Goal: Transaction & Acquisition: Book appointment/travel/reservation

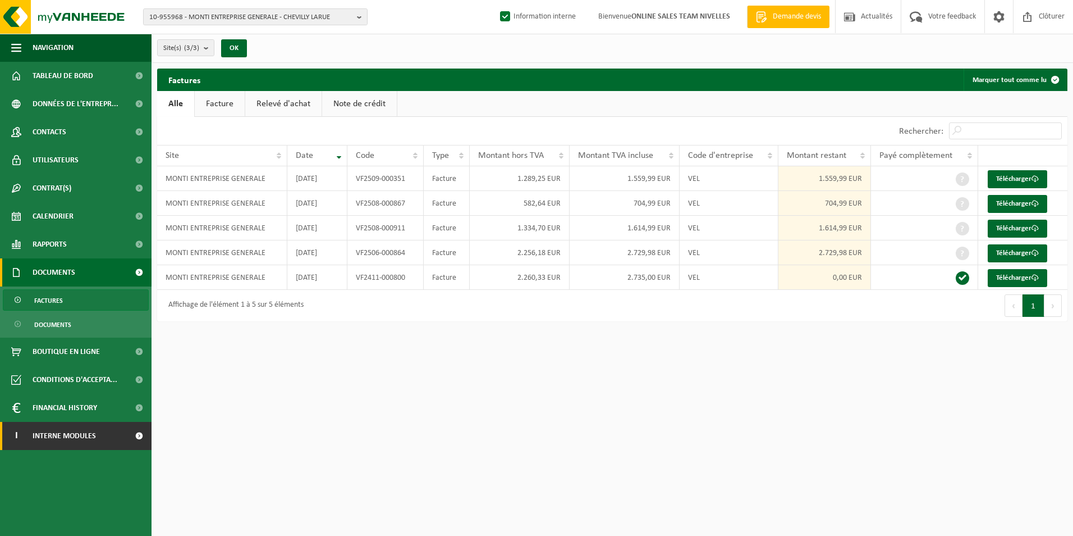
click at [33, 437] on span "Interne modules" at bounding box center [64, 436] width 63 height 28
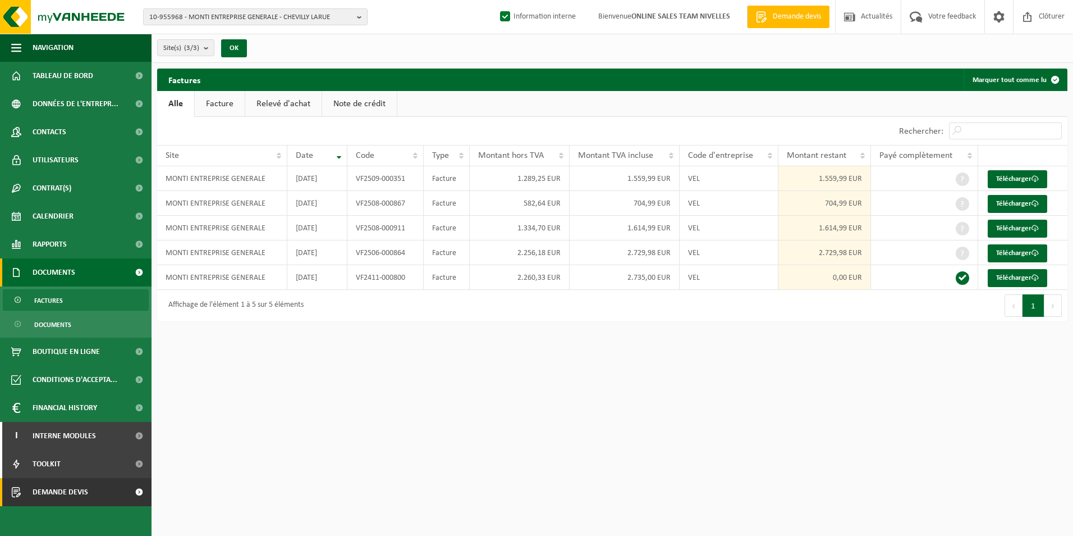
click at [62, 496] on span "Demande devis" at bounding box center [61, 492] width 56 height 28
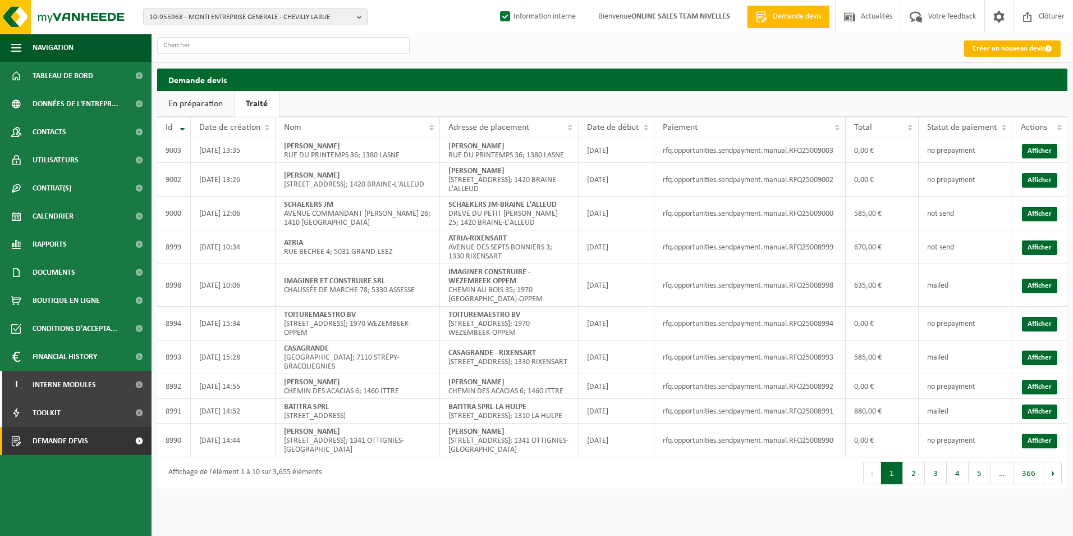
click at [978, 51] on link "Créer un nouveau devis" at bounding box center [1013, 48] width 97 height 16
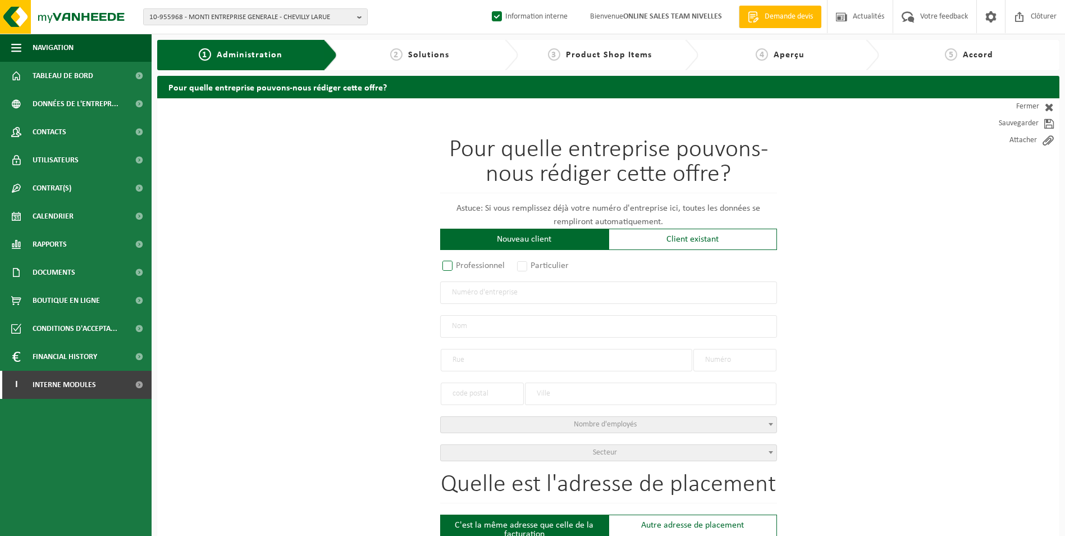
click at [478, 263] on label "Professionnel" at bounding box center [474, 266] width 68 height 16
click at [466, 263] on input "Professionnel" at bounding box center [462, 266] width 7 height 7
radio input "true"
click at [492, 298] on input "text" at bounding box center [608, 292] width 337 height 22
type input "0718884472"
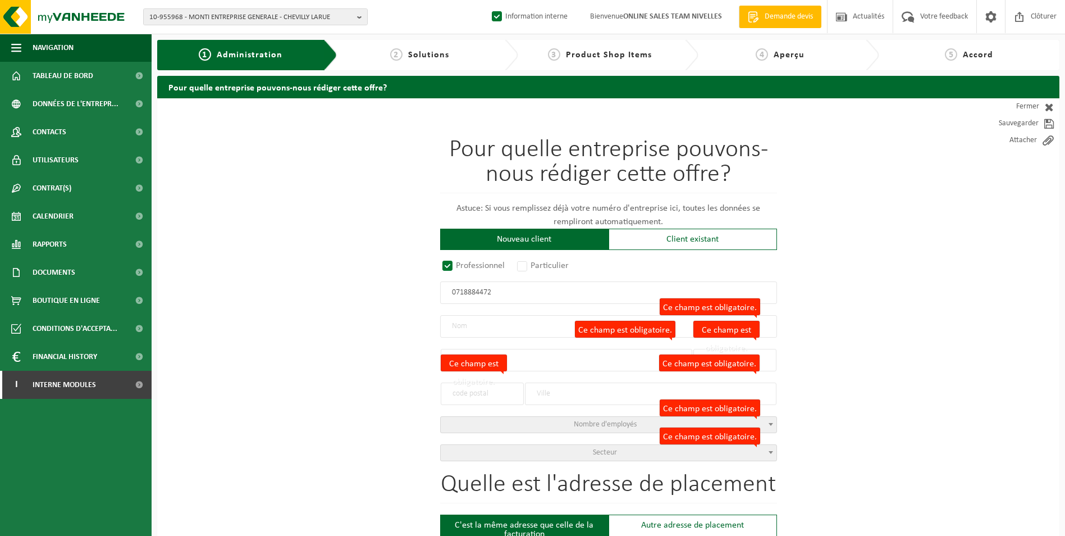
click at [467, 292] on input "0718884472" at bounding box center [608, 292] width 337 height 22
click at [513, 290] on input "0718884472" at bounding box center [608, 292] width 337 height 22
drag, startPoint x: 499, startPoint y: 289, endPoint x: 411, endPoint y: 288, distance: 87.6
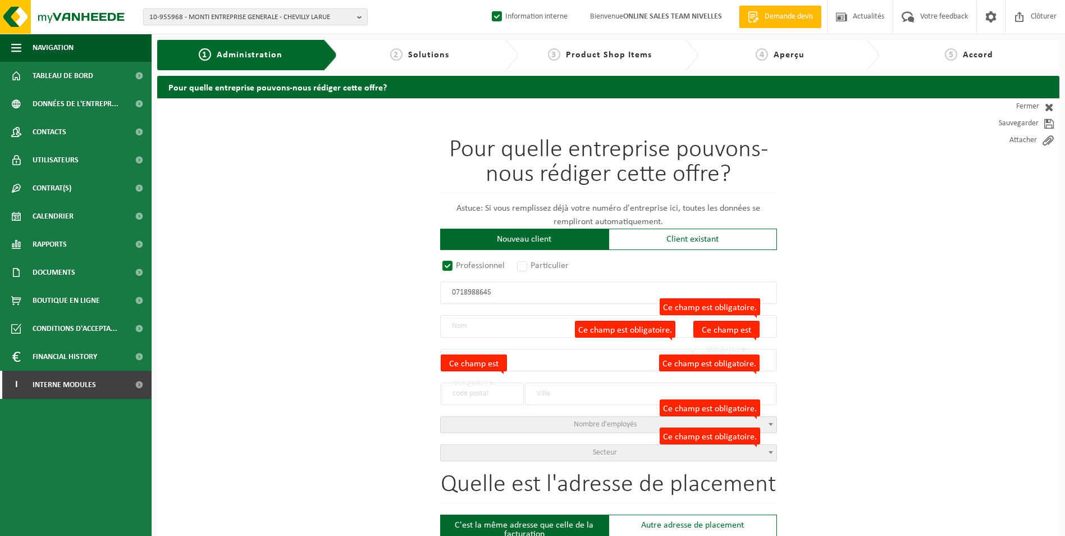
type input "0718988645"
radio input "true"
type input "0718988645"
type input "G.B. RENOV SRL"
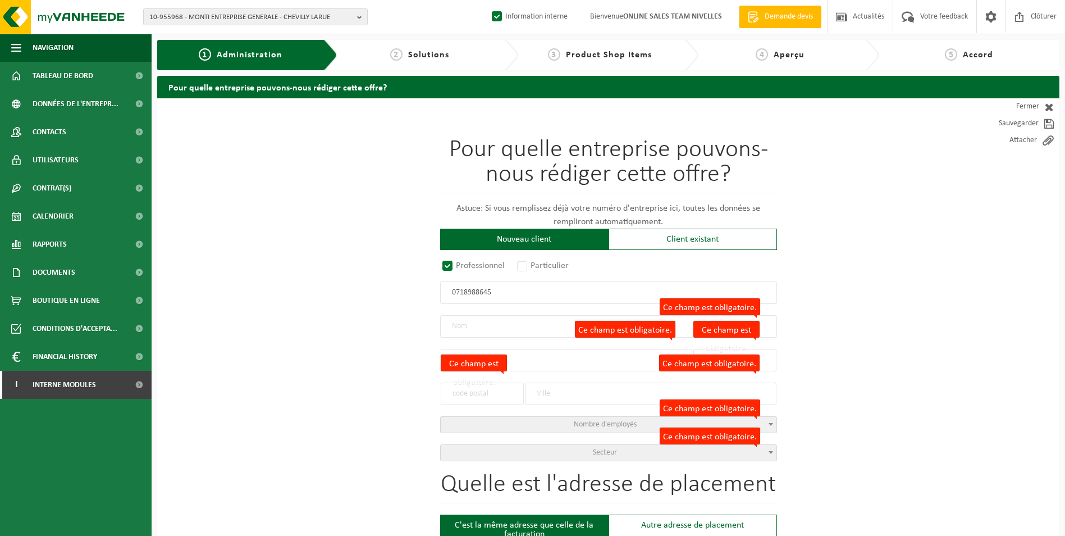
type input "J. BRUYNDONCKXSTRAAT"
type input "31"
type input "1780"
type input "WEMMEL"
select select "D"
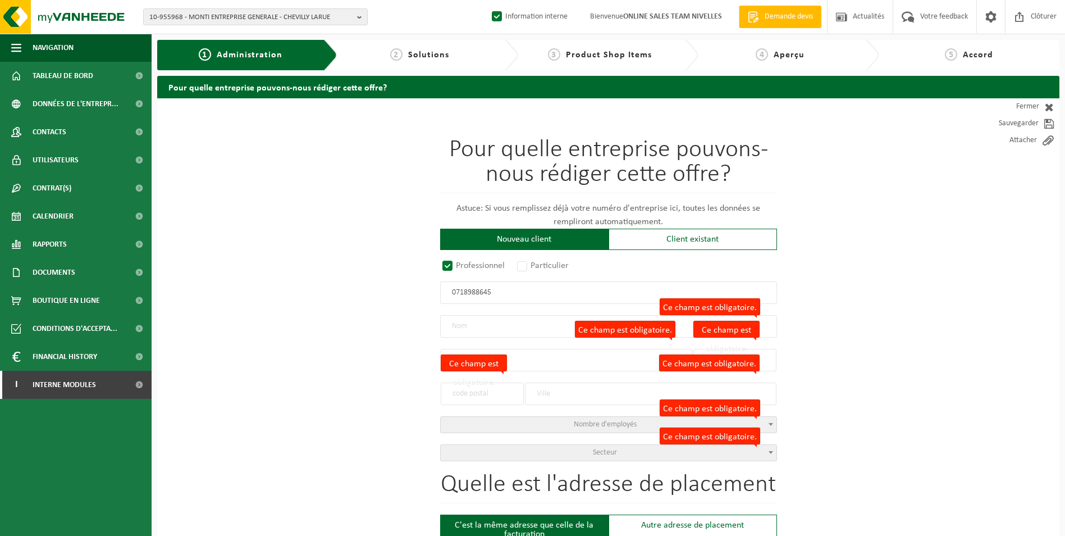
select select "NACE_4399"
type input "G.B. RENOV SRL"
type input "J. BRUYNDONCKXSTRAAT"
type input "31"
type input "1780"
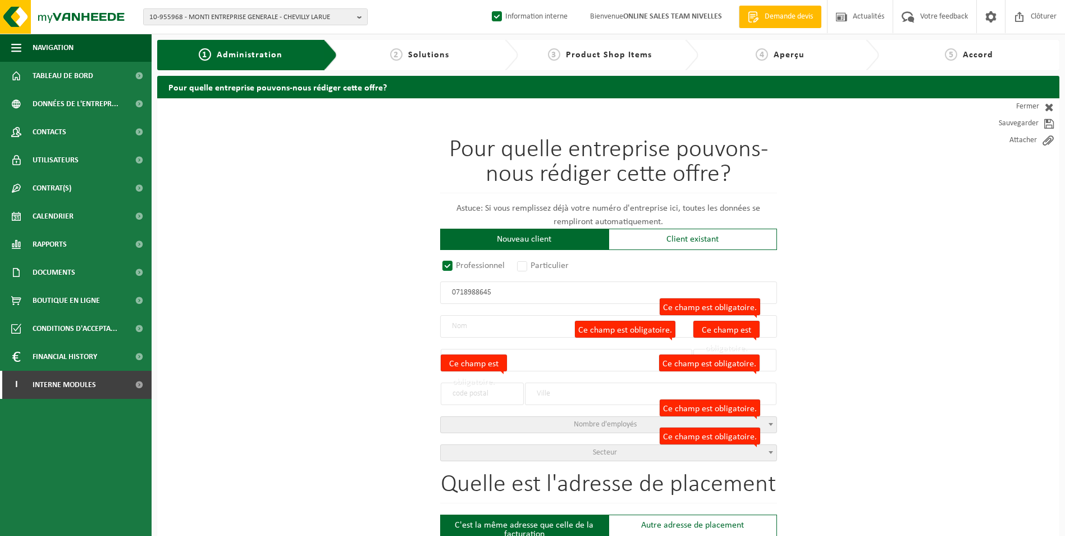
type input "WEMMEL"
type input "2285029790"
select select
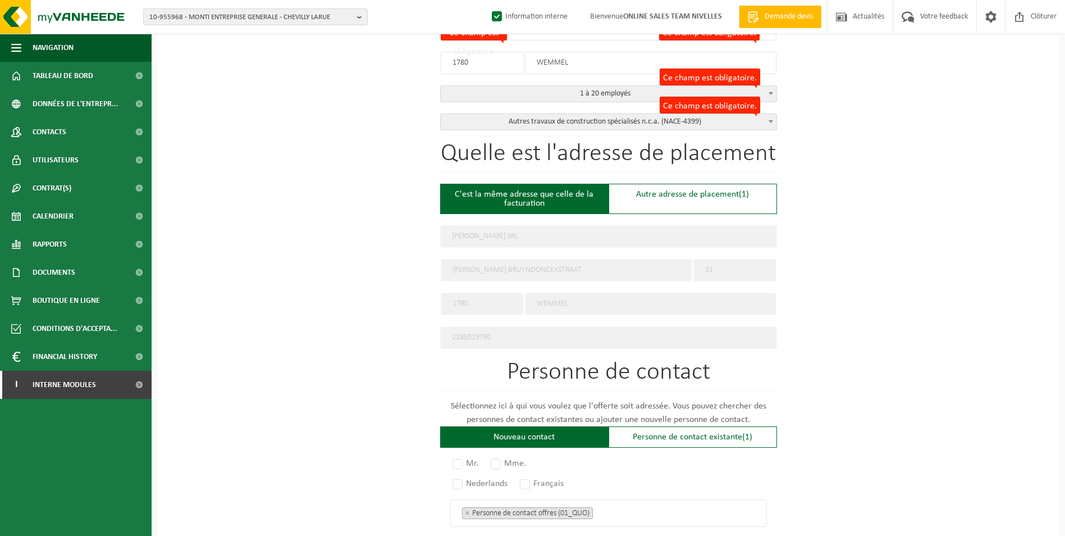
scroll to position [337, 0]
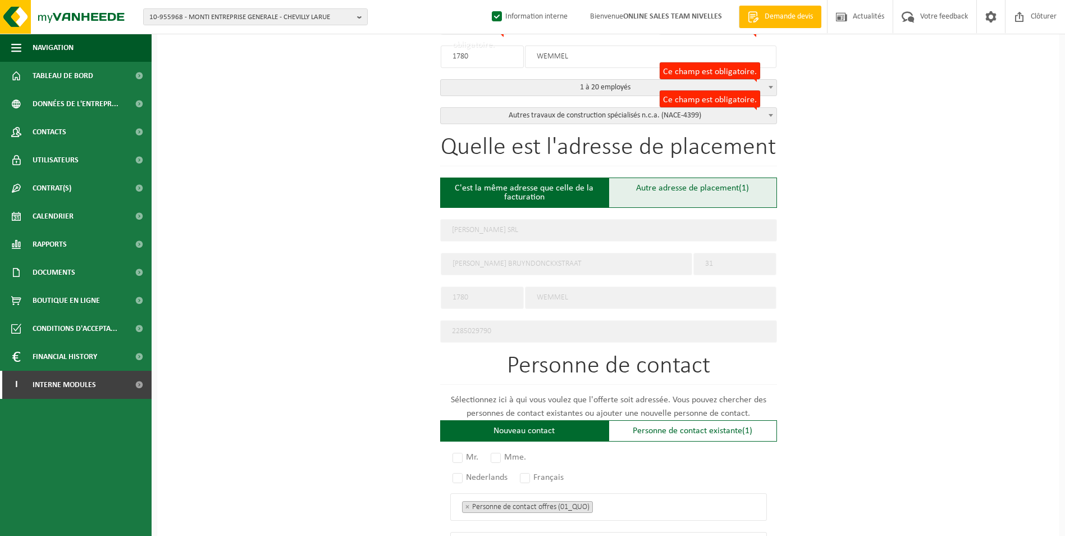
click at [650, 188] on div "Autre adresse de placement (1)" at bounding box center [693, 192] width 168 height 30
type input "Chantier -"
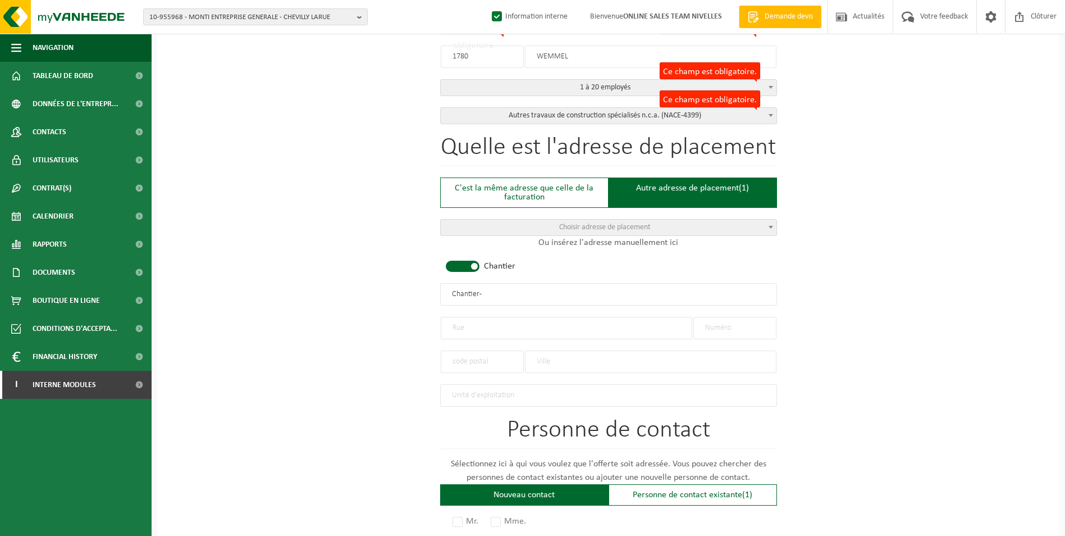
click at [460, 264] on span at bounding box center [463, 265] width 34 height 11
click at [477, 325] on input "text" at bounding box center [567, 328] width 252 height 22
type input "RUE DE NIVELLES"
click at [714, 322] on input "text" at bounding box center [734, 328] width 83 height 22
type input "2"
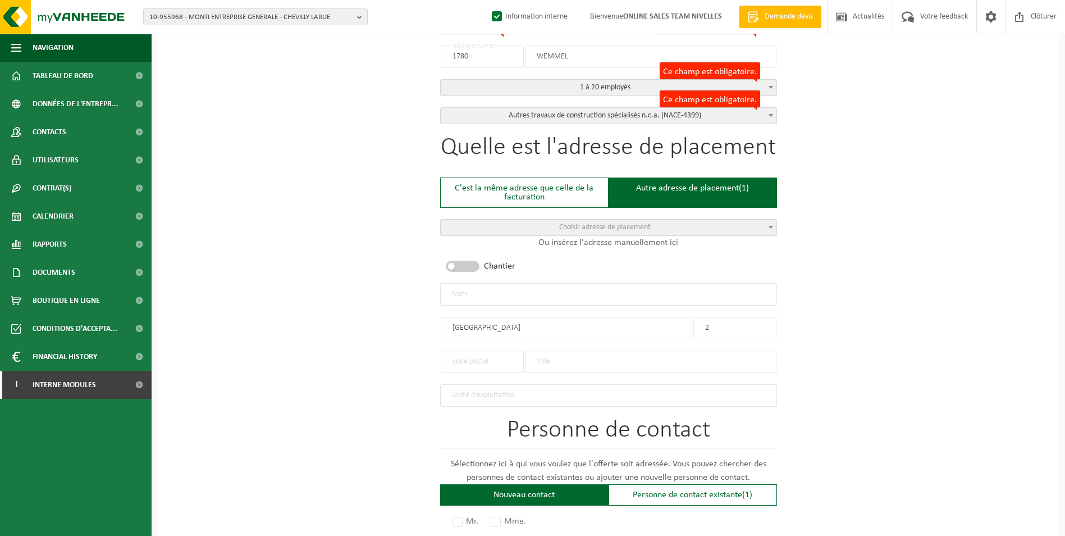
click at [575, 362] on input "text" at bounding box center [651, 361] width 252 height 22
type input "M"
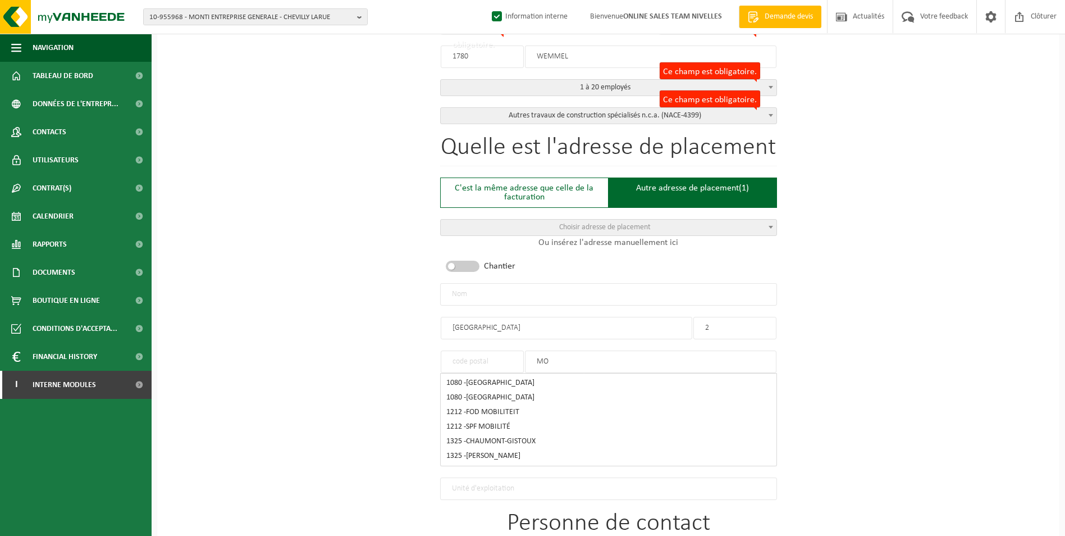
type input "M"
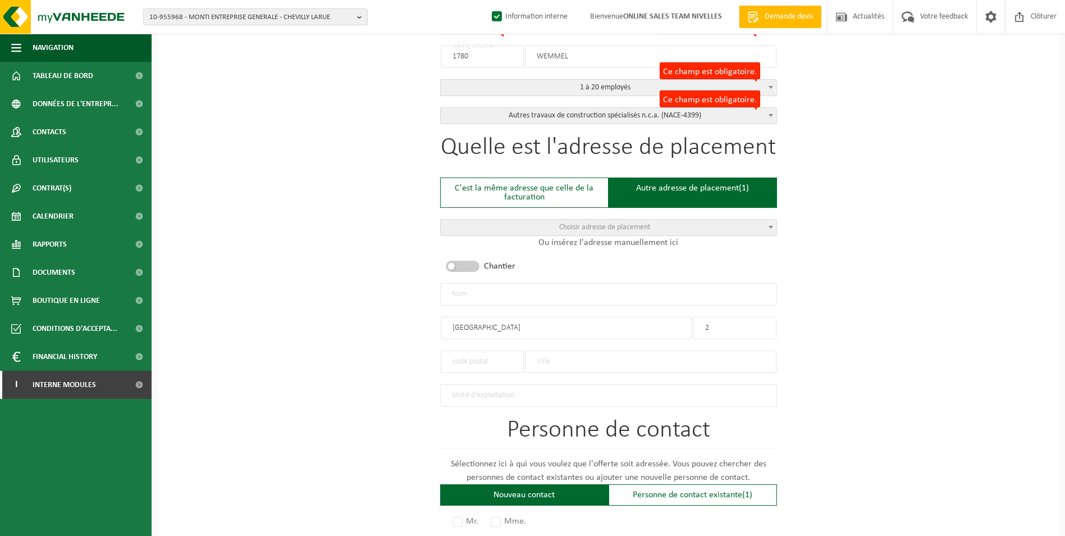
click at [482, 359] on input "text" at bounding box center [482, 361] width 83 height 22
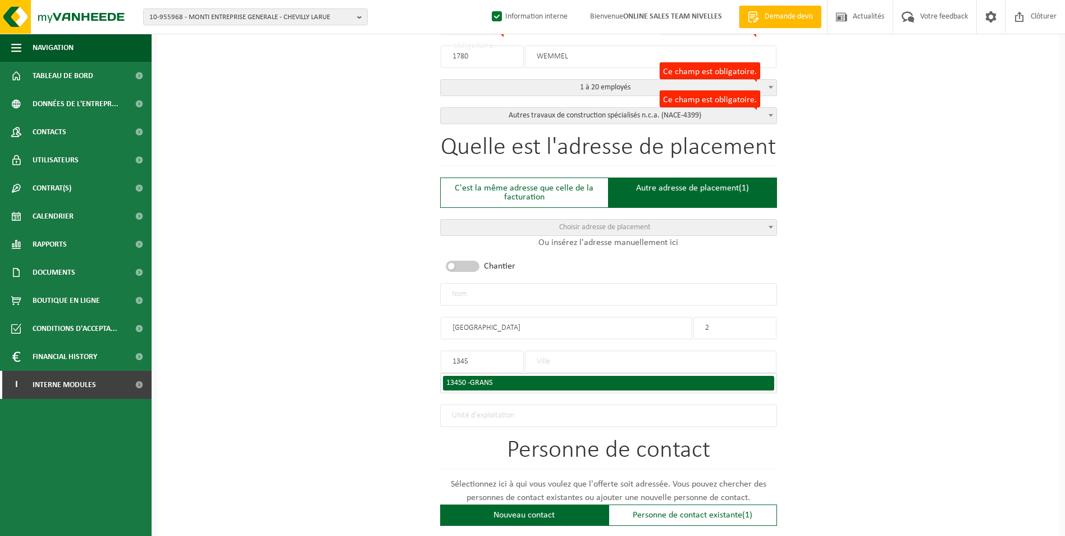
type input "1345"
click at [546, 354] on input "text" at bounding box center [651, 361] width 252 height 22
click at [475, 358] on input "1345" at bounding box center [482, 361] width 83 height 22
click at [538, 358] on input "text" at bounding box center [651, 361] width 252 height 22
type input "MO"
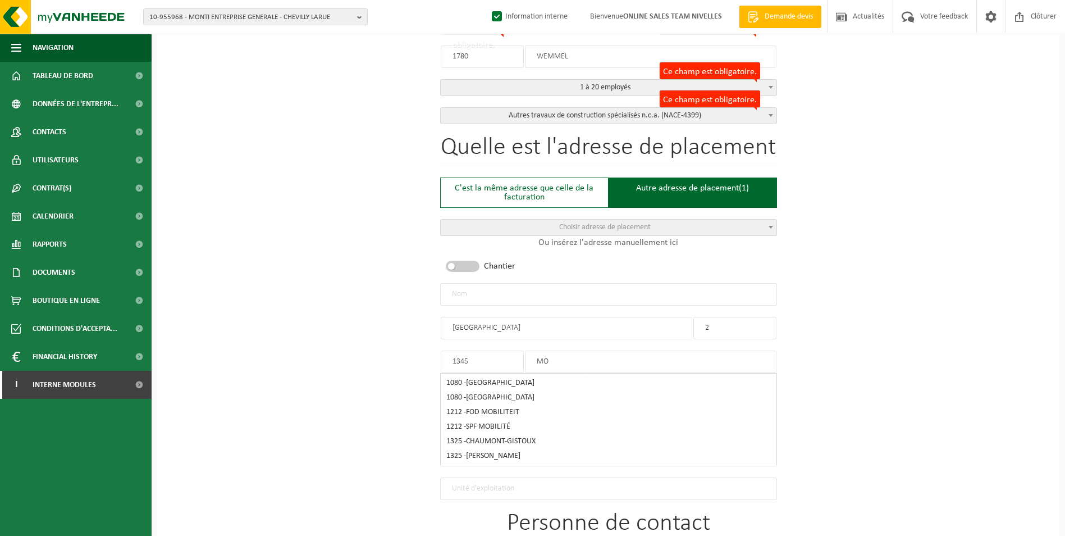
drag, startPoint x: 562, startPoint y: 363, endPoint x: 484, endPoint y: 363, distance: 77.5
click at [484, 363] on div "1345 MO" at bounding box center [608, 356] width 337 height 34
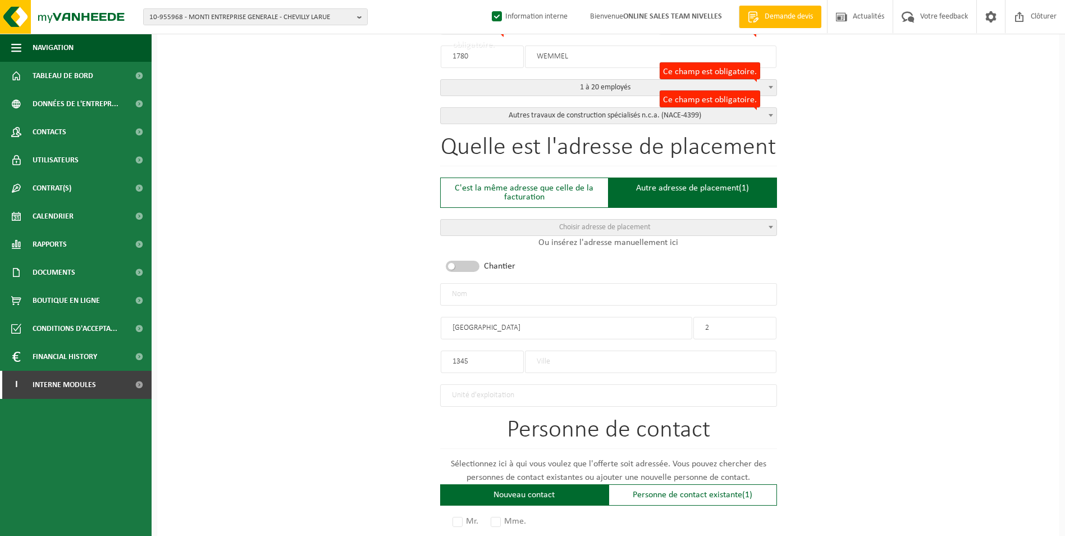
click at [482, 356] on input "1345" at bounding box center [482, 361] width 83 height 22
type input "1"
click at [557, 355] on input "text" at bounding box center [651, 361] width 252 height 22
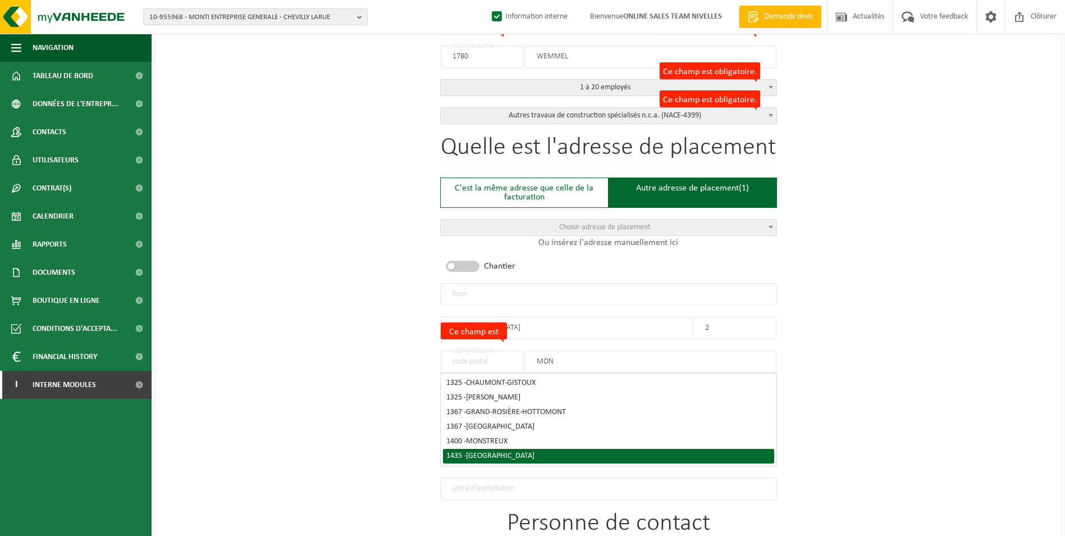
type input "MON"
click at [528, 451] on span "MONT-SAINT-GUIBERT" at bounding box center [500, 455] width 68 height 8
type input "1435"
type input "MONT-SAINT-GUIBERT"
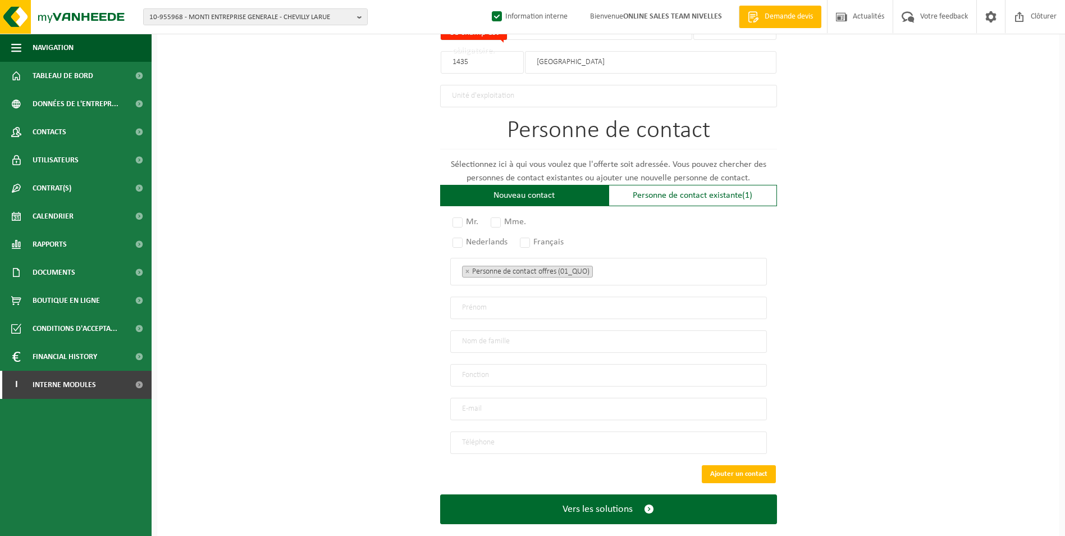
scroll to position [650, 0]
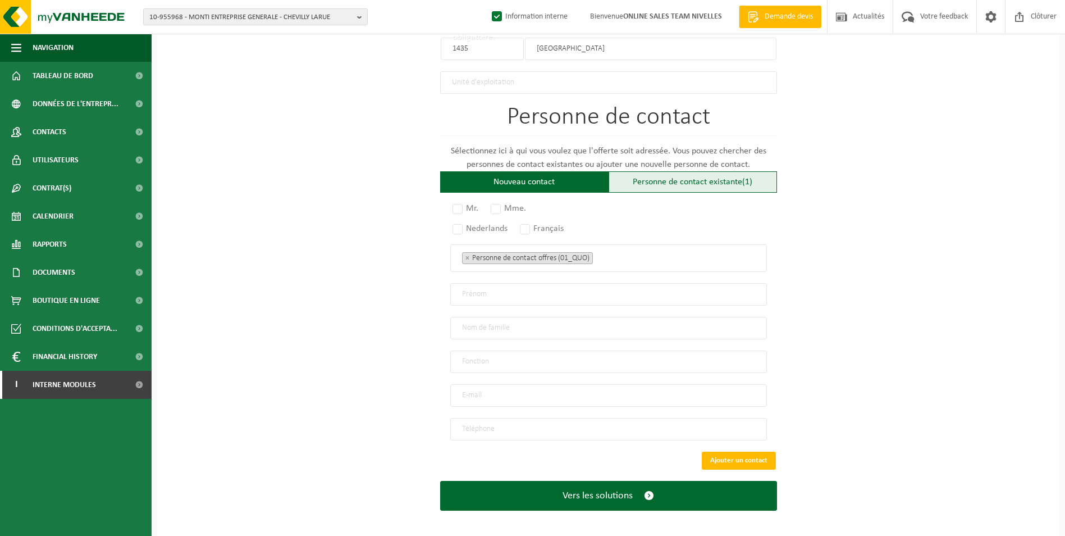
click at [665, 179] on div "Personne de contact existante (1)" at bounding box center [693, 181] width 168 height 21
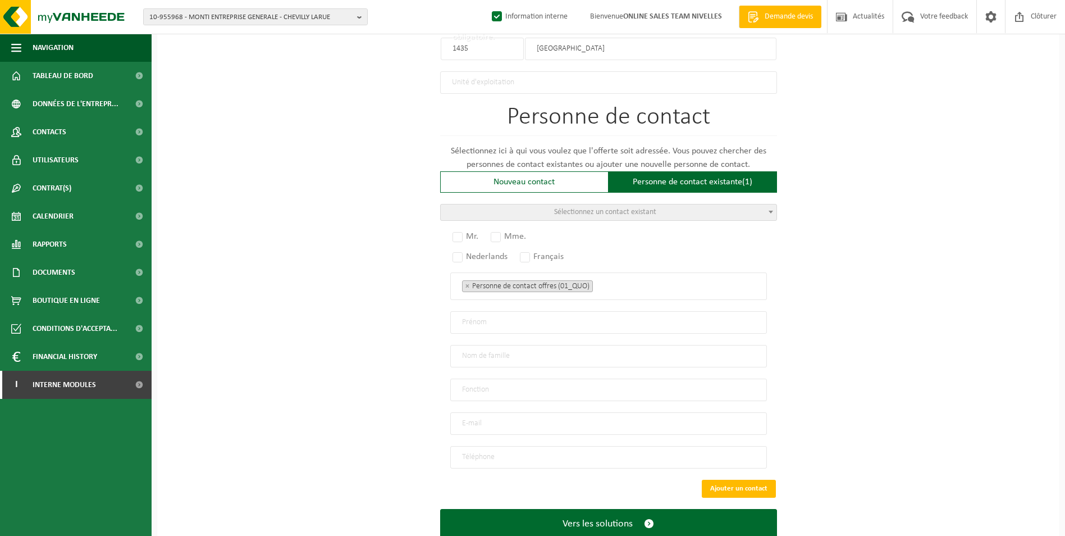
click at [624, 208] on span "Sélectionnez un contact existant" at bounding box center [605, 212] width 102 height 8
select select "{"code":"","firstname":"BENIAMIN ALIN","surname":"GRIGORAS","gender":"Unknown",…"
type input "BENIAMIN ALIN"
type input "GRIGORAS"
type input "Managing Director"
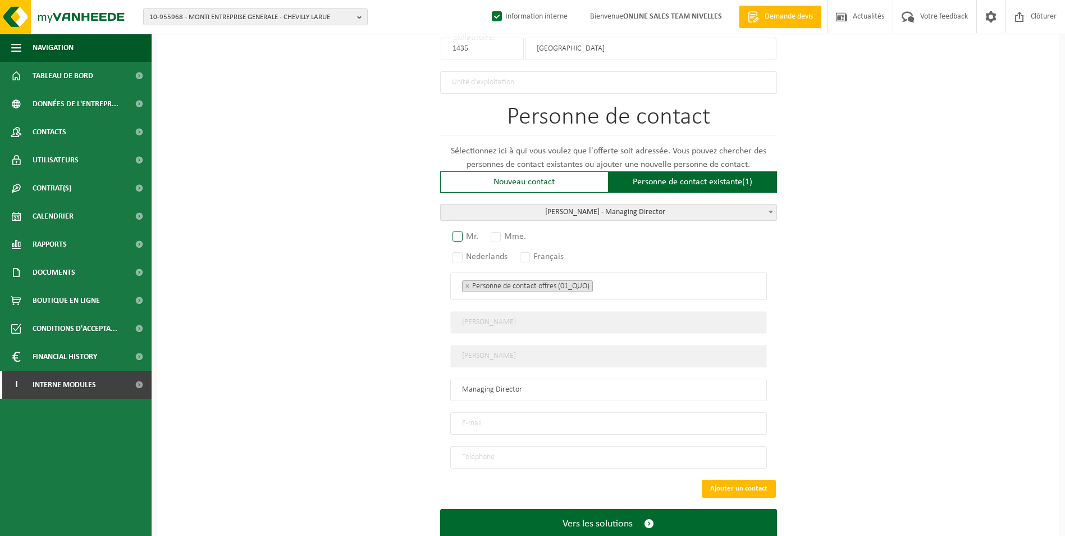
click at [465, 232] on label "Mr." at bounding box center [465, 236] width 31 height 16
radio input "true"
click at [528, 250] on label "Français" at bounding box center [542, 257] width 49 height 16
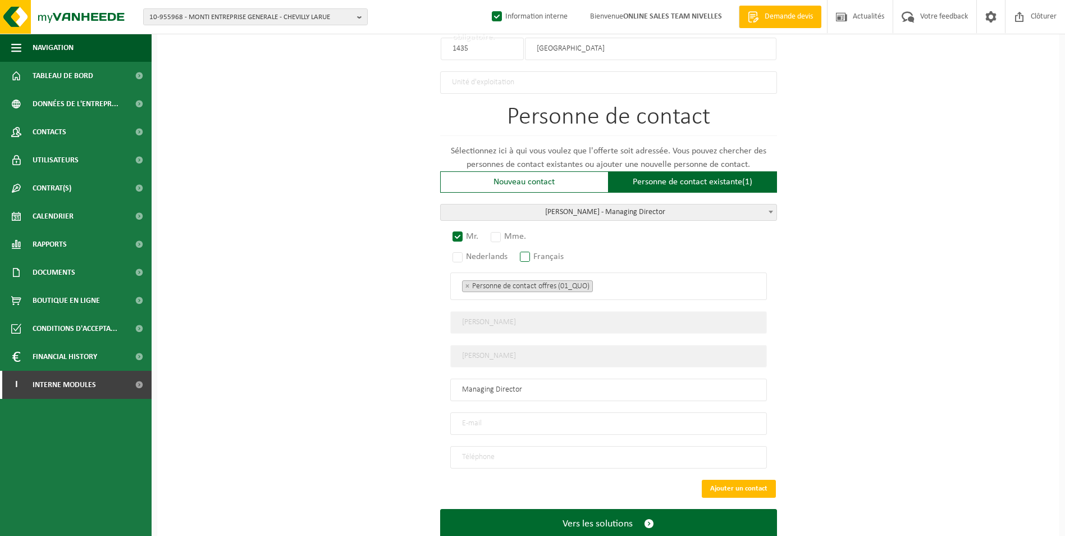
radio input "true"
click at [614, 281] on ul "× Personne de contact offres (01_QUO)" at bounding box center [608, 285] width 293 height 15
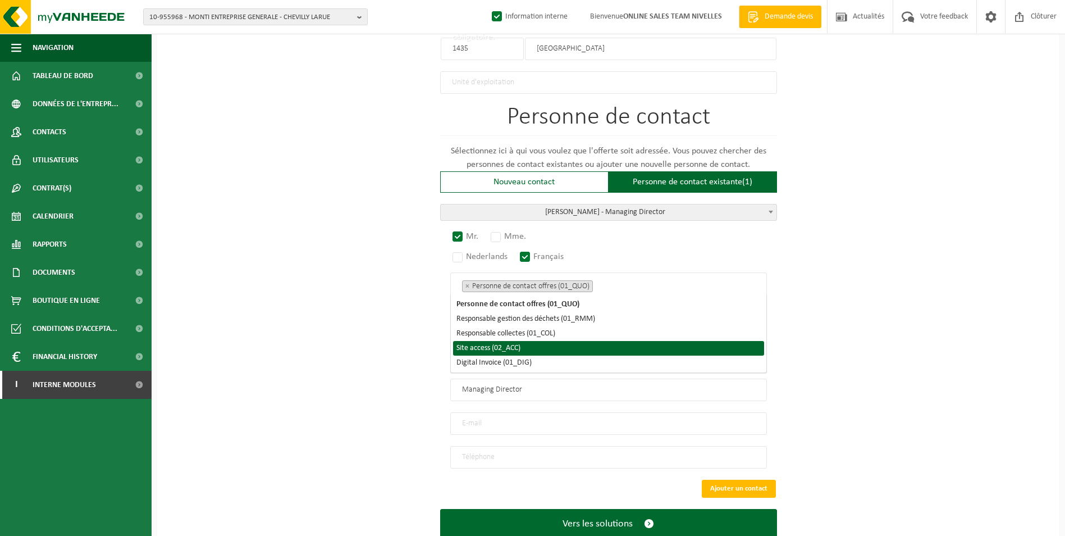
click at [537, 349] on li "Site access (02_ACC)" at bounding box center [608, 348] width 311 height 15
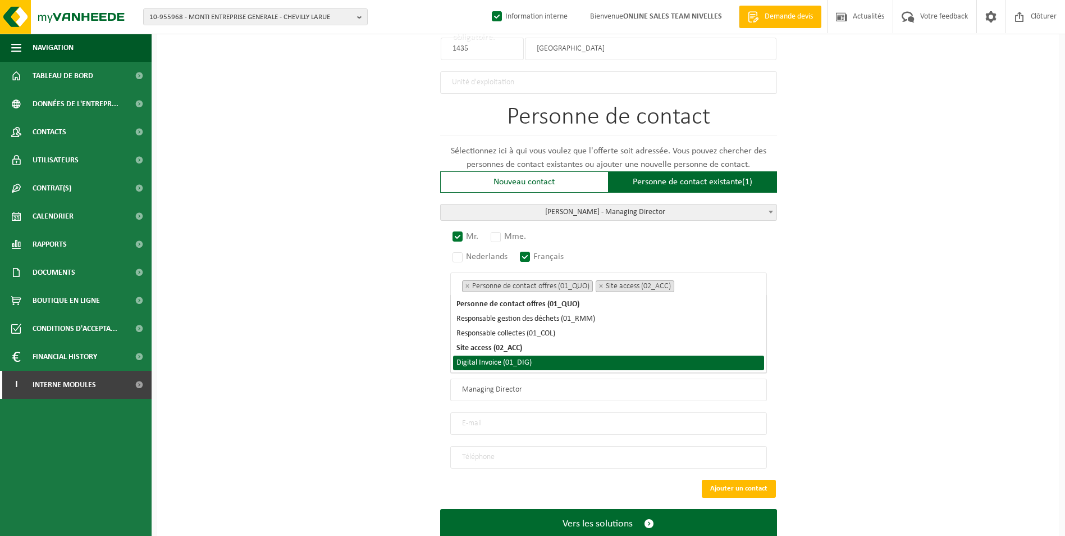
click at [538, 361] on li "Digital Invoice (01_DIG)" at bounding box center [608, 362] width 311 height 15
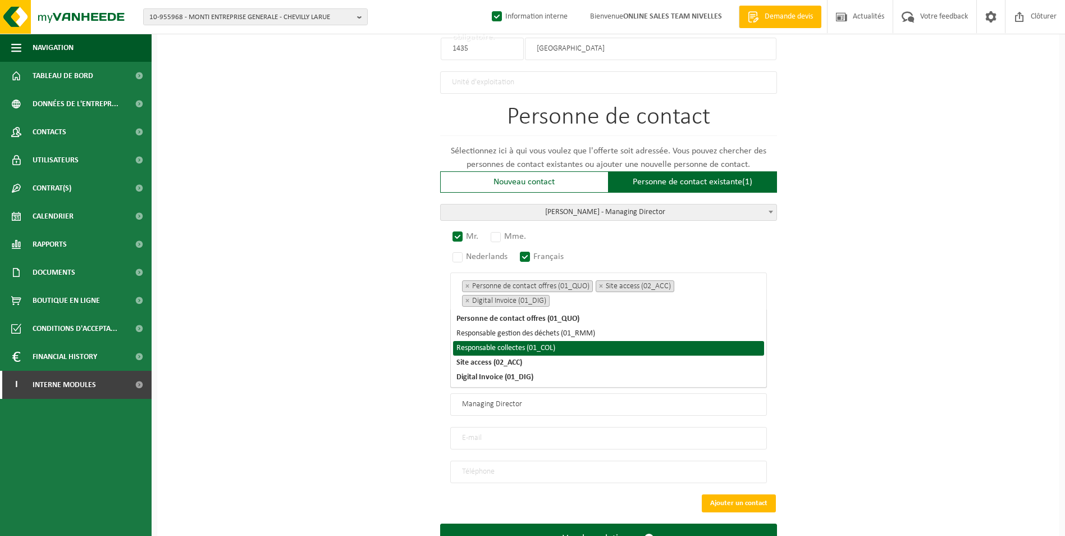
click at [344, 371] on div "Pour quelle entreprise pouvons-nous rédiger cette offre? Astuce: Si vous rempli…" at bounding box center [608, 15] width 902 height 1132
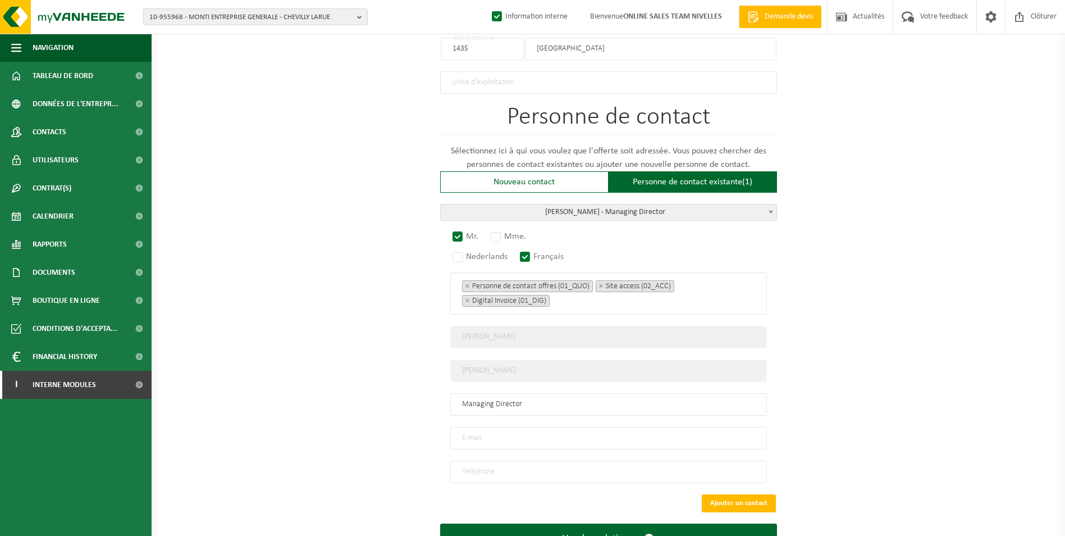
click at [506, 432] on input "email" at bounding box center [608, 438] width 317 height 22
type input "GB.RENOVATION04@GMAIL.COM"
click at [556, 469] on input "tel" at bounding box center [608, 471] width 317 height 22
click at [513, 463] on input "tel" at bounding box center [608, 471] width 317 height 22
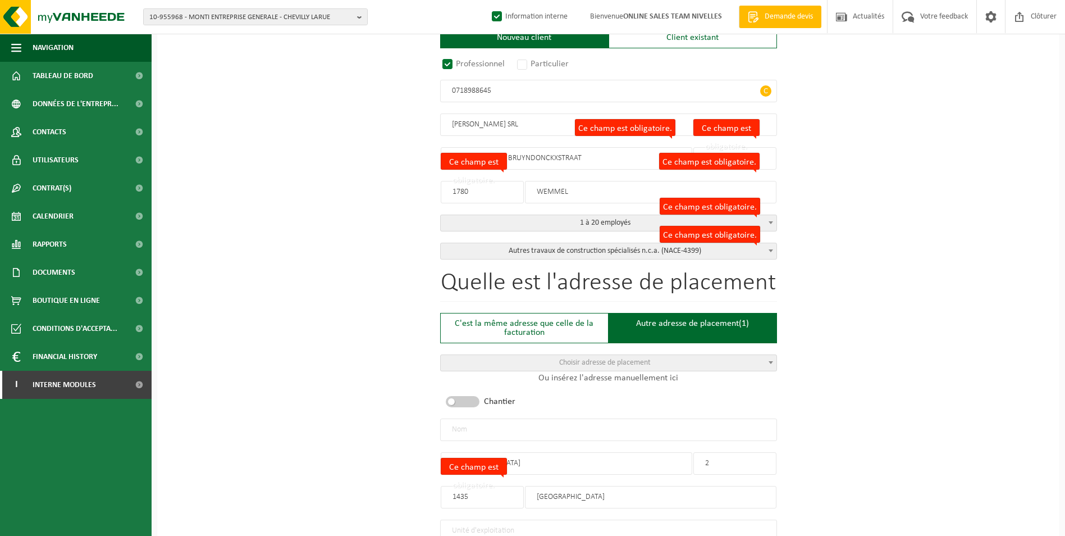
scroll to position [200, 0]
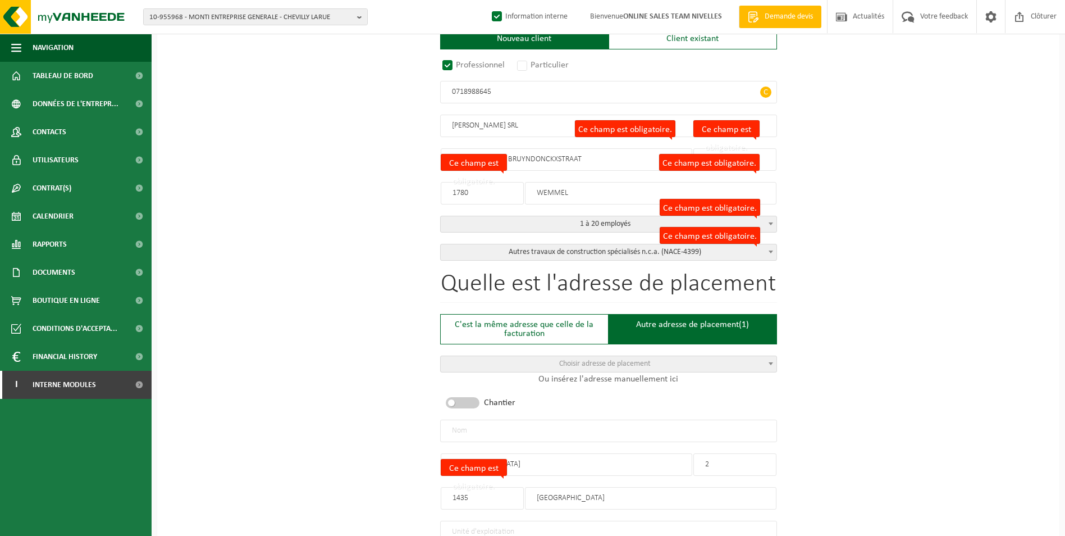
type input "+32 476 29 35 86"
click at [528, 428] on input "text" at bounding box center [608, 430] width 337 height 22
type input "g"
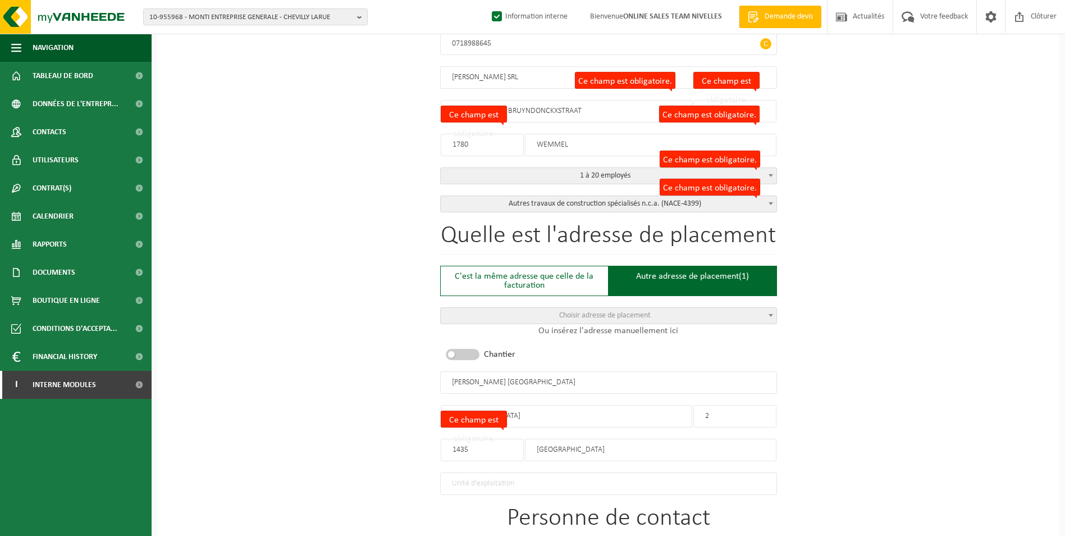
scroll to position [425, 0]
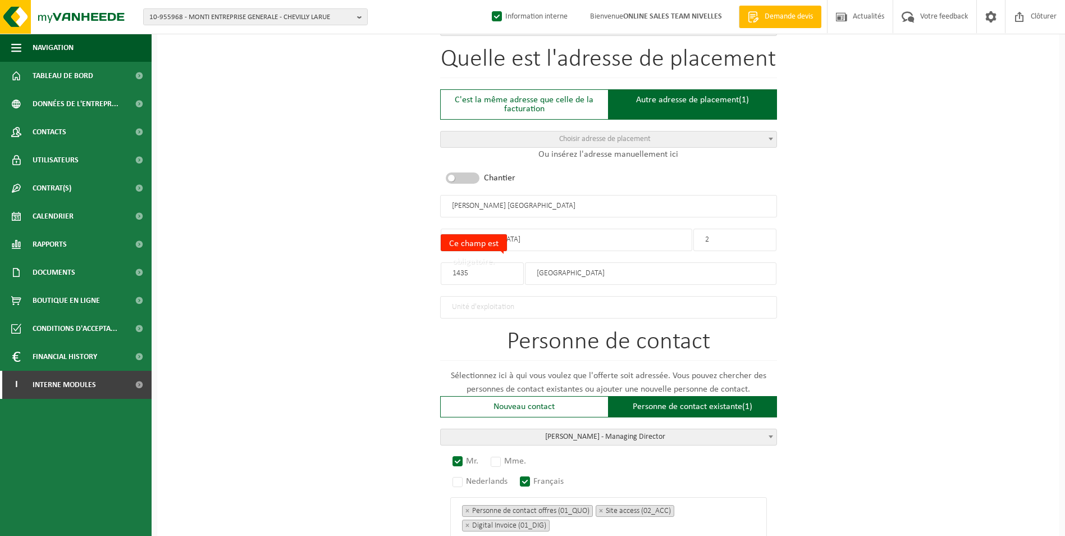
type input "G.B. RENOV SRL-MONT SAINT GUIBERT"
click at [829, 316] on div "Pour quelle entreprise pouvons-nous rédiger cette offre? Astuce: Si vous rempli…" at bounding box center [608, 239] width 902 height 1132
click at [566, 237] on input "RUE DE NIVELLES" at bounding box center [567, 239] width 252 height 22
click at [546, 241] on input "RUE DE NIVELLES" at bounding box center [567, 239] width 252 height 22
click at [510, 284] on div "Quelle est l'adresse de placement C'est la même adresse que celle de la factura…" at bounding box center [608, 182] width 337 height 271
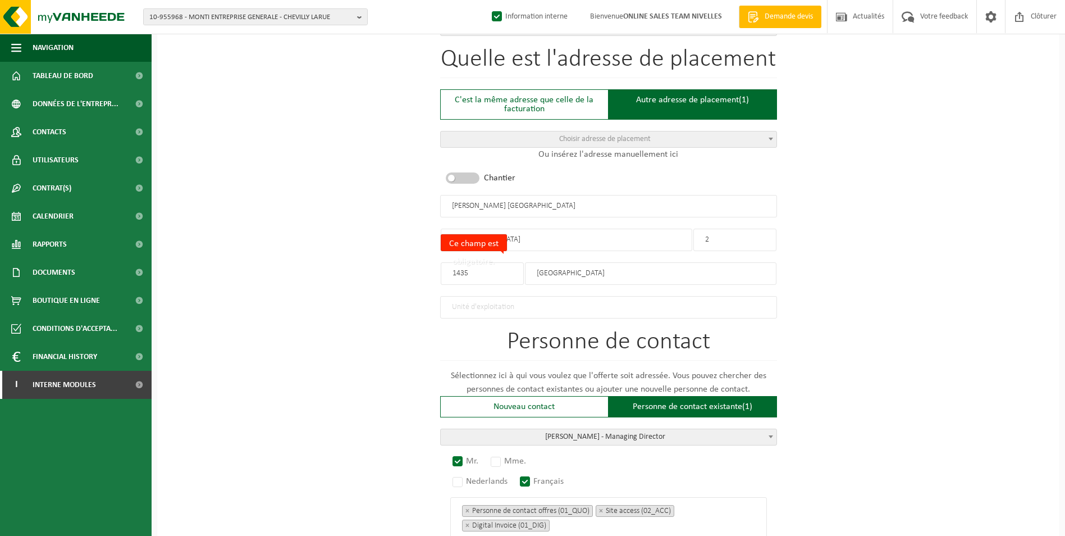
click at [845, 290] on div "Pour quelle entreprise pouvons-nous rédiger cette offre? Astuce: Si vous rempli…" at bounding box center [608, 239] width 902 height 1132
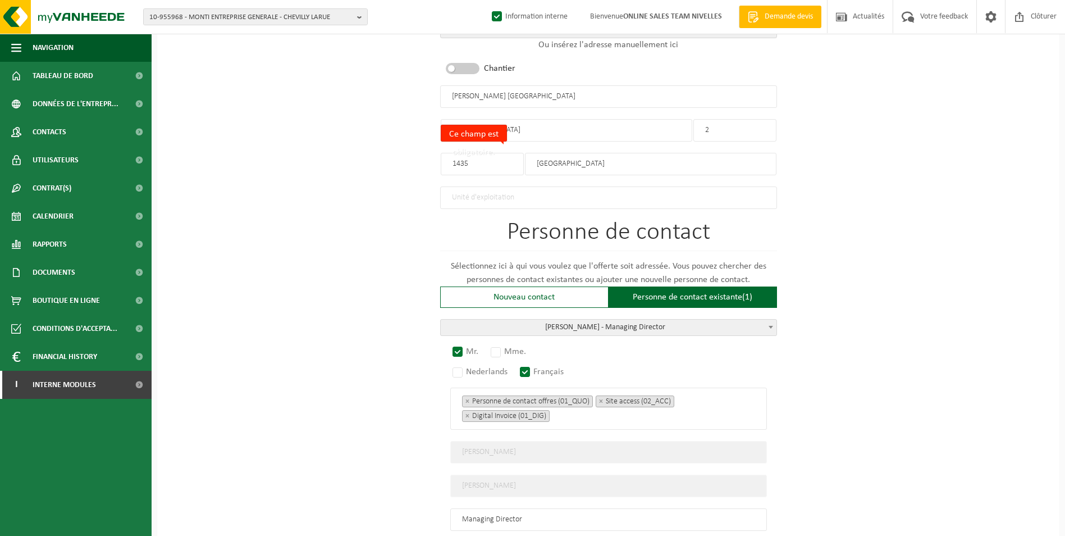
scroll to position [537, 0]
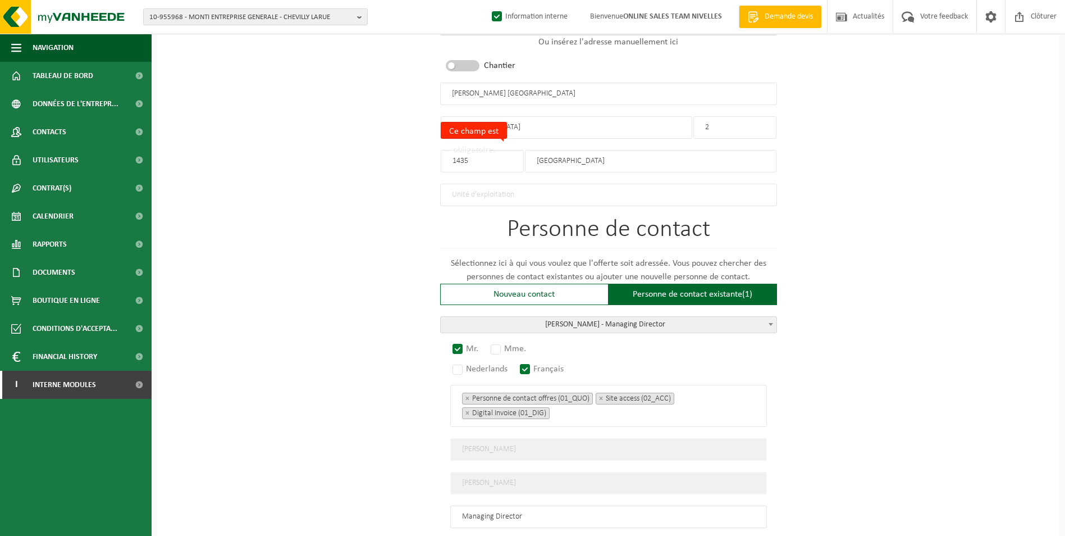
click at [575, 130] on input "RUE DE NIVELLES" at bounding box center [567, 127] width 252 height 22
click at [503, 157] on input "1435" at bounding box center [482, 161] width 83 height 22
type input "1"
click at [649, 153] on input "MONT-SAINT-GUIBERT" at bounding box center [651, 161] width 252 height 22
click at [492, 164] on input "Ce champ est obligatoire." at bounding box center [482, 161] width 83 height 22
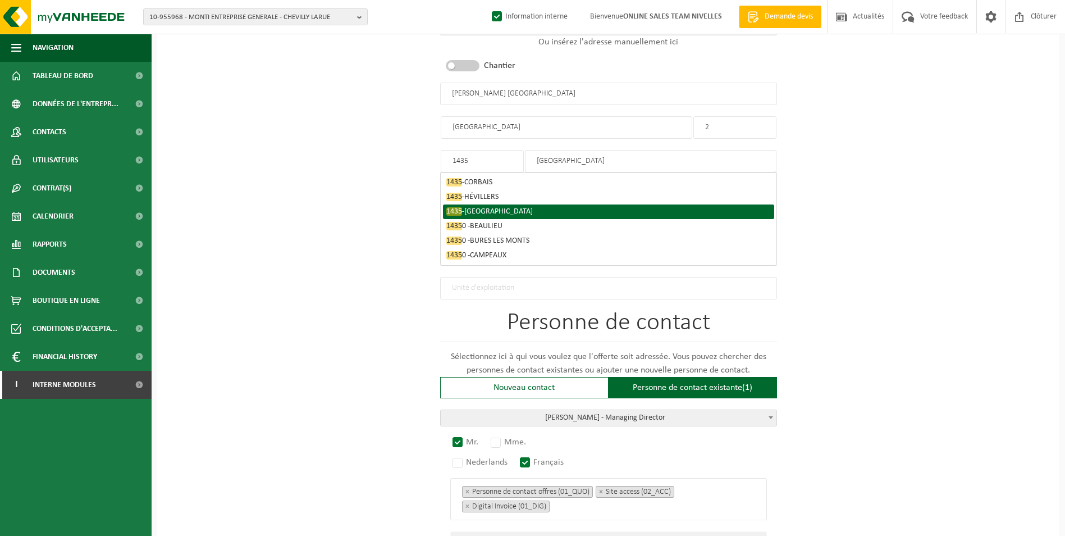
type input "1435"
click at [502, 207] on span "MONT-SAINT-GUIBERT" at bounding box center [498, 211] width 68 height 8
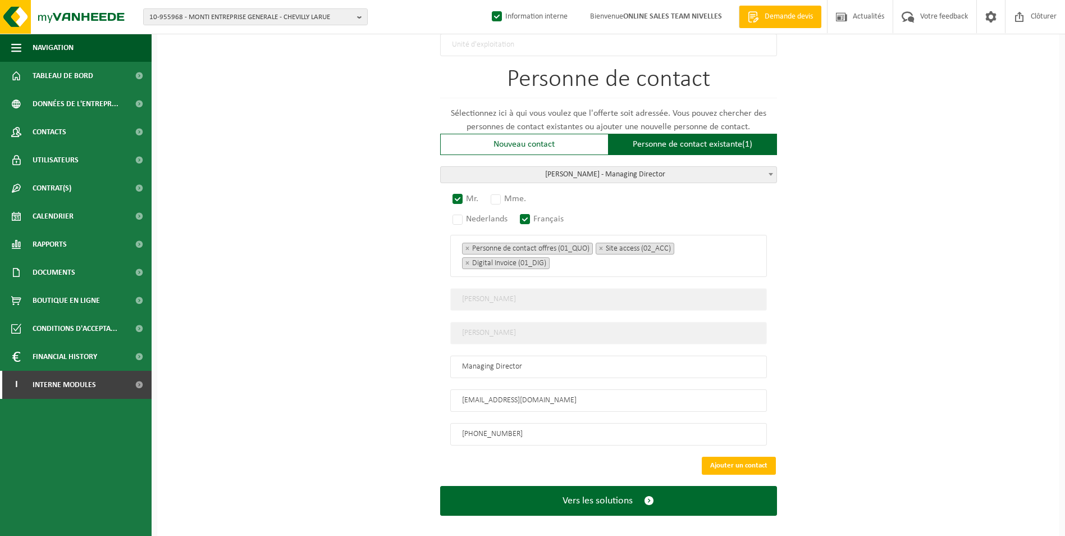
scroll to position [692, 0]
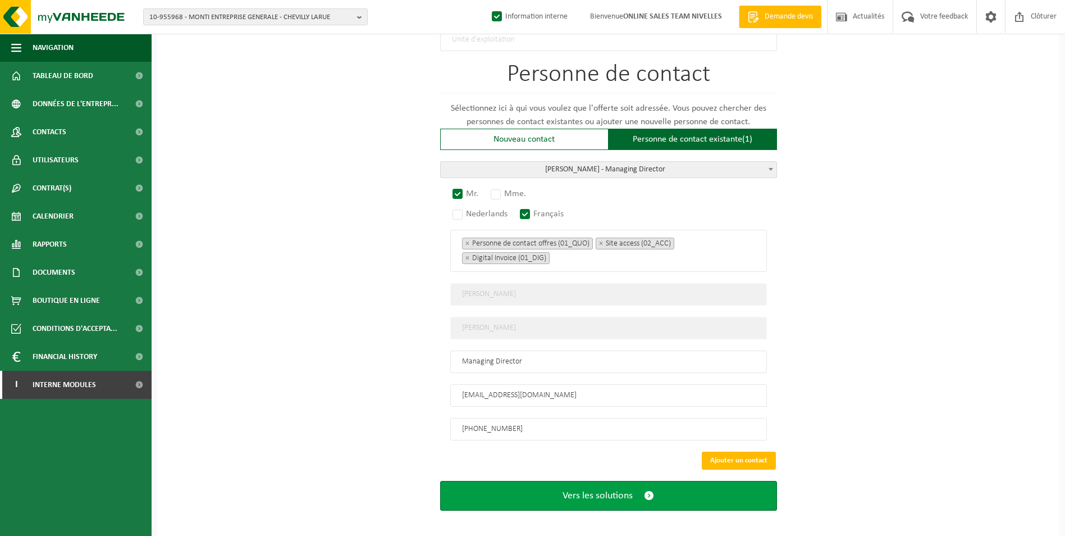
click at [612, 490] on span "Vers les solutions" at bounding box center [598, 496] width 70 height 12
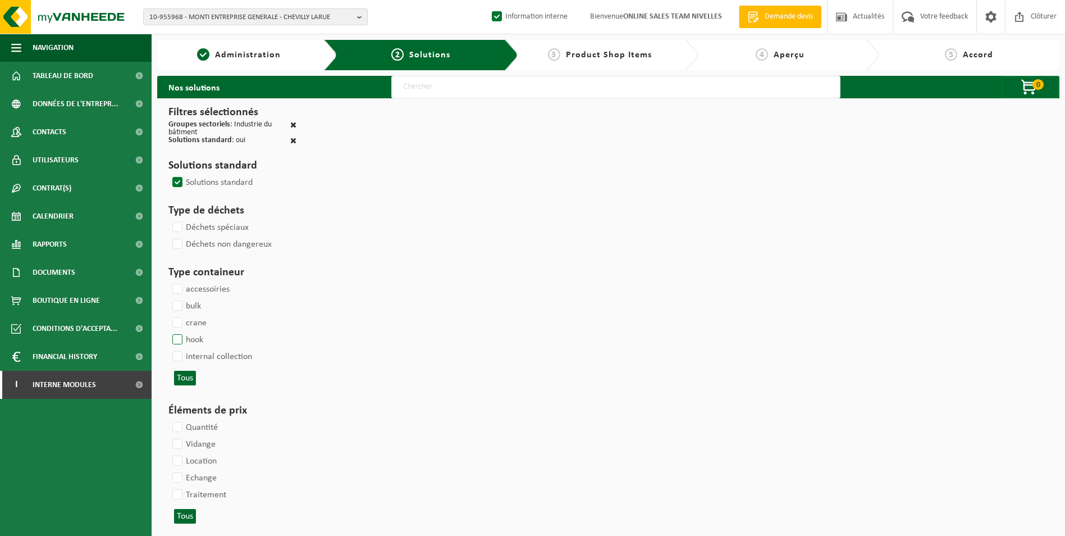
click at [181, 337] on label "hook" at bounding box center [186, 339] width 33 height 17
click at [168, 331] on input "hook" at bounding box center [168, 331] width 1 height 1
checkbox input "true"
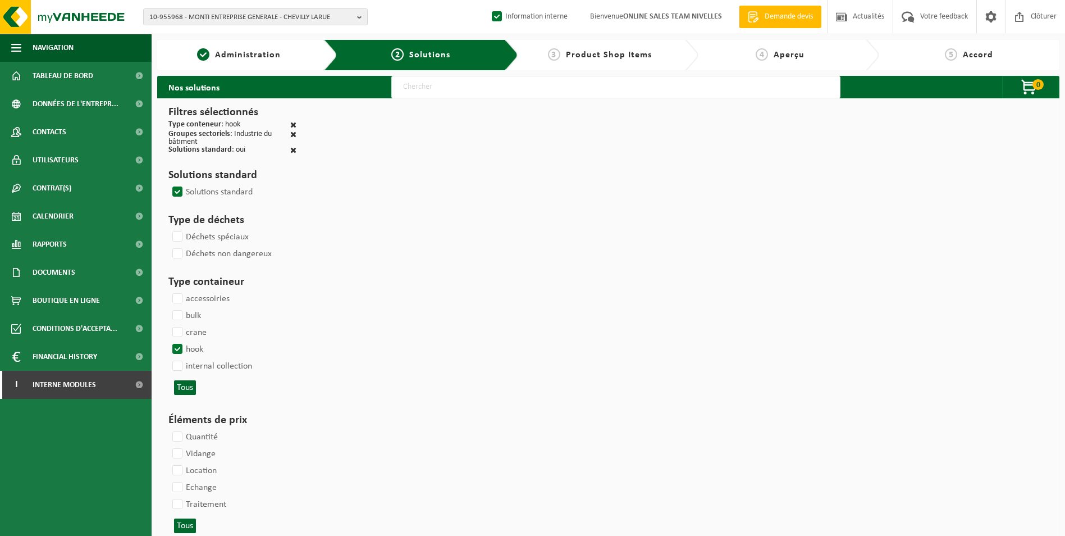
select select
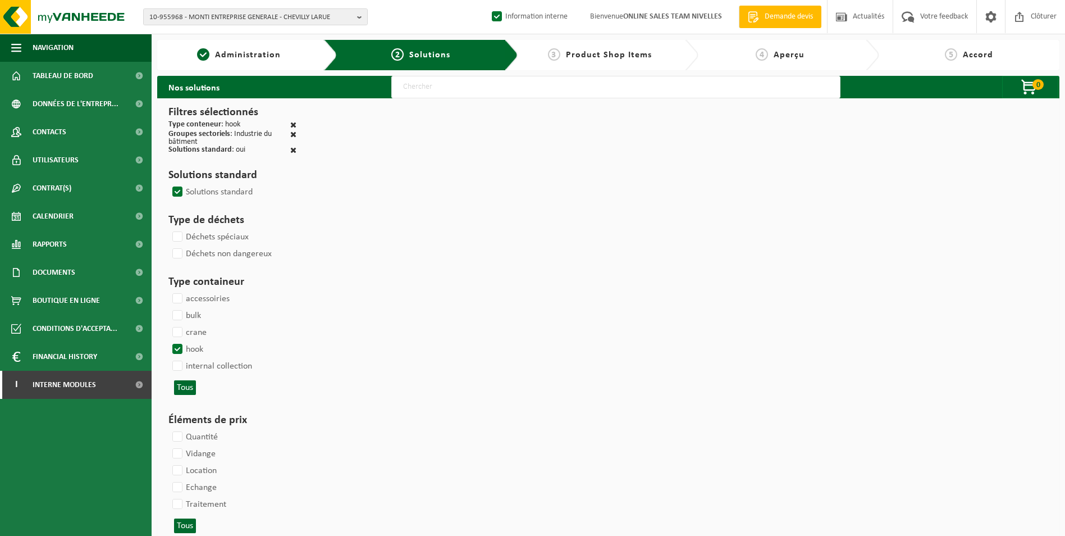
select select
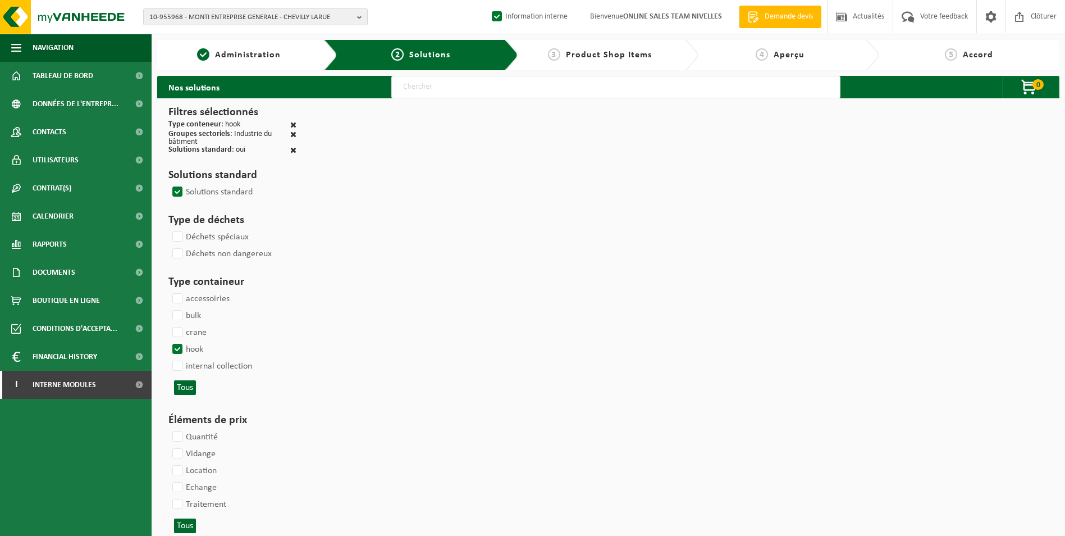
select select
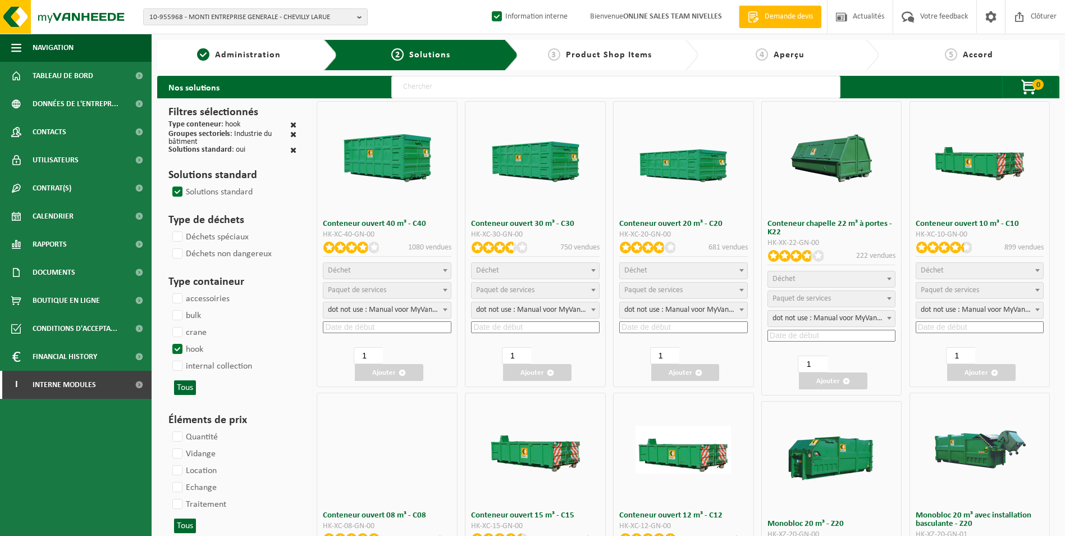
select select
select select "197"
select select
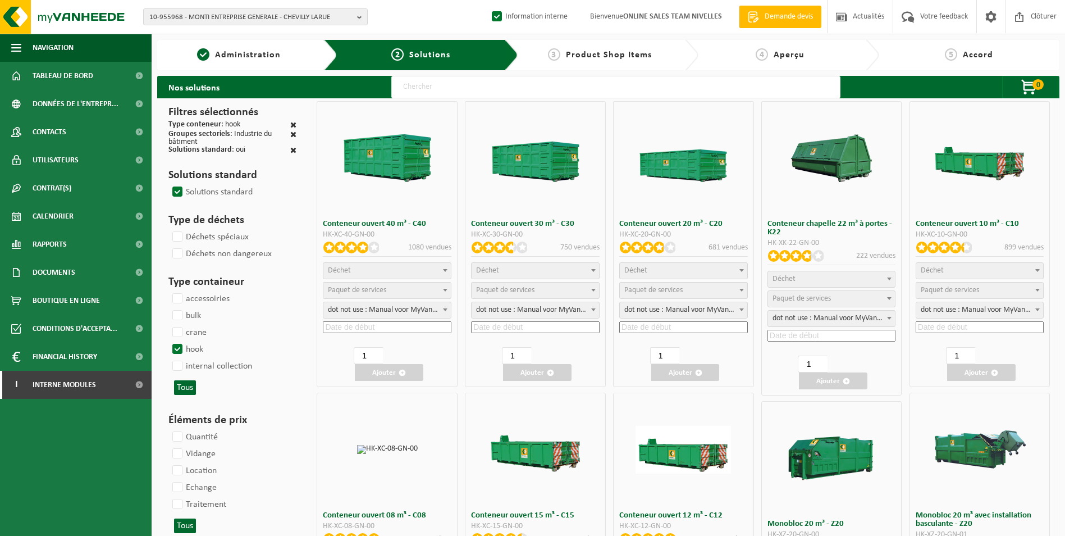
select select
select select "8"
select select
select select "7"
select select
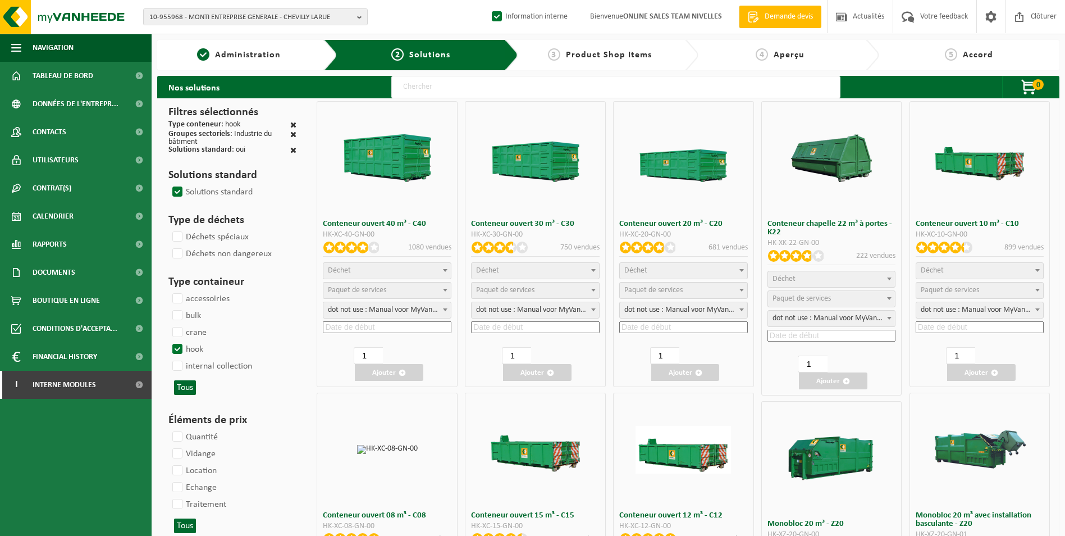
select select
select select "25"
select select "197"
select select "7"
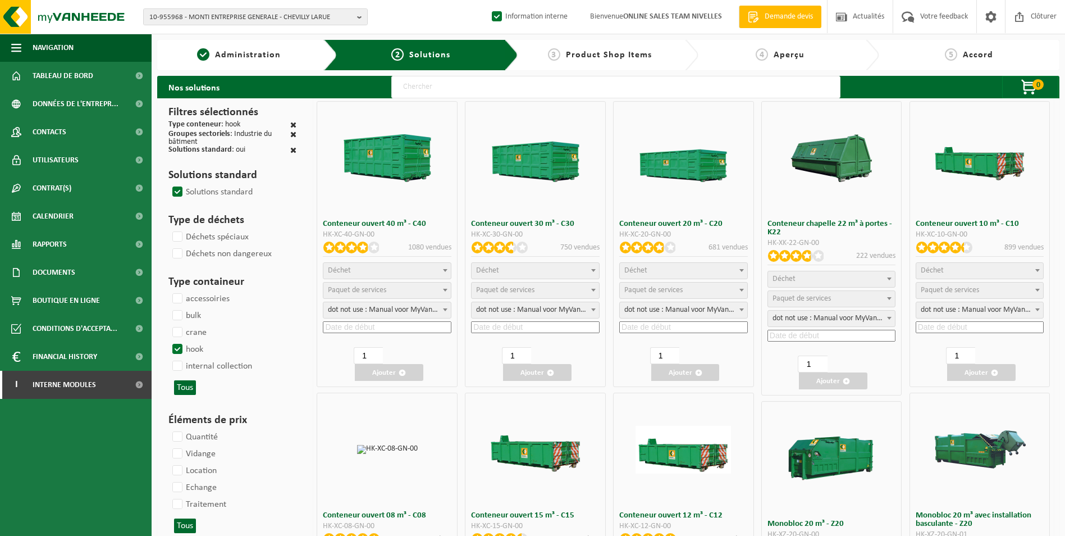
select select
select select "25"
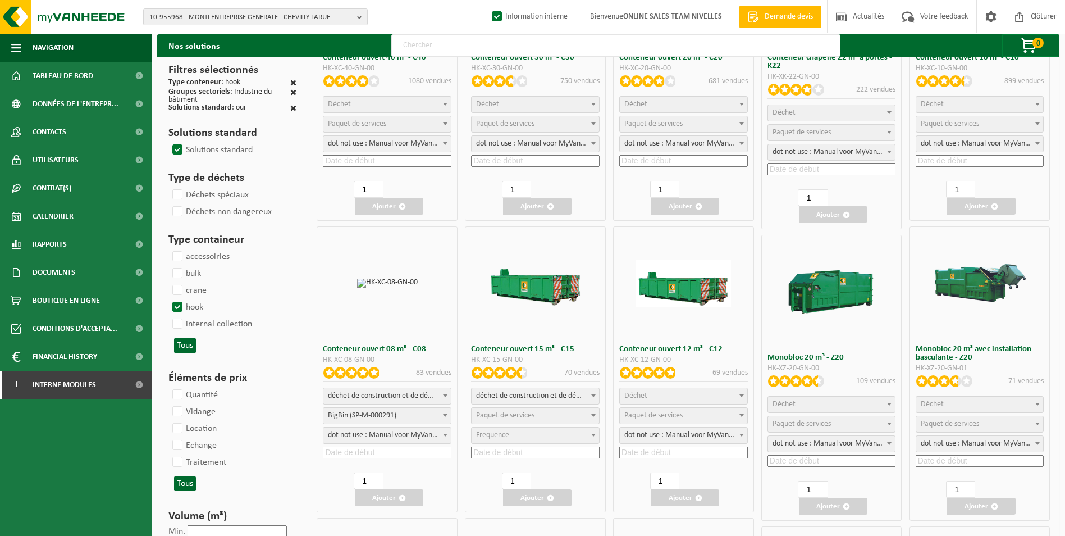
scroll to position [168, 0]
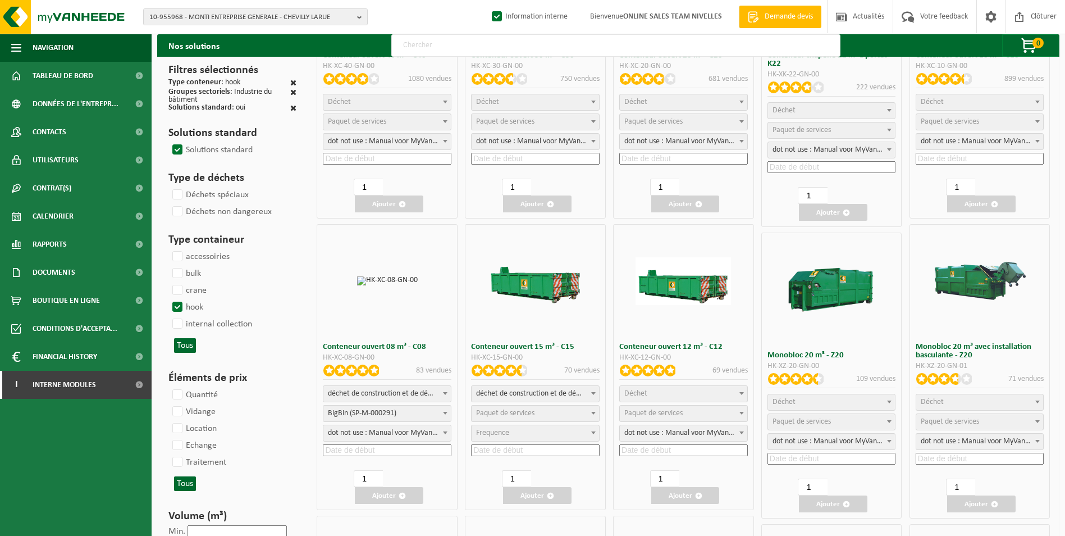
click at [581, 395] on span "déchet de construction et de démolition mélangé (inerte et non inerte)" at bounding box center [535, 394] width 127 height 16
select select
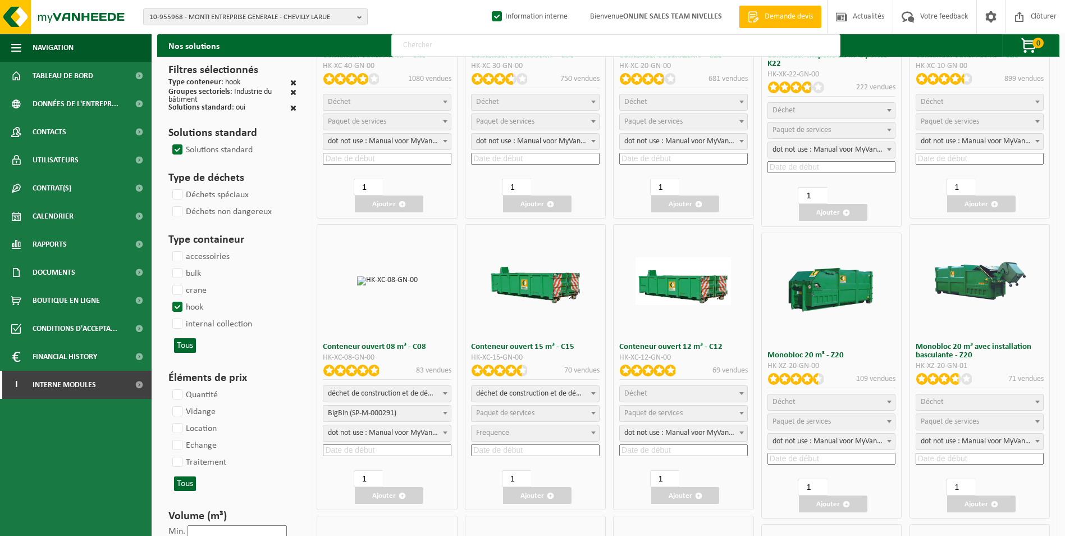
click at [537, 413] on span "Paquet de services" at bounding box center [535, 413] width 127 height 16
select select "197"
select select "25"
click at [524, 445] on input at bounding box center [535, 450] width 129 height 12
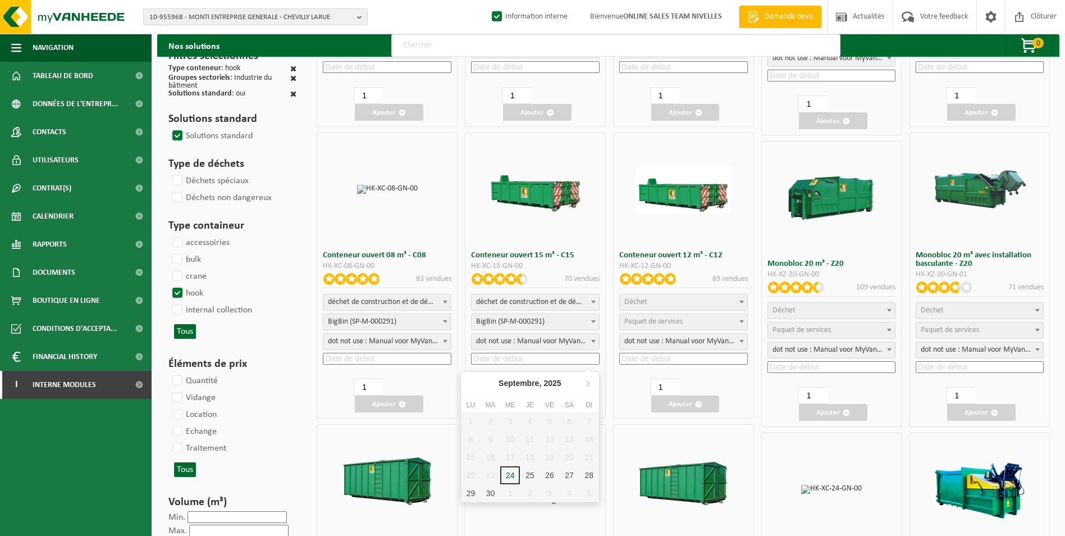
scroll to position [281, 0]
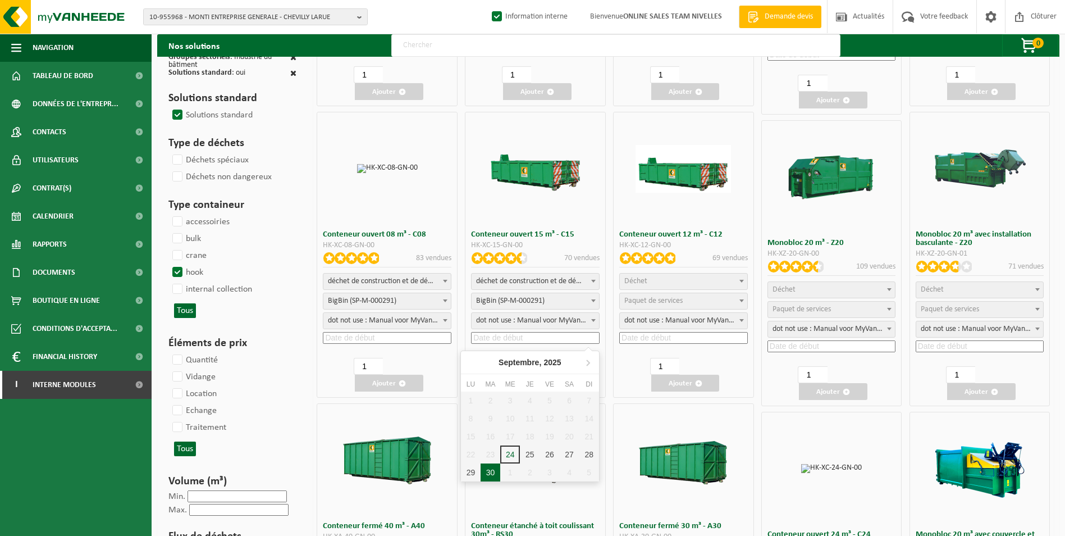
click at [491, 467] on div "30" at bounding box center [491, 472] width 20 height 18
type input "2025-09-30"
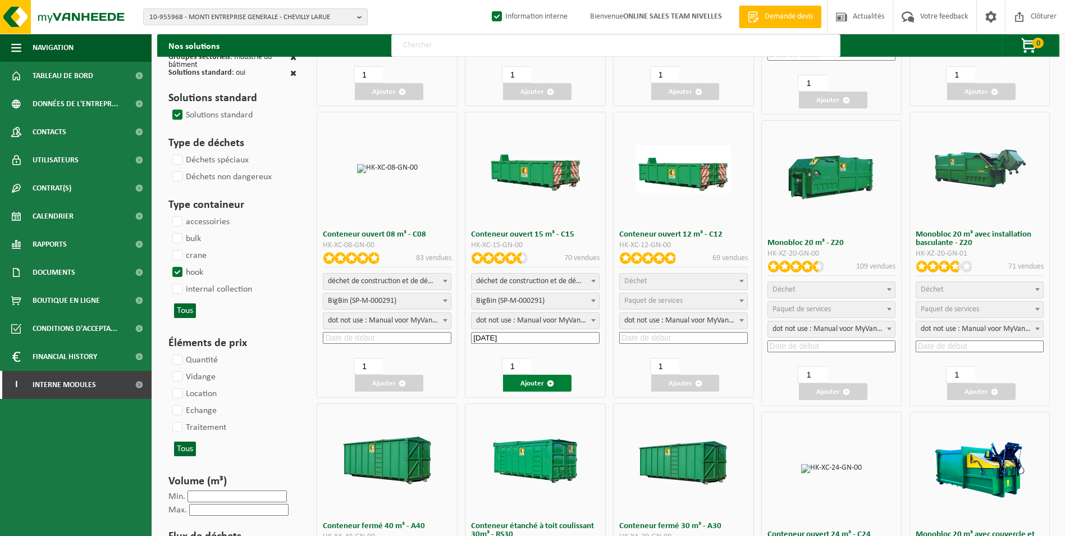
click at [533, 379] on button "Ajouter" at bounding box center [537, 382] width 68 height 17
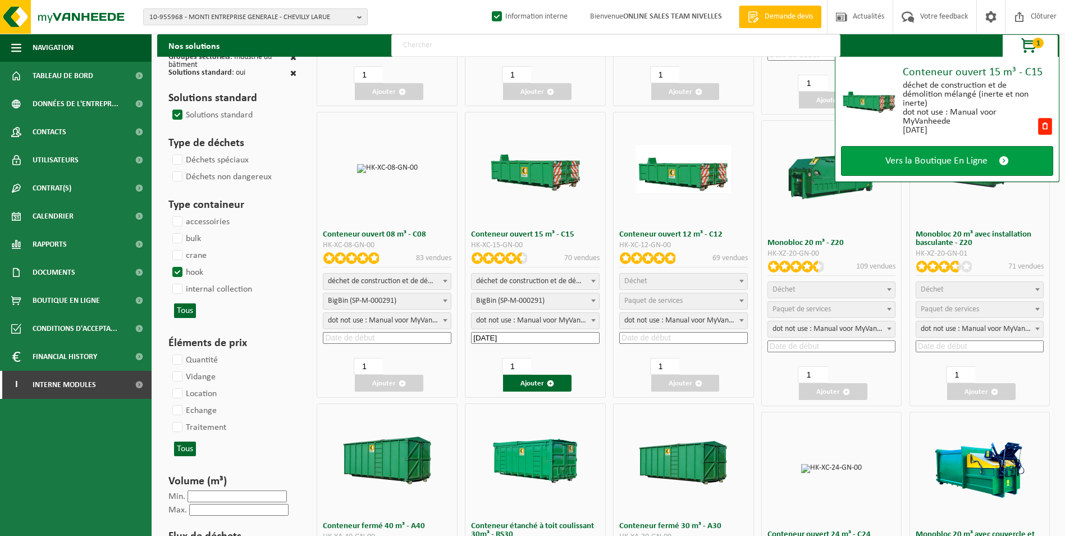
click at [953, 152] on link "Vers la Boutique En Ligne" at bounding box center [947, 161] width 212 height 30
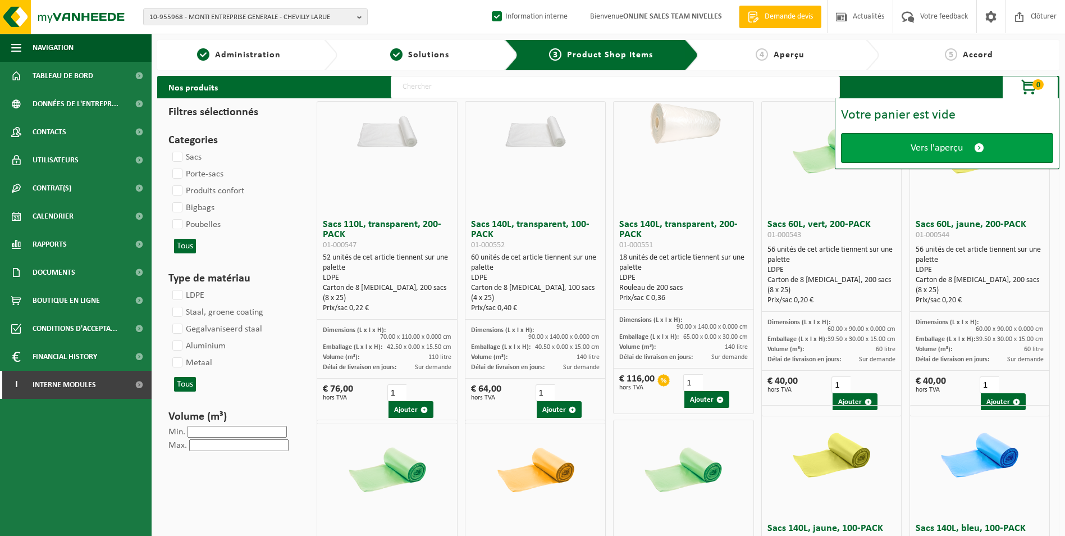
click at [933, 154] on link "Vers l'aperçu" at bounding box center [947, 148] width 212 height 30
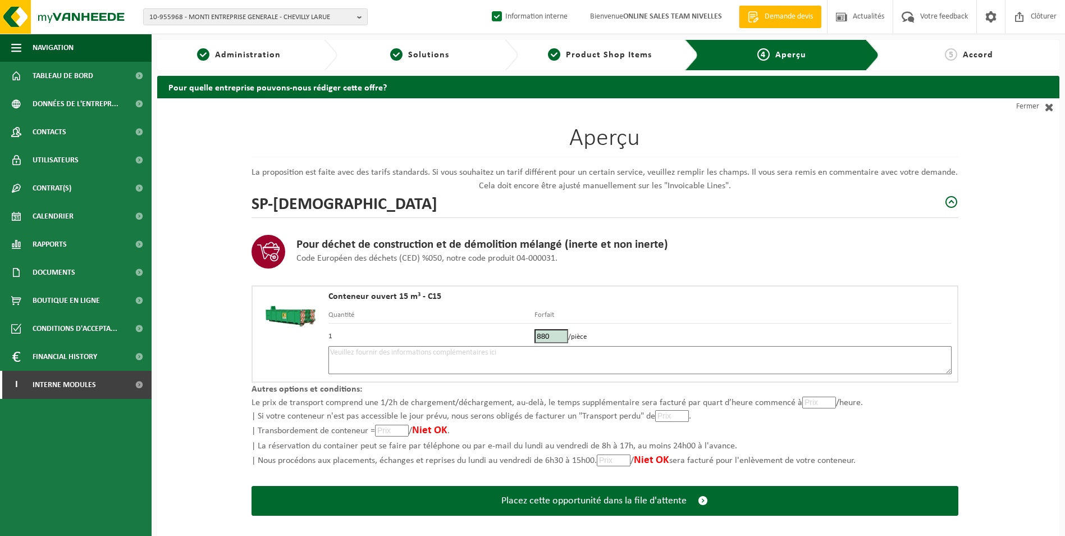
click at [437, 350] on textarea at bounding box center [639, 360] width 623 height 28
type textarea "p"
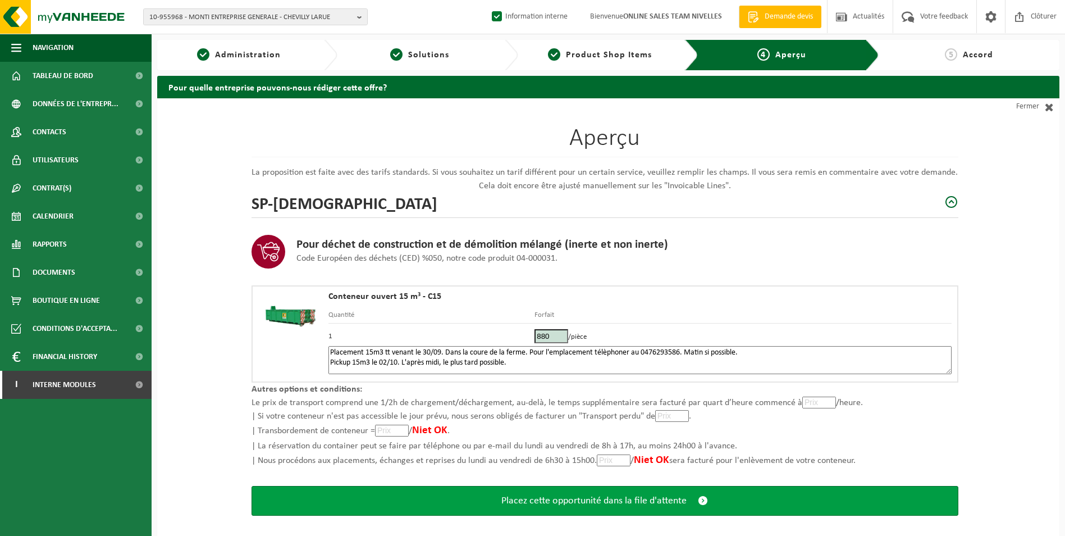
type textarea "Placement 15m3 tt venant le 30/09. Dans la coure de la ferme. Pour l'emplacemen…"
click at [567, 502] on span "Placez cette opportunité dans la file d'attente" at bounding box center [593, 501] width 185 height 12
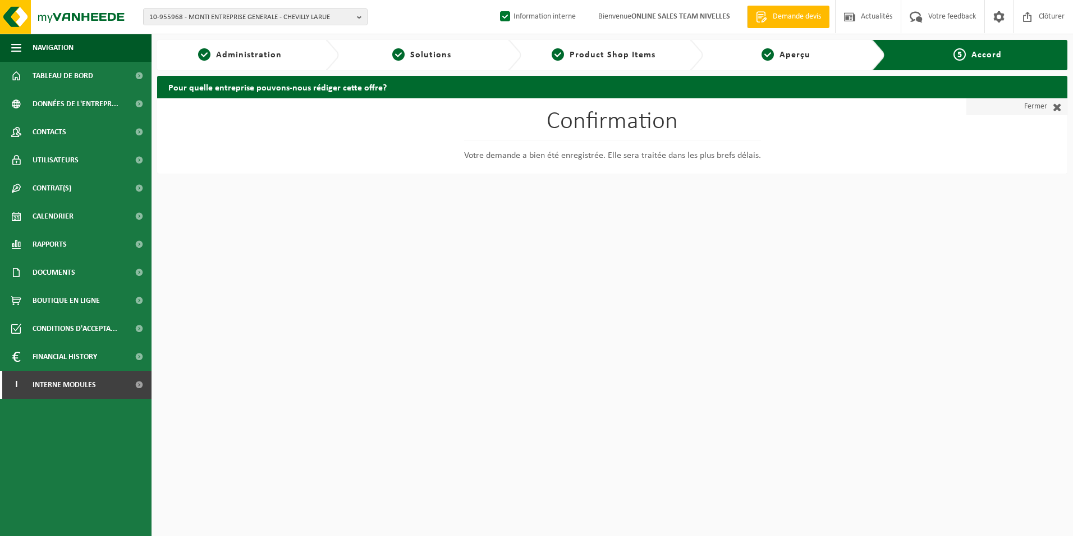
click at [1034, 107] on link "Fermer" at bounding box center [1017, 106] width 101 height 17
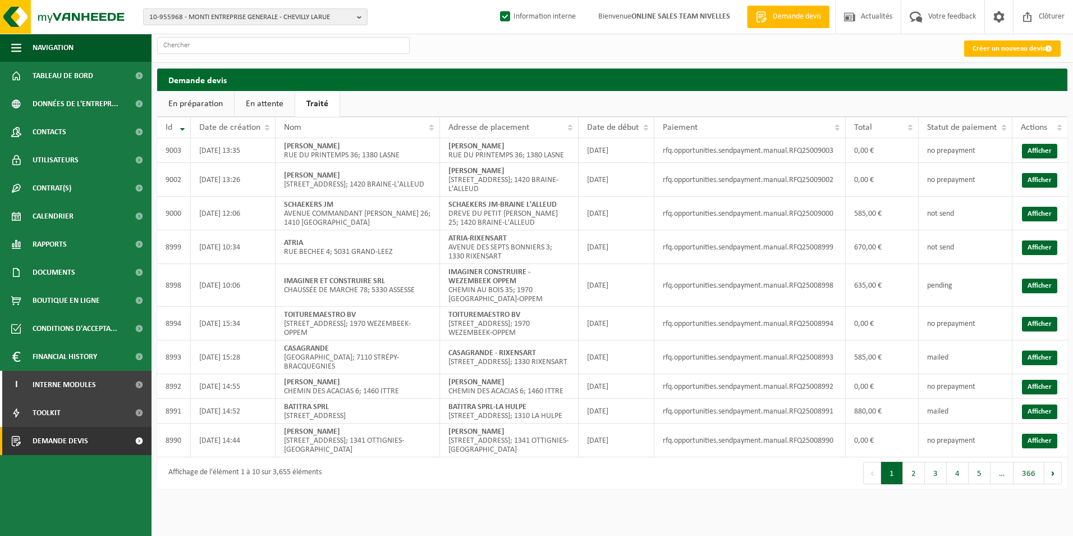
click at [264, 103] on link "En attente" at bounding box center [265, 104] width 60 height 26
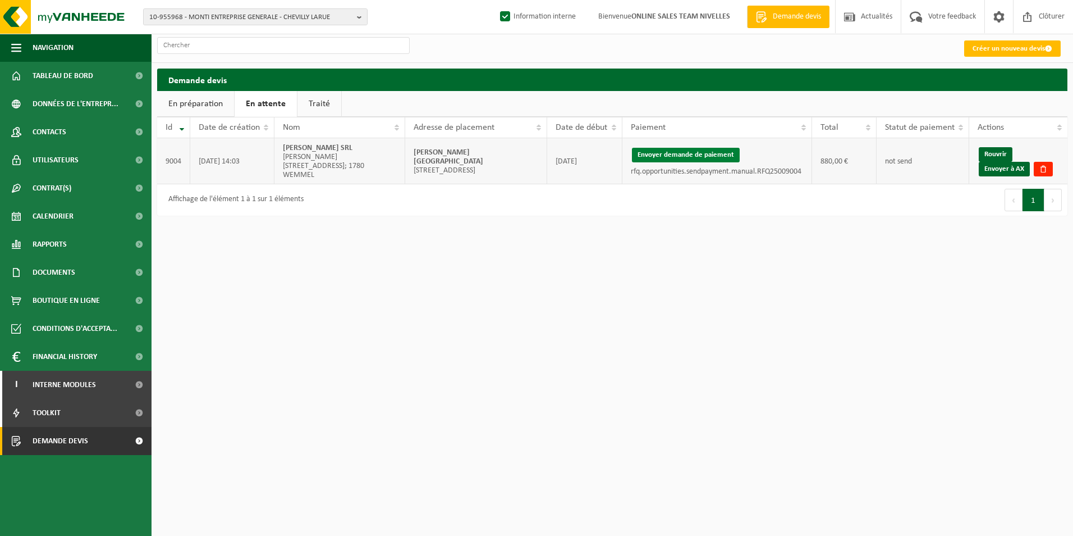
click at [650, 156] on button "Envoyer demande de paiement" at bounding box center [686, 155] width 108 height 15
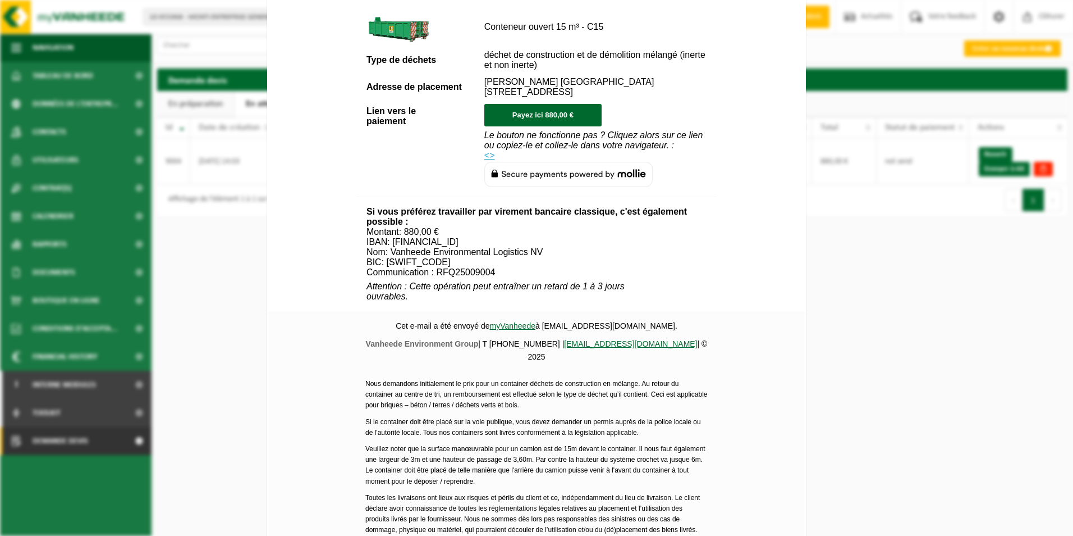
scroll to position [406, 0]
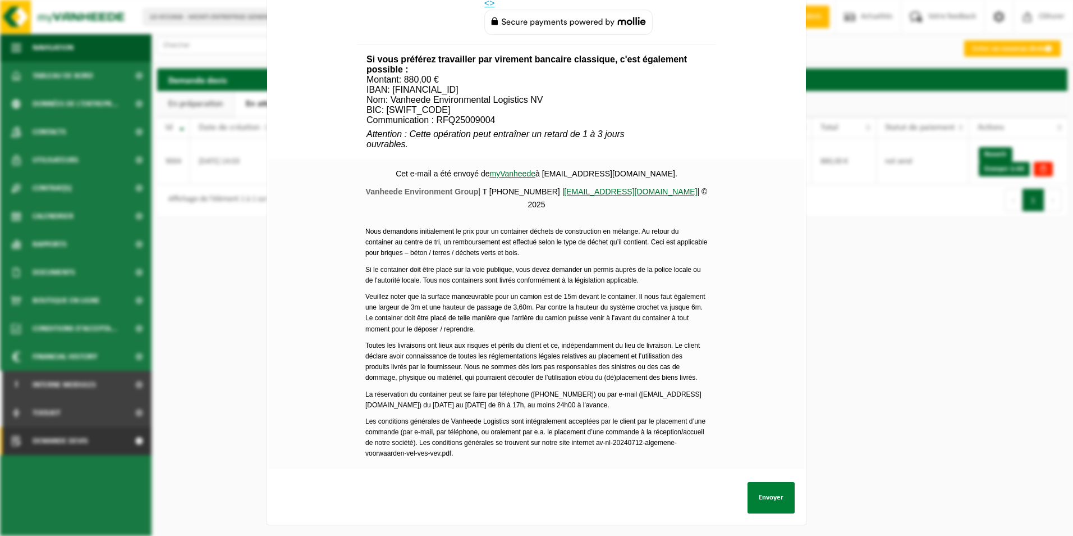
click at [773, 488] on button "Envoyer" at bounding box center [771, 497] width 47 height 31
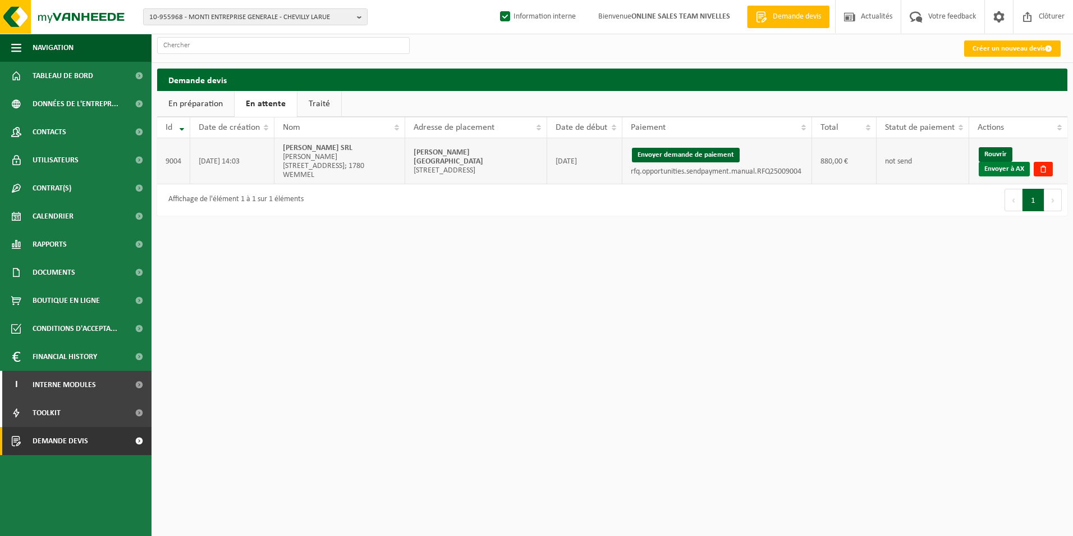
click at [997, 169] on link "Envoyer à AX" at bounding box center [1004, 169] width 51 height 15
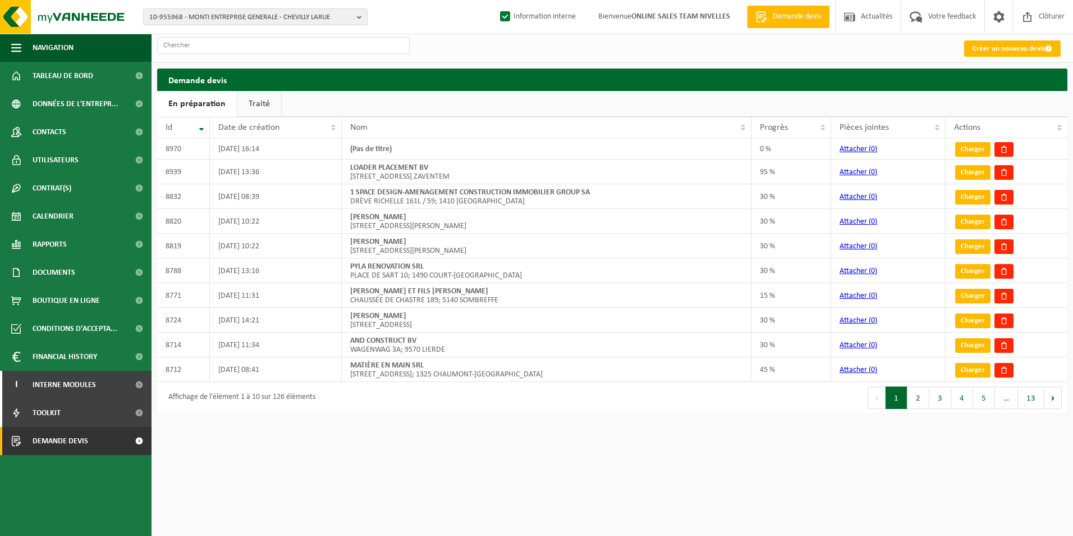
click at [259, 107] on link "Traité" at bounding box center [259, 104] width 44 height 26
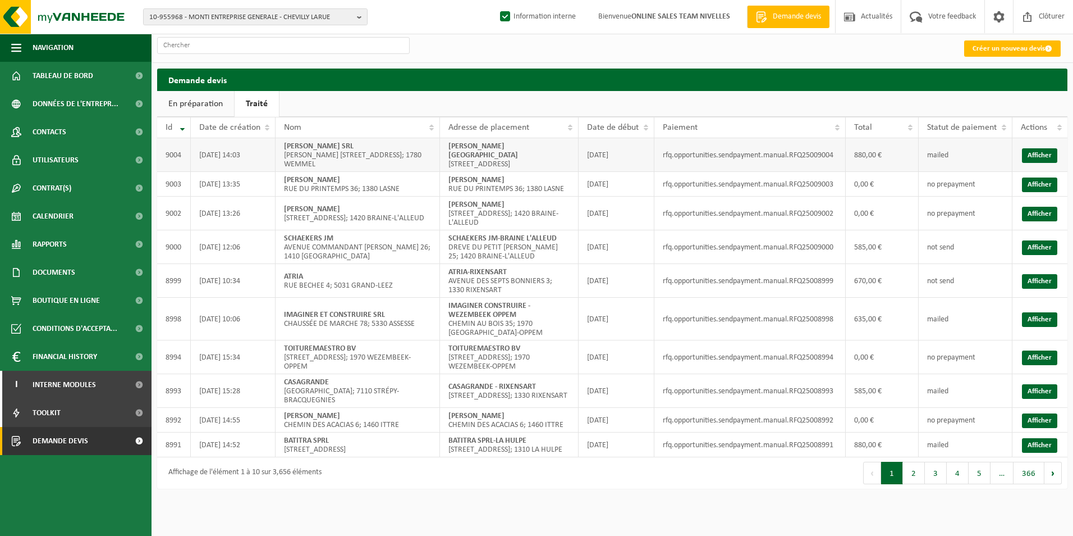
drag, startPoint x: 448, startPoint y: 145, endPoint x: 491, endPoint y: 154, distance: 43.7
click at [491, 154] on td "[PERSON_NAME] SRL-MONT SAINT GUIBERT [STREET_ADDRESS]" at bounding box center [509, 155] width 139 height 34
copy strong "[PERSON_NAME] [GEOGRAPHIC_DATA]"
click at [272, 44] on input "text" at bounding box center [283, 45] width 253 height 17
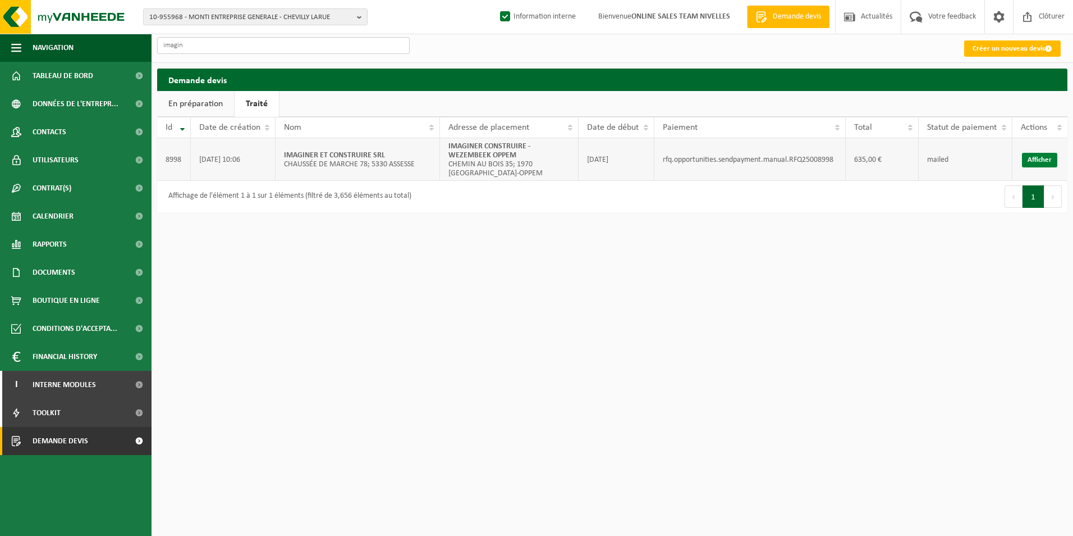
type input "imagin"
click at [1041, 159] on link "Afficher" at bounding box center [1039, 160] width 35 height 15
click at [979, 52] on link "Créer un nouveau devis" at bounding box center [1013, 48] width 97 height 16
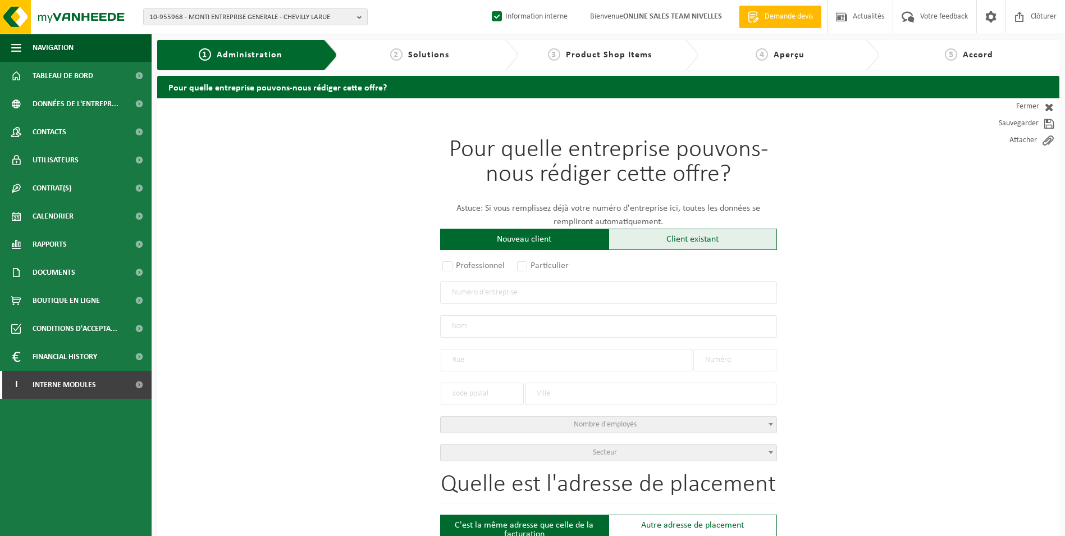
click at [700, 241] on div "Client existant" at bounding box center [693, 238] width 168 height 21
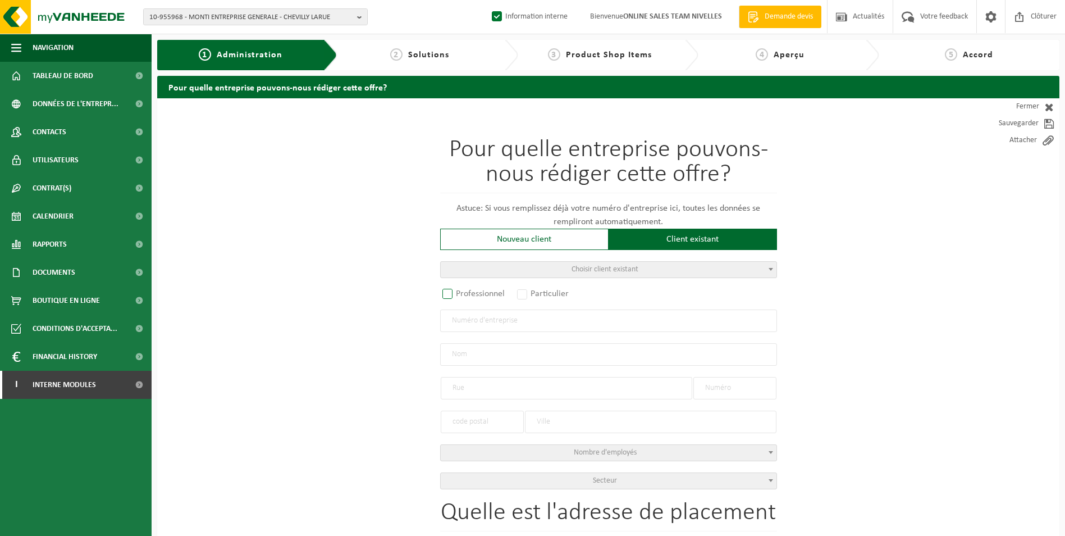
click at [450, 293] on label "Professionnel" at bounding box center [474, 294] width 68 height 16
click at [459, 293] on input "Professionnel" at bounding box center [462, 294] width 7 height 7
radio input "true"
click at [492, 326] on input "text" at bounding box center [608, 320] width 337 height 22
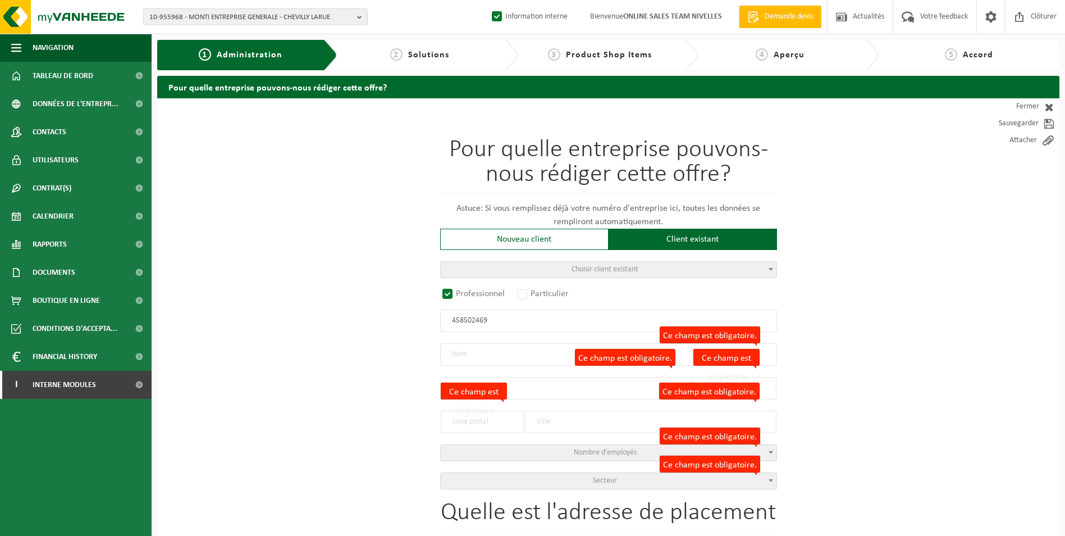
click at [449, 327] on input "458502469" at bounding box center [608, 320] width 337 height 22
type input "0458502469"
radio input "true"
type input "0458502469"
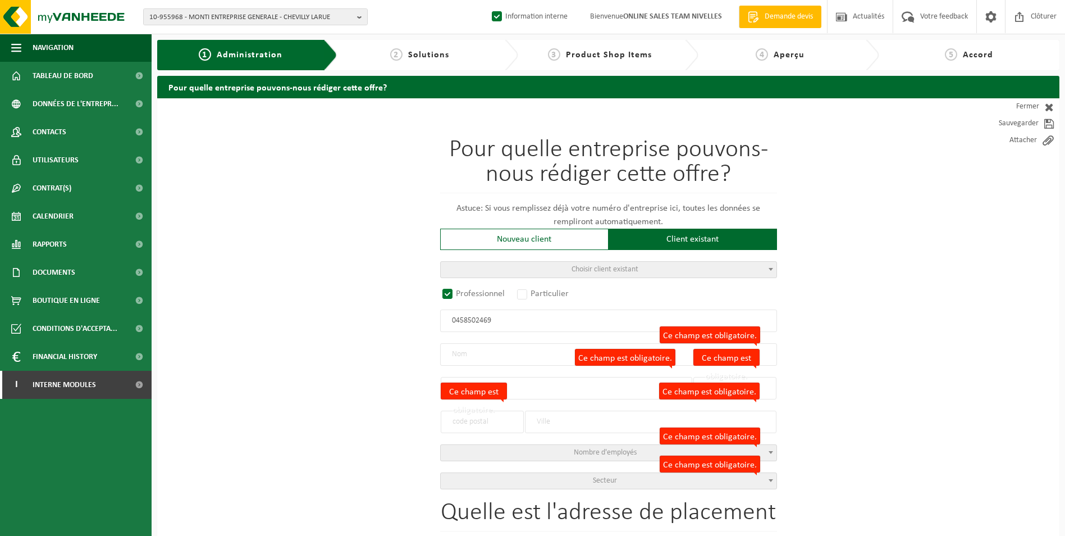
type input "SOTRAVIM SRL"
type input "CHEMIN DES ROUSSEROLLES, BONLEZ"
type input "4"
type input "1325"
type input "CHAUMONT-GISTOUX"
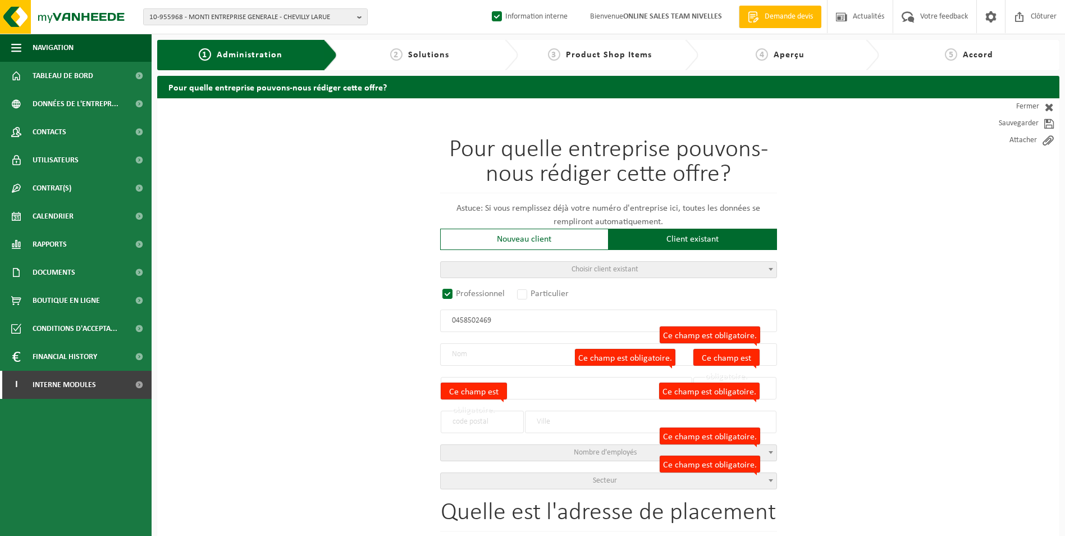
select select "D"
select select "NACE_4100"
type input "SOTRAVIM SRL"
type input "CHEMIN DES ROUSSEROLLES, BONLEZ"
type input "4"
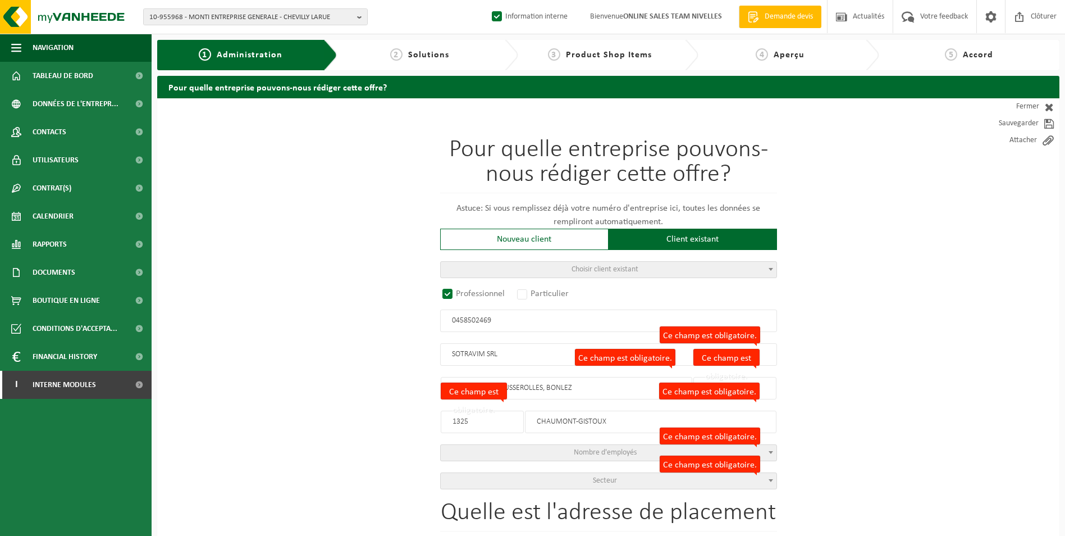
type input "1325"
type input "CHAUMONT-GISTOUX"
type input "2131200856"
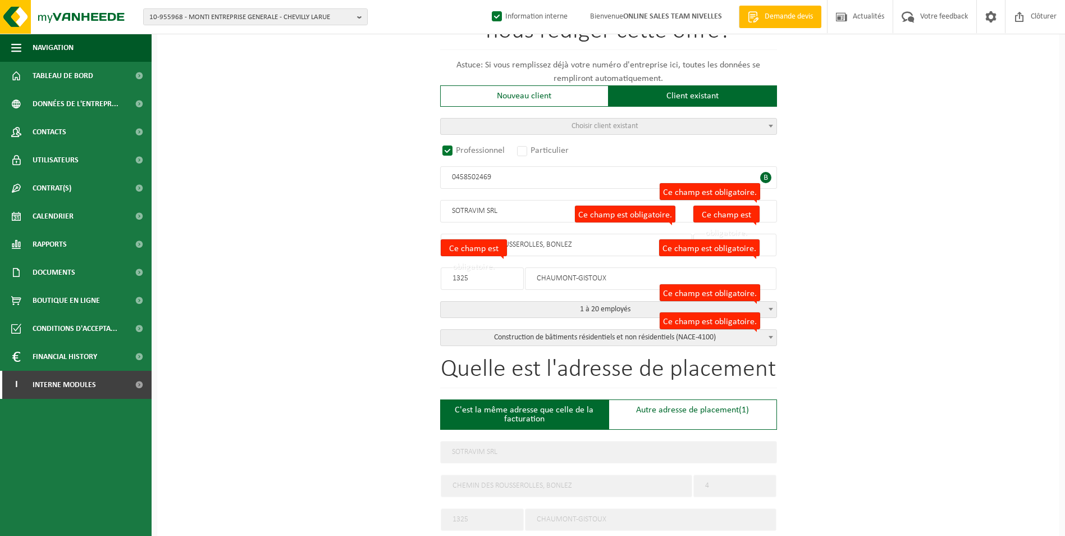
scroll to position [168, 0]
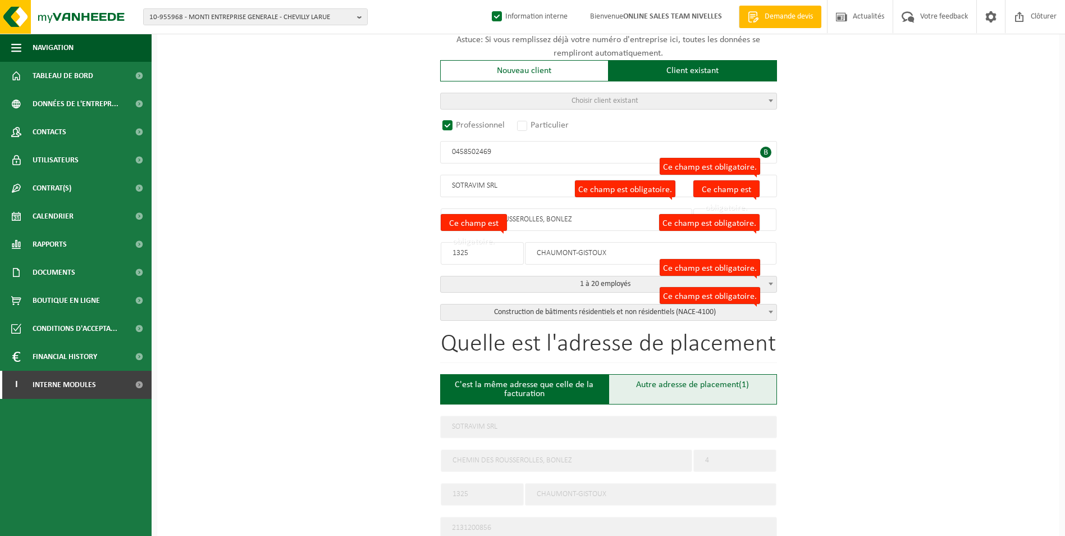
click at [643, 393] on div "Autre adresse de placement (1)" at bounding box center [693, 389] width 168 height 30
type input "Chantier -"
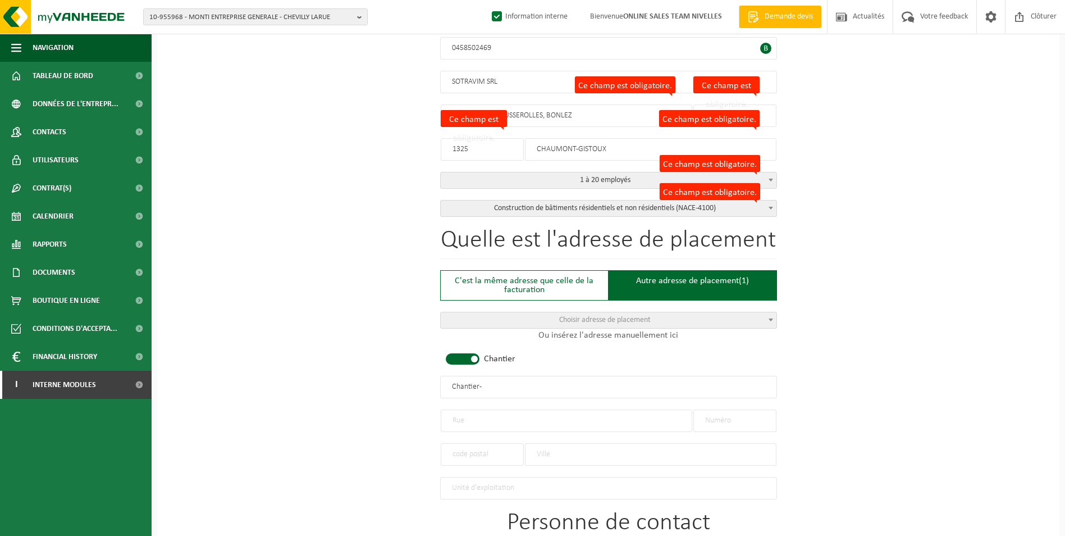
scroll to position [281, 0]
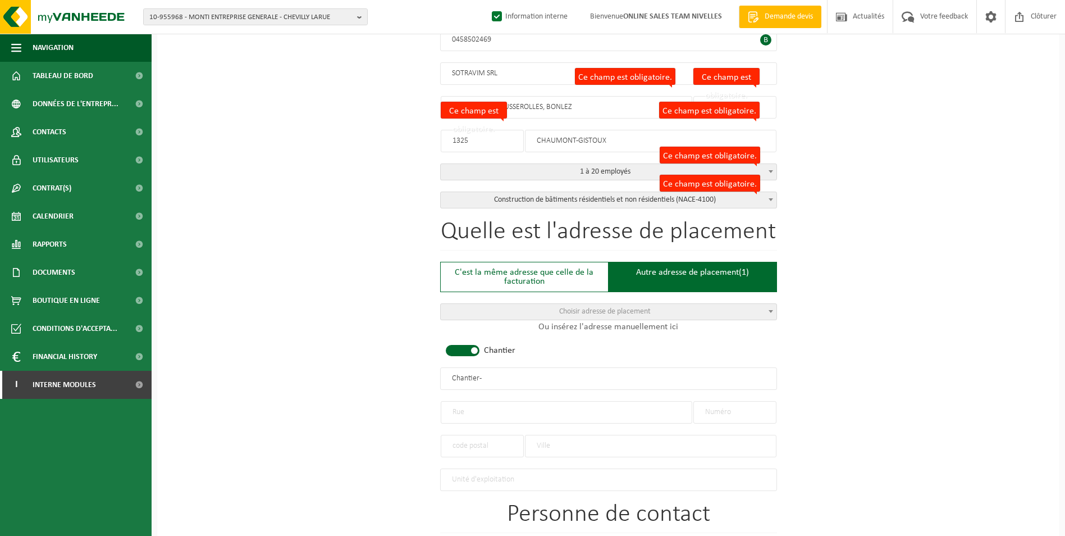
click at [472, 345] on span at bounding box center [463, 350] width 34 height 11
click at [472, 409] on input "text" at bounding box center [567, 412] width 252 height 22
type input "r"
type input "RUE DES MEURISIERS"
click at [727, 409] on input "text" at bounding box center [734, 412] width 83 height 22
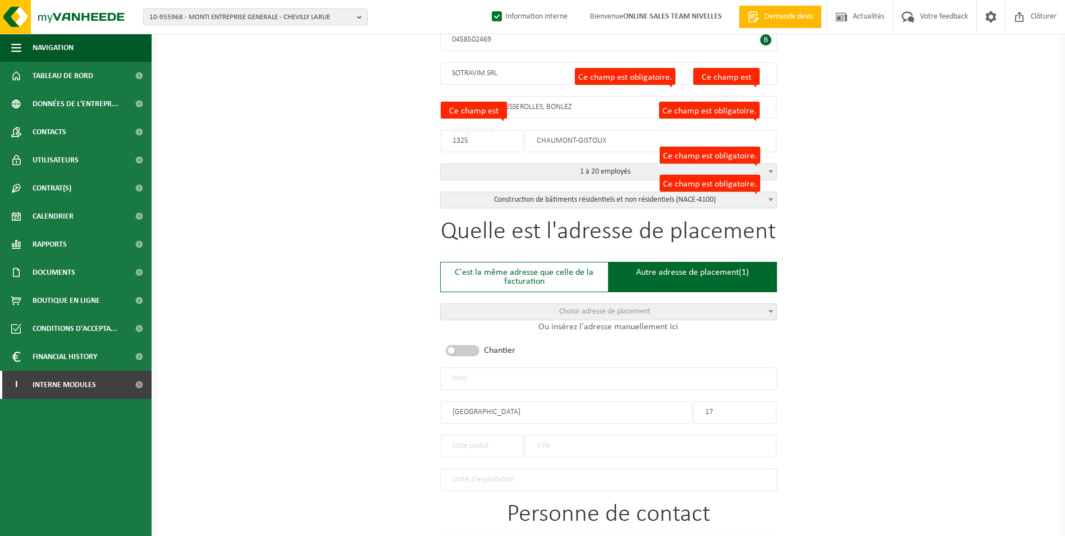
type input "17"
click at [534, 438] on input "text" at bounding box center [651, 446] width 252 height 22
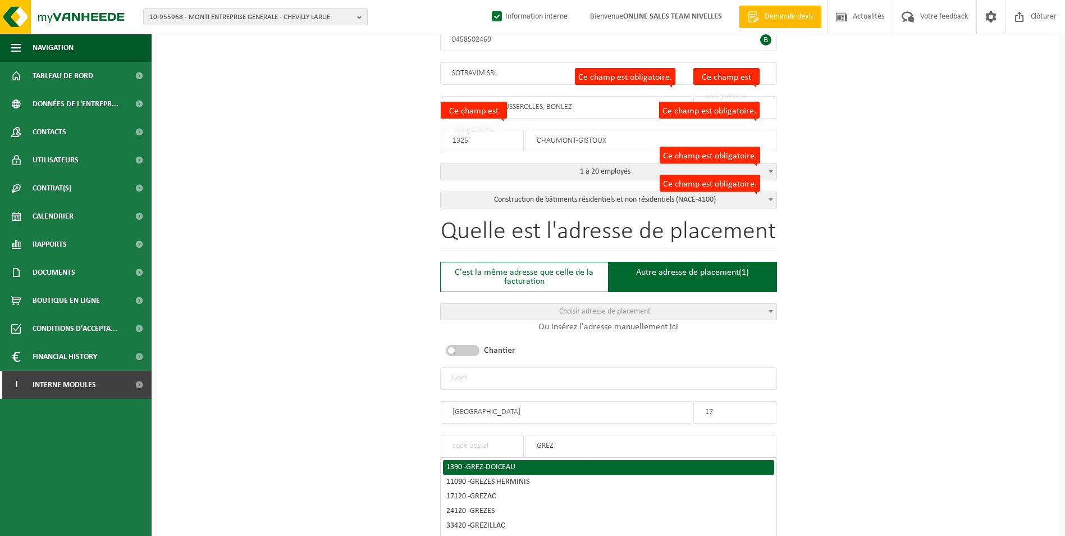
type input "GREZ"
click at [482, 463] on span "GREZ-DOICEAU" at bounding box center [490, 467] width 49 height 8
type input "1390"
type input "GREZ-DOICEAU"
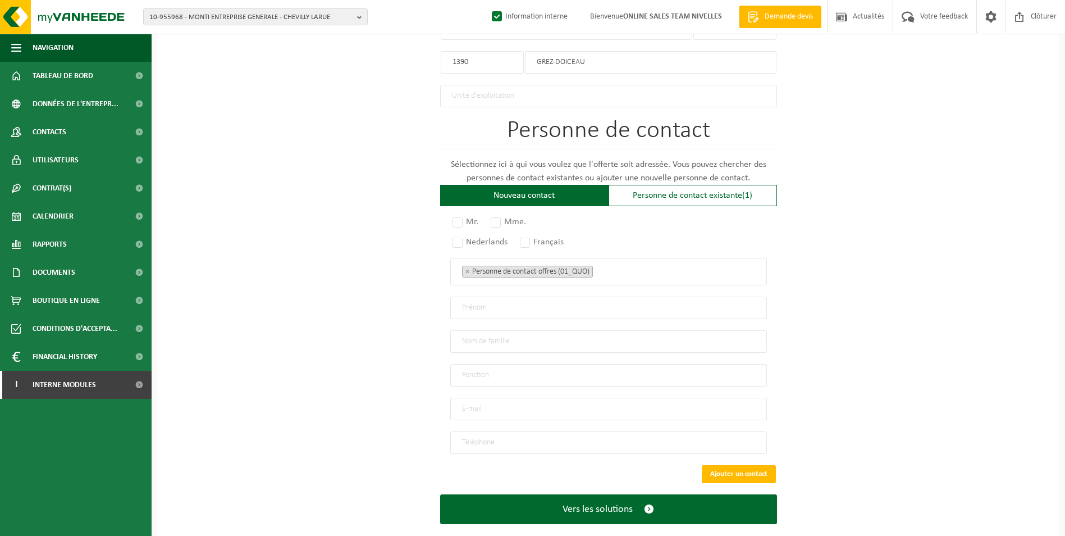
scroll to position [678, 0]
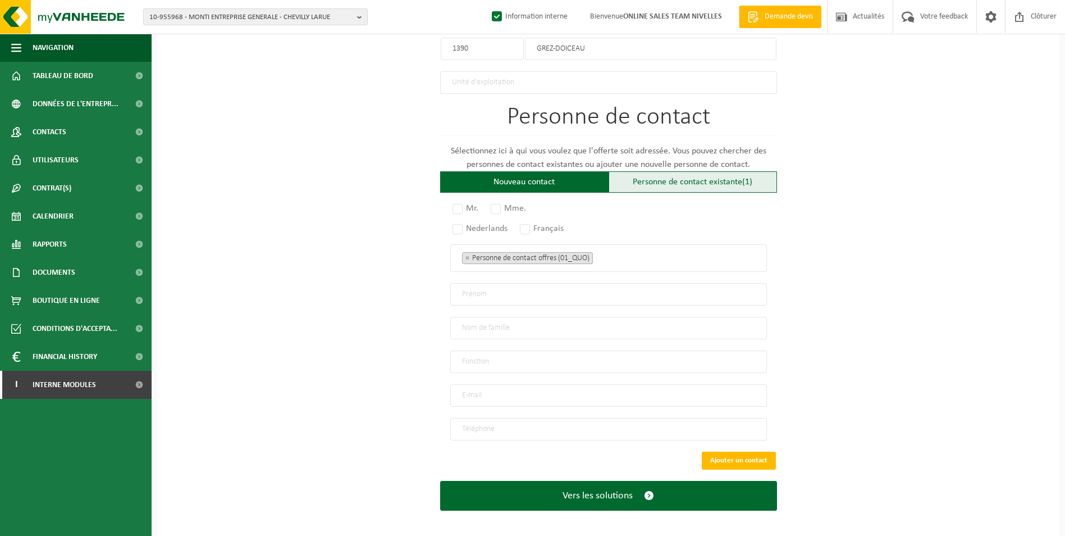
click at [657, 173] on div "Personne de contact existante (1)" at bounding box center [693, 181] width 168 height 21
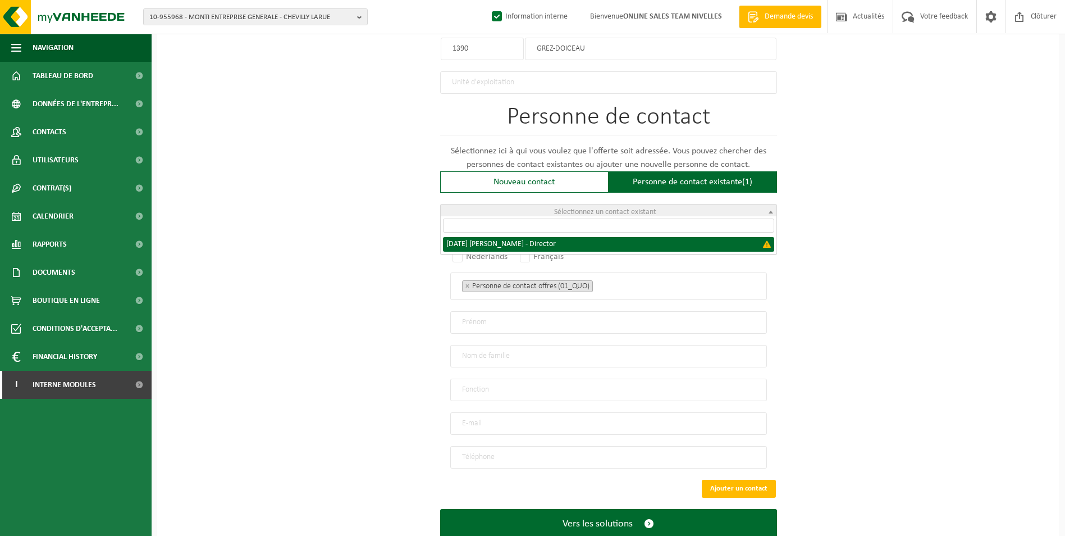
click at [630, 213] on span "Sélectionnez un contact existant" at bounding box center [609, 212] width 336 height 16
select select "{"code":"","firstname":"JEAN-MARIE PHILIPPE","surname":"DEMAIN","gender":"Unkno…"
type input "JEAN-MARIE PHILIPPE"
type input "DEMAIN"
type input "Director"
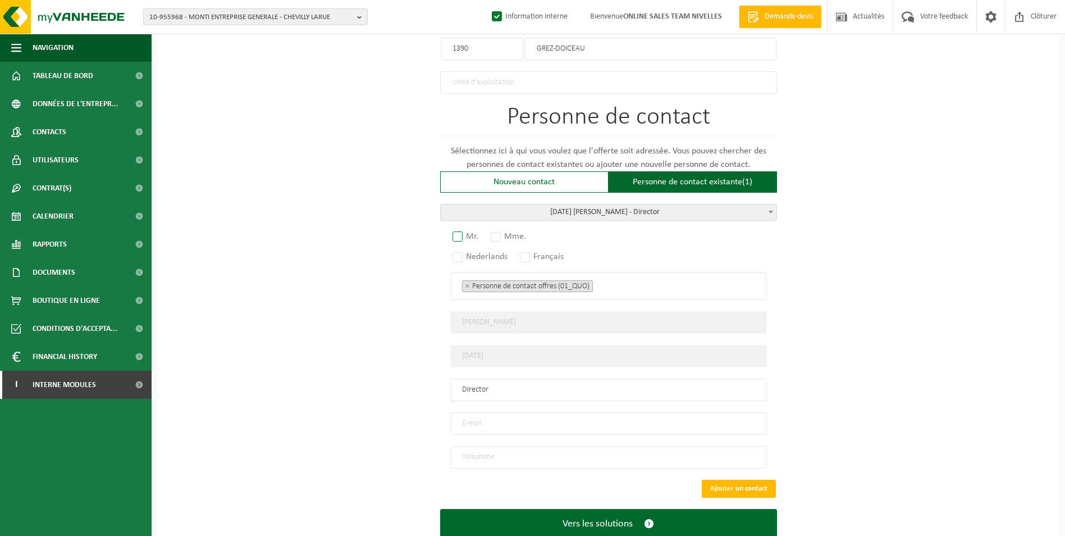
click at [455, 231] on label "Mr." at bounding box center [465, 236] width 31 height 16
radio input "true"
click at [526, 253] on label "Français" at bounding box center [542, 257] width 49 height 16
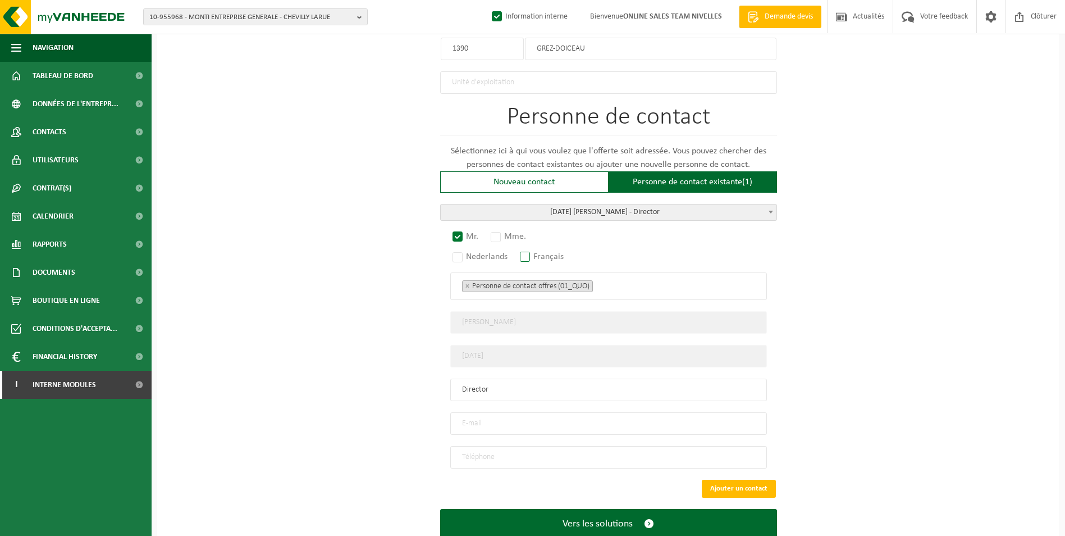
radio input "true"
click at [616, 291] on span "× Personne de contact offres (01_QUO)" at bounding box center [608, 286] width 317 height 28
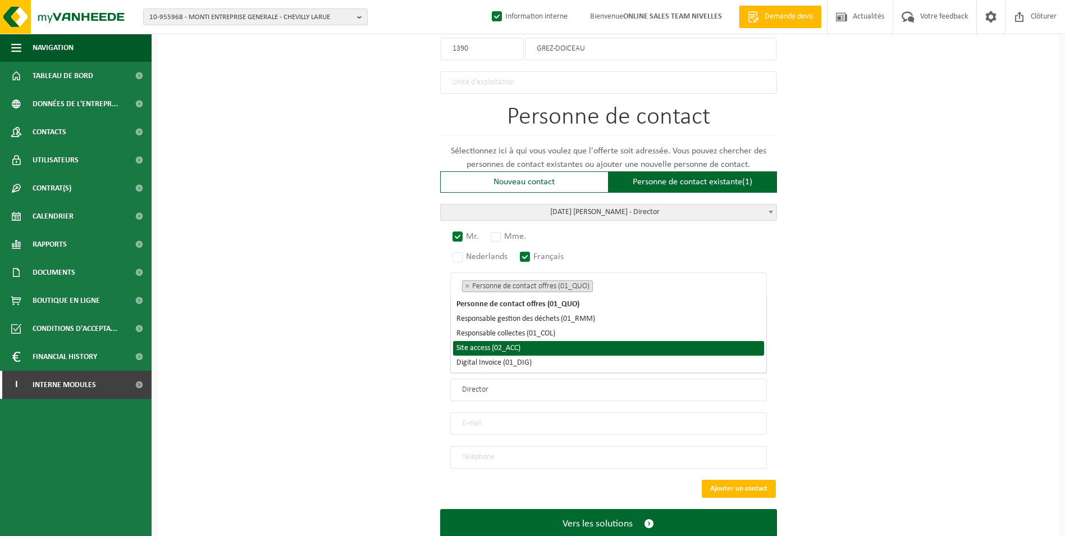
click at [522, 346] on li "Site access (02_ACC)" at bounding box center [608, 348] width 311 height 15
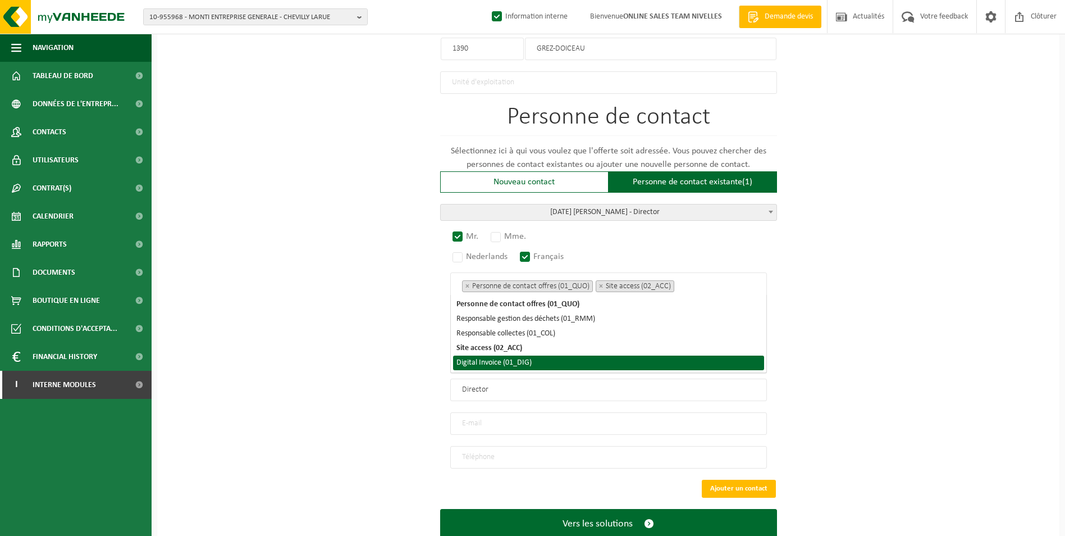
click at [517, 360] on li "Digital Invoice (01_DIG)" at bounding box center [608, 362] width 311 height 15
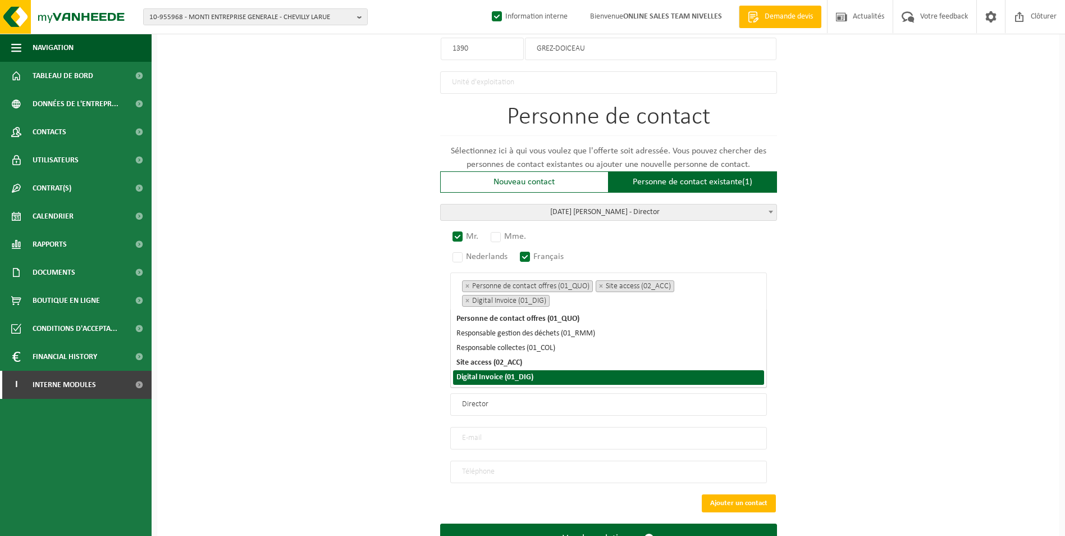
click at [380, 420] on div "Pour quelle entreprise pouvons-nous rédiger cette offre? Astuce: Si vous rempli…" at bounding box center [608, 1] width 902 height 1160
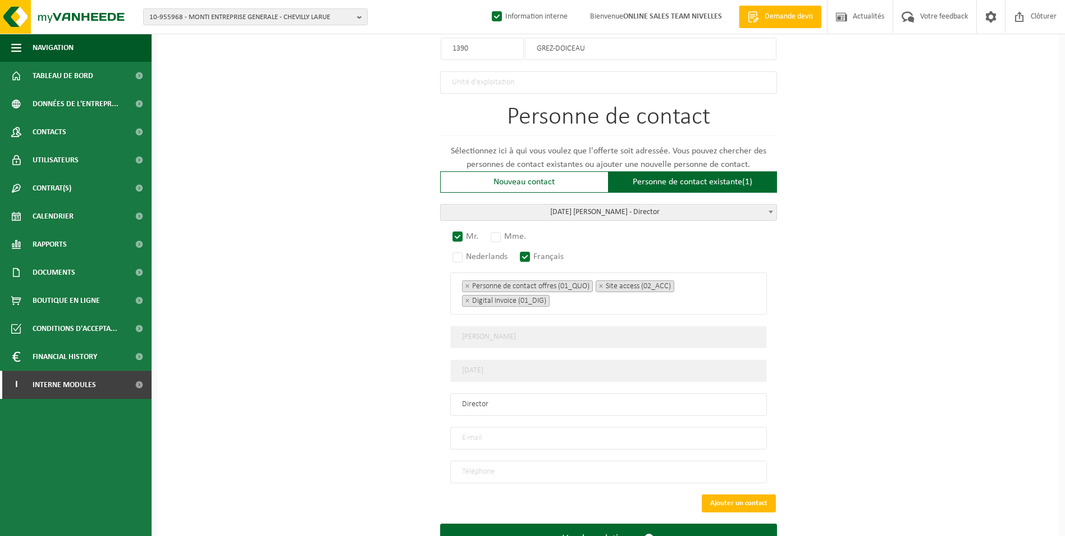
click at [476, 429] on input "email" at bounding box center [608, 438] width 317 height 22
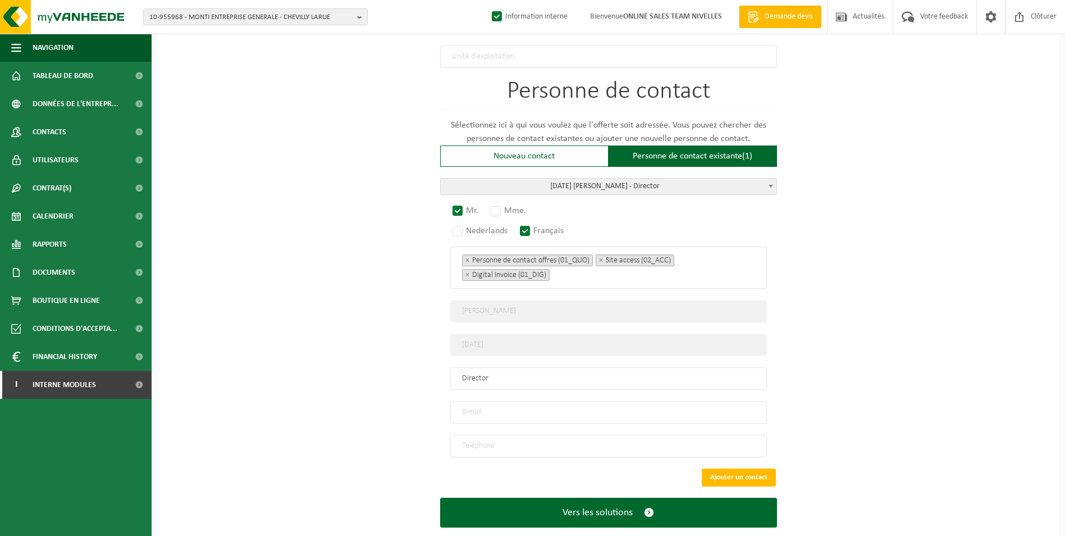
scroll to position [720, 0]
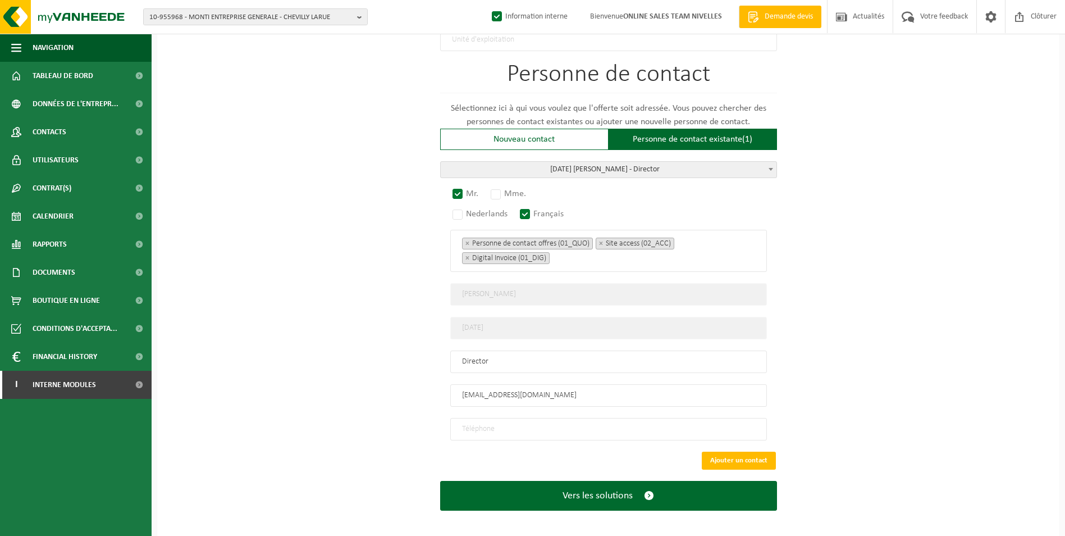
type input "INFO@SOTRAVIM.COM"
click at [556, 424] on input "tel" at bounding box center [608, 429] width 317 height 22
type input "+32 475 56 35 25"
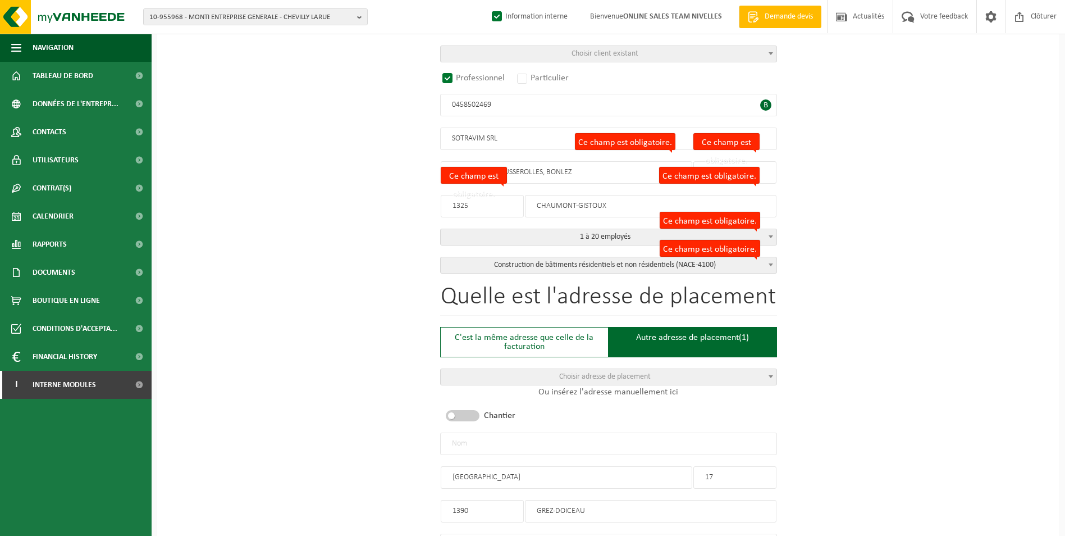
scroll to position [215, 0]
click at [628, 436] on input "text" at bounding box center [608, 444] width 337 height 22
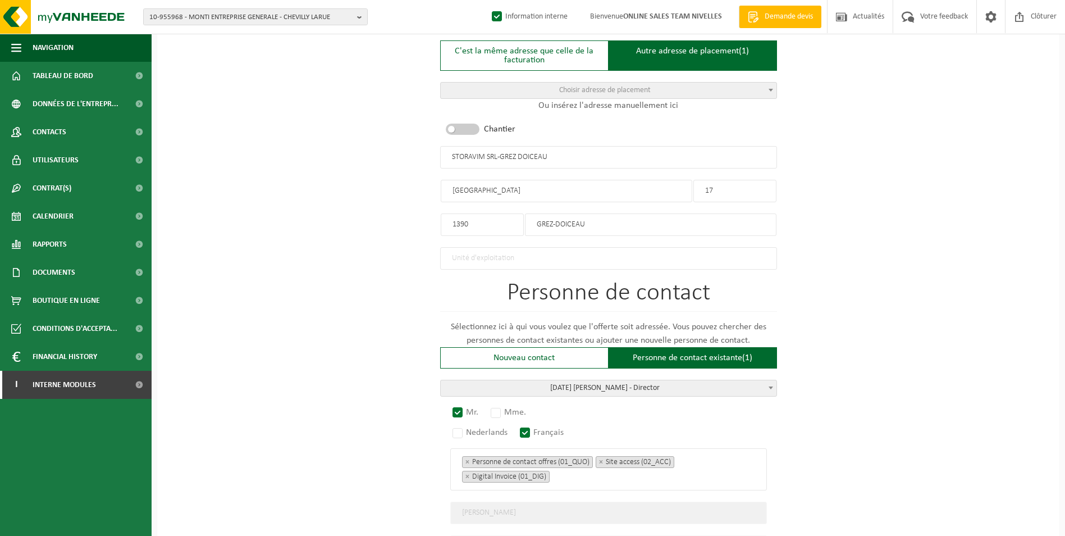
scroll to position [720, 0]
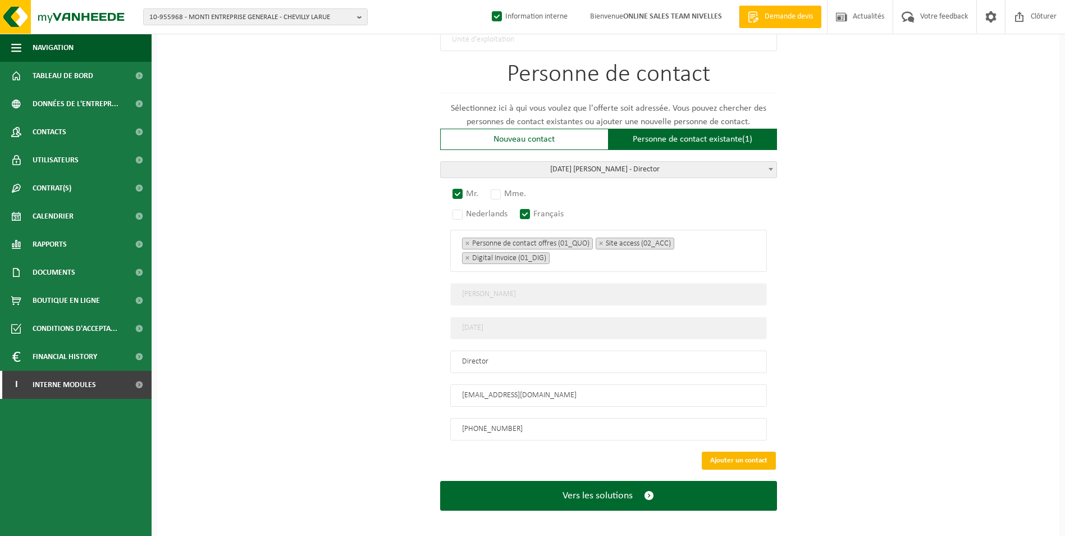
type input "STORAVIM SRL-GREZ DOICEAU"
click at [742, 451] on button "Ajouter un contact" at bounding box center [739, 460] width 74 height 18
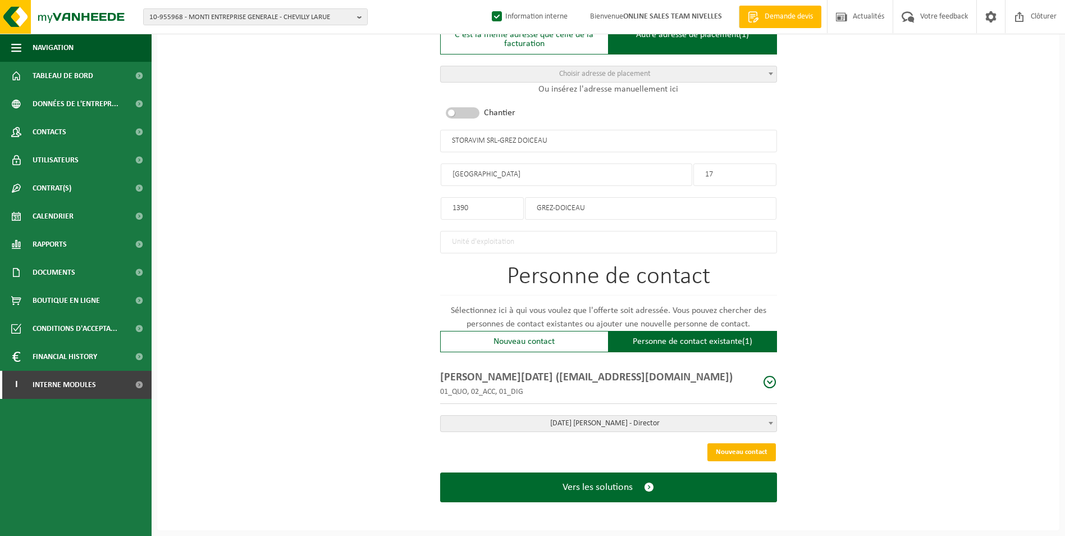
scroll to position [513, 0]
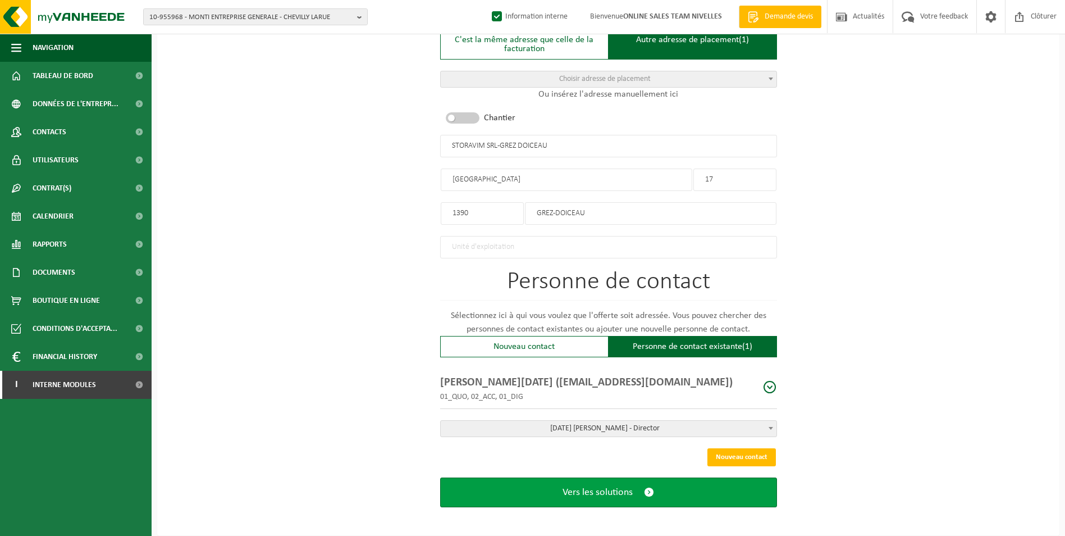
click at [578, 487] on span "Vers les solutions" at bounding box center [598, 492] width 70 height 12
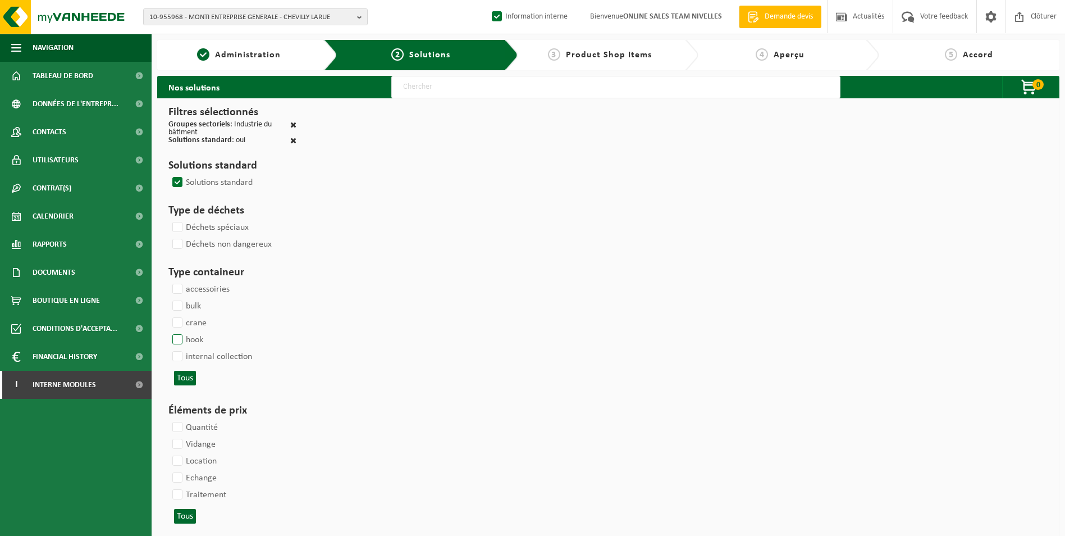
click at [180, 340] on label "hook" at bounding box center [186, 339] width 33 height 17
click at [168, 331] on input "hook" at bounding box center [168, 331] width 1 height 1
checkbox input "true"
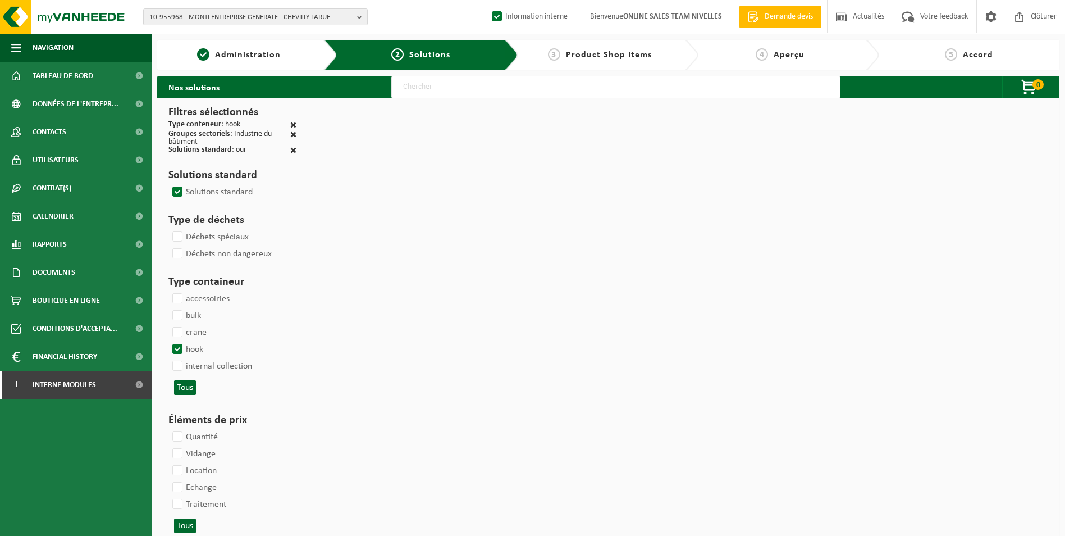
select select
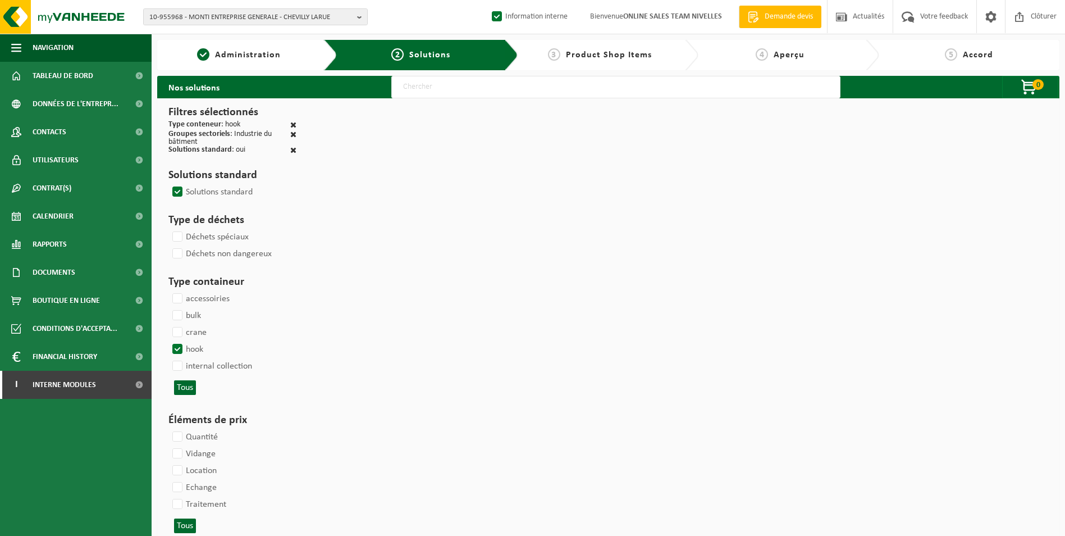
select select
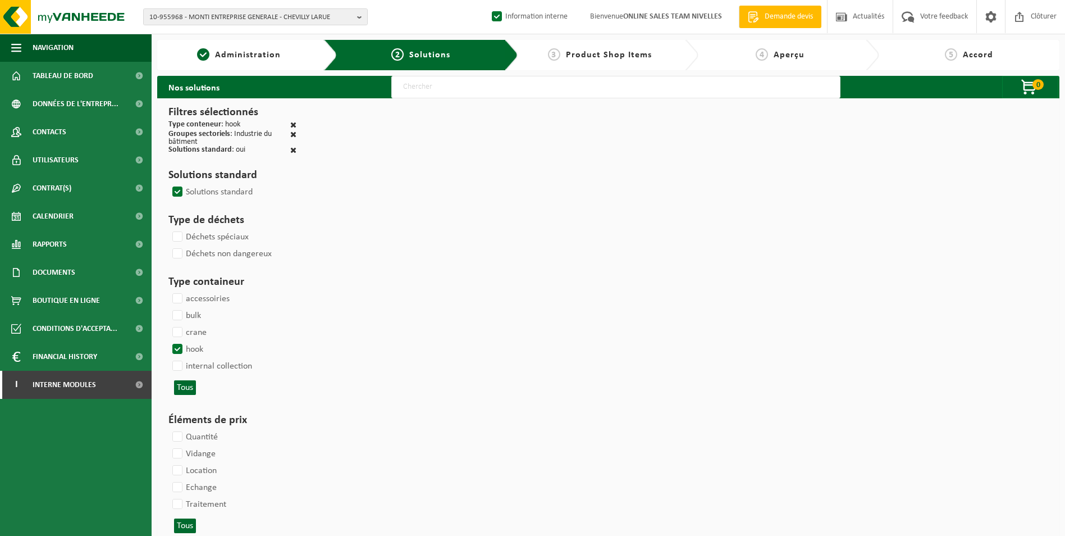
select select
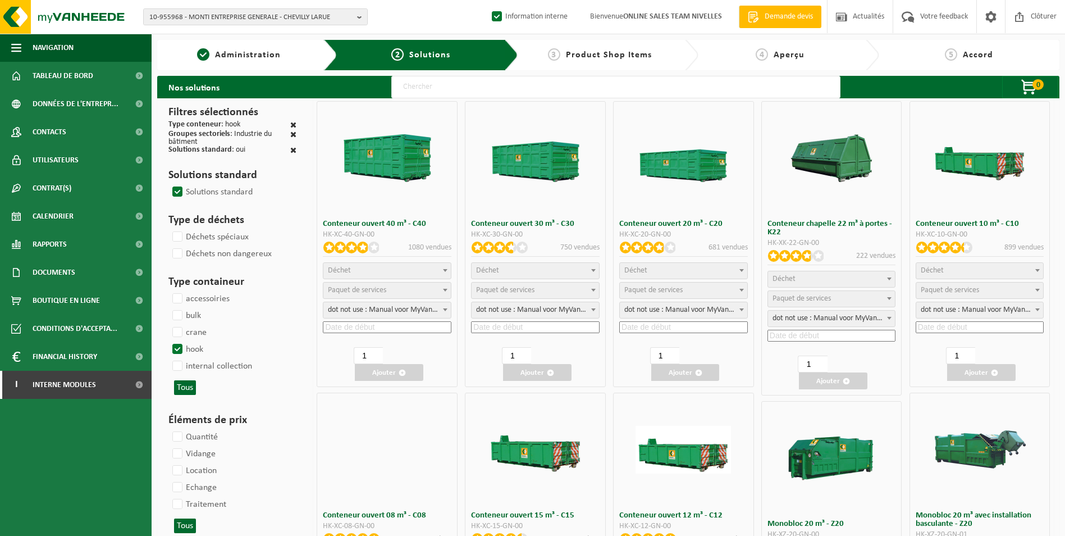
select select
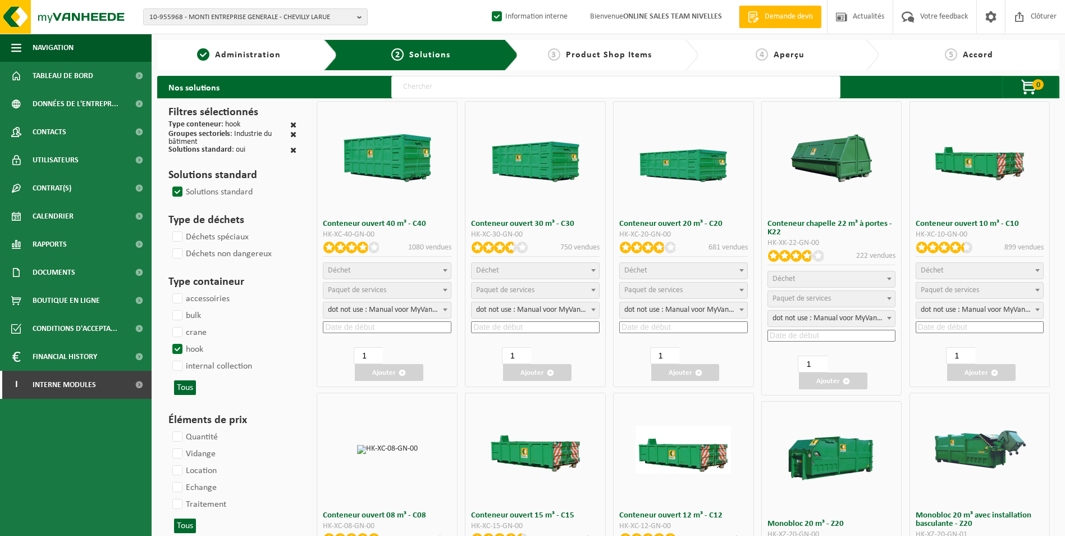
select select
select select "197"
select select
select select "8"
select select "7"
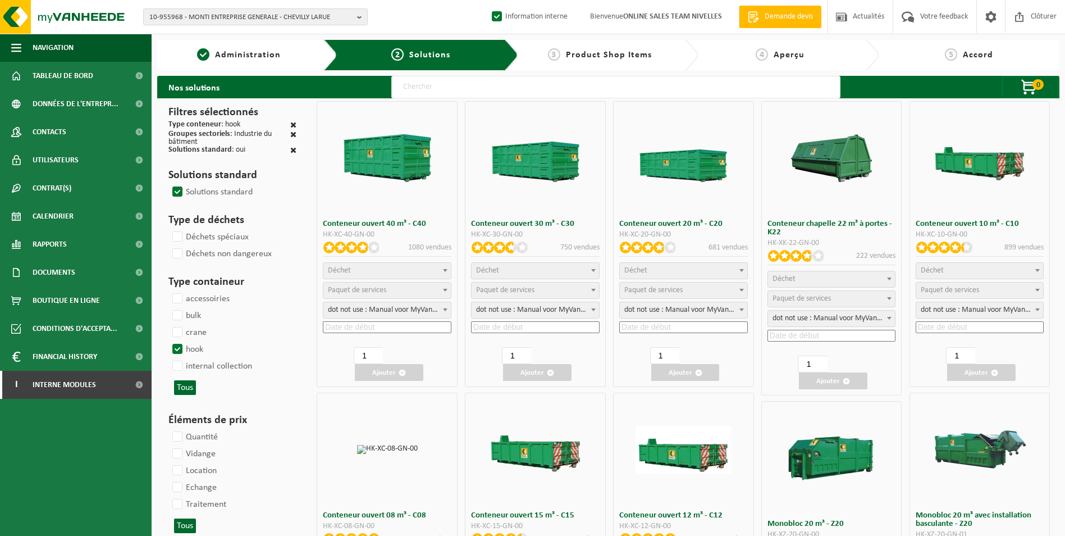
select select
select select "25"
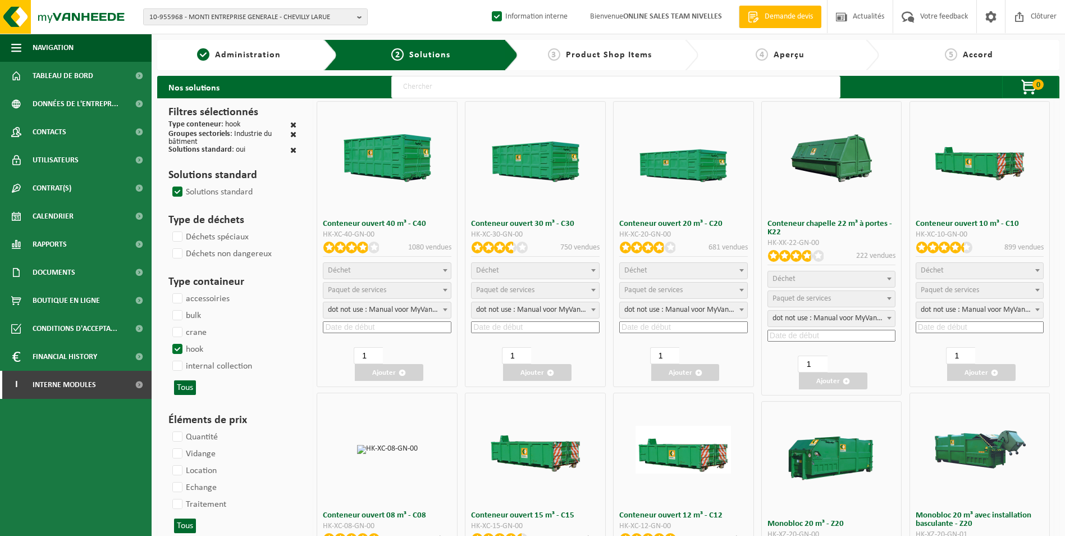
select select "7"
select select "25"
click at [978, 269] on span "Déchet" at bounding box center [979, 271] width 127 height 16
select select "31"
select select
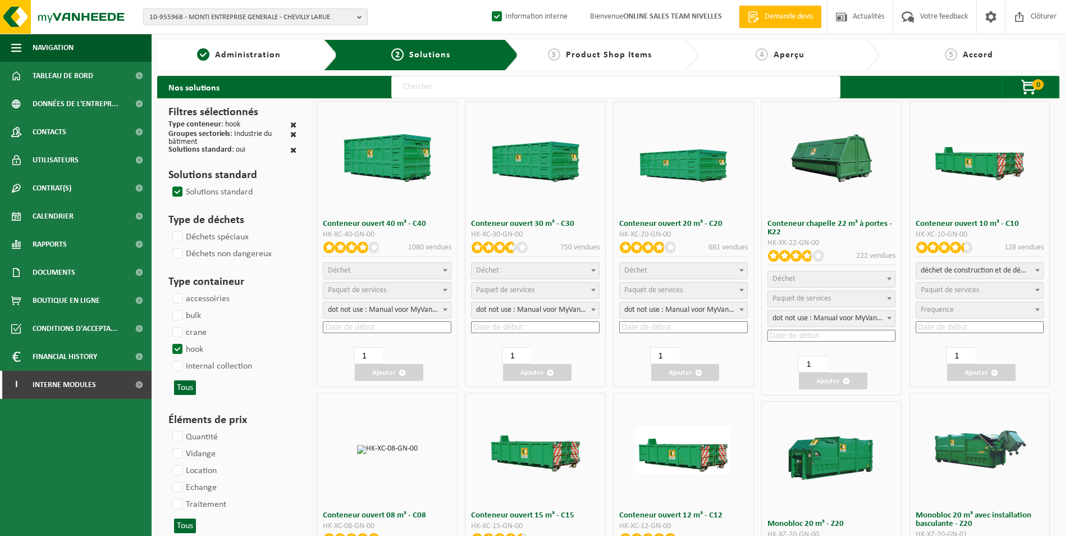
select select
click at [959, 288] on span "Paquet de services" at bounding box center [950, 290] width 58 height 8
select select "197"
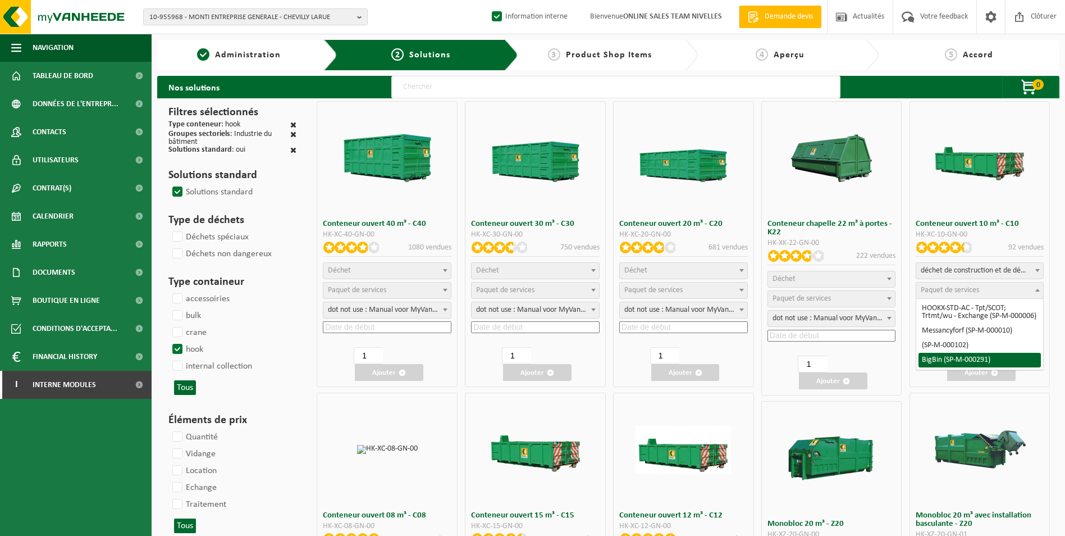
select select "25"
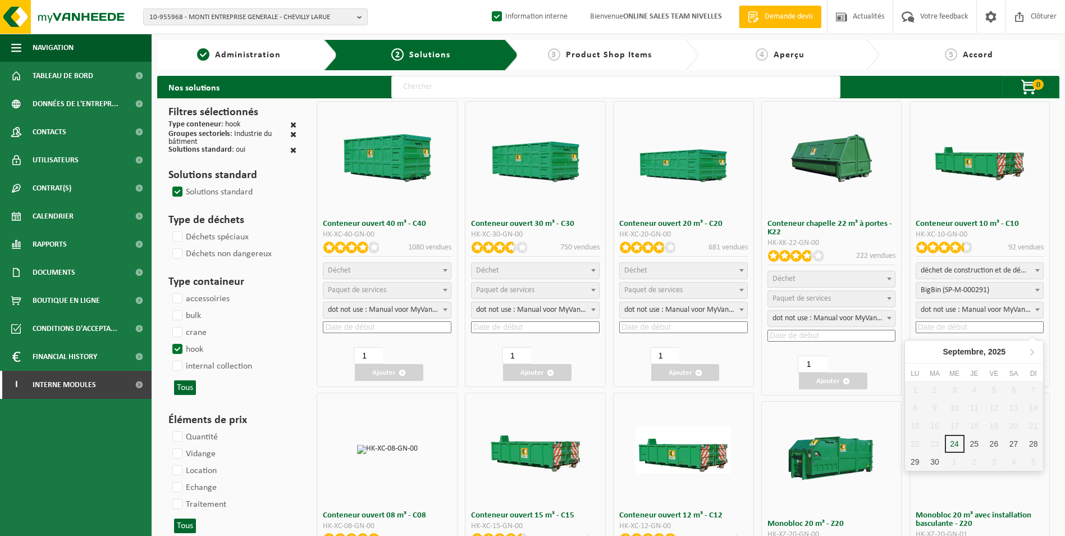
click at [947, 324] on input at bounding box center [980, 327] width 129 height 12
click at [998, 445] on div "26" at bounding box center [994, 444] width 20 height 18
type input "[DATE]"
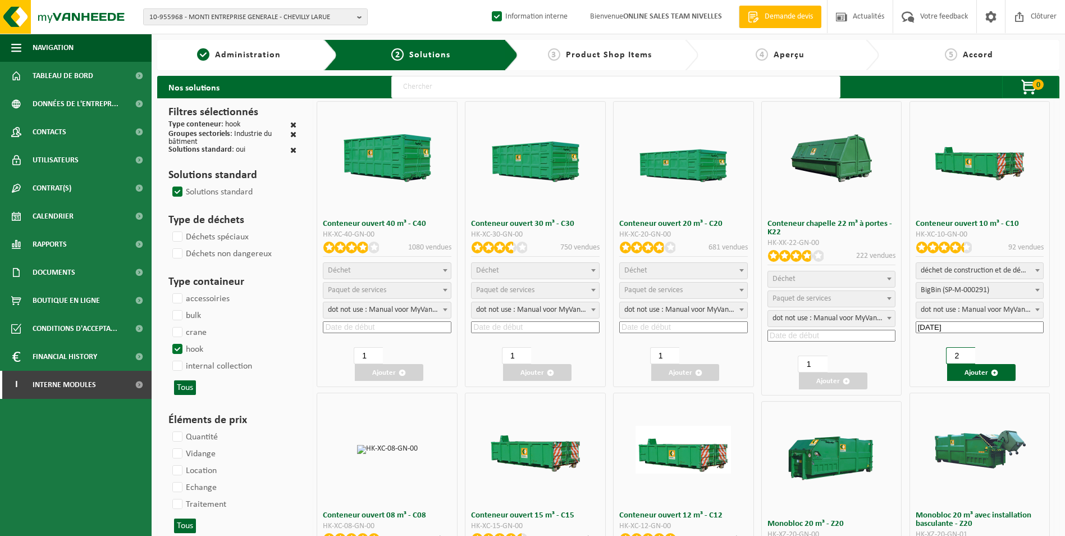
type input "2"
click at [970, 353] on input "2" at bounding box center [960, 355] width 29 height 17
click at [974, 374] on button "Ajouter" at bounding box center [981, 372] width 68 height 17
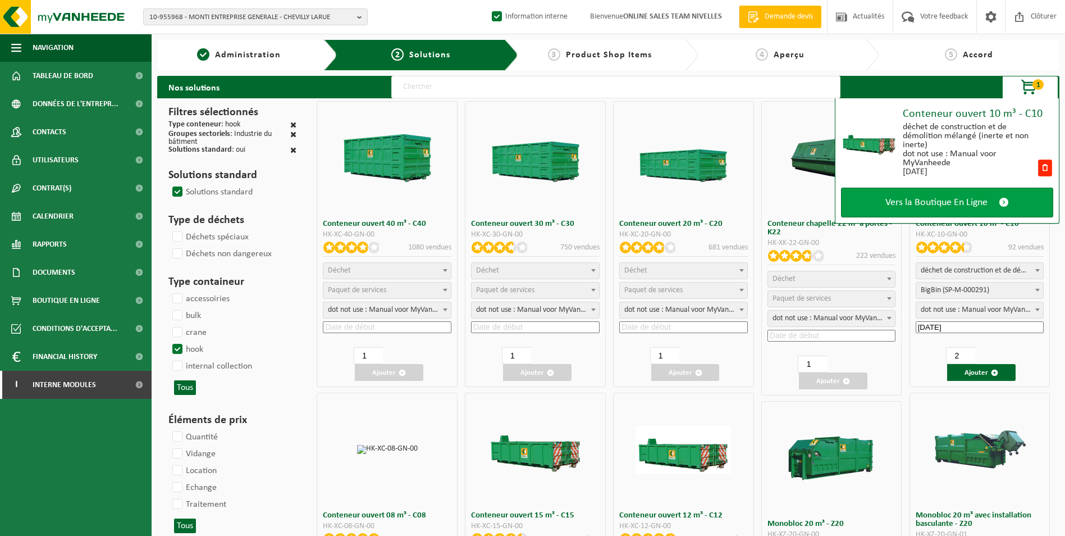
click at [973, 194] on link "Vers la Boutique En Ligne" at bounding box center [947, 203] width 212 height 30
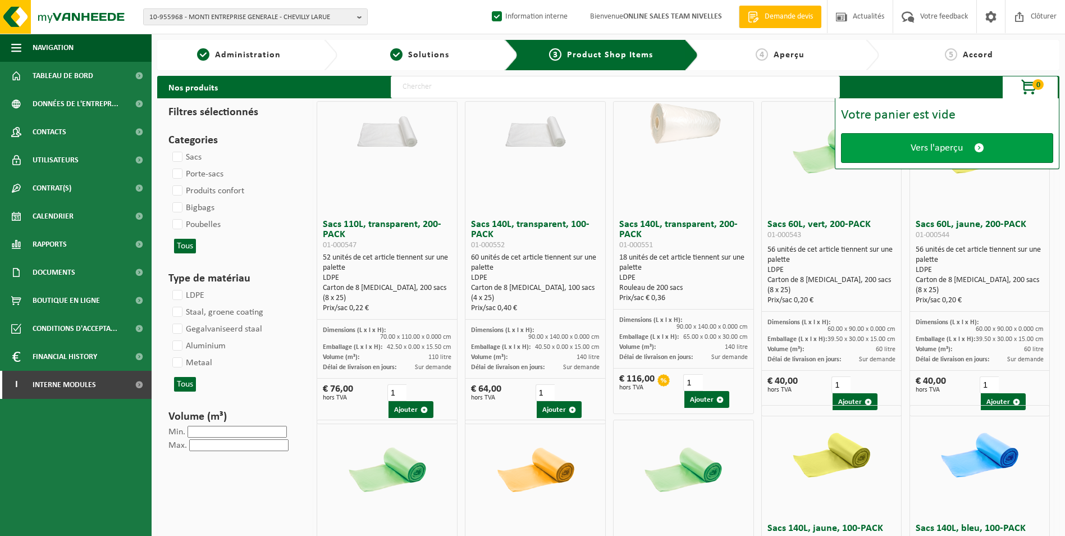
click at [954, 145] on span "Vers l'aperçu" at bounding box center [937, 148] width 52 height 12
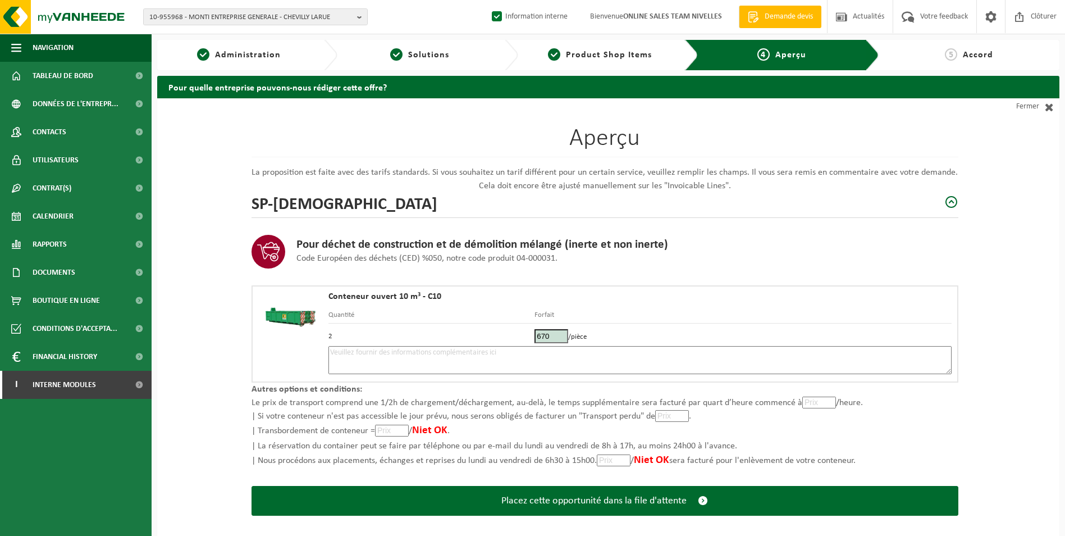
click at [554, 355] on textarea at bounding box center [639, 360] width 623 height 28
type textarea "p"
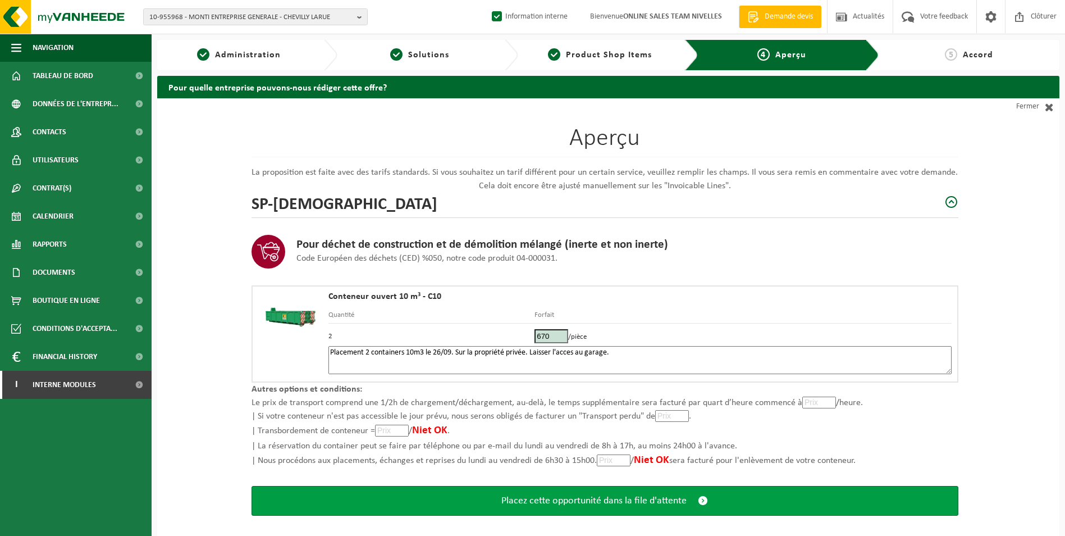
type textarea "Placement 2 containers 10m3 le 26/09. Sur la propriété privée. Laisser l'acces …"
click at [589, 496] on span "Placez cette opportunité dans la file d'attente" at bounding box center [593, 501] width 185 height 12
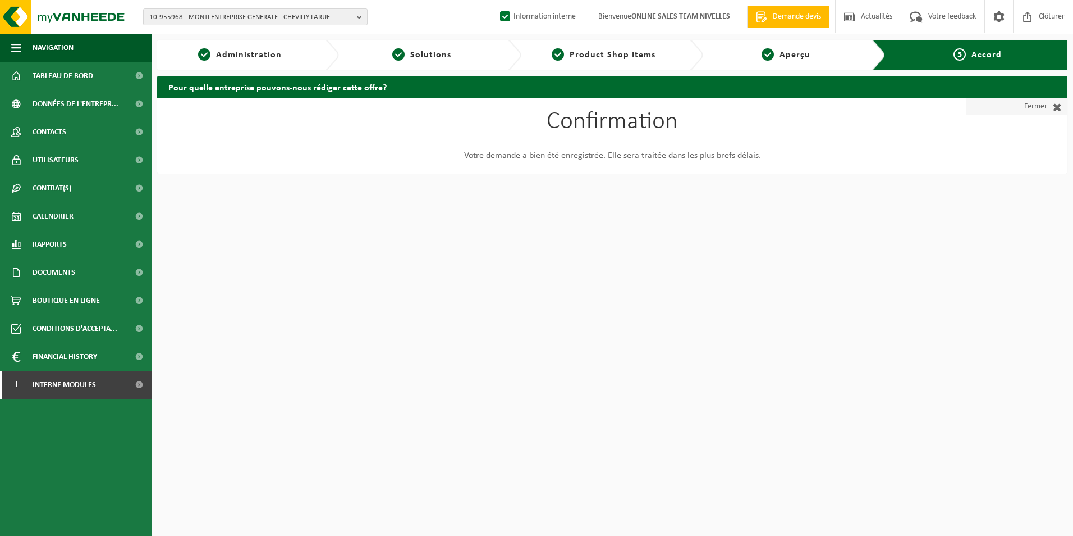
click at [1053, 102] on span at bounding box center [1055, 106] width 15 height 11
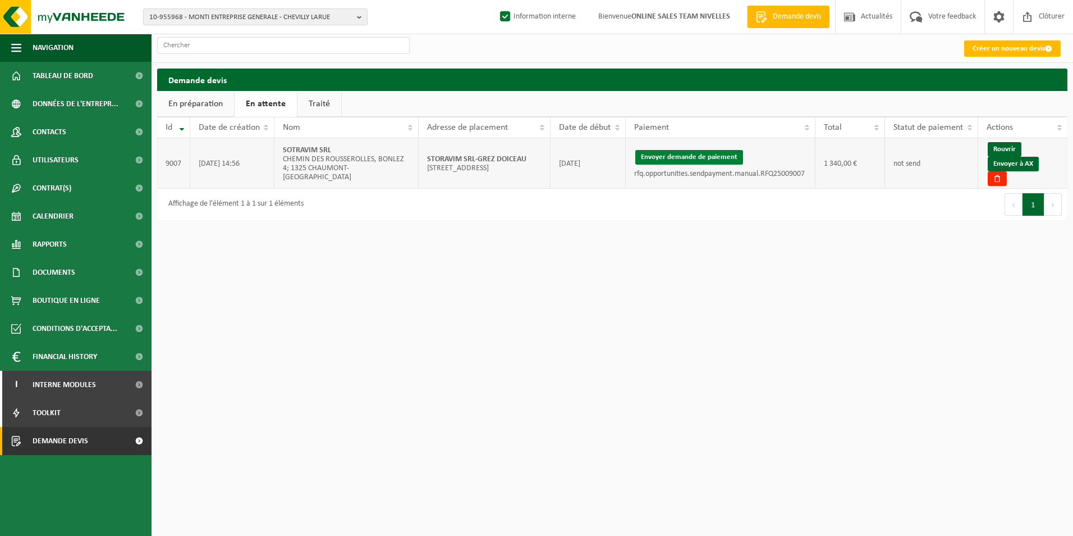
click at [692, 155] on button "Envoyer demande de paiement" at bounding box center [690, 157] width 108 height 15
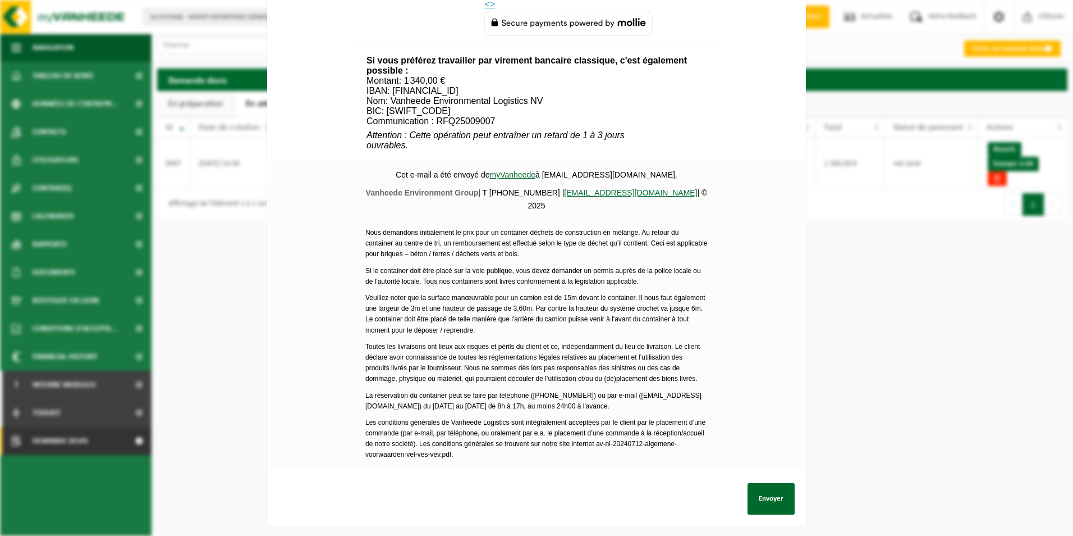
scroll to position [406, 0]
click at [764, 486] on button "Envoyer" at bounding box center [771, 497] width 47 height 31
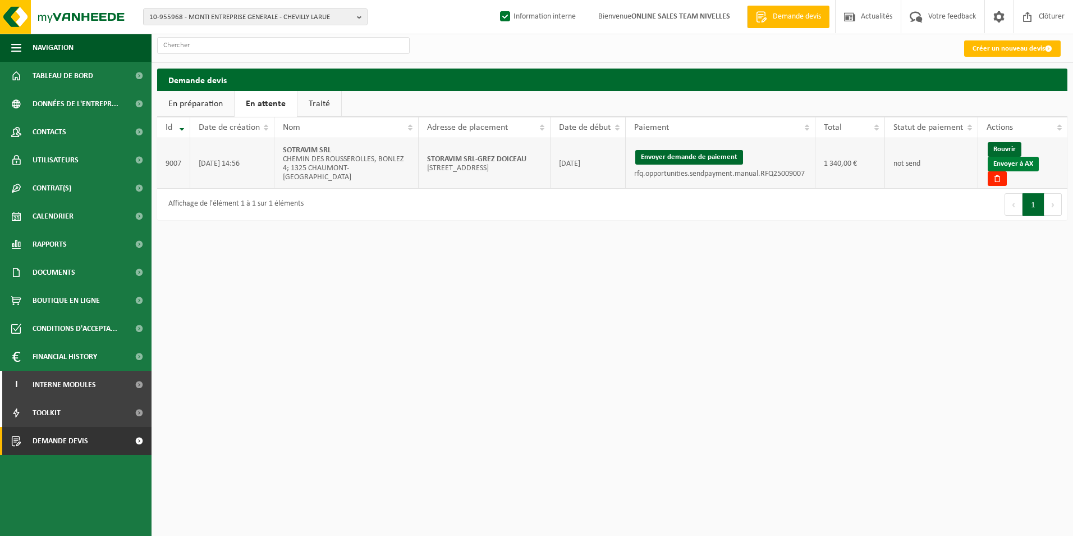
click at [1017, 162] on link "Envoyer à AX" at bounding box center [1013, 164] width 51 height 15
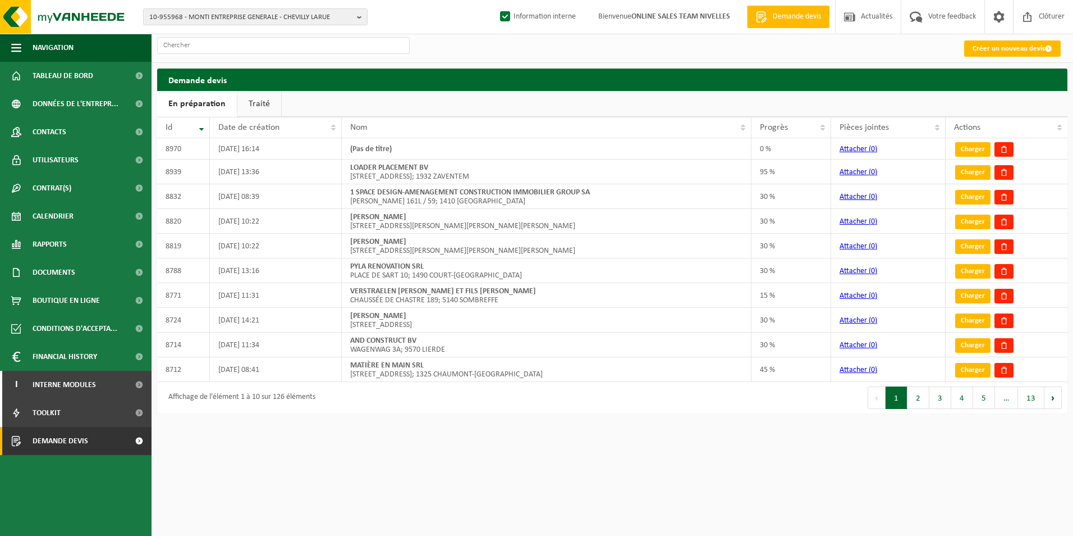
click at [256, 107] on link "Traité" at bounding box center [259, 104] width 44 height 26
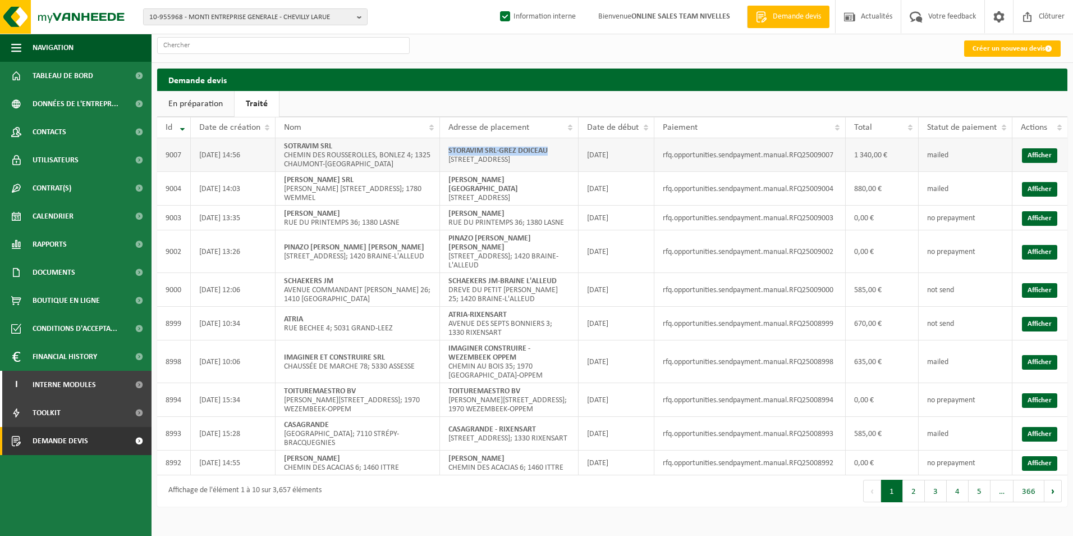
drag, startPoint x: 446, startPoint y: 145, endPoint x: 557, endPoint y: 145, distance: 111.2
click at [557, 145] on td "STORAVIM SRL-GREZ DOICEAU [STREET_ADDRESS]; 1390 GREZ-DOICEAU" at bounding box center [509, 155] width 139 height 34
copy strong "STORAVIM SRL-GREZ DOICEAU"
click at [977, 47] on link "Créer un nouveau devis" at bounding box center [1013, 48] width 97 height 16
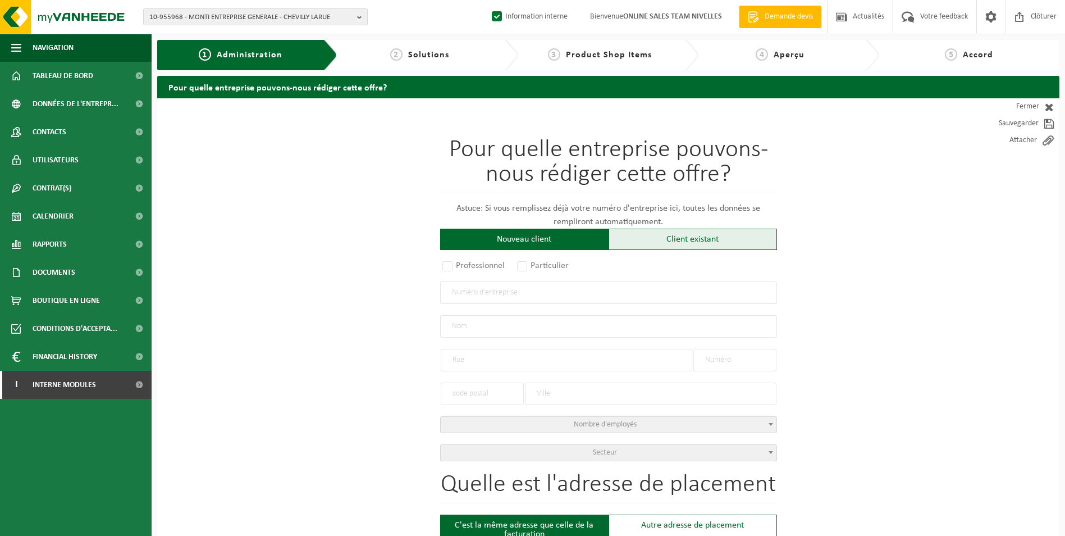
click at [683, 246] on div "Client existant" at bounding box center [693, 238] width 168 height 21
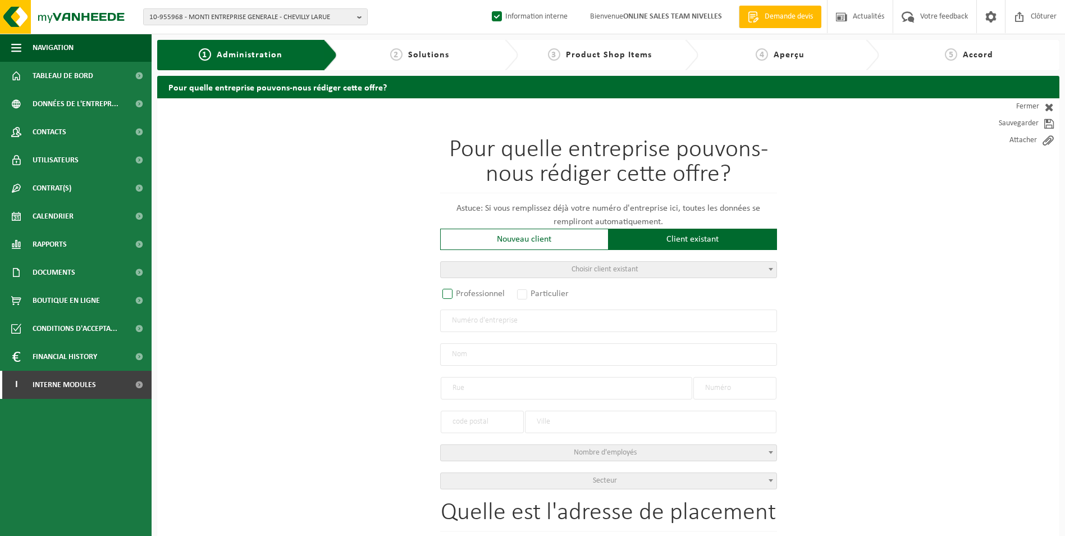
click at [487, 299] on label "Professionnel" at bounding box center [474, 294] width 68 height 16
click at [466, 298] on input "Professionnel" at bounding box center [462, 294] width 7 height 7
radio input "true"
click at [479, 319] on input "text" at bounding box center [608, 320] width 337 height 22
paste input "0658.824.097"
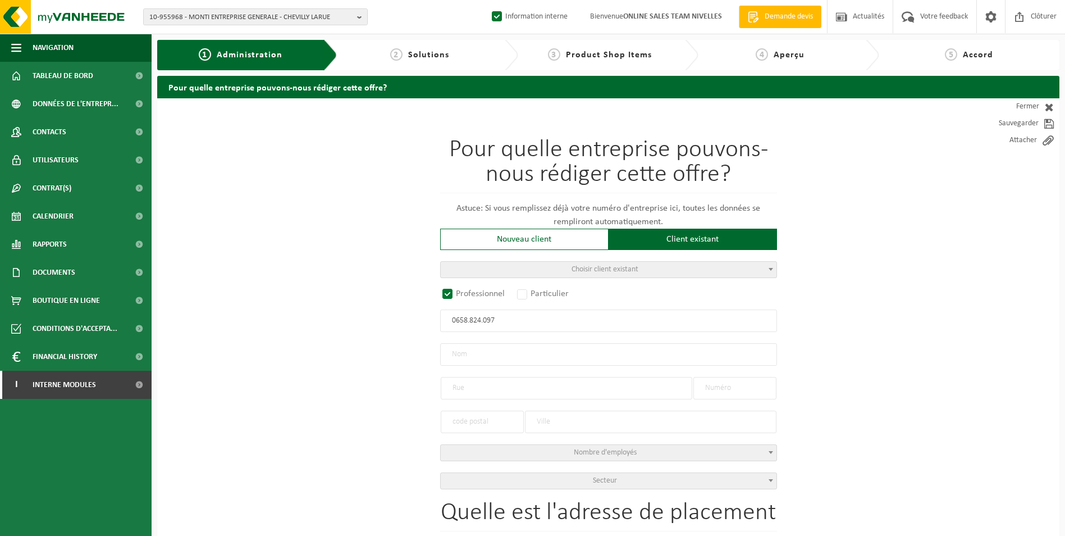
type input "0658.824.097"
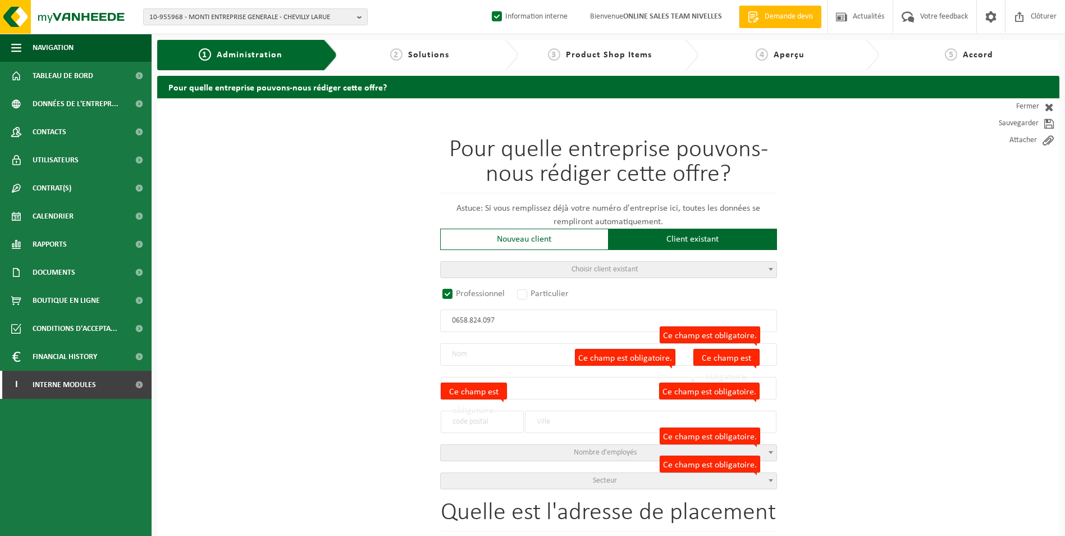
radio input "false"
select select
type input "RENO-TOIT SPRL"
type input "RUE DU PARC INDUSTRIEL"
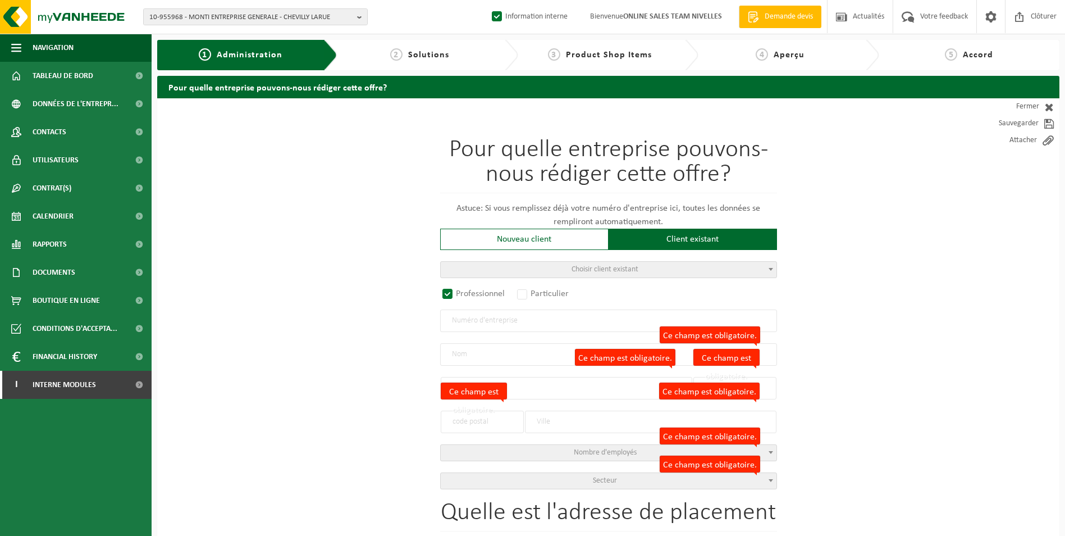
type input "20"
type input "4300"
type input "WAREMME"
type input "2259378735"
select select
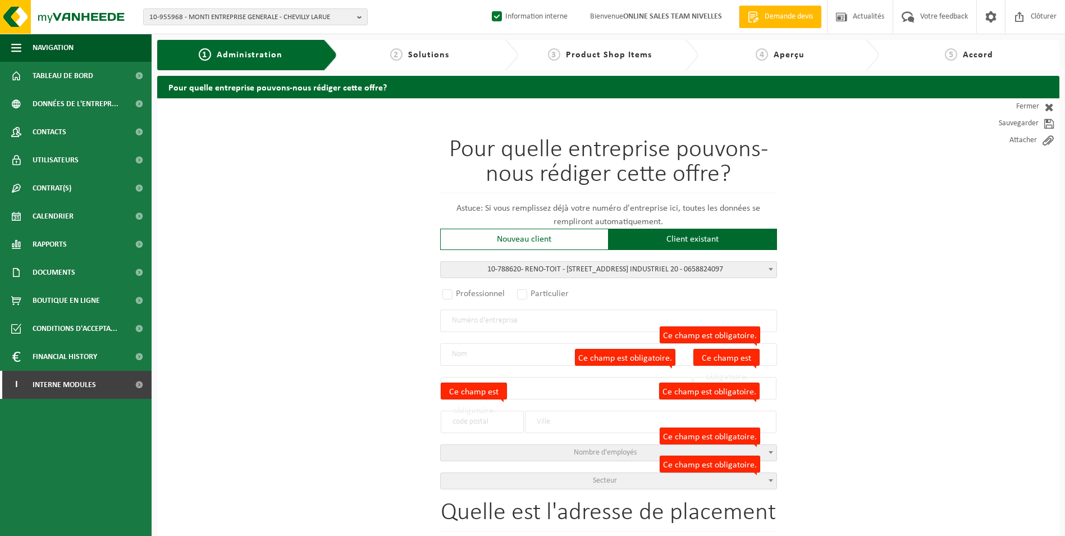
radio input "true"
select select "148718"
type input "0658.824.097"
type input "RENO-TOIT"
type input "RUE DU PARC INDUSTRIEL"
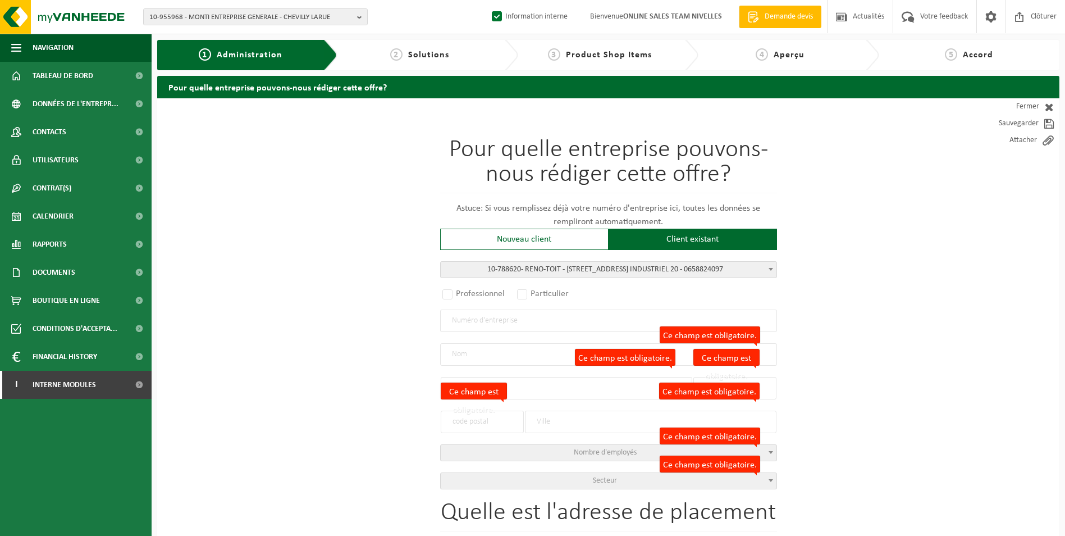
type input "20"
type input "4300"
type input "WAREMME"
select select "323"
type input "RENO-TOIT"
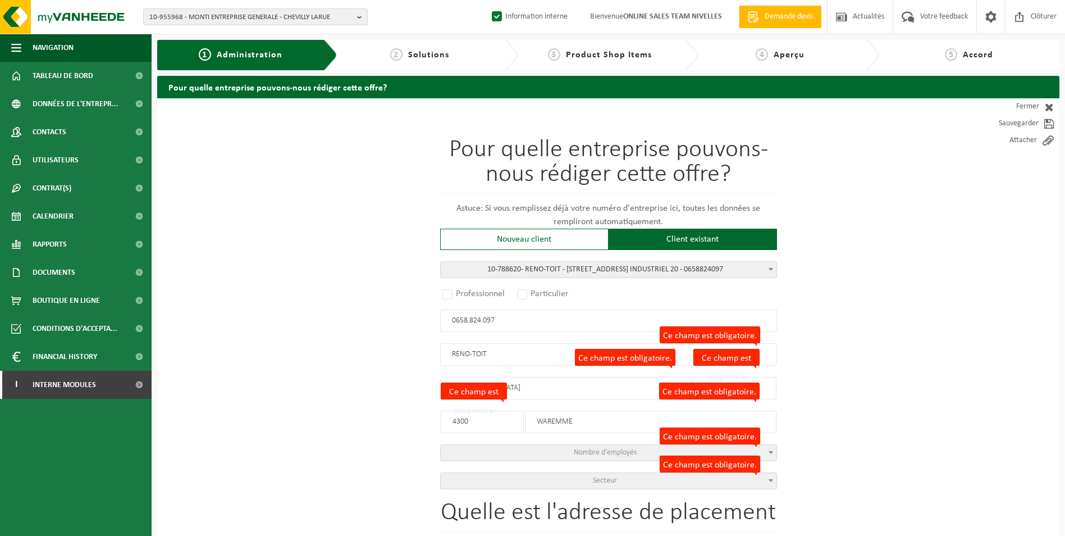
select select
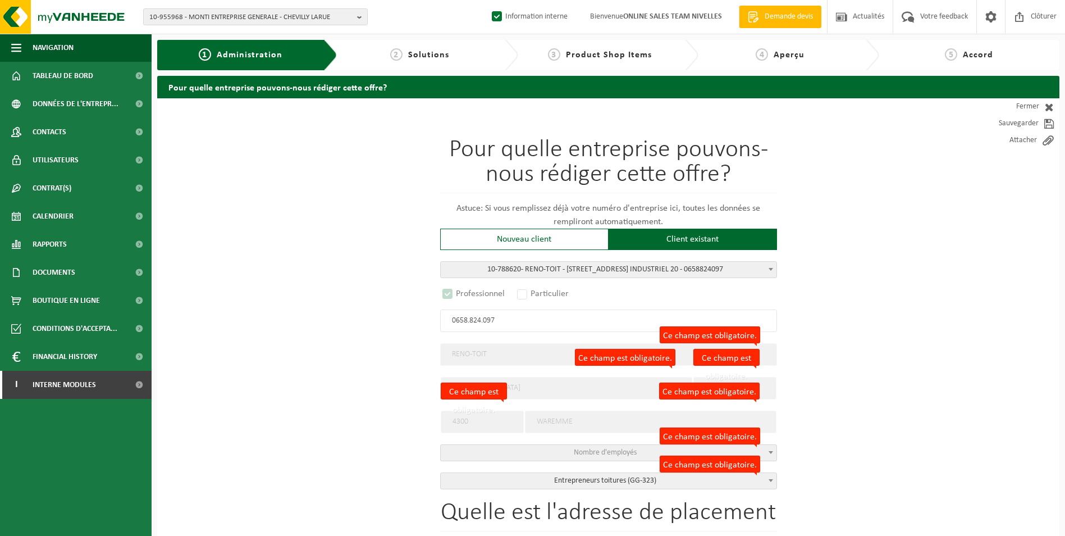
select select "D"
select select
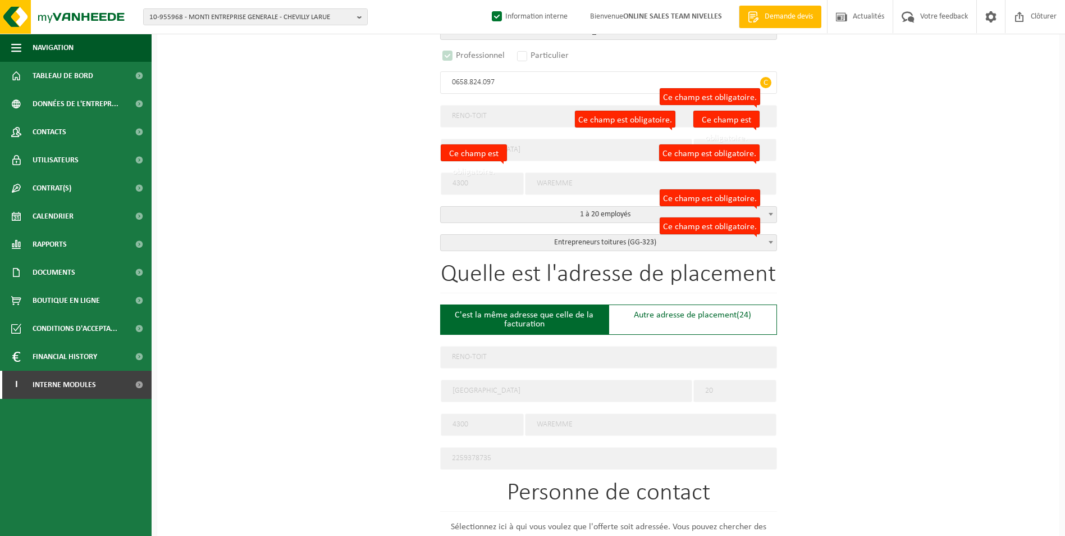
scroll to position [281, 0]
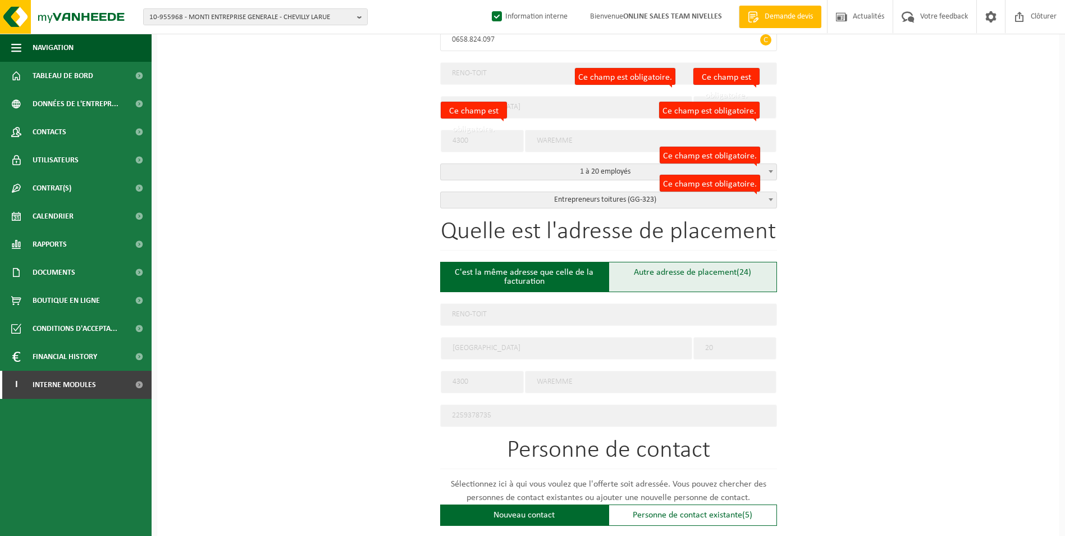
click at [657, 273] on div "Autre adresse de placement (24)" at bounding box center [693, 277] width 168 height 30
type input "Chantier -"
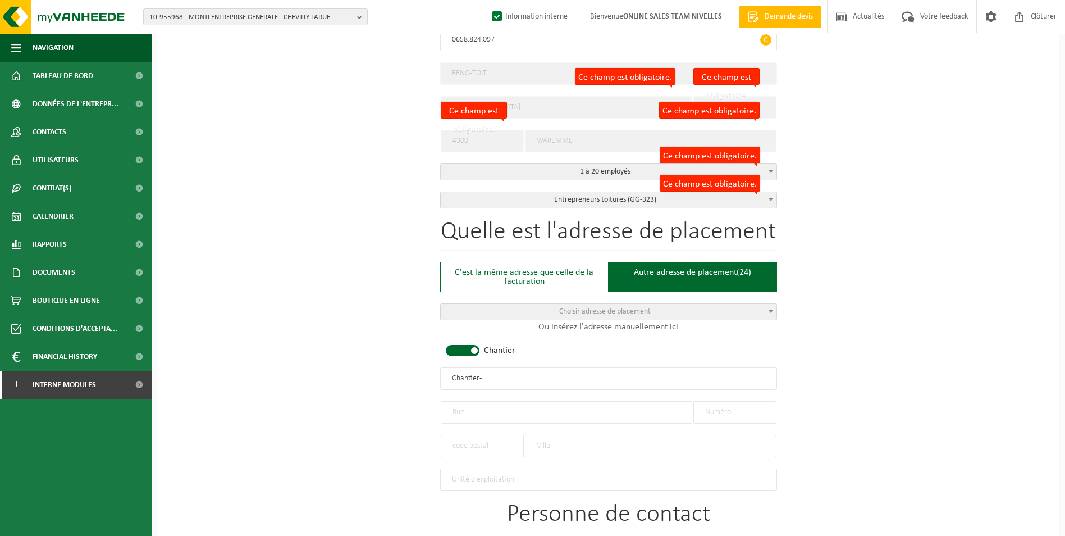
click at [452, 349] on span at bounding box center [463, 350] width 34 height 11
click at [489, 379] on input "text" at bounding box center [608, 378] width 337 height 22
type input "r"
type input "RENO-TOIT-SINT [PERSON_NAME]"
click at [471, 410] on input "text" at bounding box center [567, 412] width 252 height 22
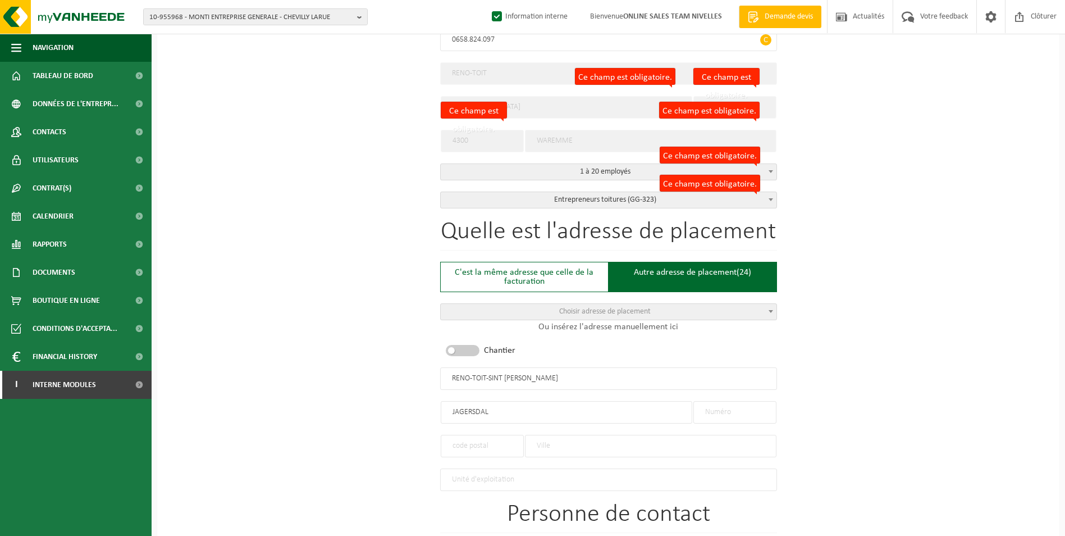
type input "JAGERSDAL"
click at [751, 413] on input "text" at bounding box center [734, 412] width 83 height 22
type input "42"
click at [508, 435] on input "text" at bounding box center [482, 446] width 83 height 22
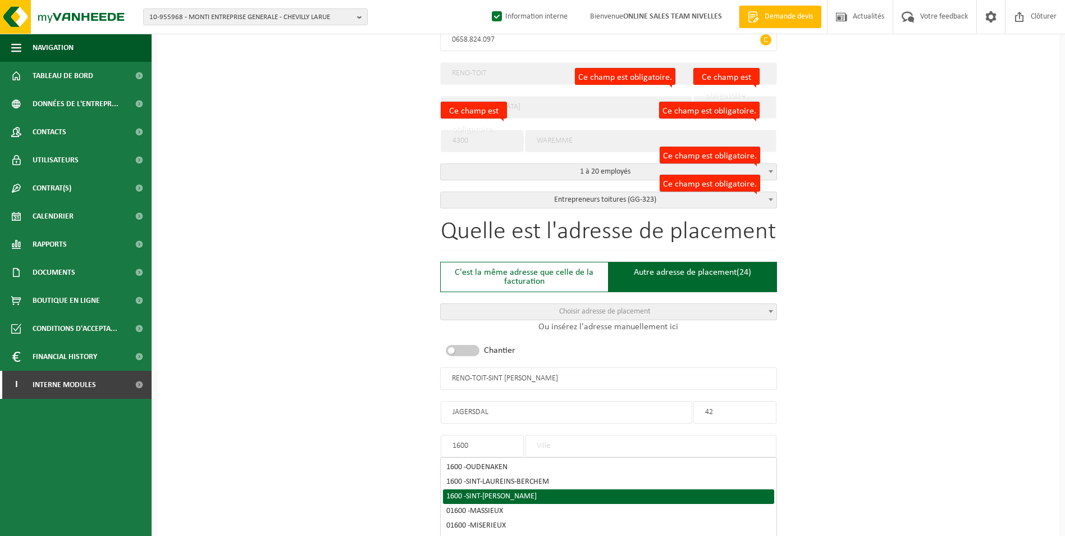
type input "1600"
click at [547, 492] on div "1600 - SINT-PIETERS-LEEUW" at bounding box center [608, 496] width 324 height 8
type input "SINT-PIETERS-LEEUW"
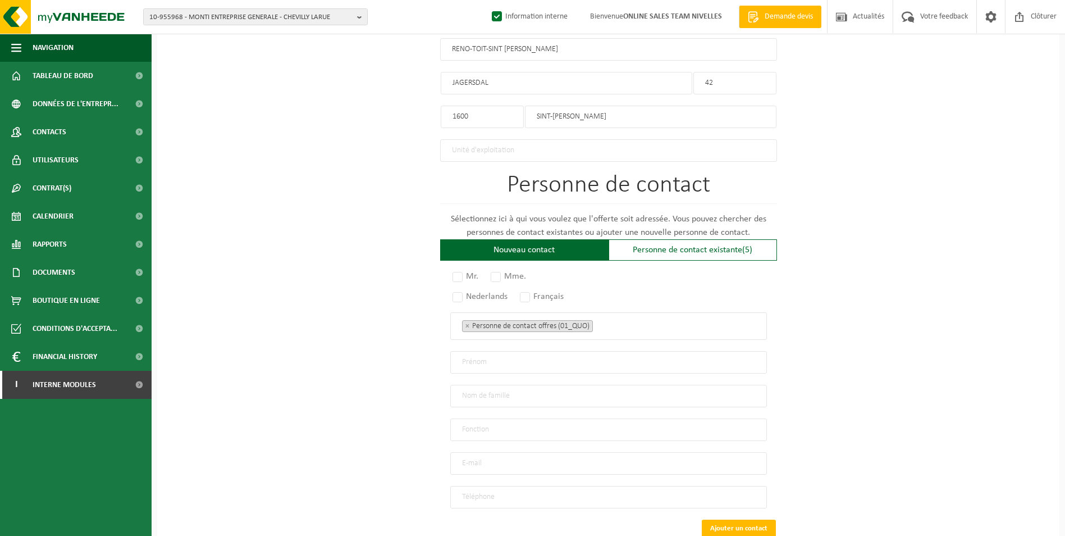
scroll to position [674, 0]
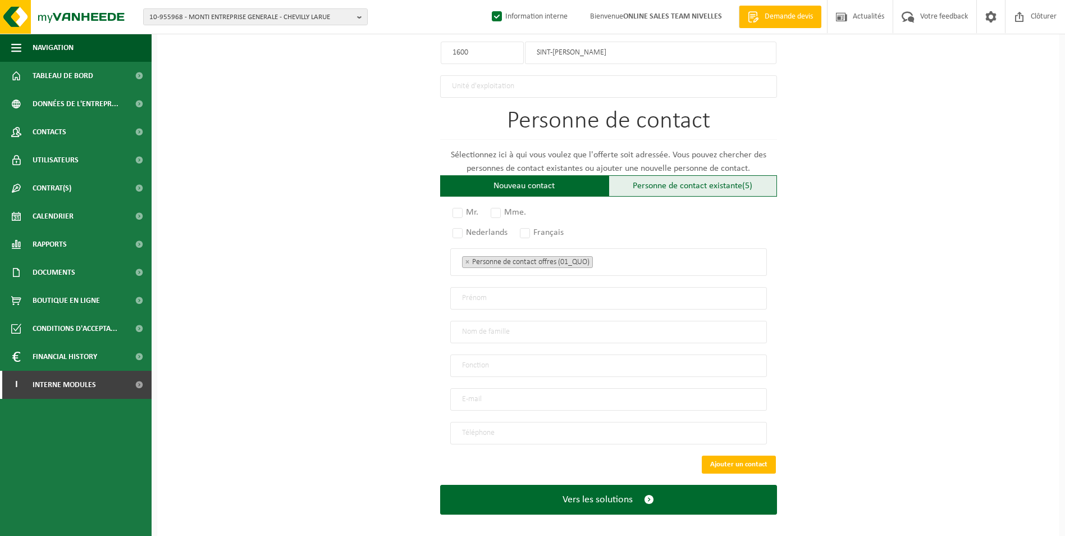
click at [642, 188] on div "Personne de contact existante (5)" at bounding box center [693, 185] width 168 height 21
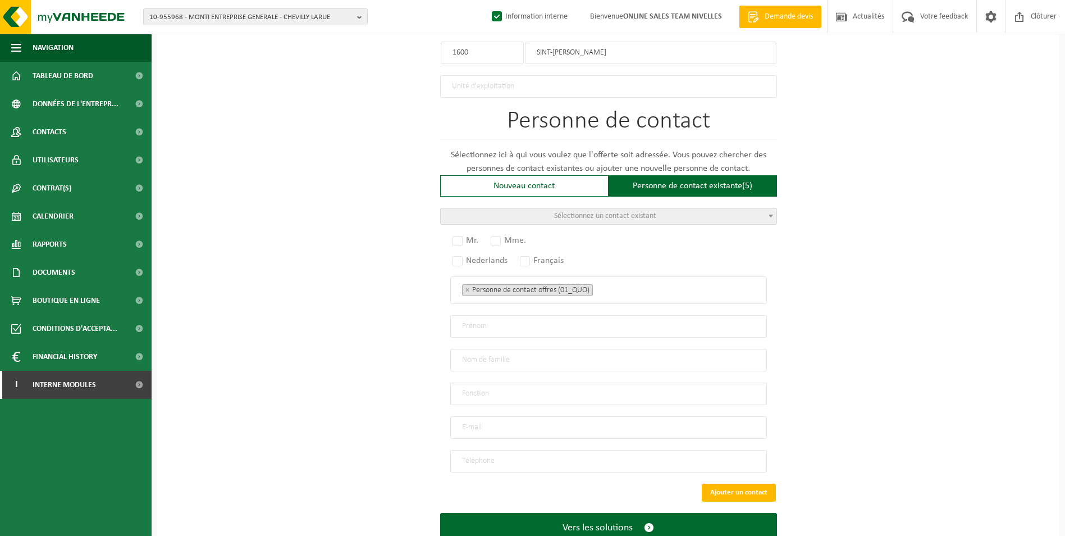
click at [625, 213] on span "Sélectionnez un contact existant" at bounding box center [605, 216] width 102 height 8
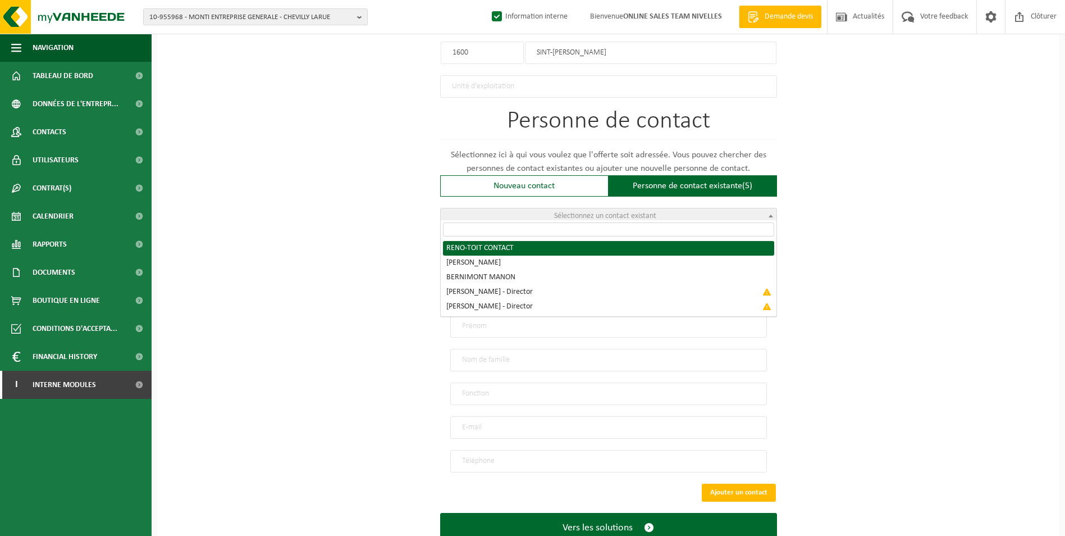
radio input "true"
select select "{"code":"10-788622","firstname":"CONTACT","surname":"RENO-TOIT","gender":"Unkno…"
type input "CONTACT"
type input "RENO-TOIT"
type input "f.debatty@reno.energy"
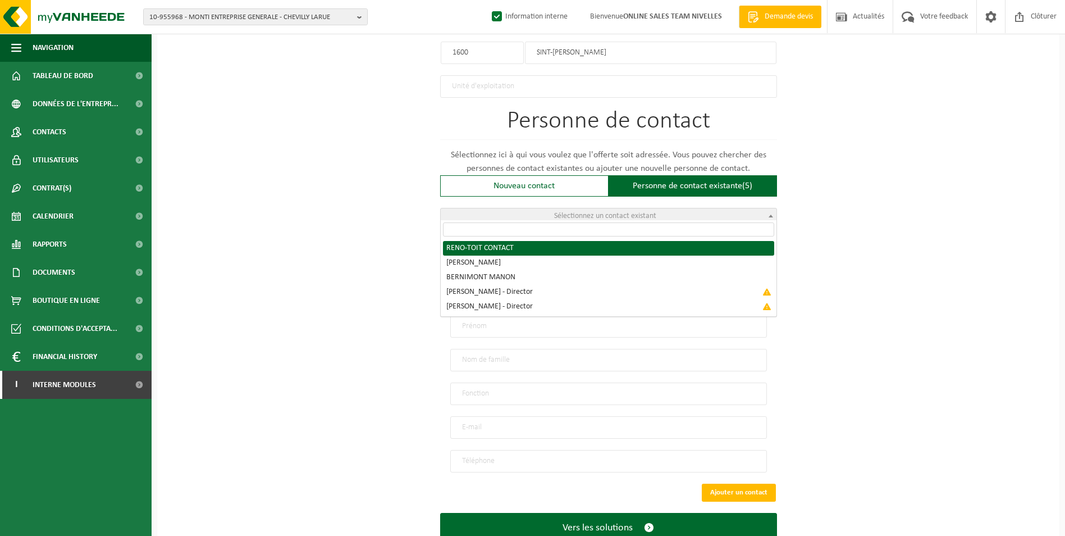
type input "0032495530390"
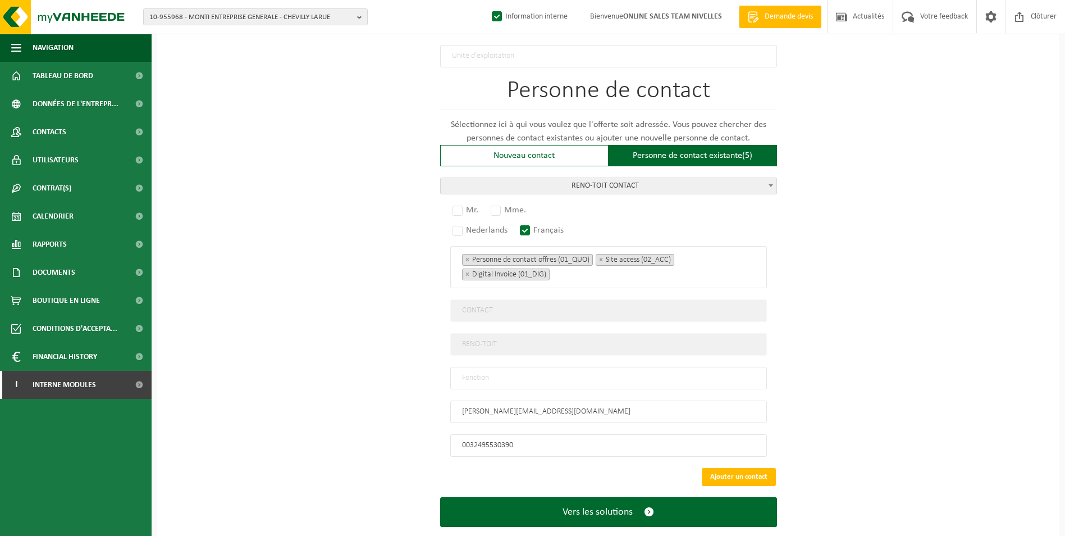
scroll to position [720, 0]
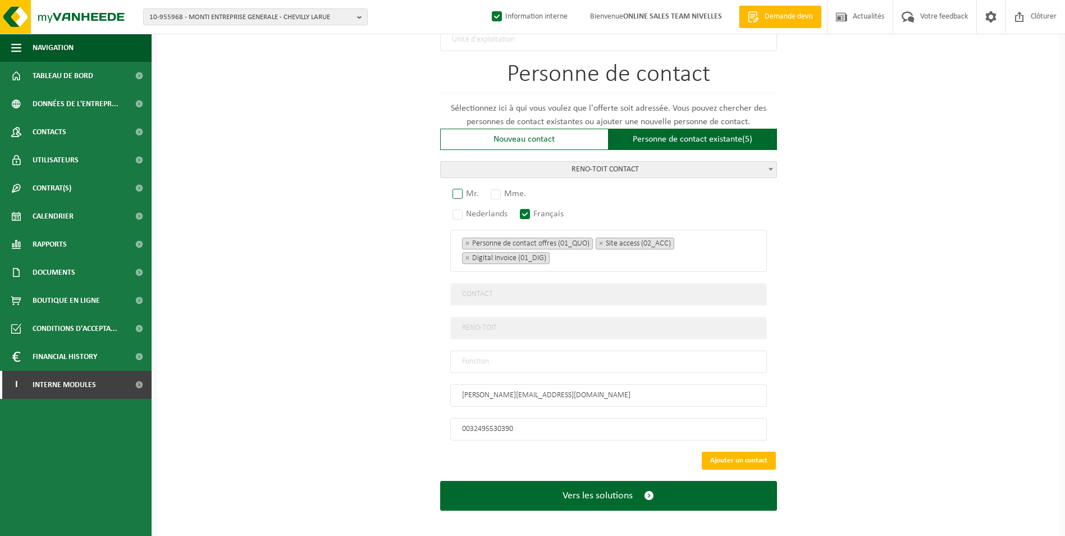
click at [458, 193] on label "Mr." at bounding box center [465, 194] width 31 height 16
radio input "true"
click at [520, 355] on input "text" at bounding box center [608, 361] width 317 height 22
type input "CONTACT"
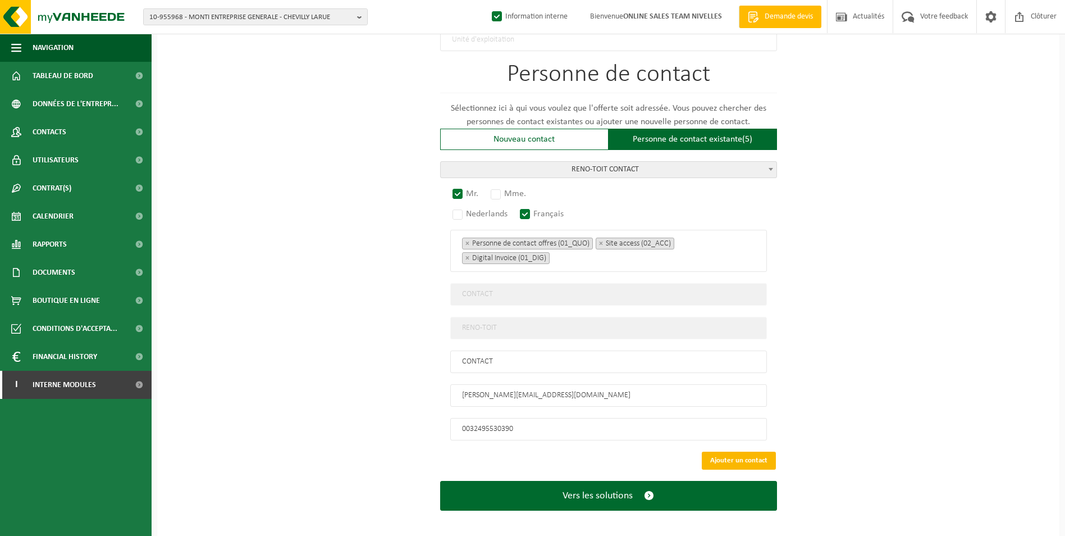
click at [737, 454] on button "Ajouter un contact" at bounding box center [739, 460] width 74 height 18
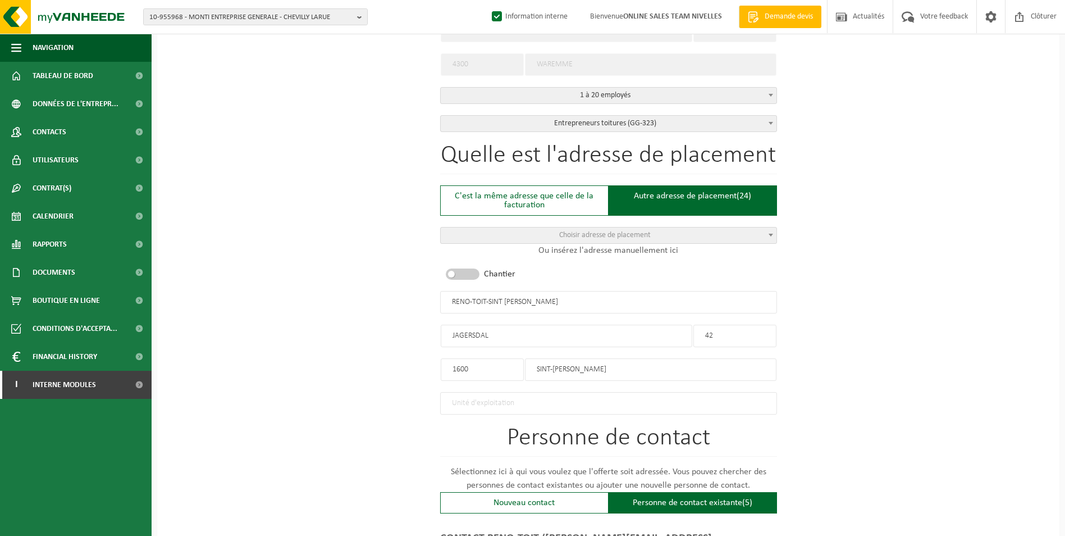
scroll to position [513, 0]
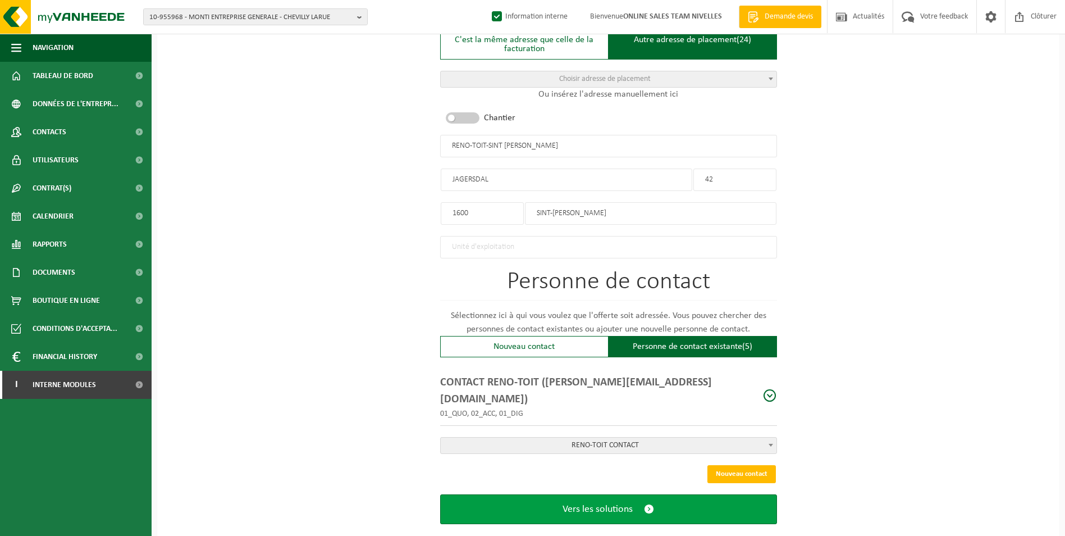
click at [625, 503] on span "Vers les solutions" at bounding box center [598, 509] width 70 height 12
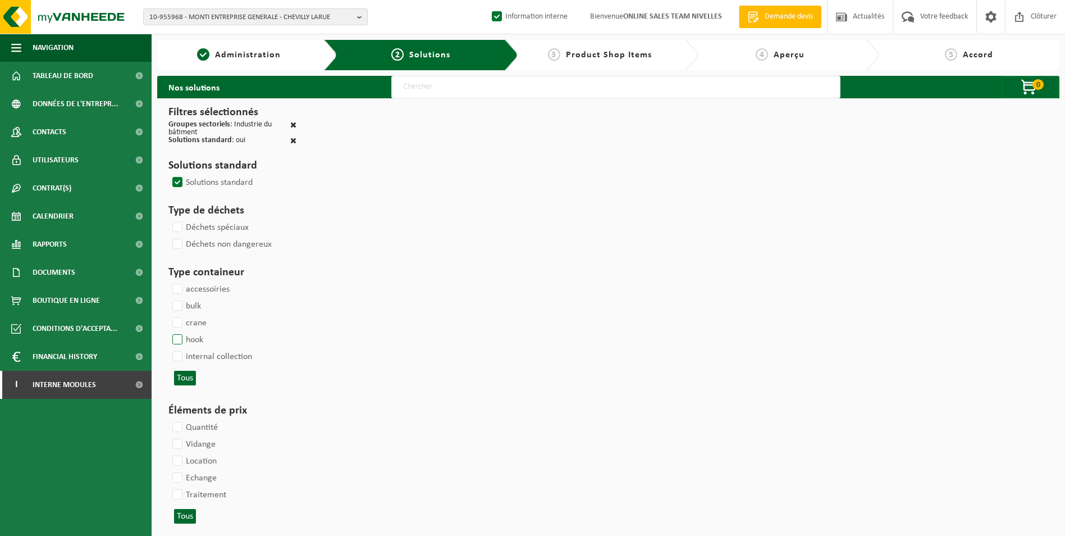
click at [176, 336] on label "hook" at bounding box center [186, 339] width 33 height 17
click at [168, 331] on input "hook" at bounding box center [168, 331] width 1 height 1
checkbox input "true"
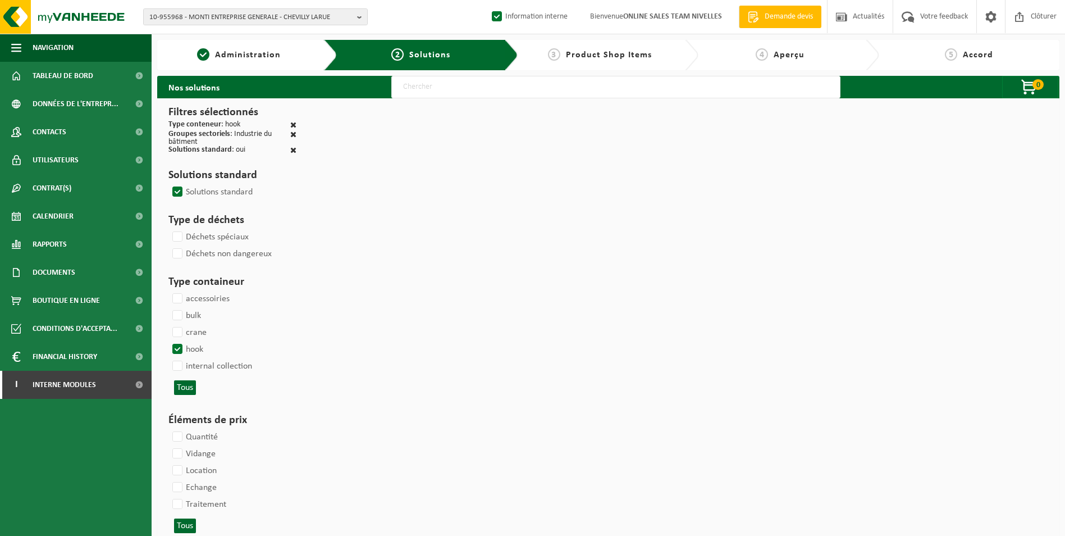
select select
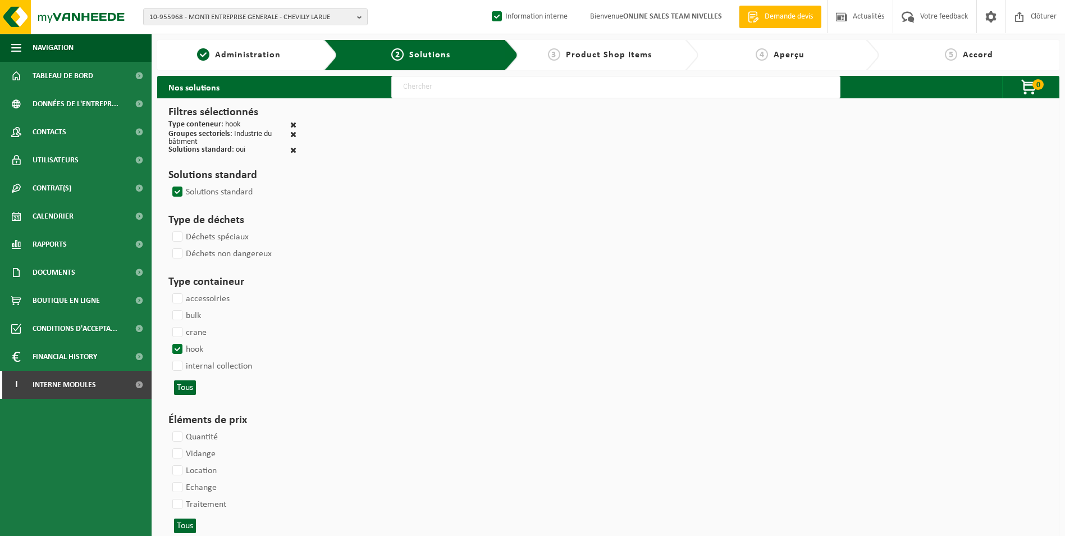
select select
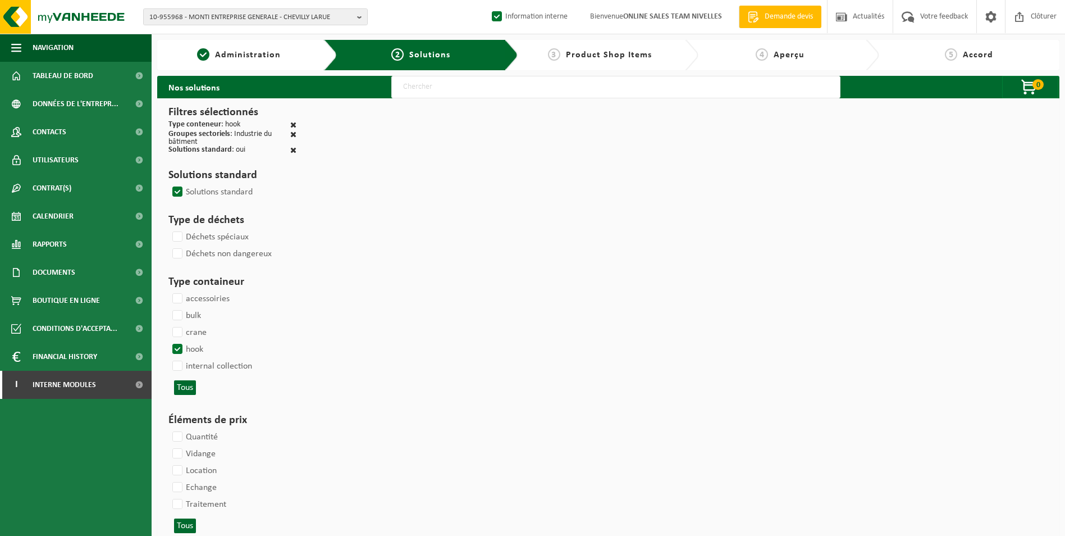
select select
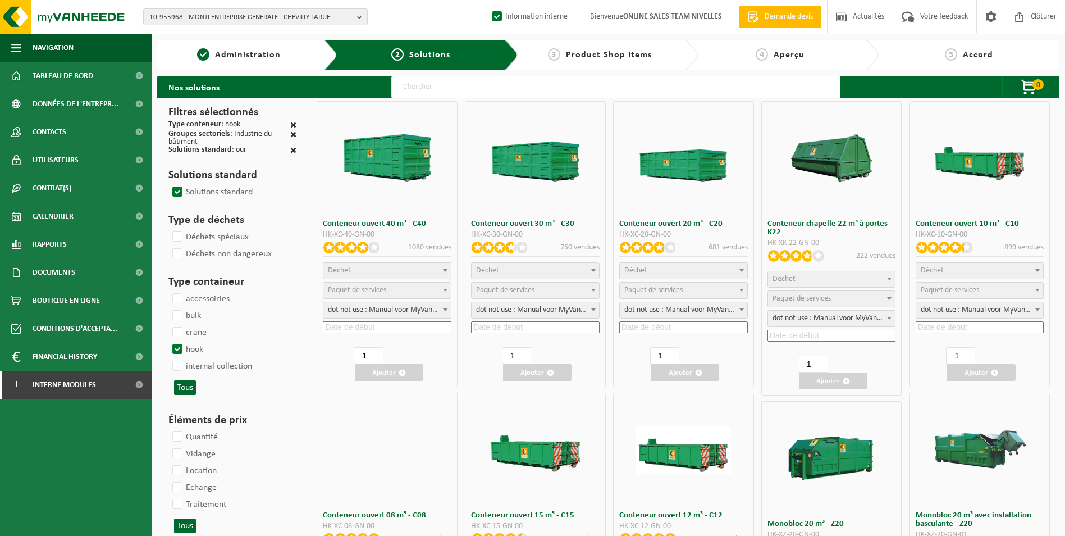
select select
select select "197"
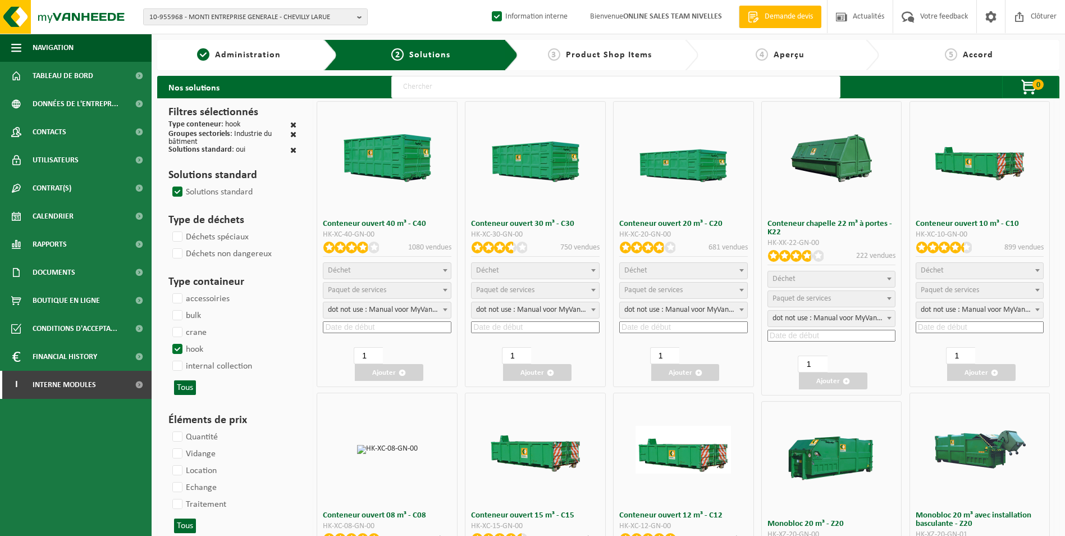
select select "25"
select select
select select "197"
select select "25"
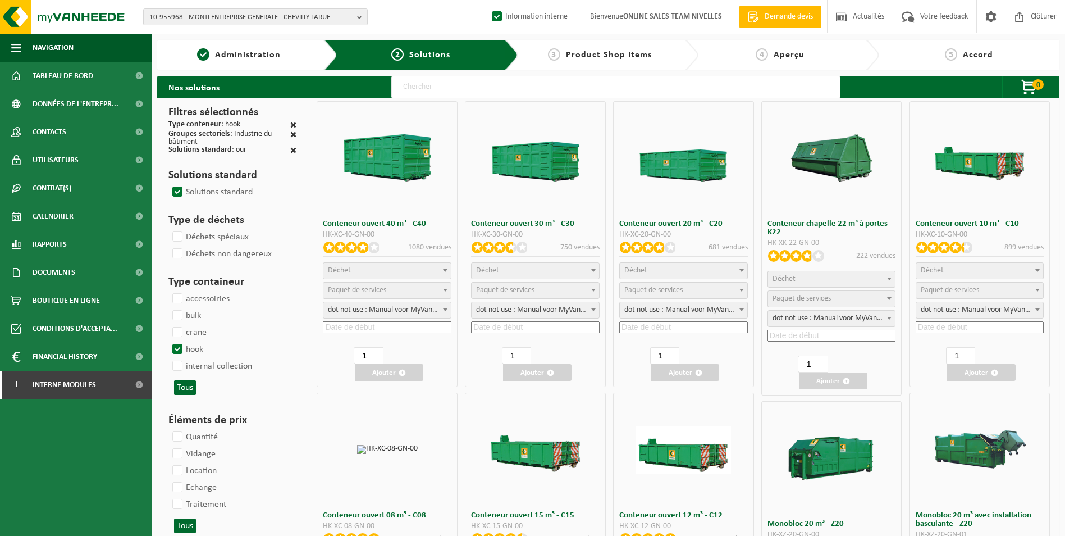
select select "8"
select select
select select "7"
select select
select select "7"
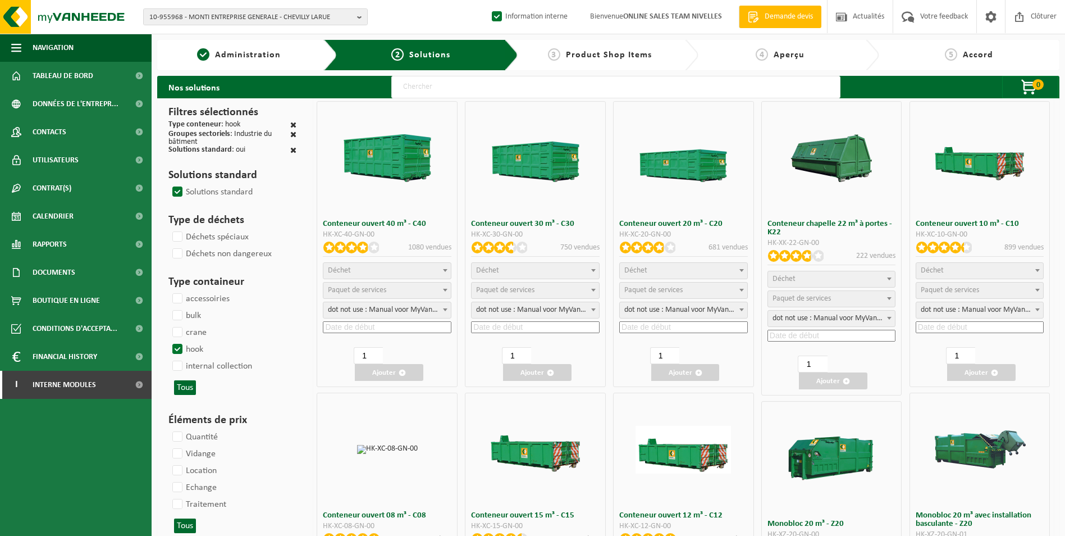
select select
select select "25"
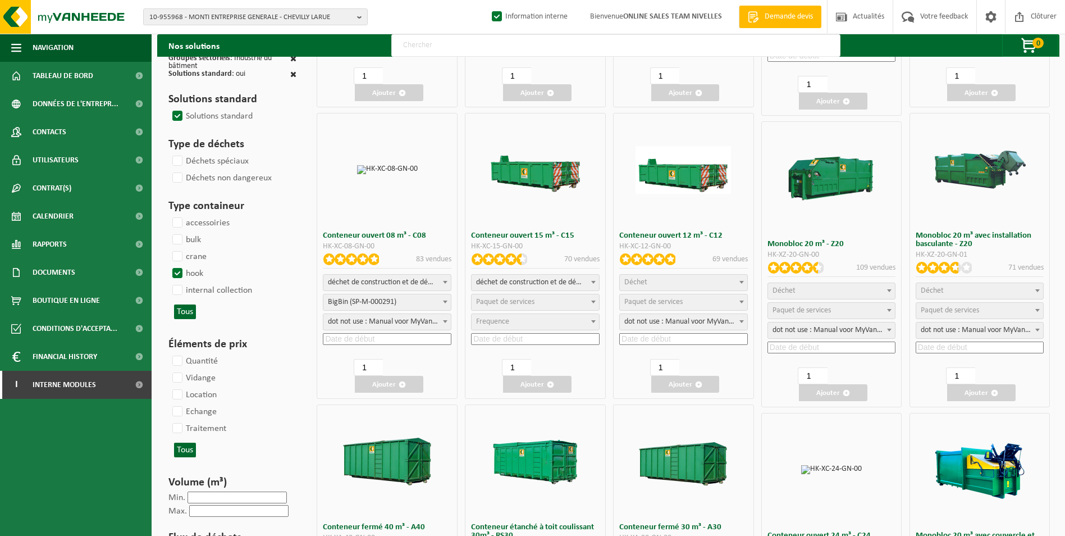
scroll to position [281, 0]
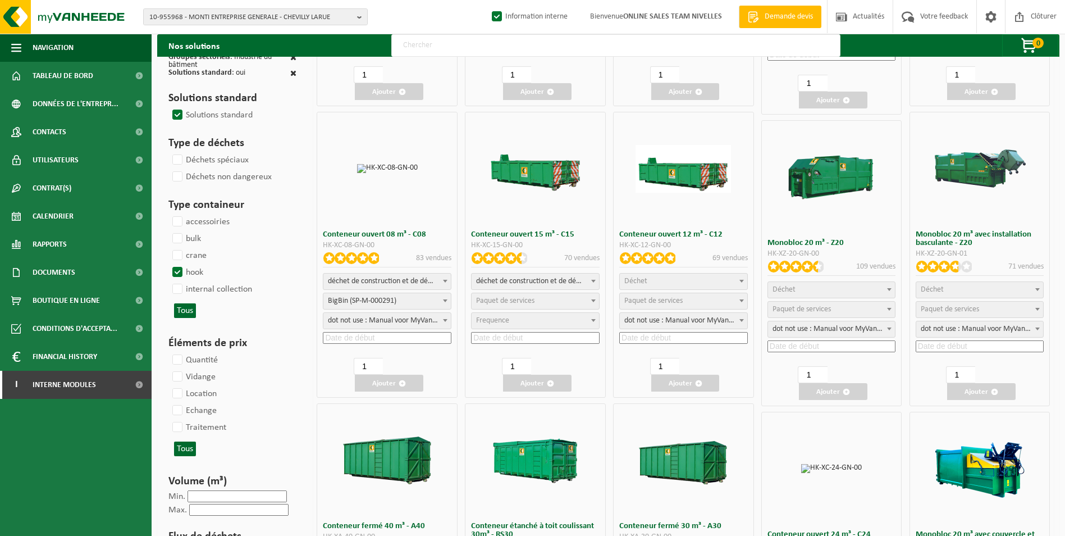
click at [510, 278] on span "déchet de construction et de démolition mélangé (inerte et non inerte)" at bounding box center [535, 281] width 127 height 16
select select
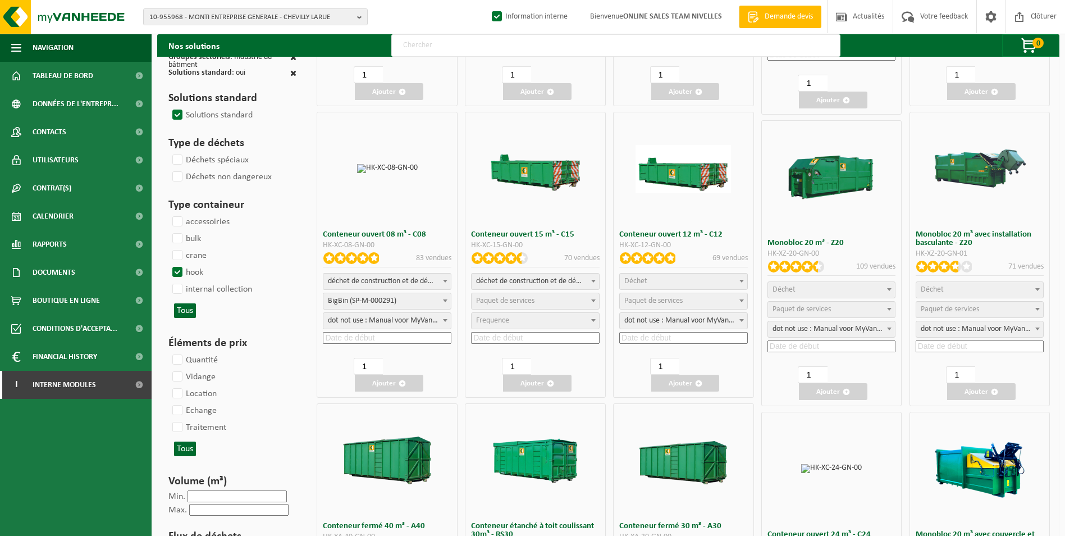
click at [510, 299] on span "Paquet de services" at bounding box center [505, 300] width 58 height 8
select select "197"
select select "25"
click at [503, 335] on input at bounding box center [535, 338] width 129 height 12
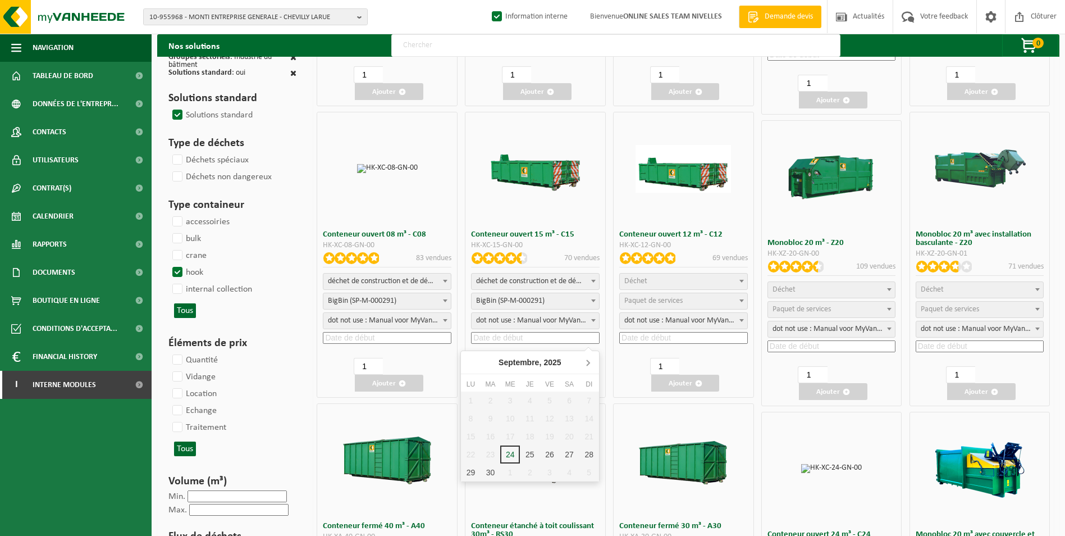
click at [588, 365] on icon at bounding box center [588, 362] width 18 height 18
click at [471, 415] on div "6" at bounding box center [471, 418] width 20 height 18
type input "[DATE]"
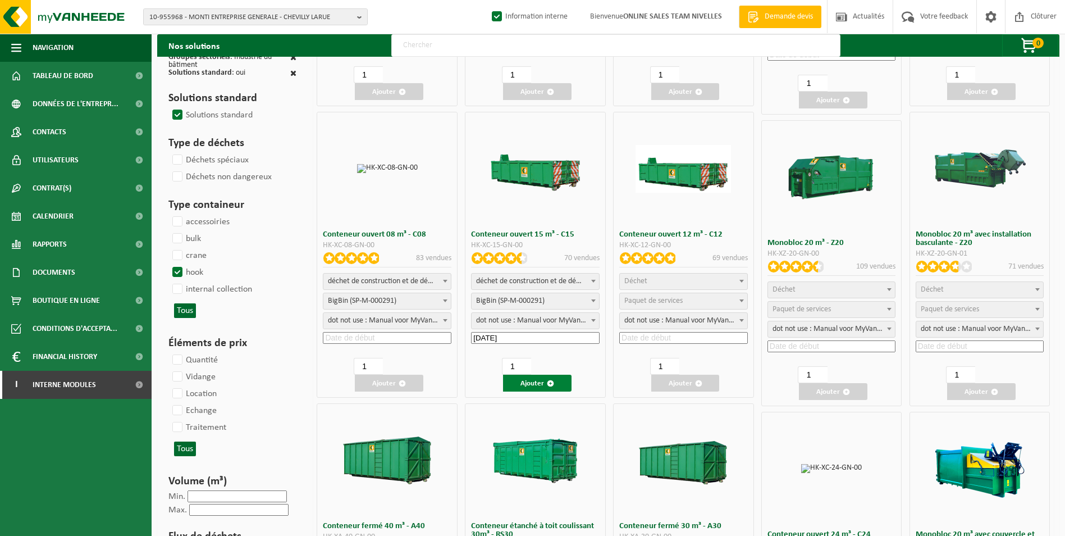
click at [532, 380] on button "Ajouter" at bounding box center [537, 382] width 68 height 17
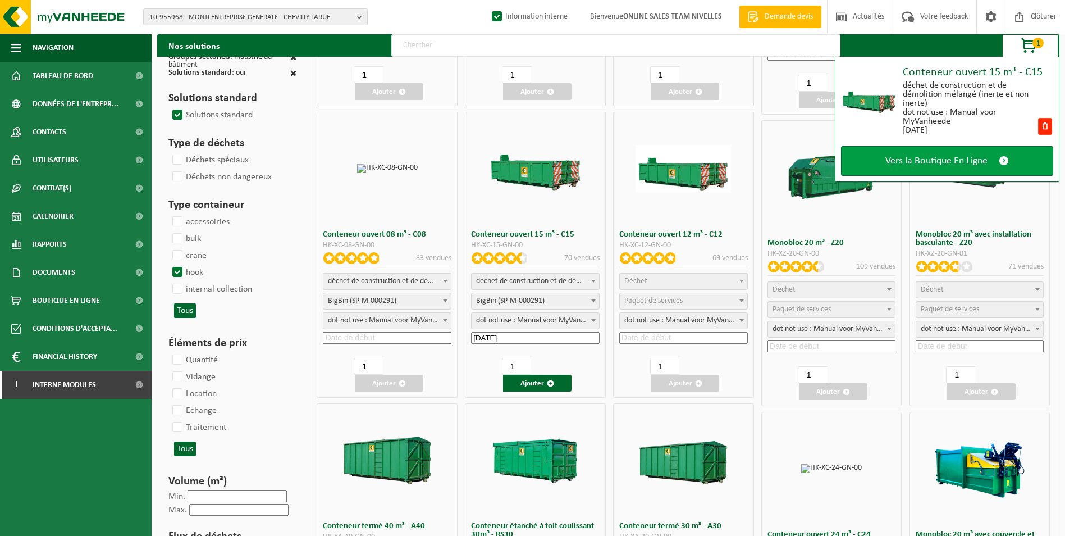
click at [977, 163] on span "Vers la Boutique En Ligne" at bounding box center [936, 161] width 102 height 12
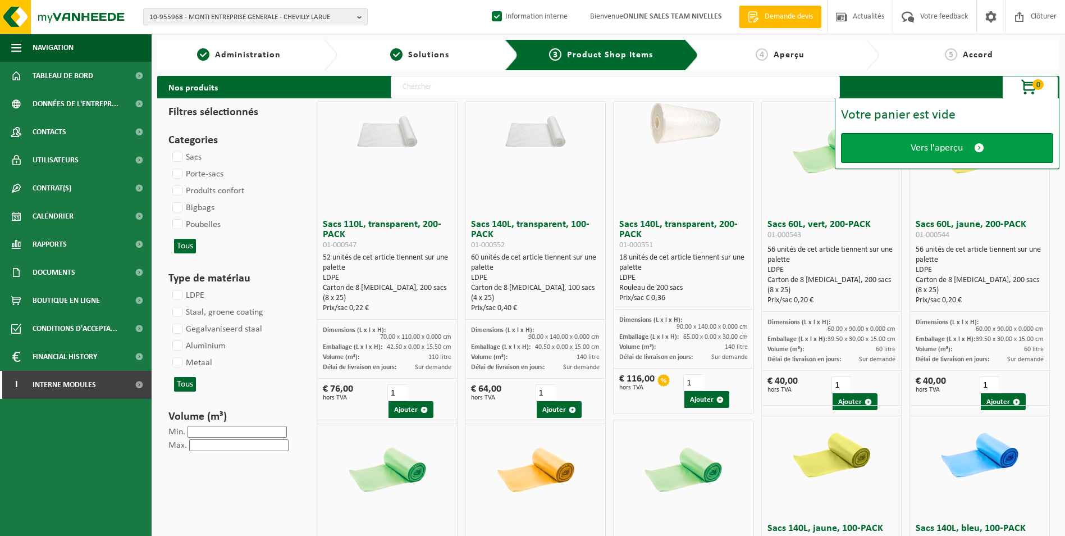
click at [940, 147] on span "Vers l'aperçu" at bounding box center [937, 148] width 52 height 12
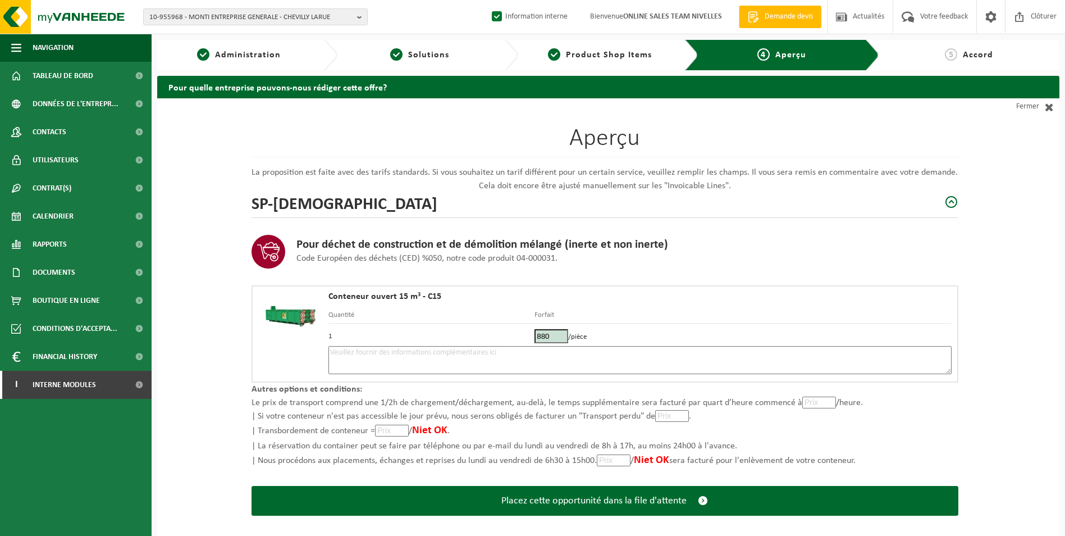
click at [490, 360] on textarea at bounding box center [639, 360] width 623 height 28
paste textarea "Le container peut être déposé sur l'emplacement à côté de l'allée de garage sur…"
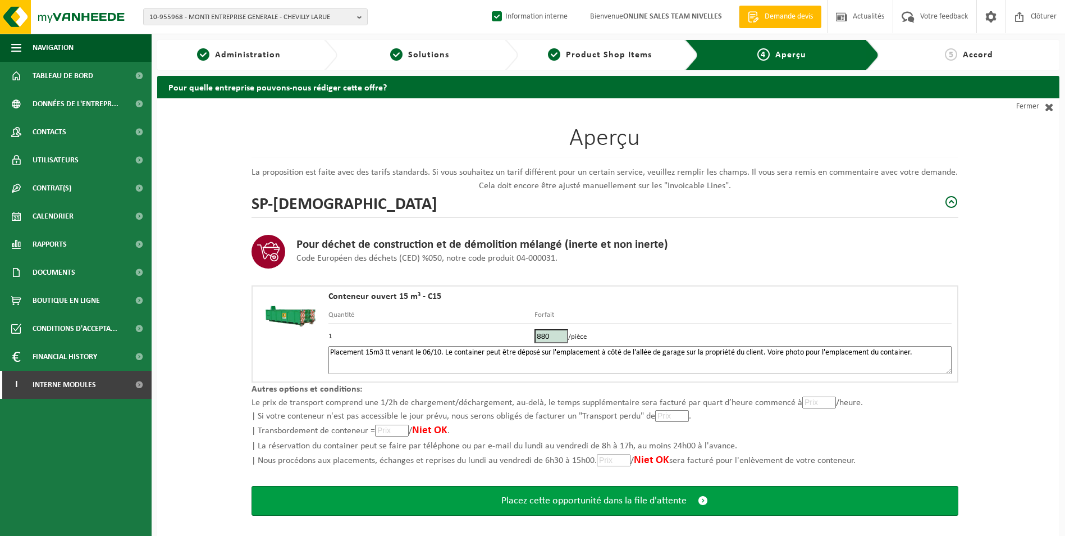
type textarea "Placement 15m3 tt venant le 06/10. Le container peut être déposé sur l'emplacem…"
click at [637, 500] on span "Placez cette opportunité dans la file d'attente" at bounding box center [593, 501] width 185 height 12
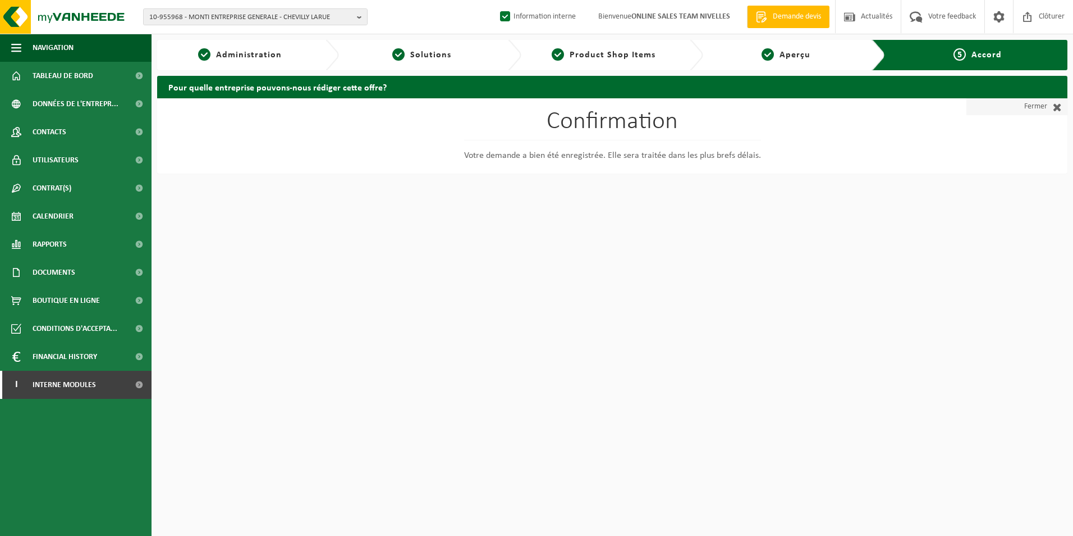
click at [1043, 108] on link "Fermer" at bounding box center [1017, 106] width 101 height 17
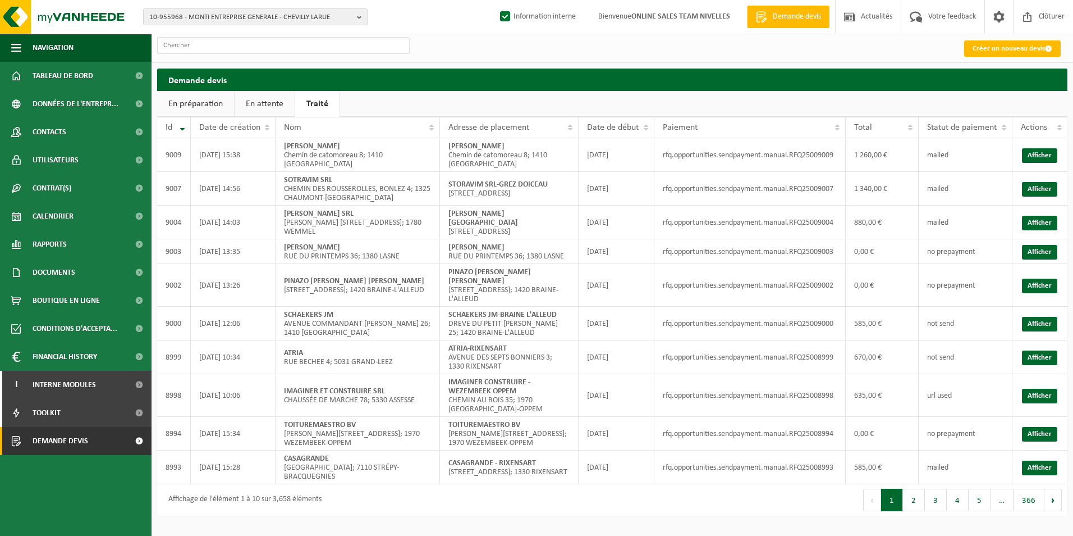
click at [258, 107] on link "En attente" at bounding box center [265, 104] width 60 height 26
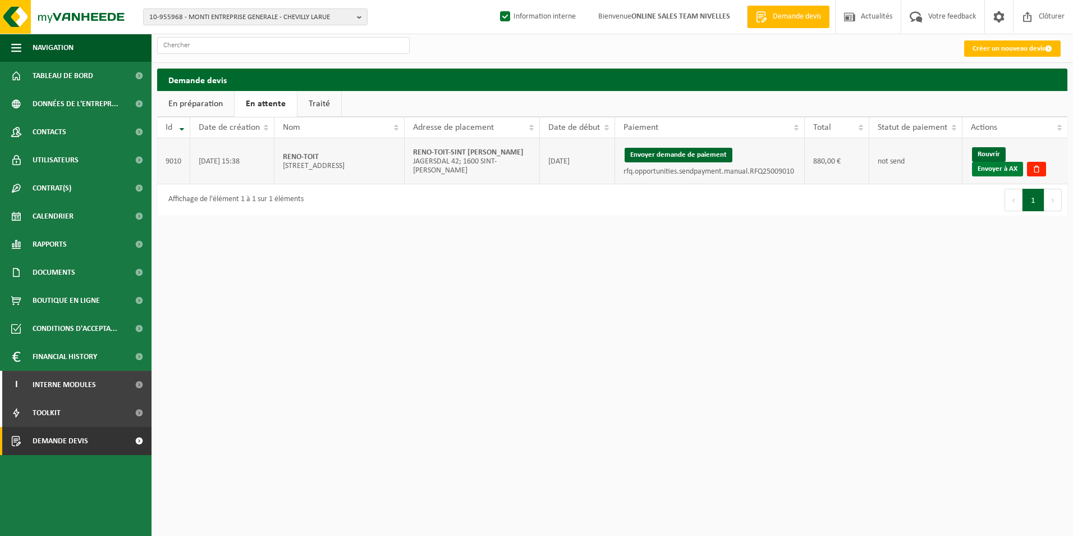
click at [1014, 169] on link "Envoyer à AX" at bounding box center [997, 169] width 51 height 15
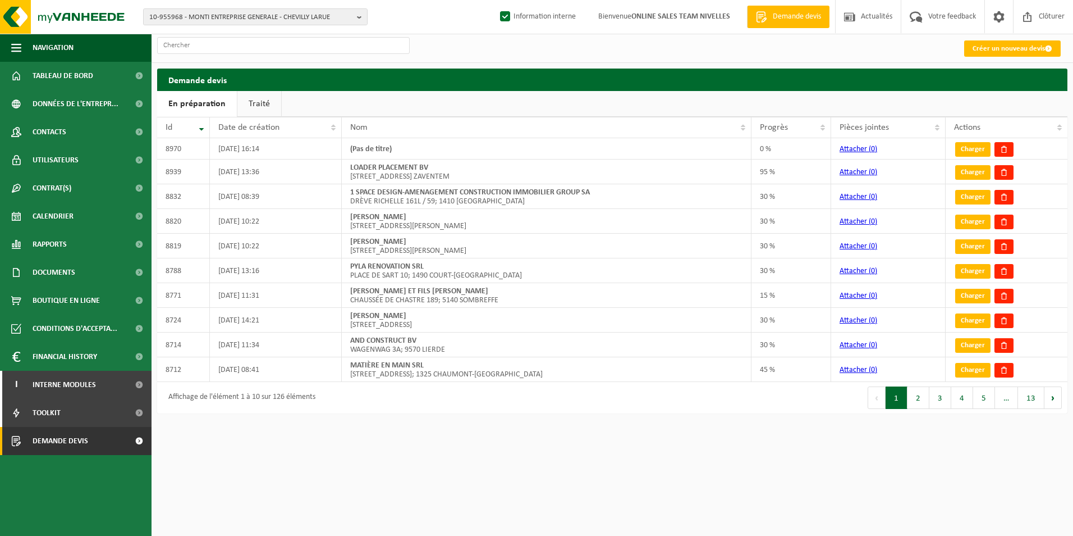
click at [256, 107] on link "Traité" at bounding box center [259, 104] width 44 height 26
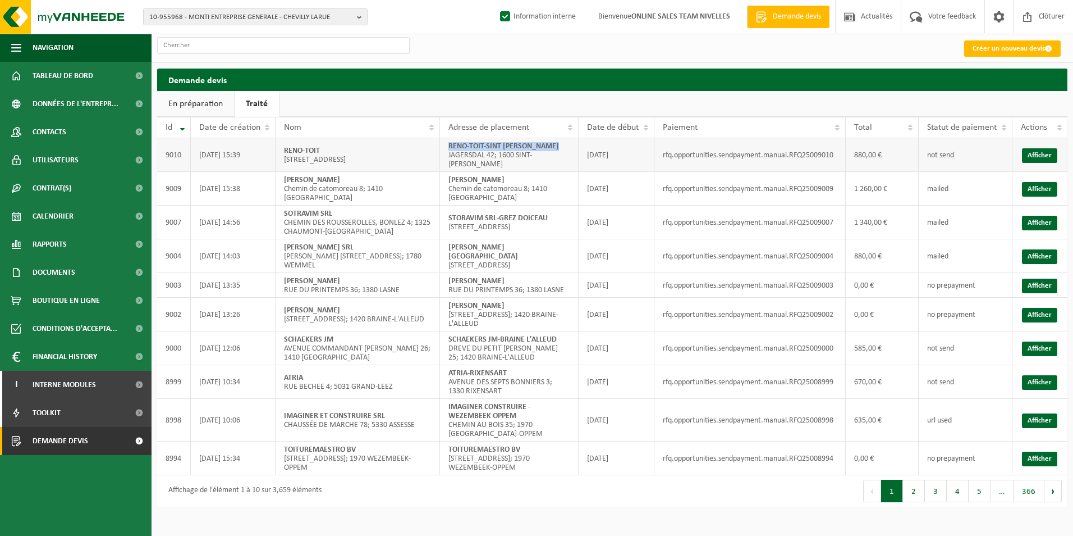
drag, startPoint x: 448, startPoint y: 147, endPoint x: 566, endPoint y: 143, distance: 118.5
click at [566, 143] on td "RENO-TOIT-SINT [PERSON_NAME] 42; 1600 [GEOGRAPHIC_DATA]-LEEUW" at bounding box center [509, 155] width 139 height 34
copy strong "RENO-TOIT-SINT [PERSON_NAME]"
click at [986, 47] on link "Créer un nouveau devis" at bounding box center [1013, 48] width 97 height 16
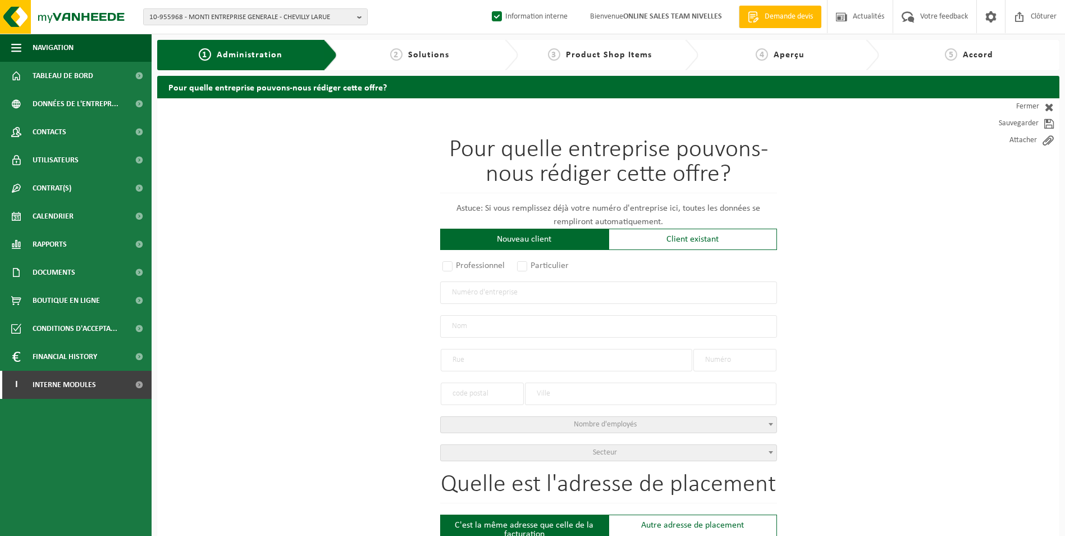
drag, startPoint x: 458, startPoint y: 268, endPoint x: 458, endPoint y: 275, distance: 7.3
click at [458, 268] on label "Professionnel" at bounding box center [474, 266] width 68 height 16
click at [459, 268] on input "Professionnel" at bounding box center [462, 266] width 7 height 7
radio input "true"
click at [474, 292] on input "text" at bounding box center [608, 292] width 337 height 22
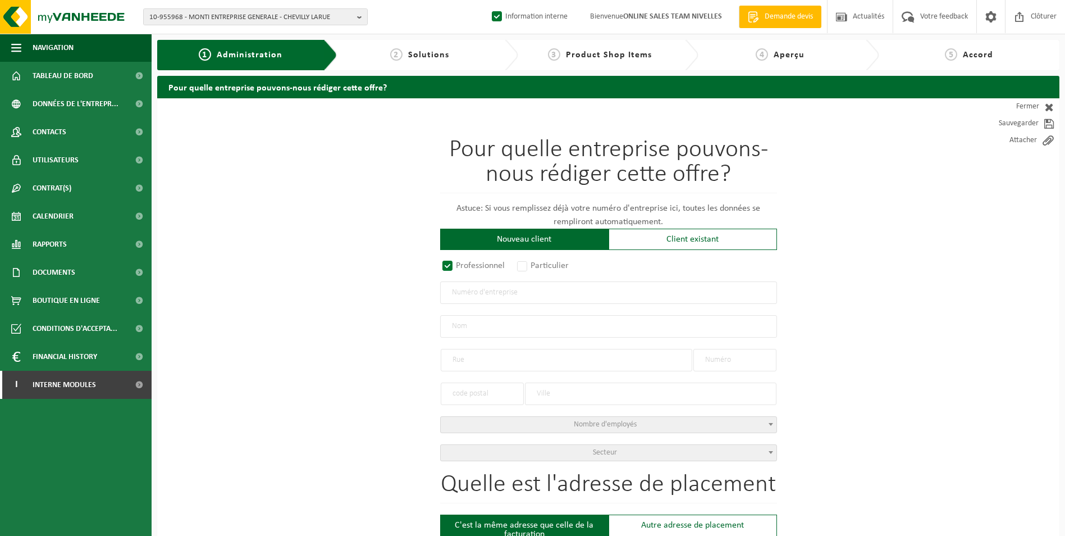
click at [514, 291] on input "text" at bounding box center [608, 292] width 337 height 22
type input "0759392115"
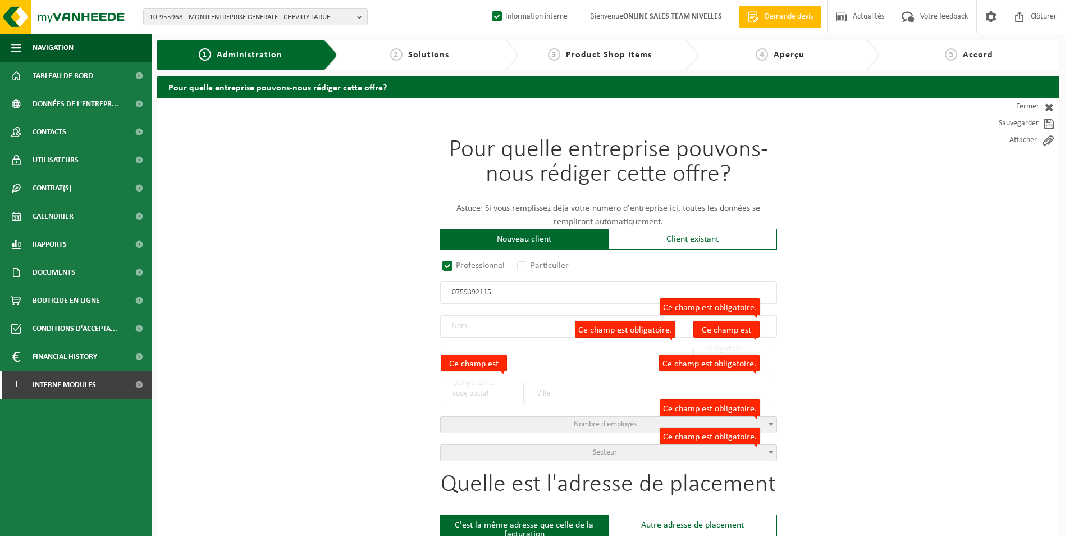
radio input "true"
type input "0759392115"
type input "DELTA MODERN BV"
type input "JOZEF HUYSMANSLAAN"
type input "41"
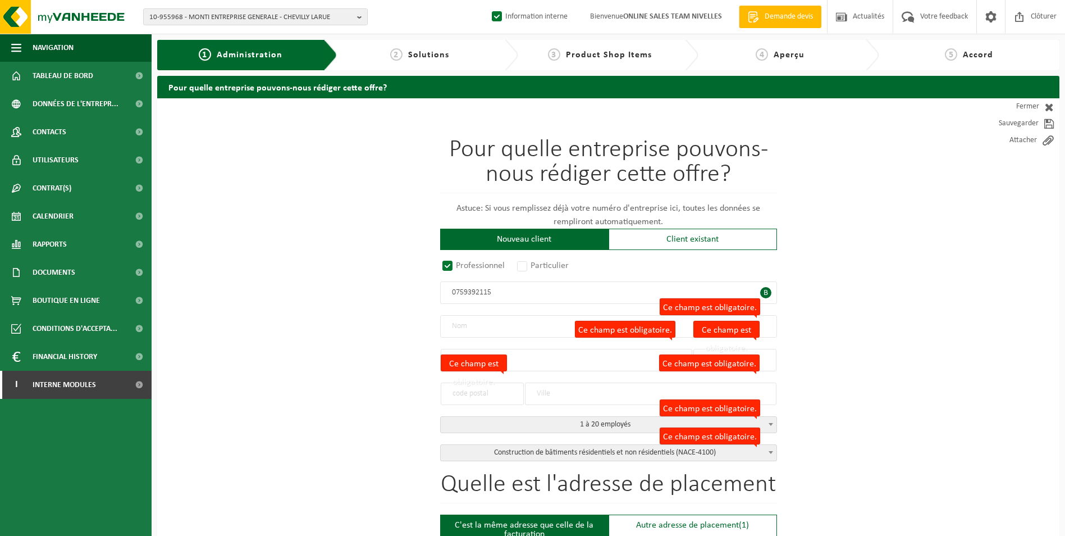
type input "1651"
type input "BEERSEL"
select select "D"
select select "NACE_4100"
type input "DELTA MODERN BV"
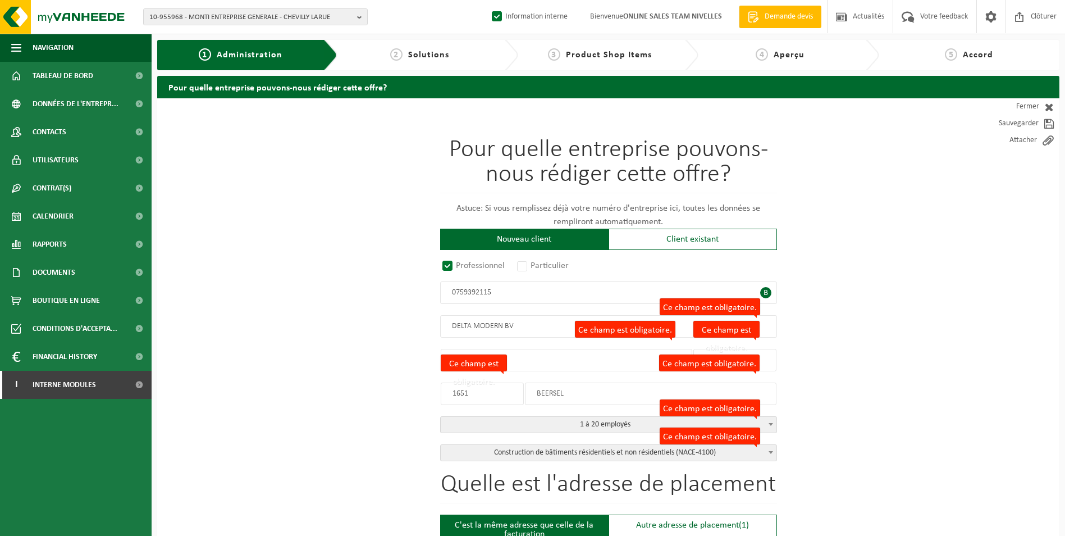
type input "JOZEF HUYSMANSLAAN"
type input "41"
type input "1651"
type input "BEERSEL"
type input "2313742285"
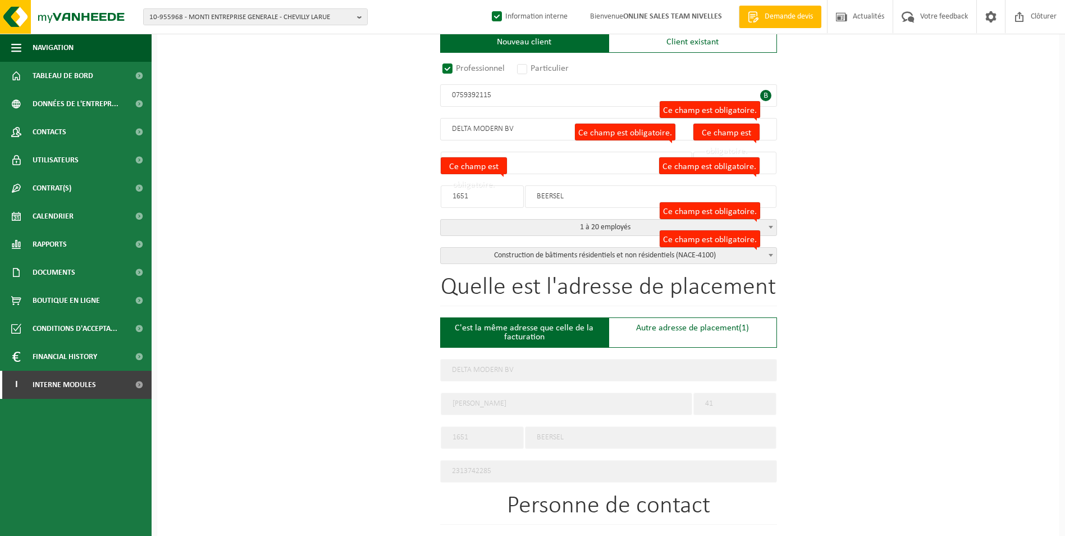
scroll to position [225, 0]
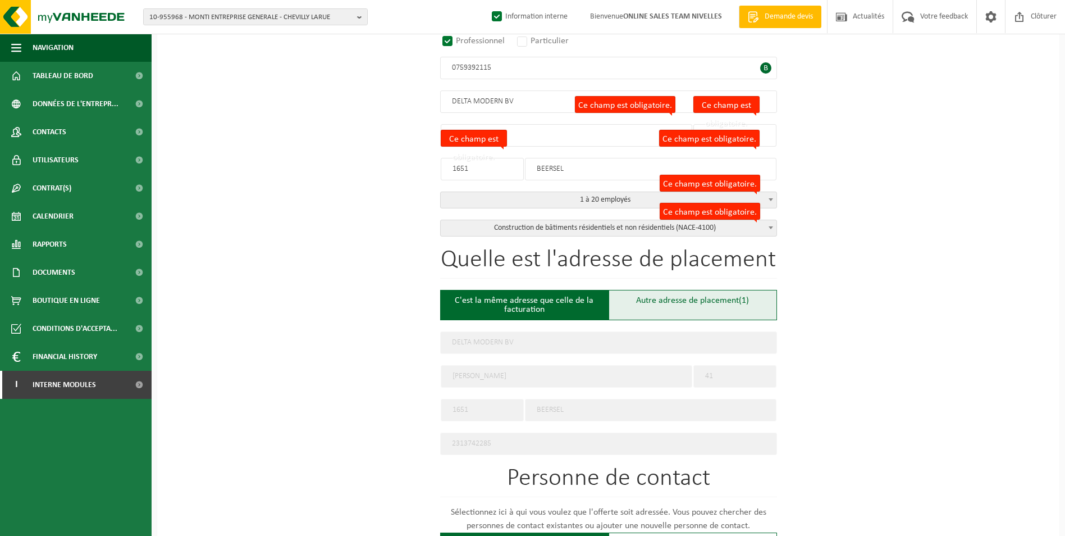
click at [634, 302] on div "Autre adresse de placement (1)" at bounding box center [693, 305] width 168 height 30
type input "Chantier -"
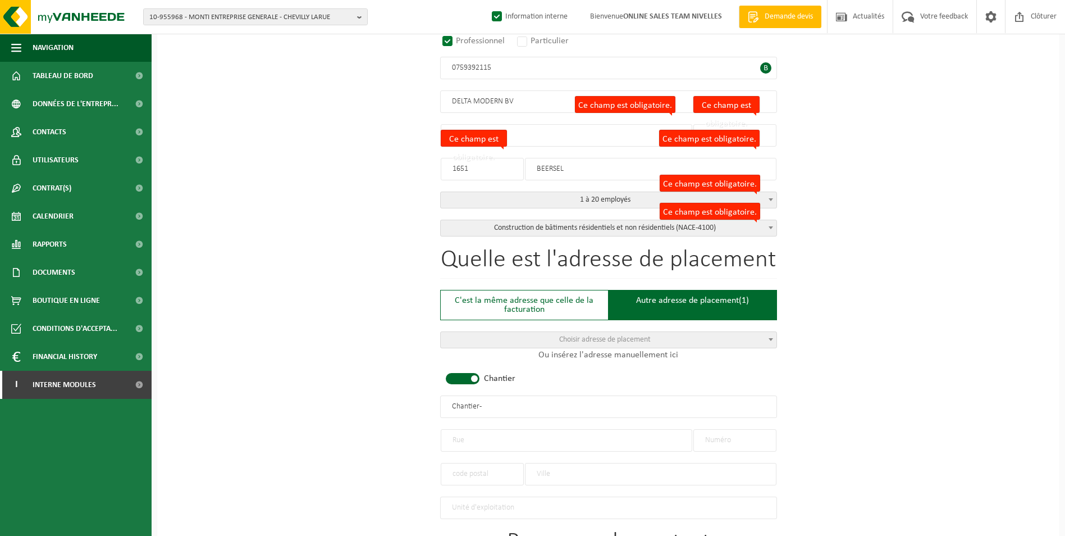
click at [476, 377] on span at bounding box center [463, 378] width 34 height 11
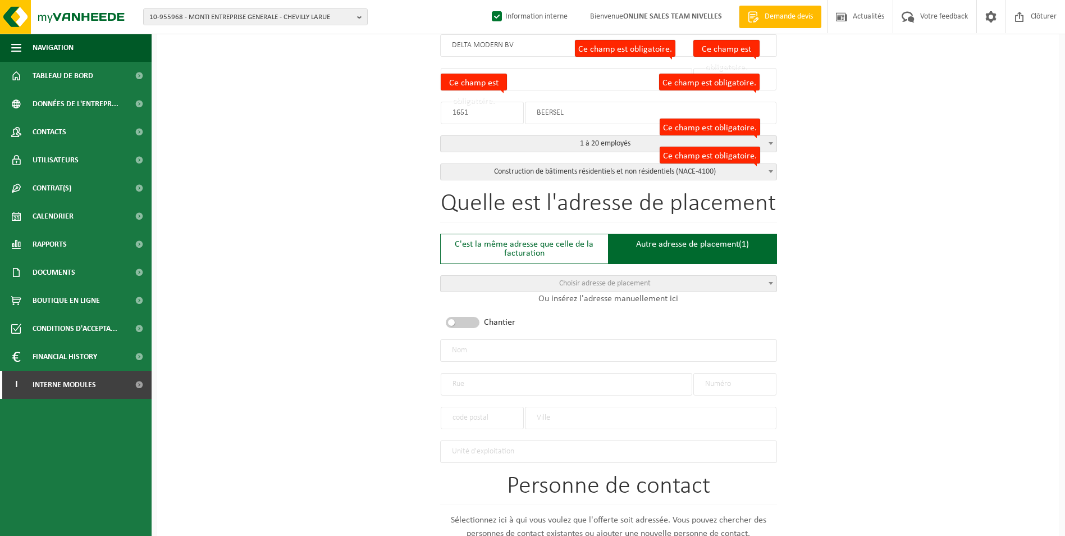
drag, startPoint x: 482, startPoint y: 379, endPoint x: 491, endPoint y: 378, distance: 9.1
click at [484, 379] on input "text" at bounding box center [567, 384] width 252 height 22
click at [501, 383] on input "text" at bounding box center [567, 384] width 252 height 22
type input "s"
type input "SENTIER"
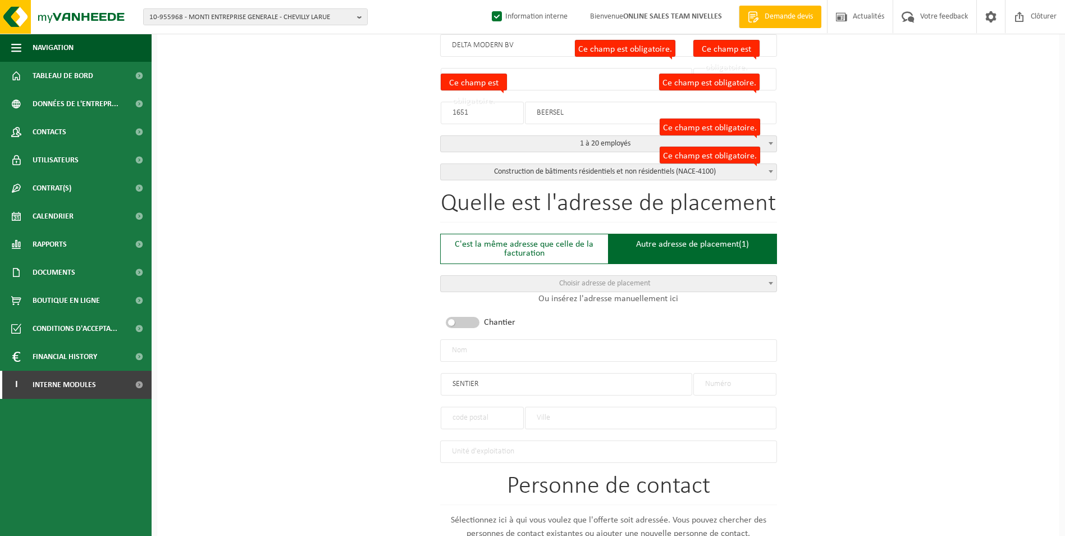
click at [515, 347] on input "text" at bounding box center [608, 350] width 337 height 22
type input "DELTA MODERN"
click at [487, 378] on input "SENTIER" at bounding box center [567, 384] width 252 height 22
type input "SENTIER CARAMAND"
click at [717, 374] on input "text" at bounding box center [734, 384] width 83 height 22
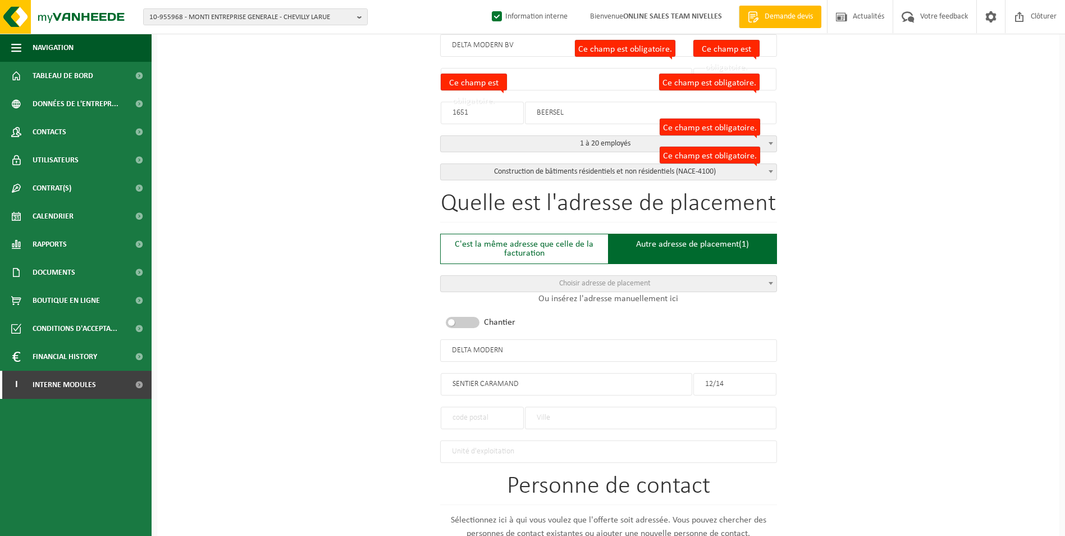
type input "12/14"
click at [566, 409] on input "text" at bounding box center [651, 417] width 252 height 22
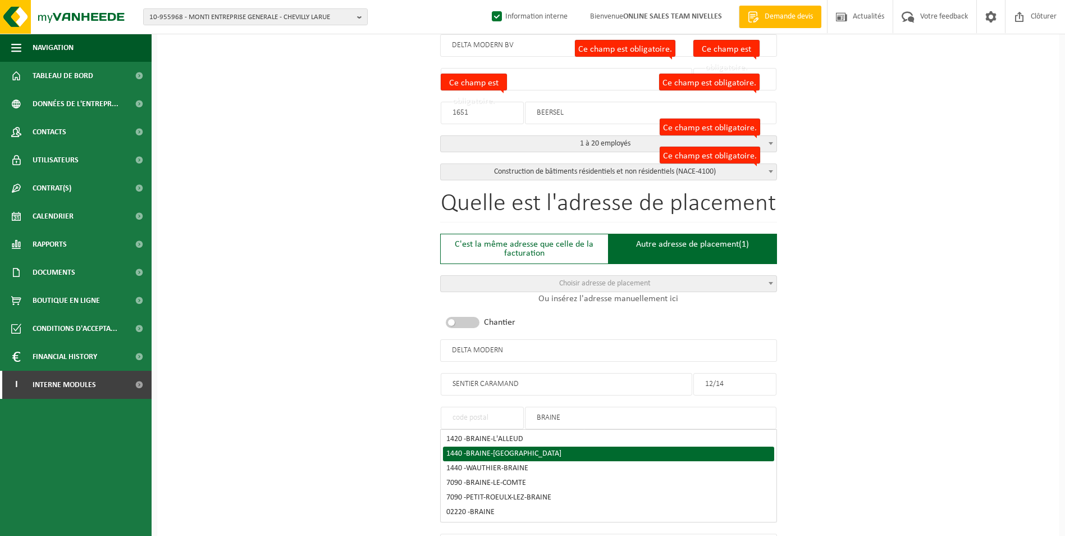
type input "BRAINE"
click at [534, 450] on div "1440 - BRAINE-LE-CHÂTEAU" at bounding box center [608, 454] width 324 height 8
type input "1440"
type input "BRAINE-LE-CHÂTEAU"
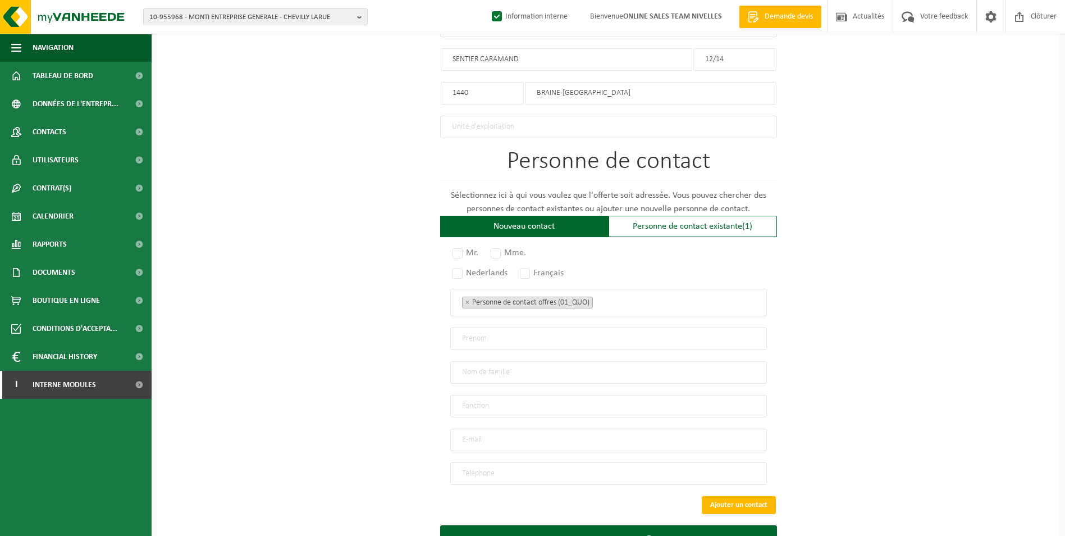
scroll to position [650, 0]
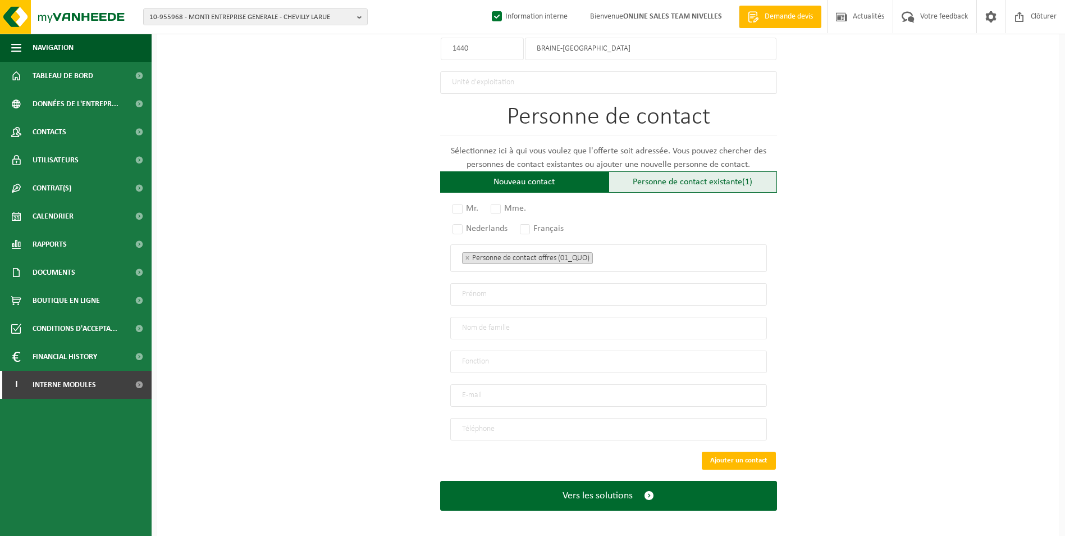
click at [643, 176] on div "Personne de contact existante (1)" at bounding box center [693, 181] width 168 height 21
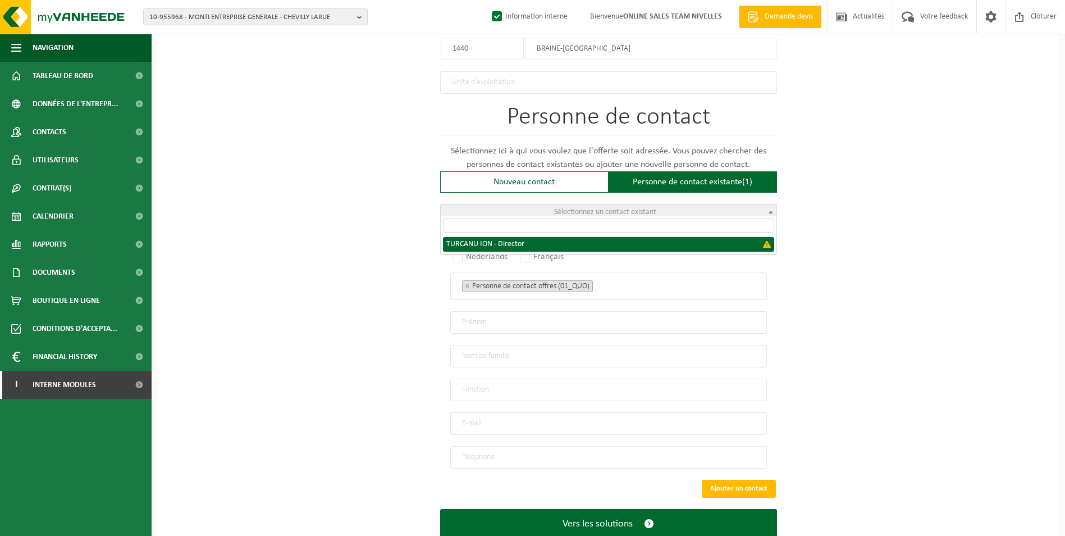
click at [600, 211] on span "Sélectionnez un contact existant" at bounding box center [605, 212] width 102 height 8
select select "{"code":"","firstname":"ION","surname":"TURCANU","gender":"Unknown","position":…"
type input "ION"
type input "TURCANU"
type input "Director"
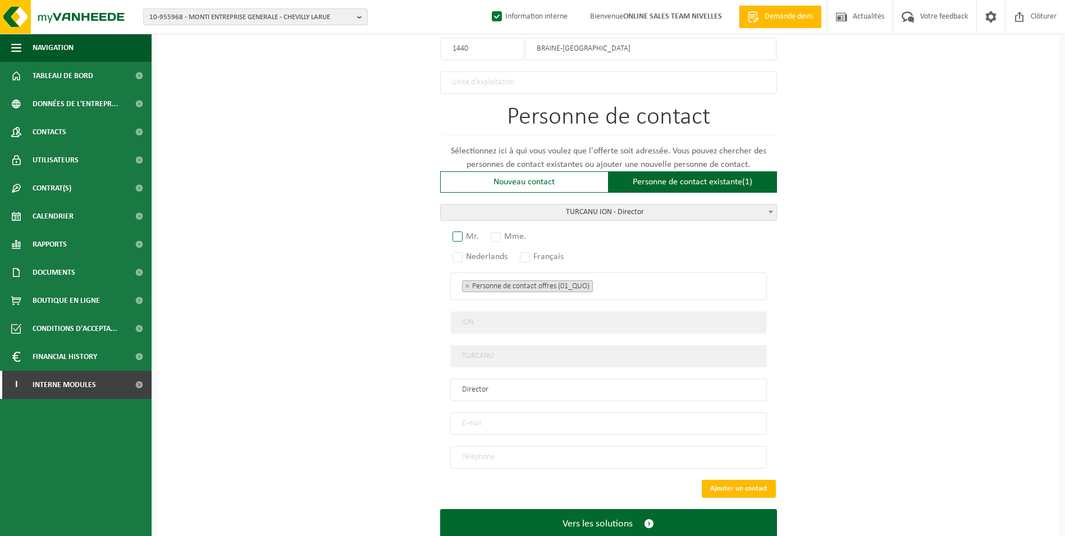
click at [462, 234] on label "Mr." at bounding box center [465, 236] width 31 height 16
radio input "true"
click at [525, 255] on label "Français" at bounding box center [542, 257] width 49 height 16
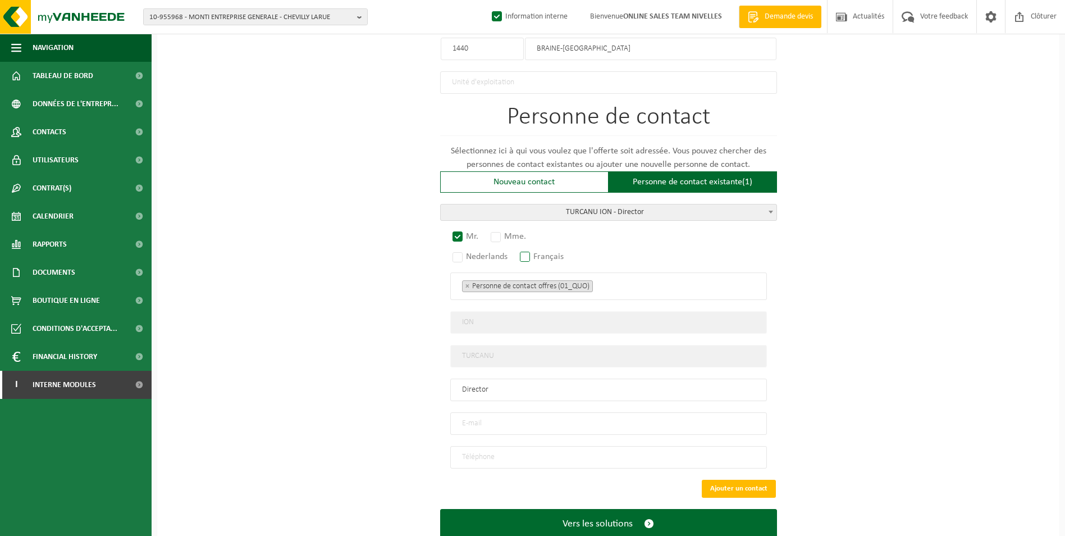
radio input "true"
click at [632, 286] on ul "× Personne de contact offres (01_QUO)" at bounding box center [608, 285] width 293 height 15
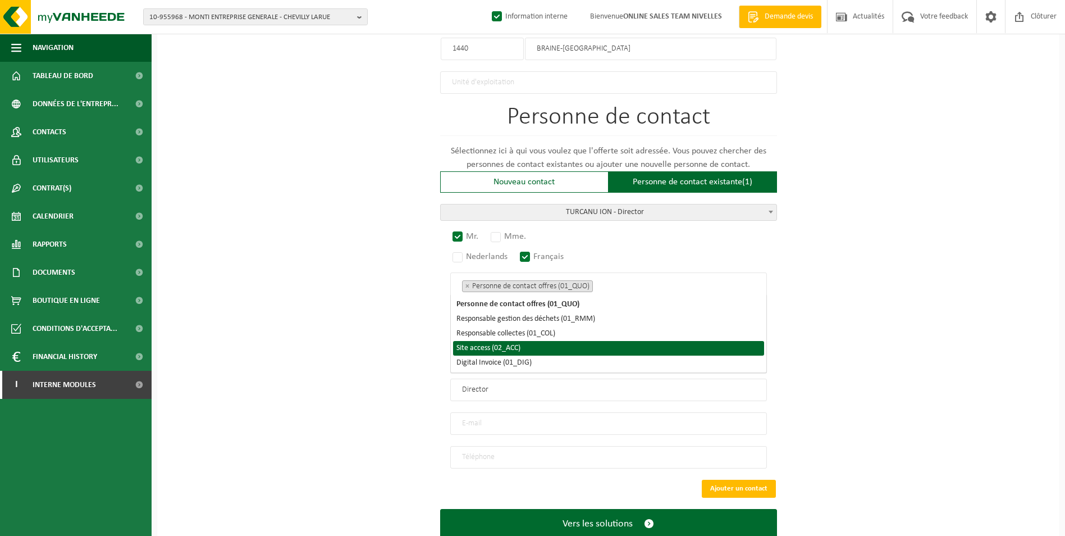
click at [542, 351] on li "Site access (02_ACC)" at bounding box center [608, 348] width 311 height 15
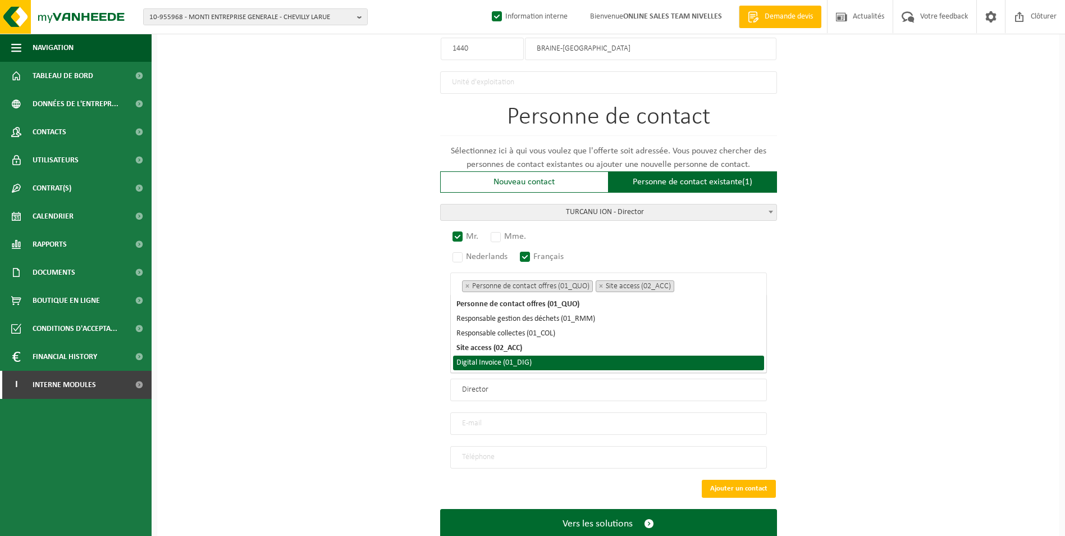
click at [538, 365] on li "Digital Invoice (01_DIG)" at bounding box center [608, 362] width 311 height 15
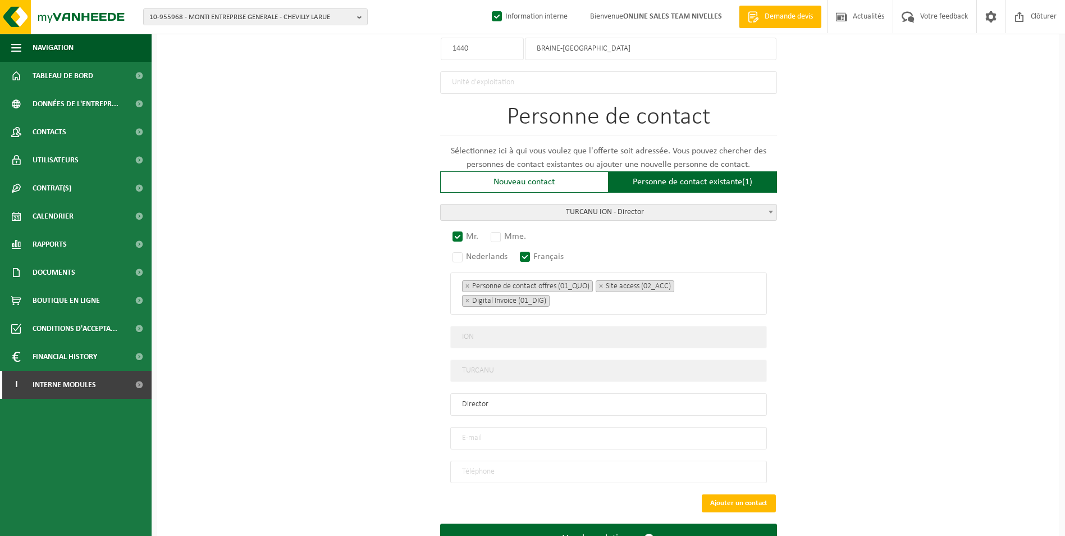
click at [380, 395] on div "Pour quelle entreprise pouvons-nous rédiger cette offre? Astuce: Si vous rempli…" at bounding box center [608, 15] width 902 height 1132
click at [536, 433] on input "email" at bounding box center [608, 438] width 317 height 22
type input "MPOELAERT@OUTLOOK.COM"
click at [477, 461] on input "tel" at bounding box center [608, 471] width 317 height 22
click at [524, 464] on input "tel" at bounding box center [608, 471] width 317 height 22
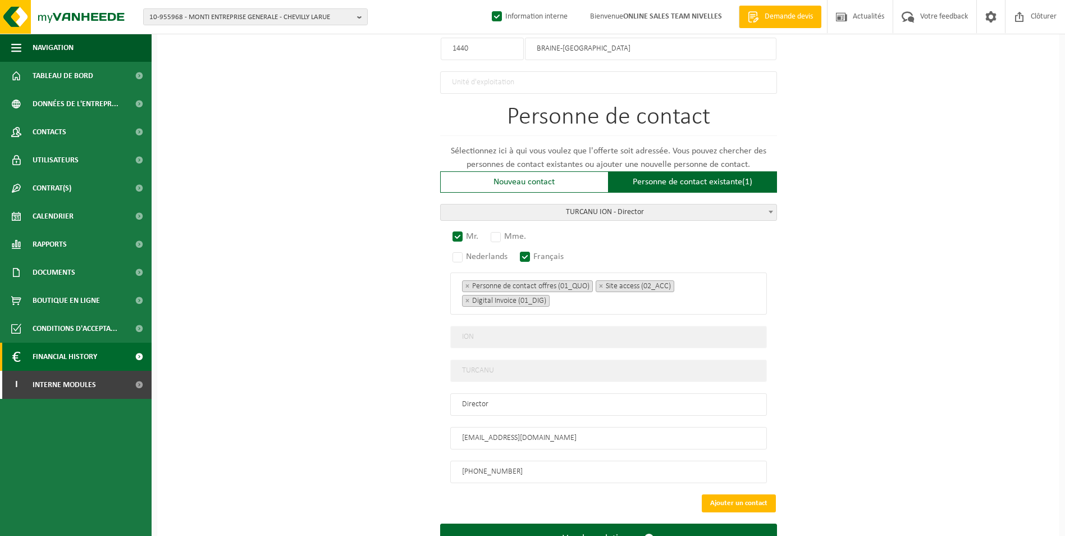
type input "+32 478 55 00 29"
click at [950, 369] on div "Pour quelle entreprise pouvons-nous rédiger cette offre? Astuce: Si vous rempli…" at bounding box center [608, 15] width 902 height 1132
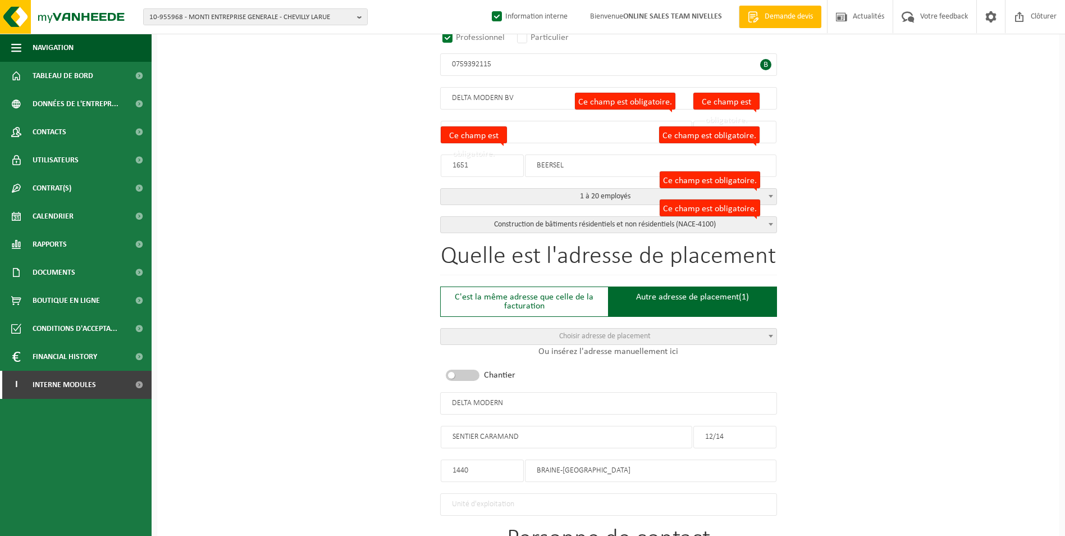
scroll to position [243, 0]
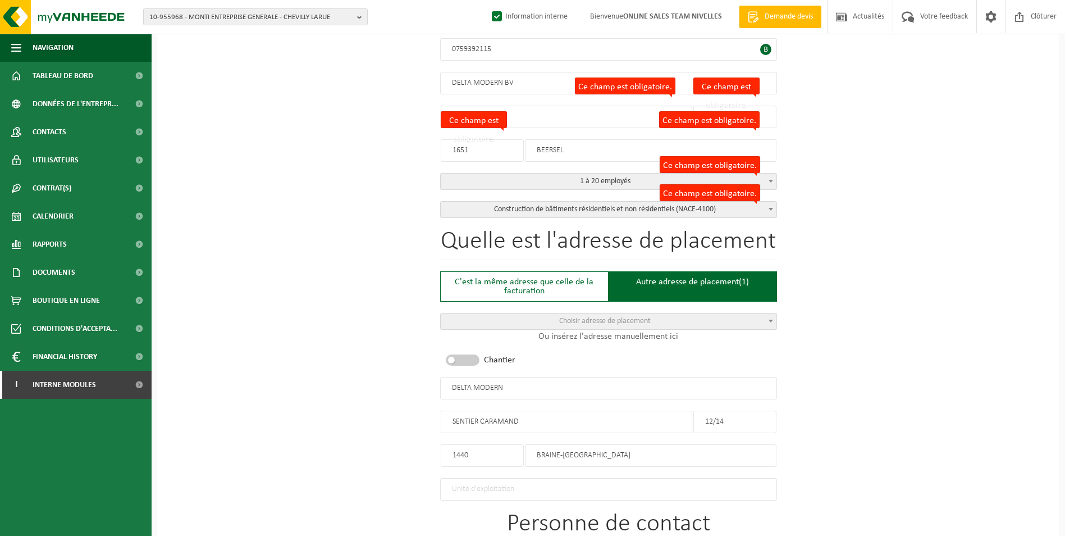
click at [522, 380] on input "DELTA MODERN" at bounding box center [608, 388] width 337 height 22
type input "DELTA MODERN-BRAINE LE CHATEAU"
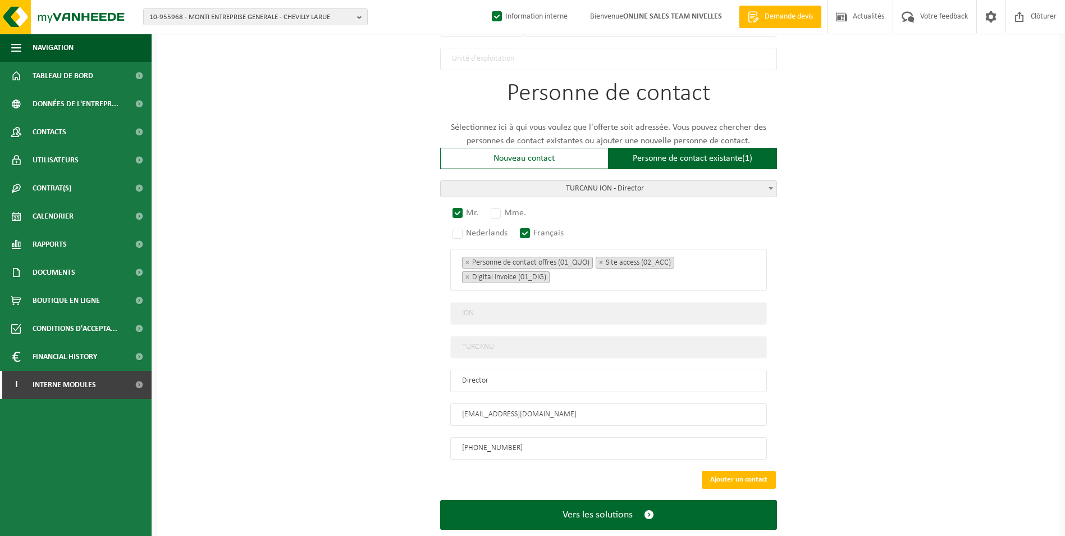
scroll to position [692, 0]
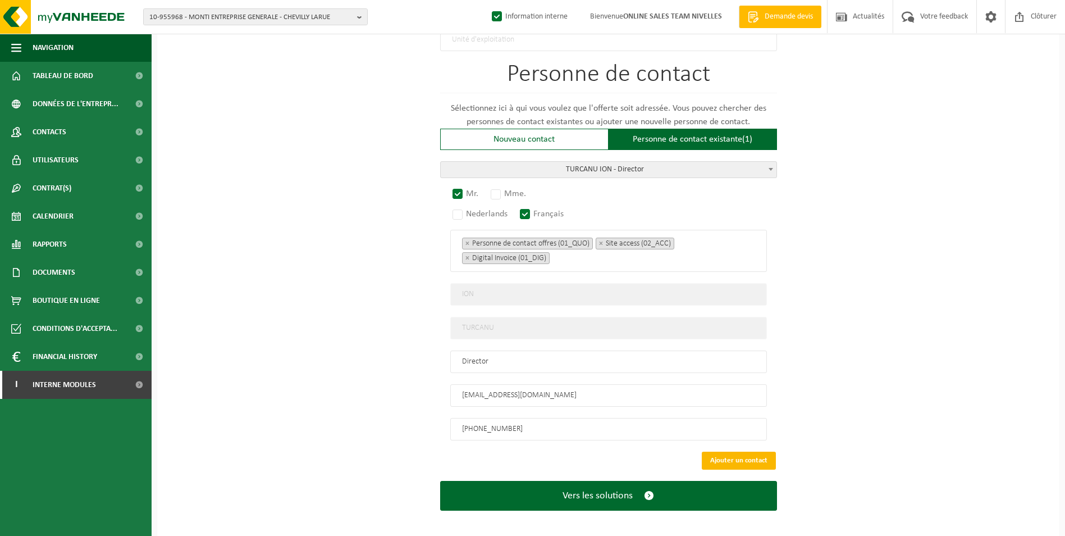
click at [720, 456] on button "Ajouter un contact" at bounding box center [739, 460] width 74 height 18
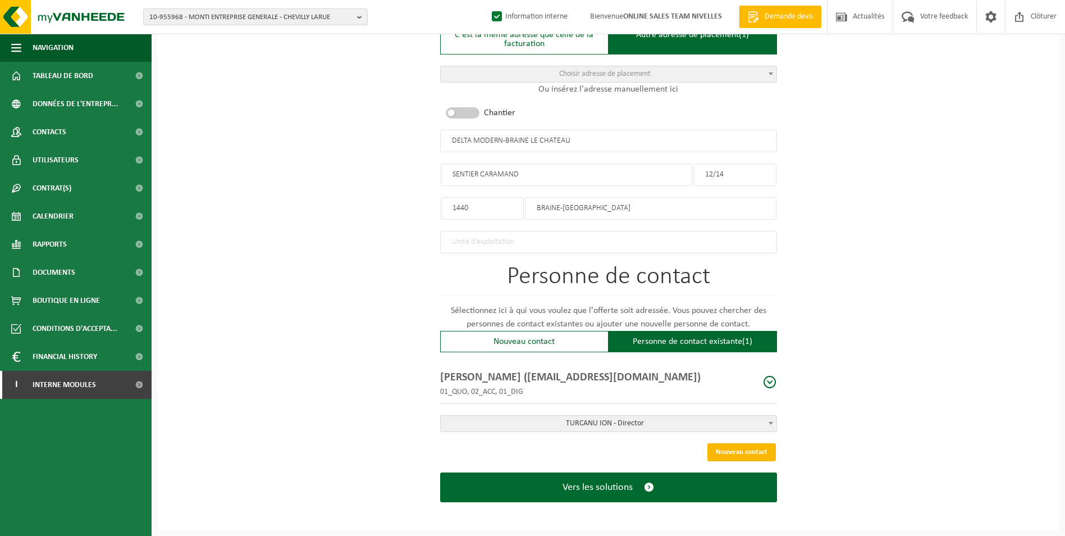
scroll to position [485, 0]
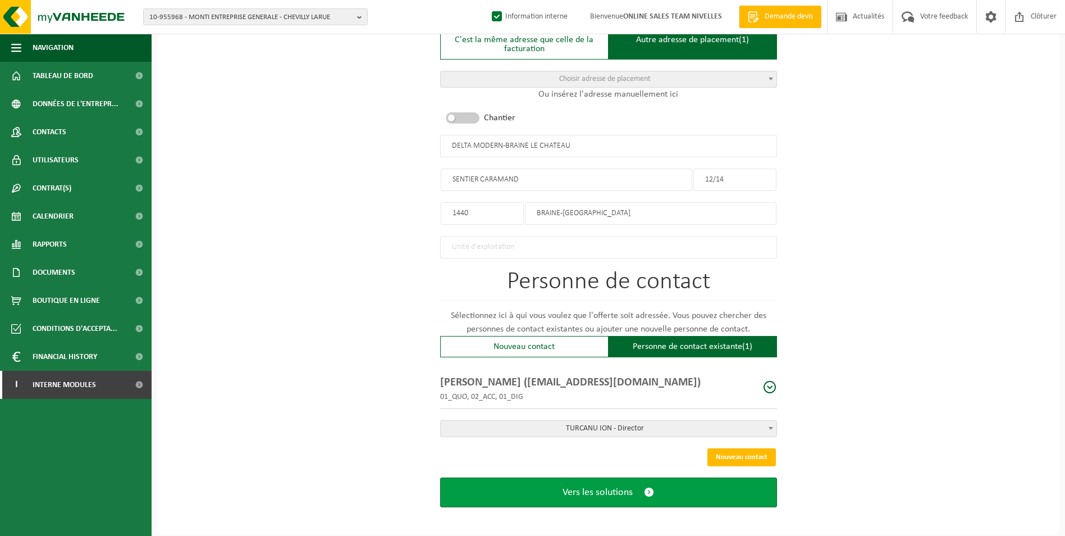
click at [599, 491] on span "Vers les solutions" at bounding box center [598, 492] width 70 height 12
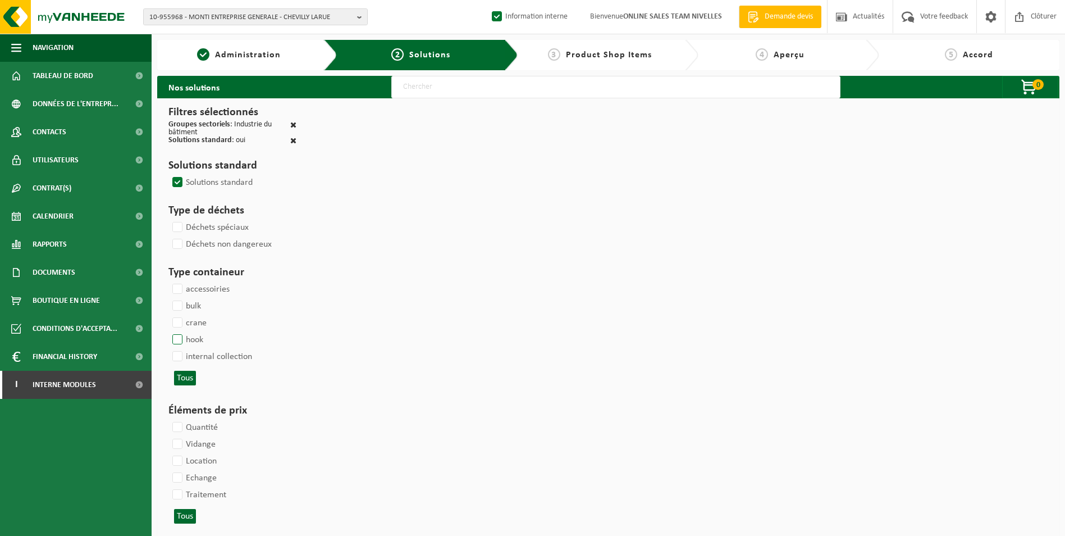
click at [183, 344] on label "hook" at bounding box center [186, 339] width 33 height 17
click at [168, 331] on input "hook" at bounding box center [168, 331] width 1 height 1
checkbox input "true"
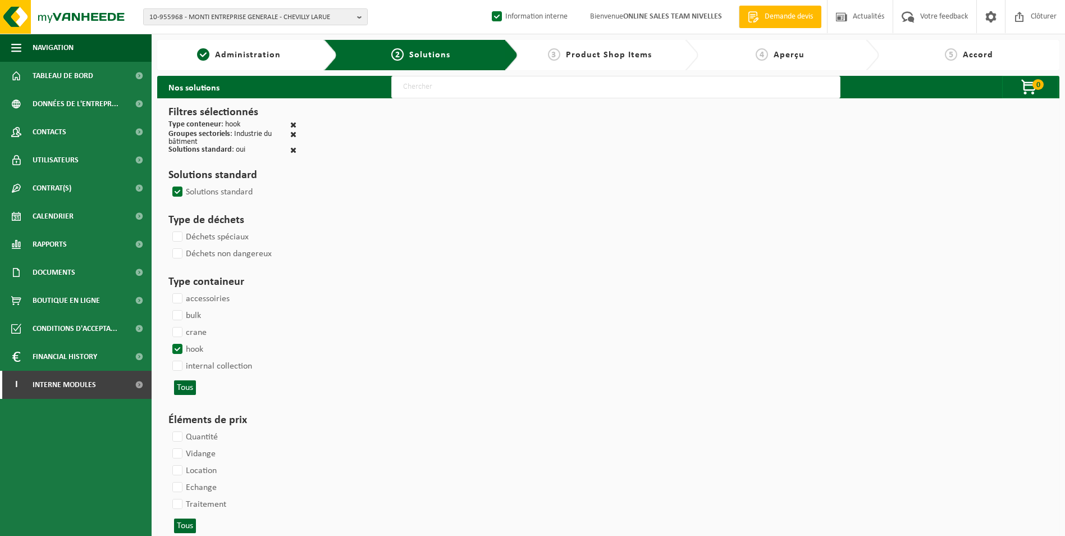
select select
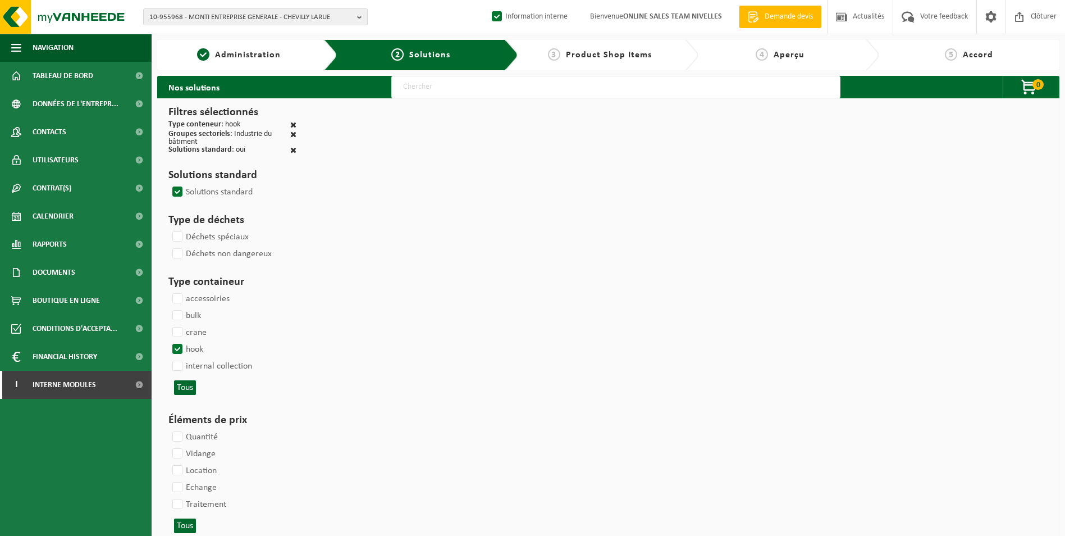
select select
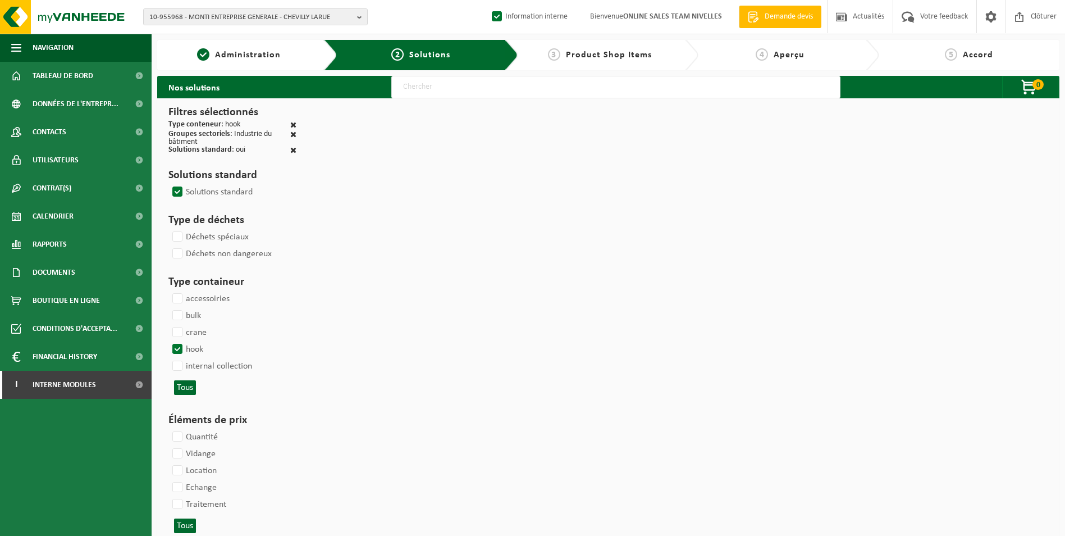
select select
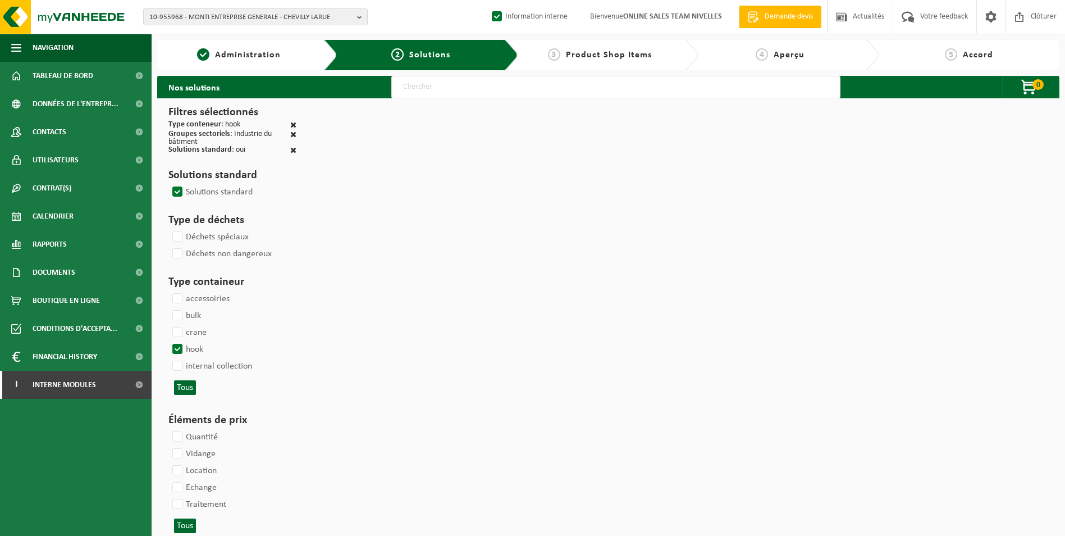
select select
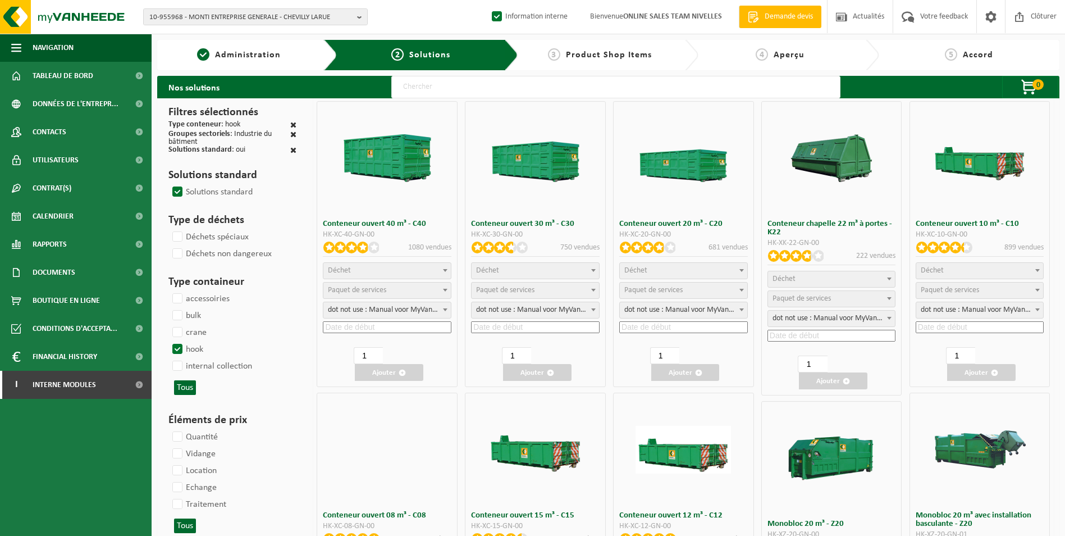
select select
select select "25"
select select "8"
select select "25"
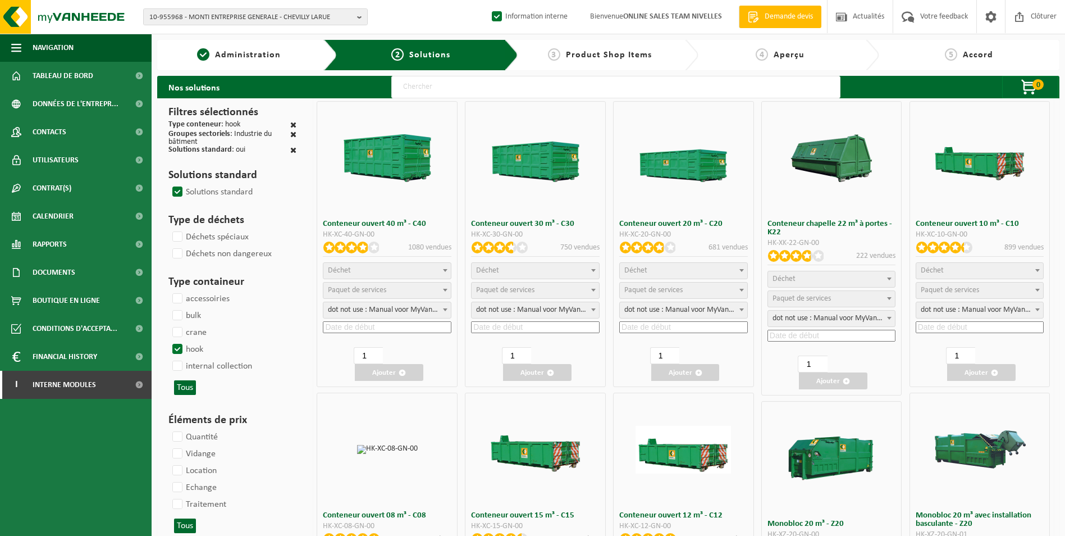
select select "7"
select select "25"
select select "7"
select select "25"
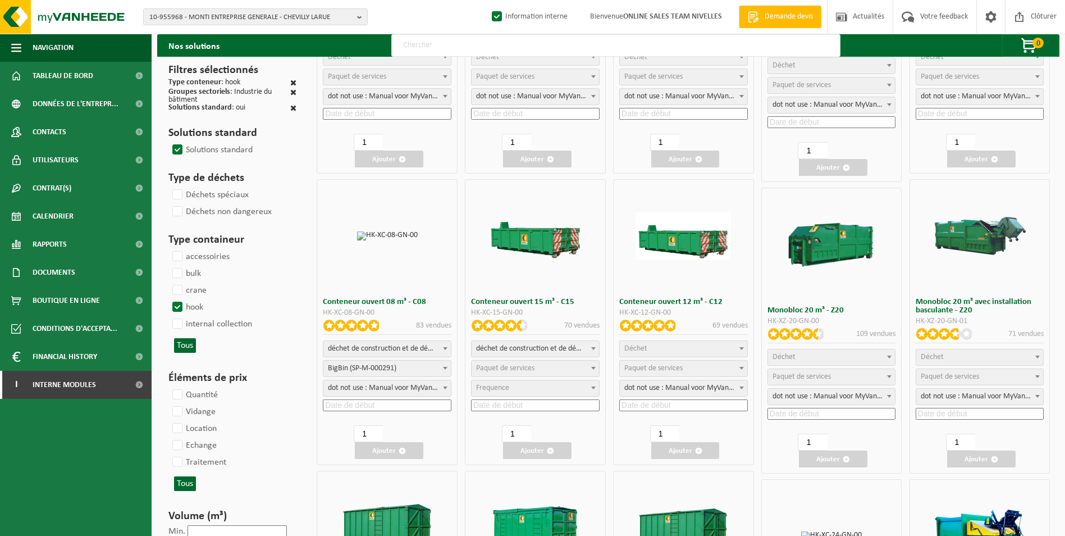
scroll to position [225, 0]
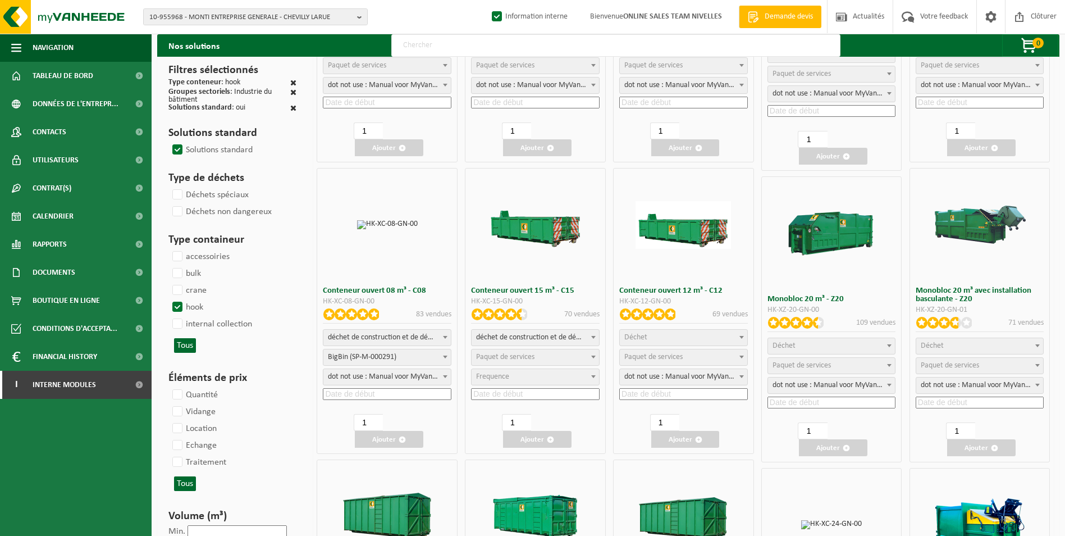
click at [562, 336] on span "déchet de construction et de démolition mélangé (inerte et non inerte)" at bounding box center [535, 338] width 127 height 16
select select
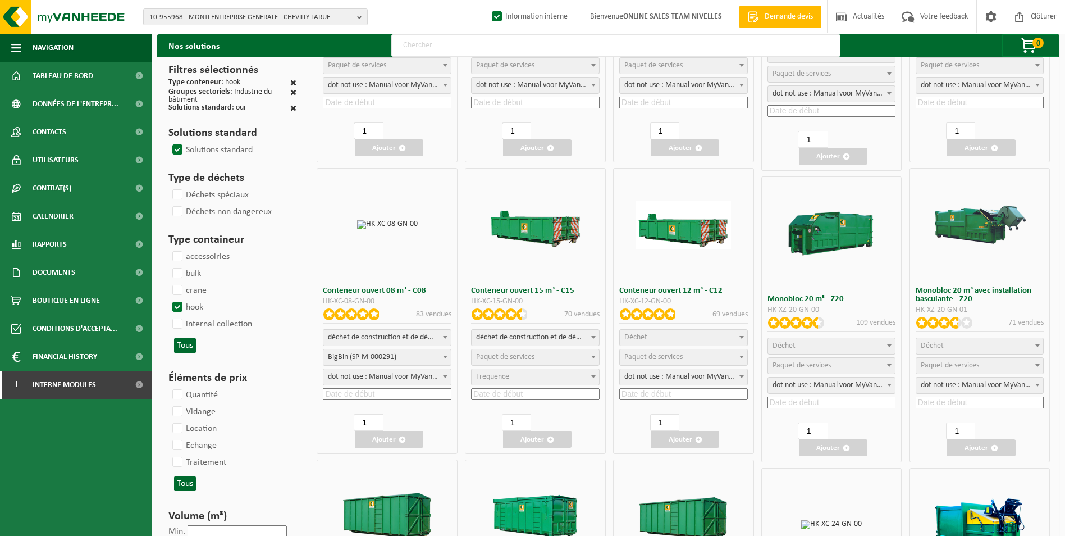
click at [524, 356] on span "Paquet de services" at bounding box center [505, 357] width 58 height 8
select select "197"
select select "25"
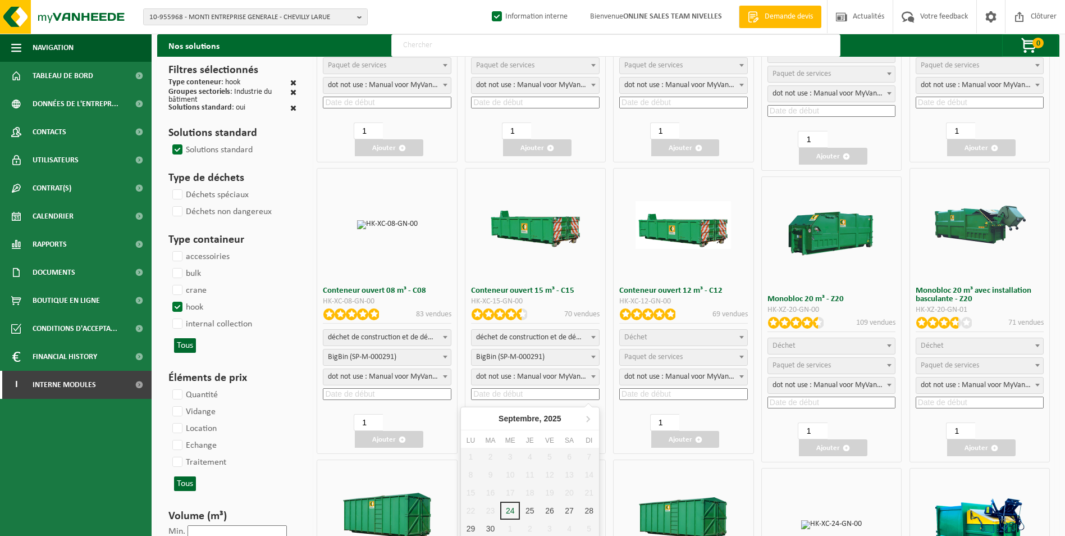
click at [511, 392] on input at bounding box center [535, 394] width 129 height 12
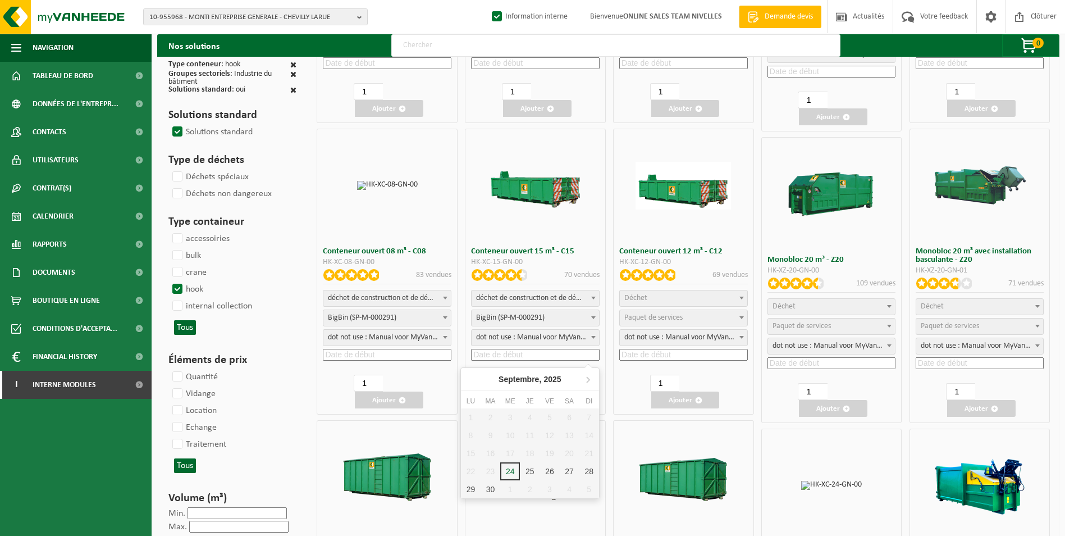
scroll to position [281, 0]
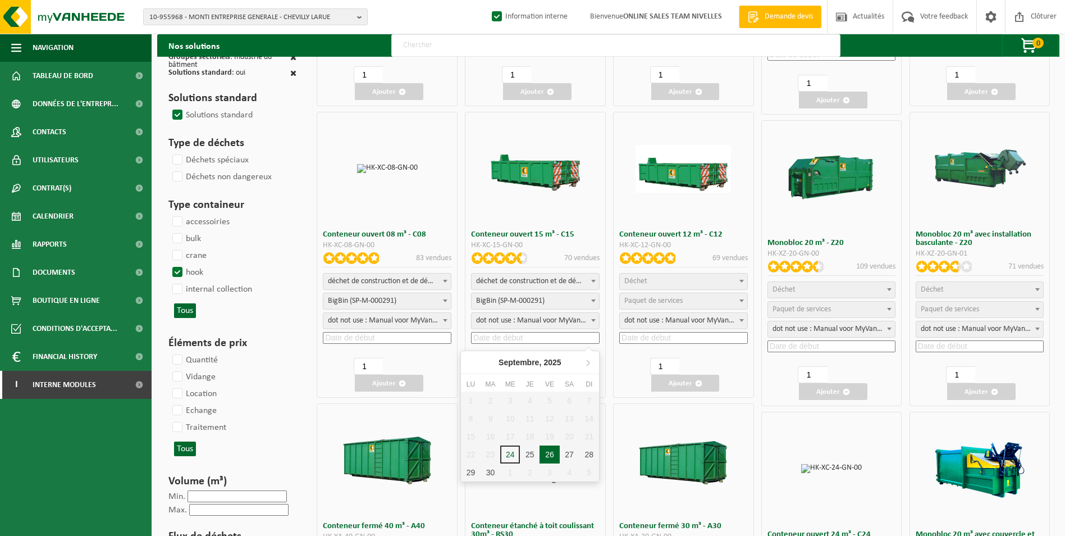
click at [547, 456] on div "26" at bounding box center [550, 454] width 20 height 18
type input "[DATE]"
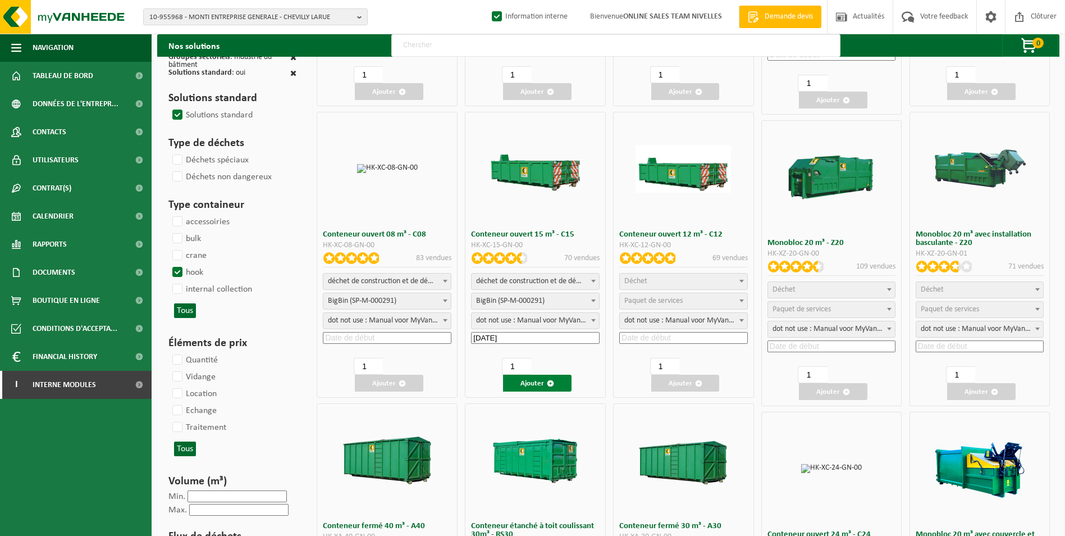
click at [532, 382] on button "Ajouter" at bounding box center [537, 382] width 68 height 17
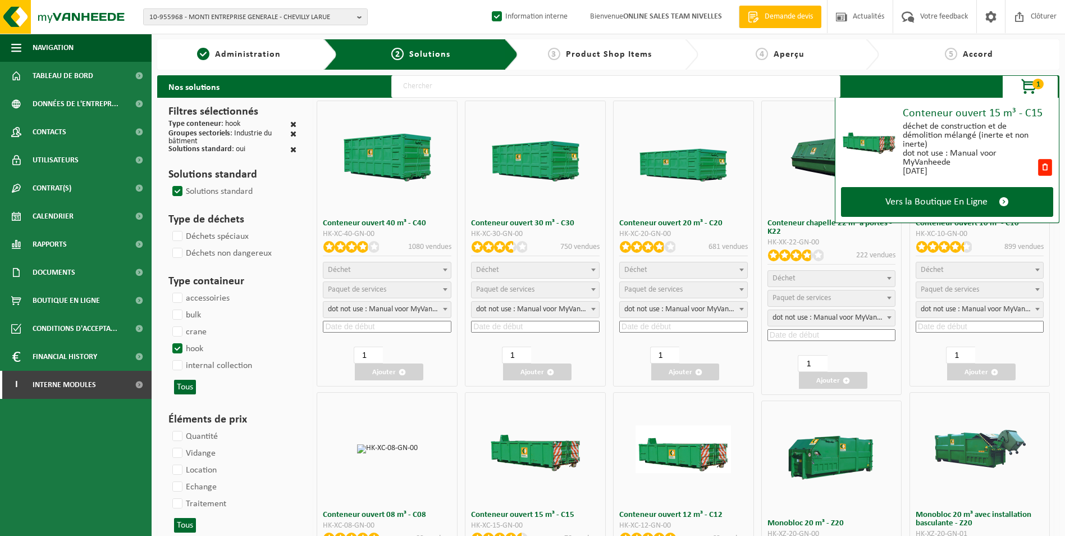
scroll to position [0, 0]
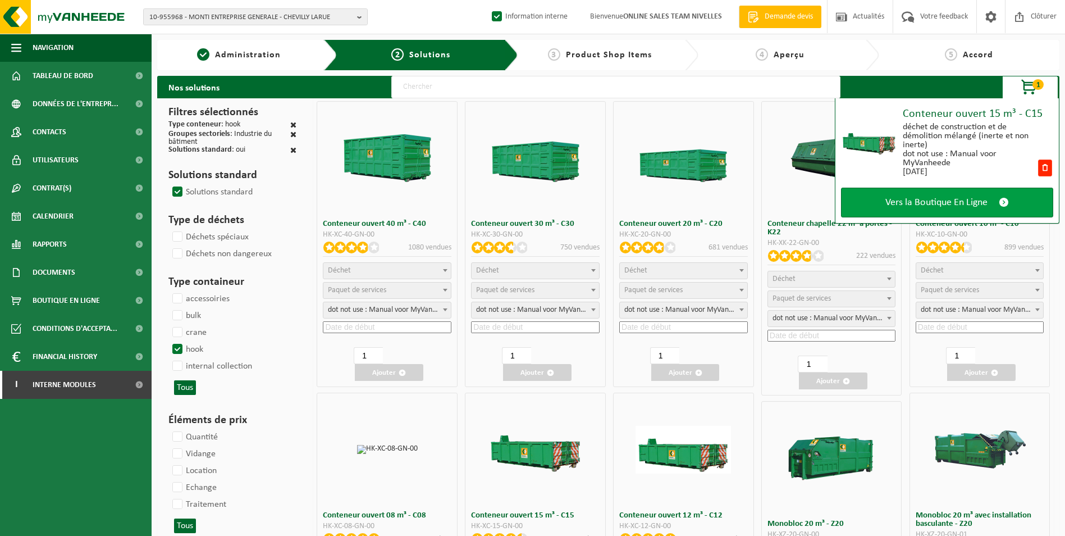
click at [948, 200] on span "Vers la Boutique En Ligne" at bounding box center [936, 202] width 102 height 12
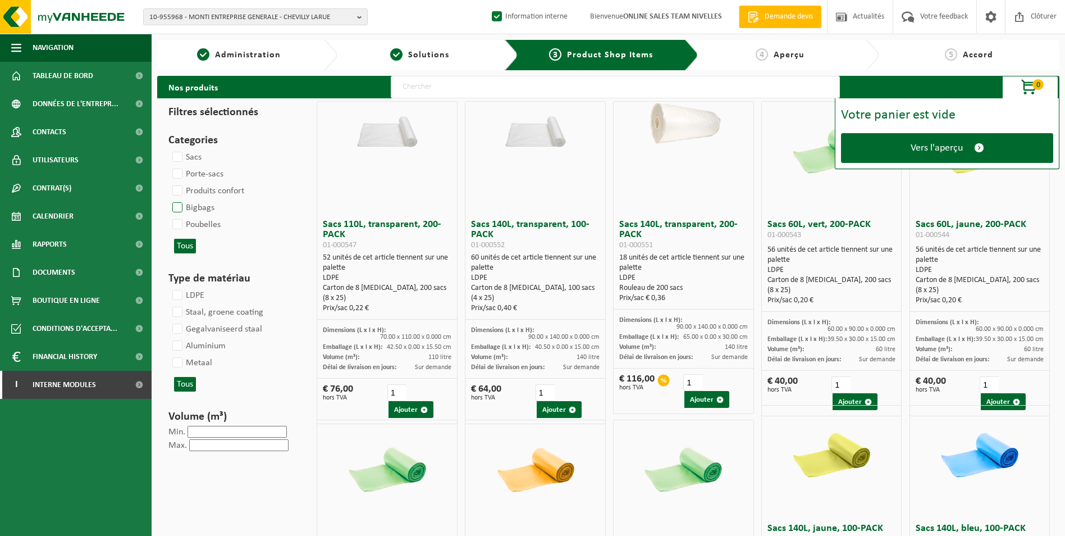
click at [170, 203] on label "Bigbags" at bounding box center [192, 207] width 44 height 17
click at [168, 199] on input "Bigbags" at bounding box center [168, 199] width 1 height 1
checkbox input "true"
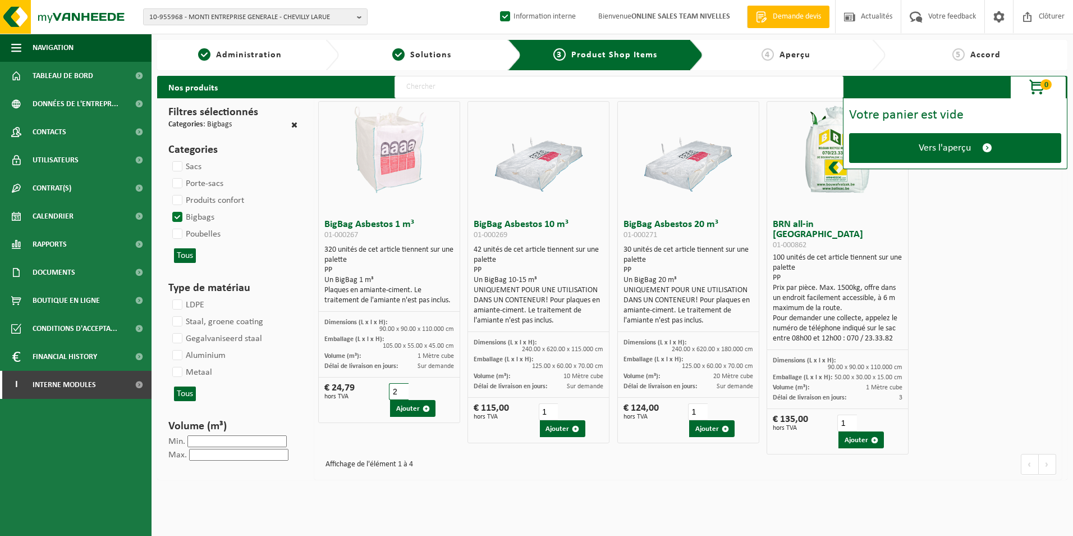
click at [403, 383] on input "2" at bounding box center [399, 391] width 20 height 17
click at [403, 383] on input "3" at bounding box center [399, 391] width 20 height 17
type input "4"
click at [403, 383] on input "4" at bounding box center [399, 391] width 20 height 17
click at [409, 403] on button "Ajouter" at bounding box center [412, 408] width 45 height 17
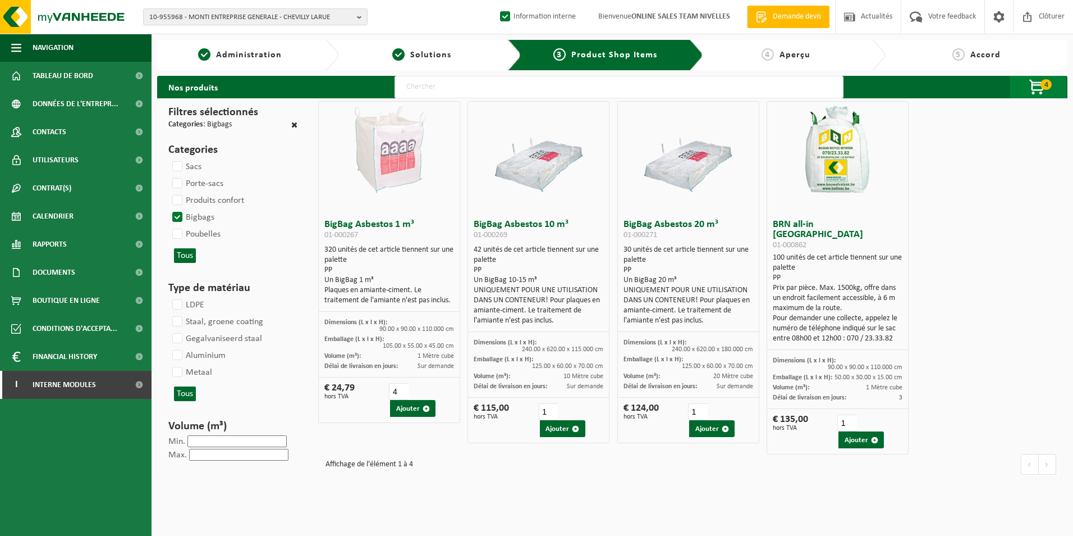
click at [1045, 85] on span "4" at bounding box center [1046, 84] width 11 height 11
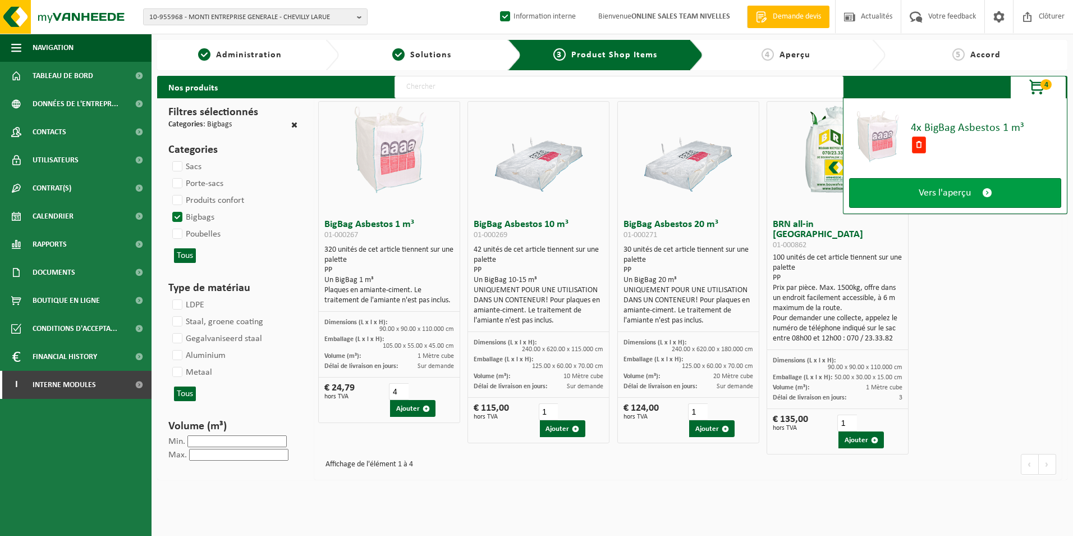
click at [950, 190] on span "Vers l'aperçu" at bounding box center [945, 193] width 52 height 12
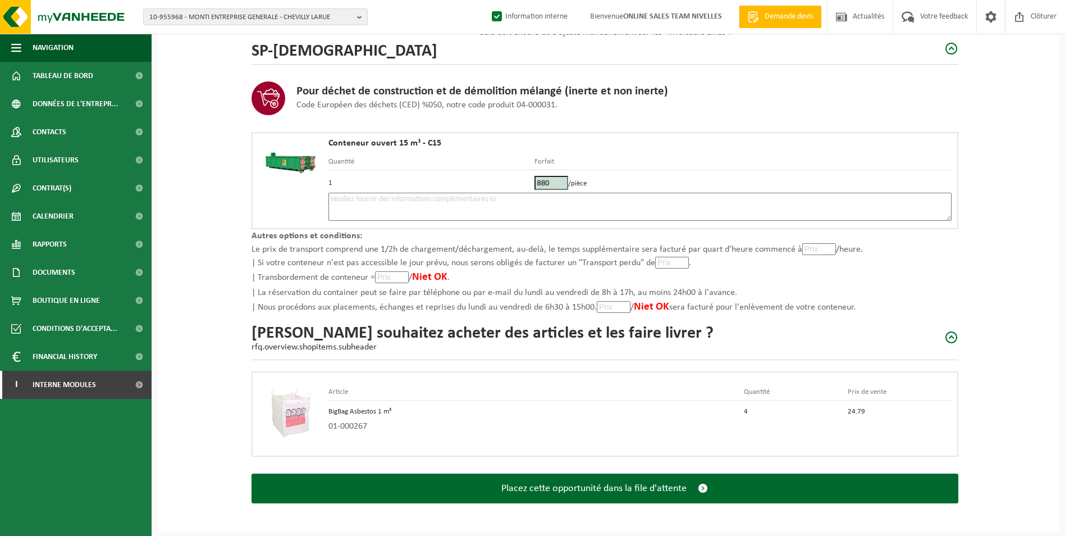
scroll to position [41, 0]
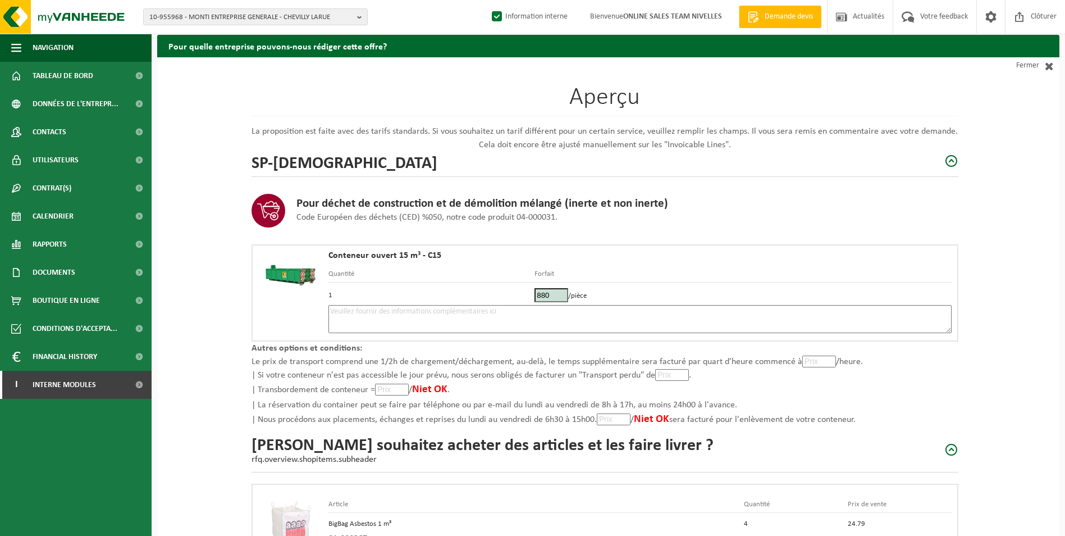
click at [588, 323] on textarea at bounding box center [639, 319] width 623 height 28
type textarea "p"
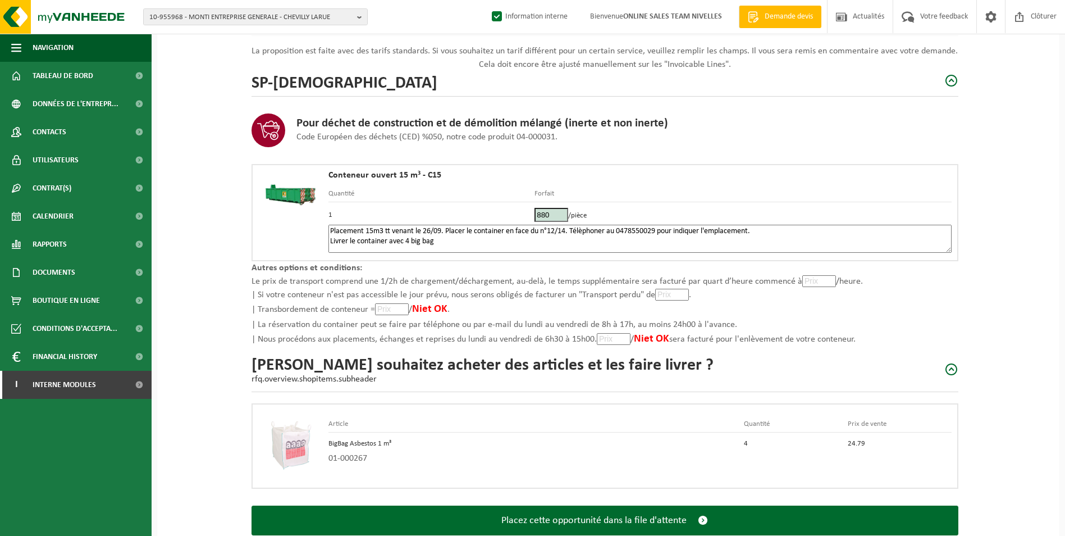
scroll to position [153, 0]
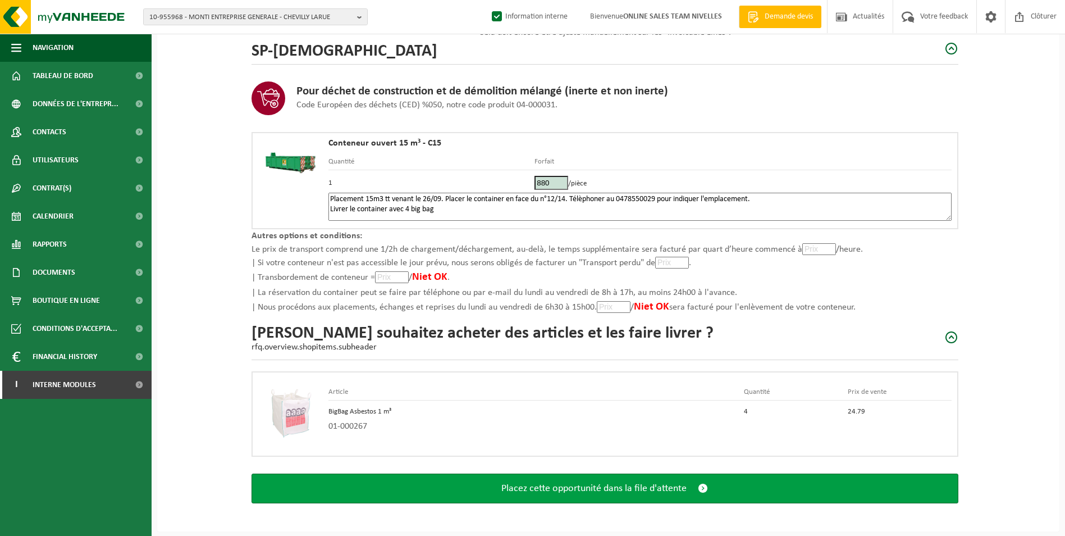
type textarea "Placement 15m3 tt venant le 26/09. Placer le container en face du n°12/14. Télè…"
click at [593, 494] on button "Placez cette opportunité dans la file d'attente" at bounding box center [605, 488] width 707 height 30
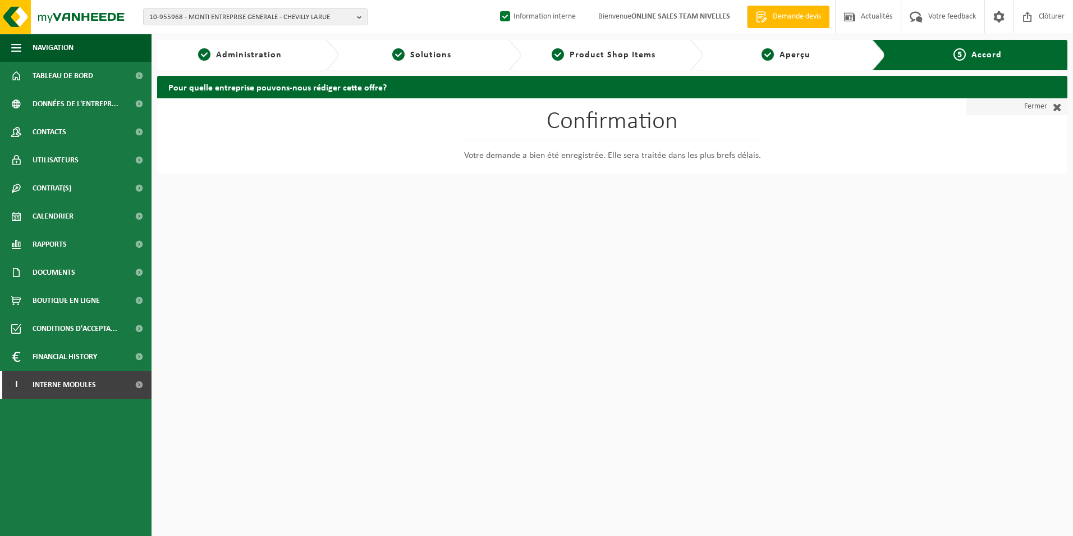
click at [1032, 106] on link "Fermer" at bounding box center [1017, 106] width 101 height 17
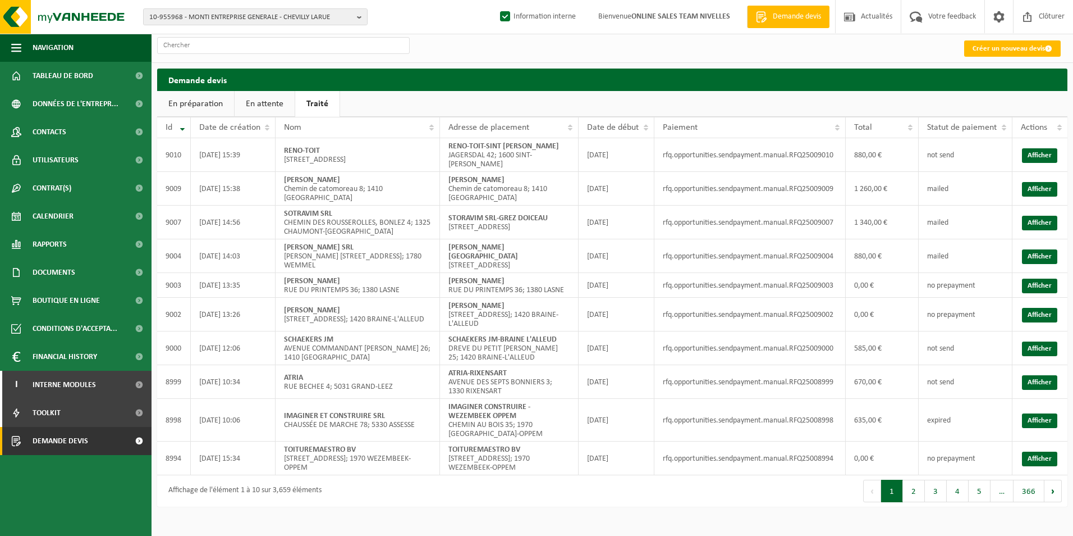
click at [264, 103] on link "En attente" at bounding box center [265, 104] width 60 height 26
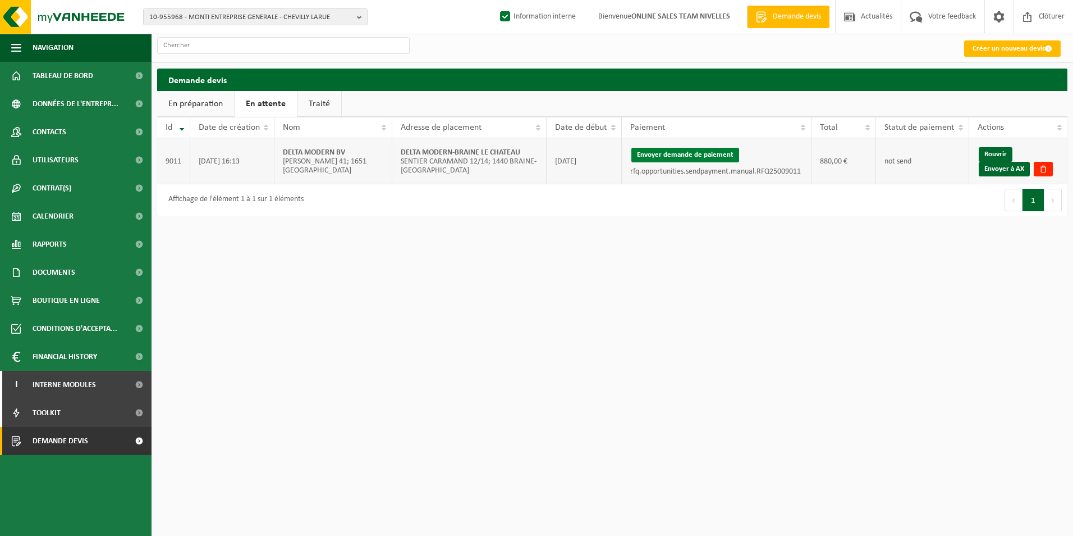
click at [689, 156] on button "Envoyer demande de paiement" at bounding box center [686, 155] width 108 height 15
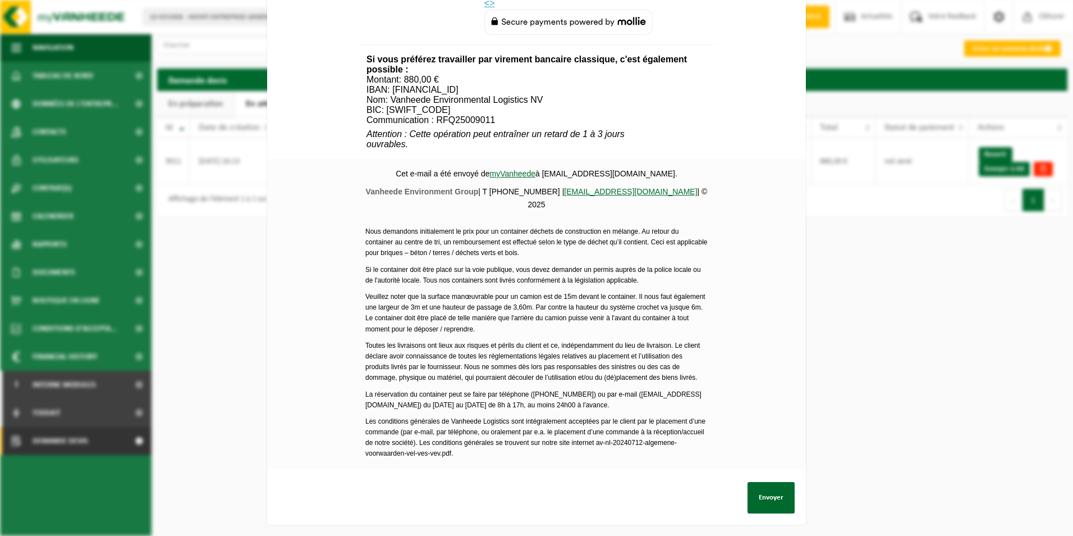
scroll to position [417, 0]
click at [778, 488] on button "Envoyer" at bounding box center [771, 497] width 47 height 31
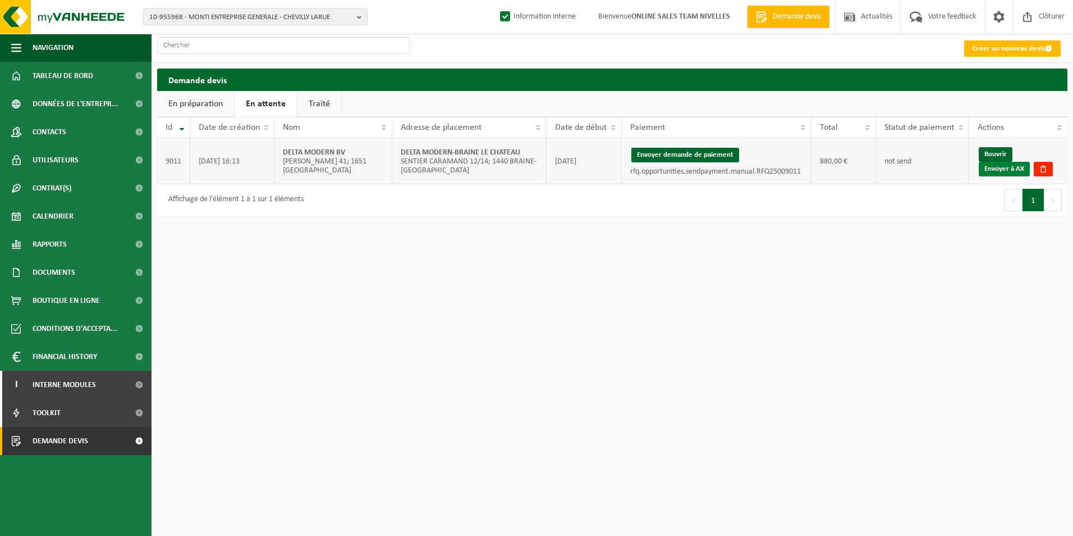
click at [994, 171] on link "Envoyer à AX" at bounding box center [1004, 169] width 51 height 15
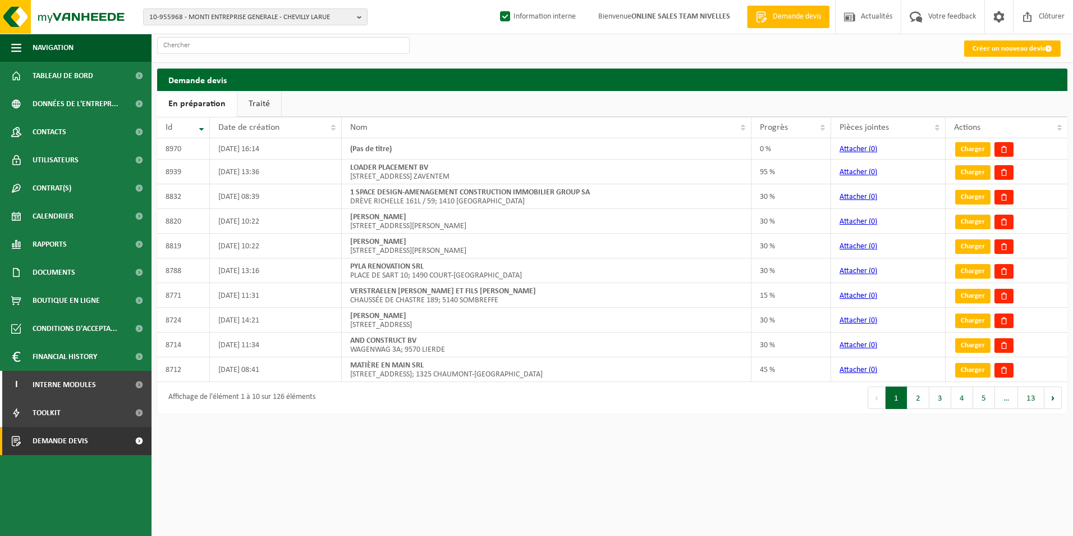
click at [254, 98] on link "Traité" at bounding box center [259, 104] width 44 height 26
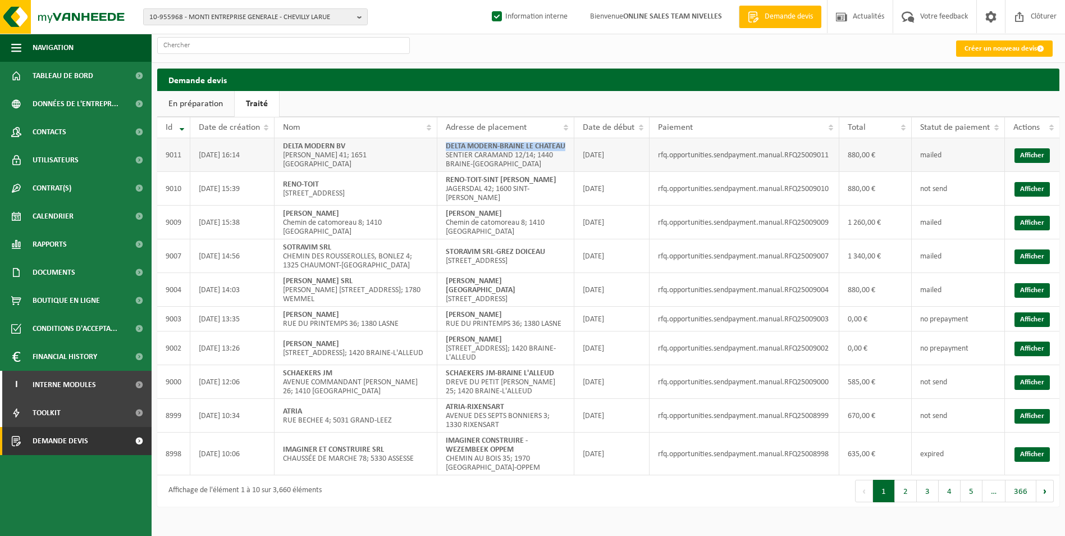
drag, startPoint x: 445, startPoint y: 145, endPoint x: 494, endPoint y: 157, distance: 50.7
click at [494, 157] on td "DELTA MODERN-BRAINE LE CHATEAU SENTIER CARAMAND 12/14; 1440 BRAINE-LE-CHÂTEAU" at bounding box center [505, 155] width 137 height 34
copy strong "DELTA MODERN-BRAINE LE CHATEAU"
click at [1031, 161] on link "Afficher" at bounding box center [1031, 155] width 35 height 15
click at [1040, 154] on link "Afficher" at bounding box center [1031, 155] width 35 height 15
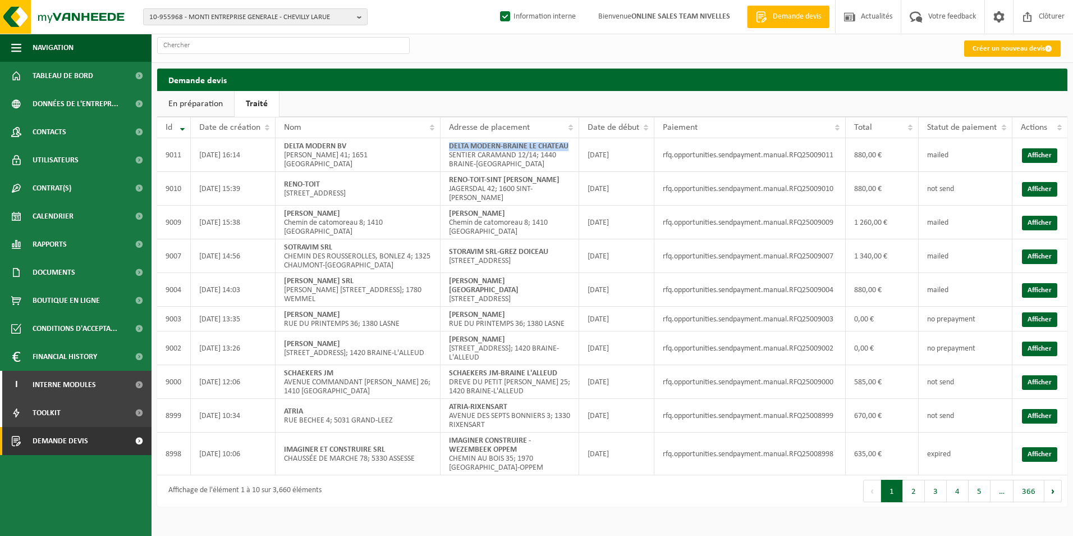
click at [1000, 53] on link "Créer un nouveau devis" at bounding box center [1013, 48] width 97 height 16
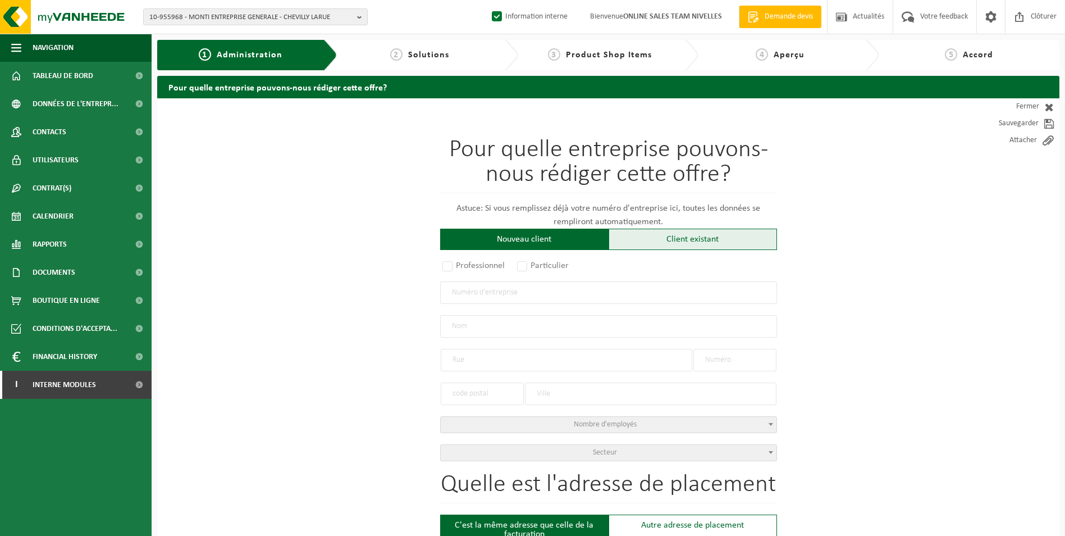
click at [684, 238] on div "Client existant" at bounding box center [693, 238] width 168 height 21
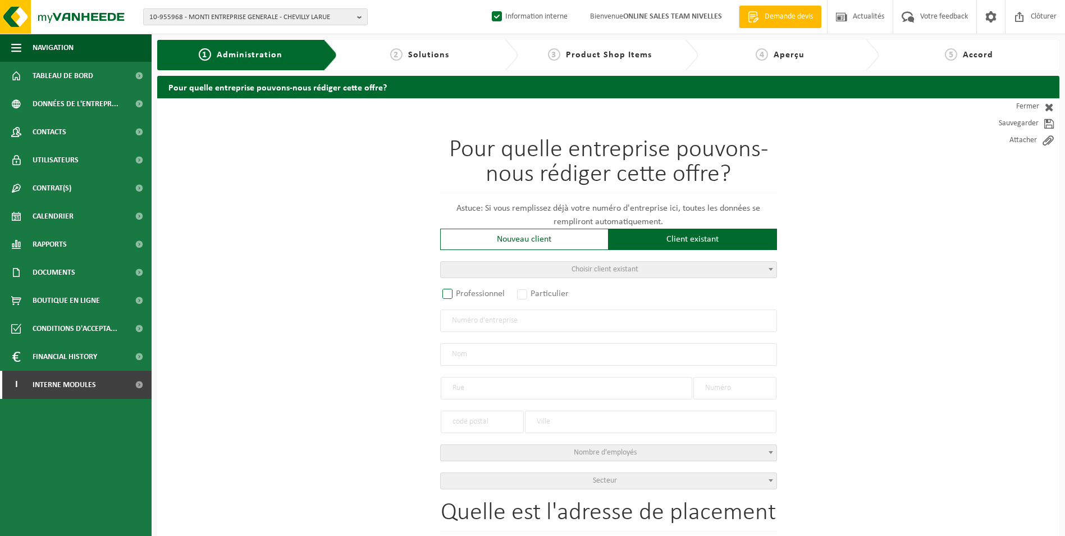
click at [464, 295] on label "Professionnel" at bounding box center [474, 294] width 68 height 16
click at [464, 295] on input "Professionnel" at bounding box center [462, 294] width 7 height 7
radio input "true"
click at [472, 321] on input "text" at bounding box center [608, 320] width 337 height 22
type input "0479699840"
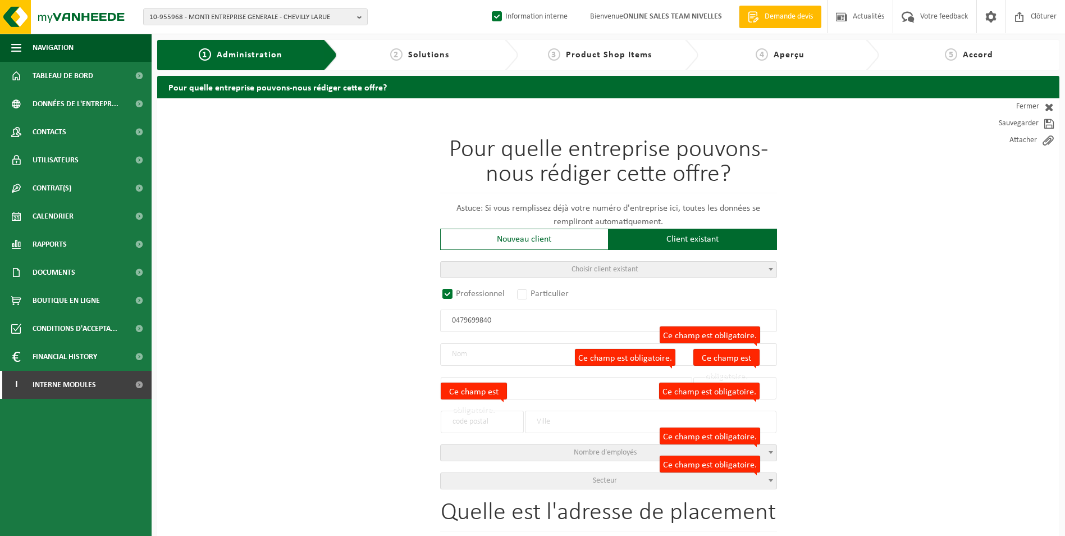
radio input "false"
select select
type input "JAZDA SRL"
type input "BOULEVARD EMILE BOCKSTAEL"
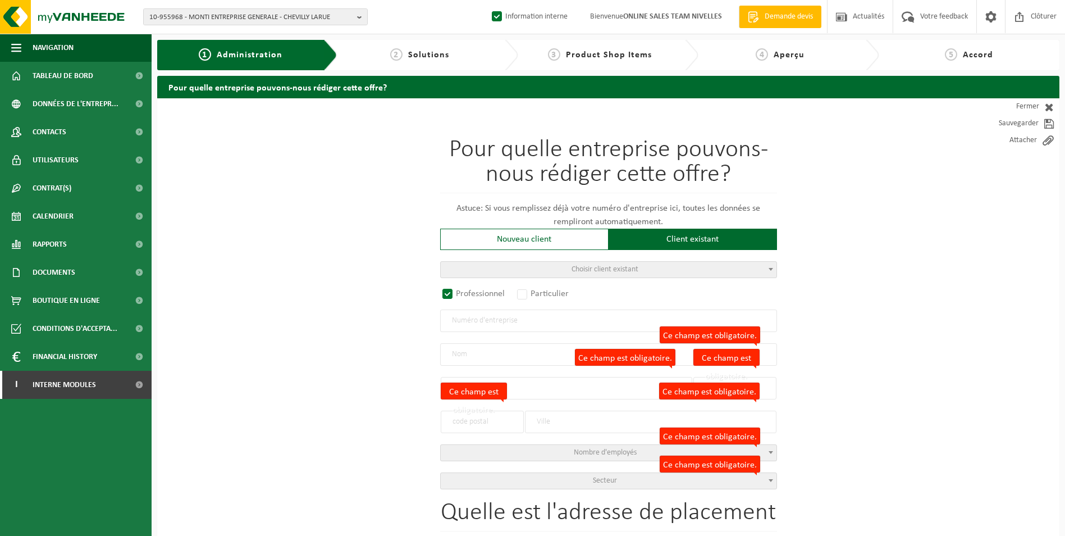
type input "98"
type input "1020"
type input "BRUXELLES"
type input "2132317544"
radio input "true"
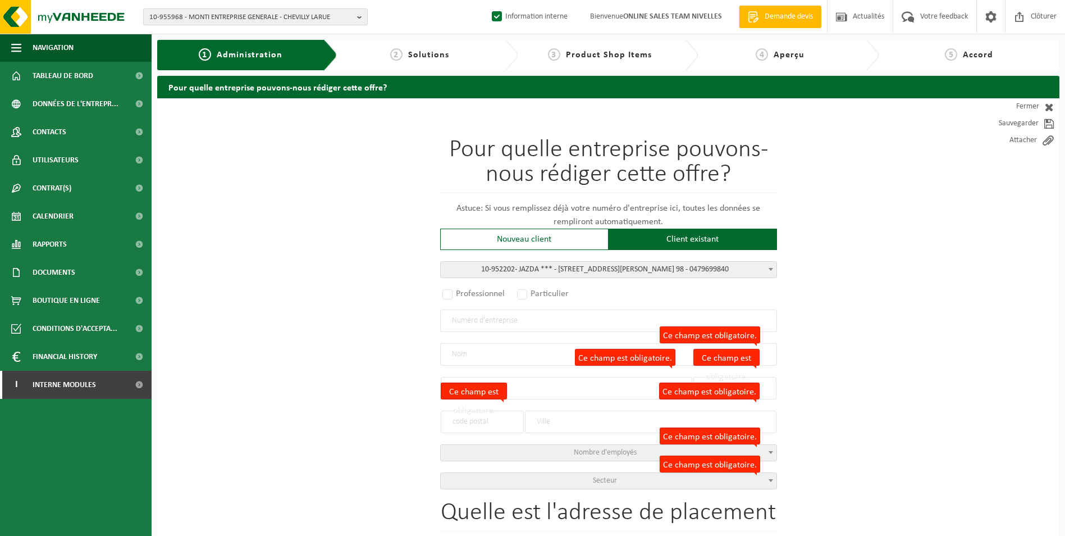
select select "146317"
type input "0479.699.840"
type input "JAZDA ***"
type input "BOULEVARD E. BOCKSTAEL"
type input "98"
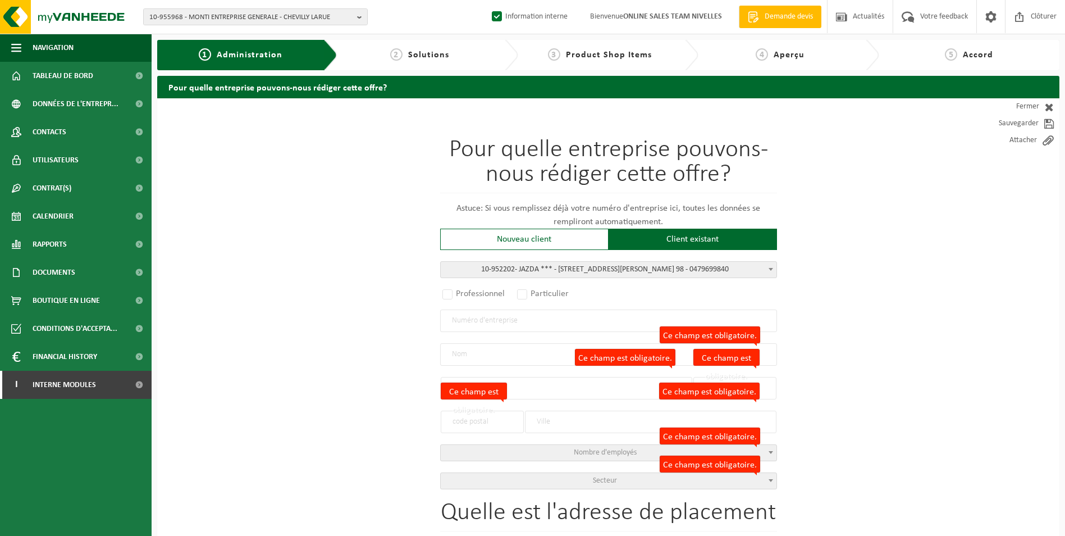
type input "1020"
type input "LAEKEN"
select select "11"
type input "JAZDA ***"
type input "BOULEVARD E. BOCKSTAEL"
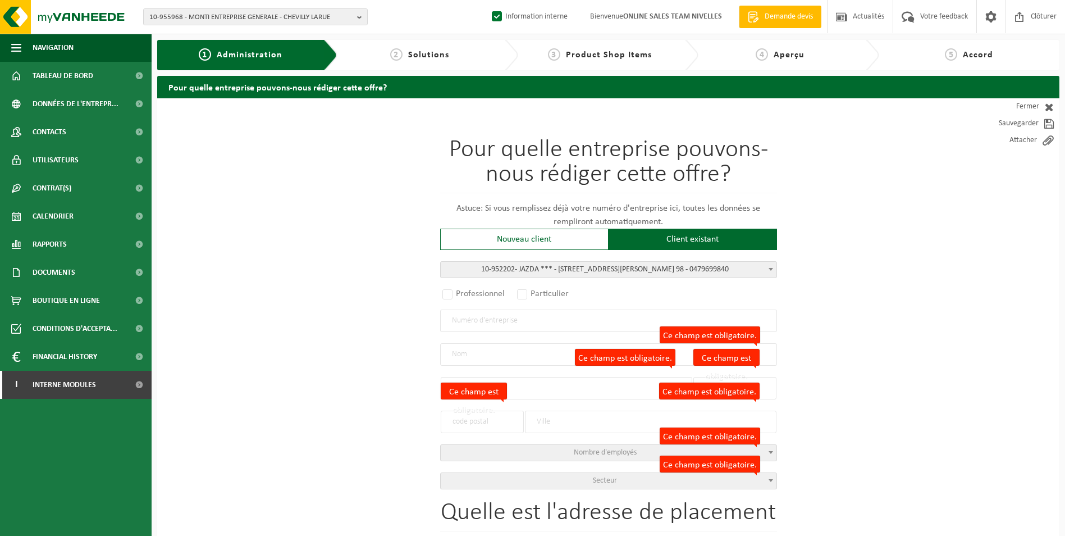
type input "LAEKEN"
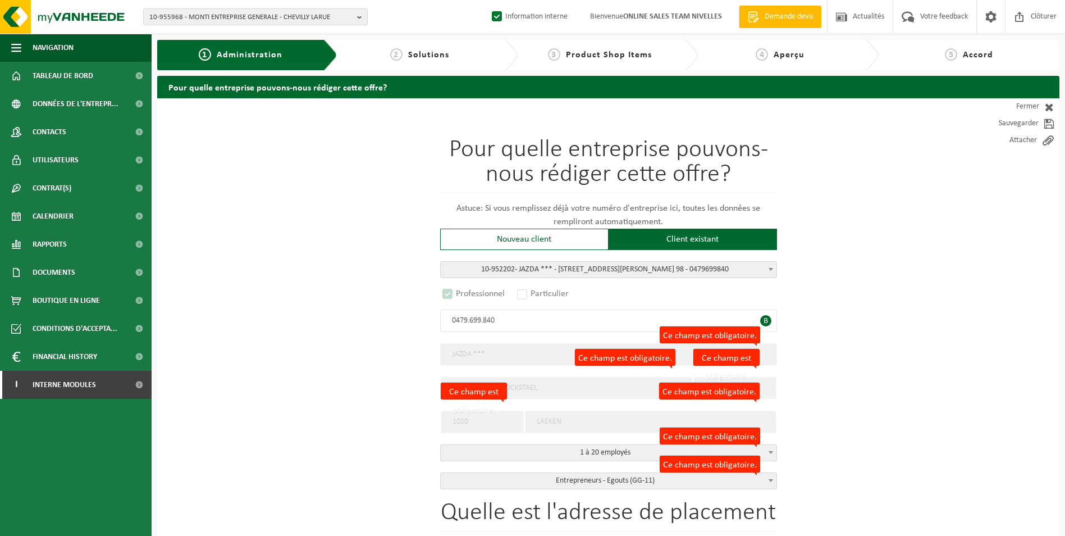
select select "D"
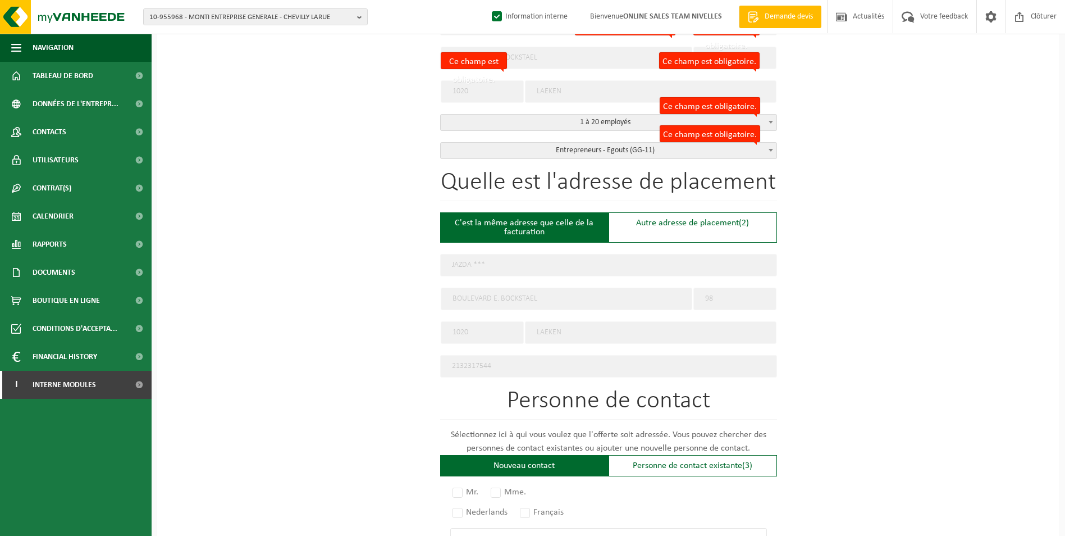
scroll to position [337, 0]
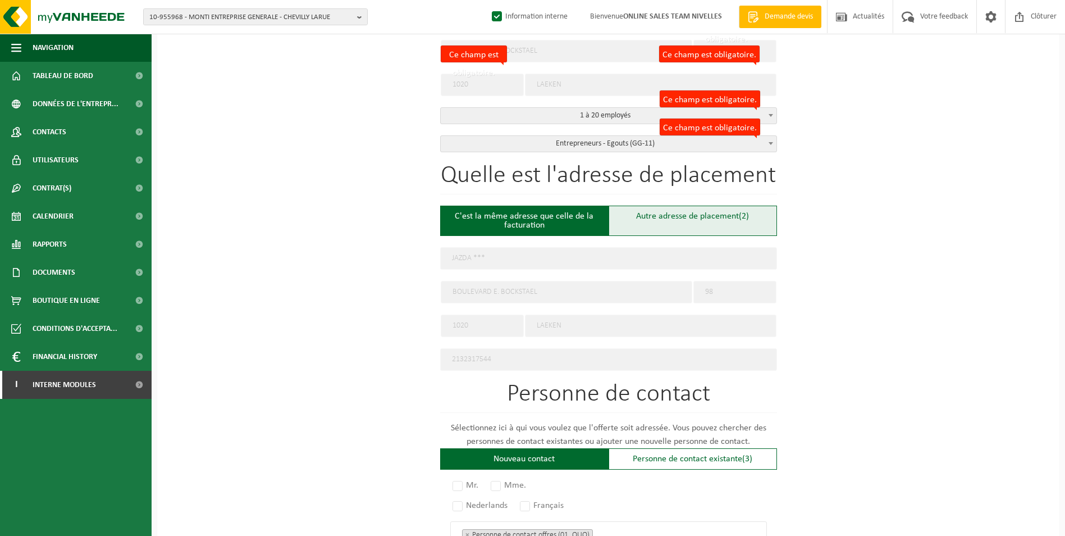
click at [649, 218] on div "Autre adresse de placement (2)" at bounding box center [693, 220] width 168 height 30
type input "Chantier -"
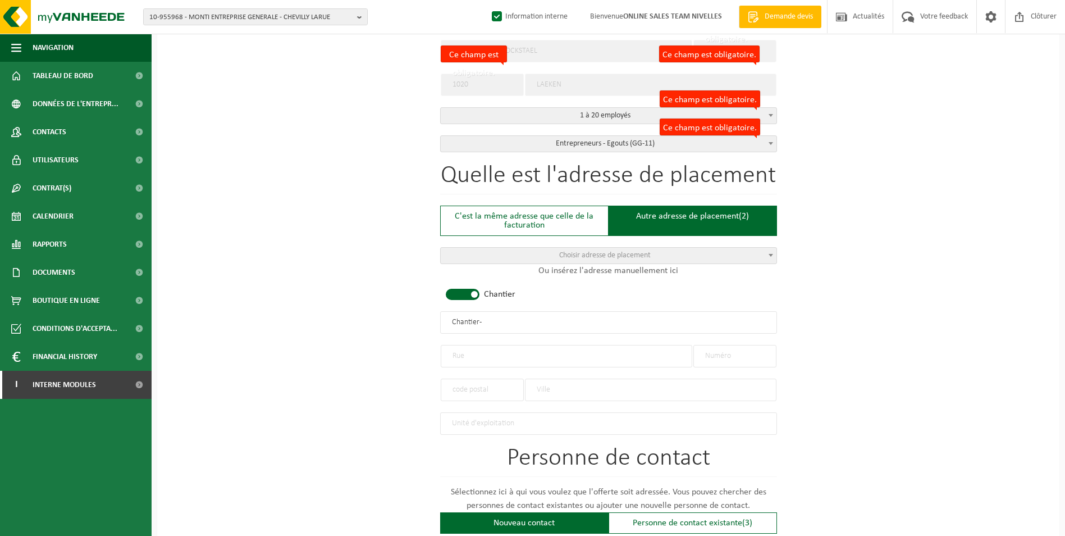
click at [465, 289] on span at bounding box center [463, 294] width 34 height 11
click at [488, 357] on input "text" at bounding box center [567, 356] width 252 height 22
click at [473, 353] on input "vanderzujpenstraat" at bounding box center [567, 356] width 252 height 22
type input "vander zujpenstraat"
click at [753, 355] on input "text" at bounding box center [734, 356] width 83 height 22
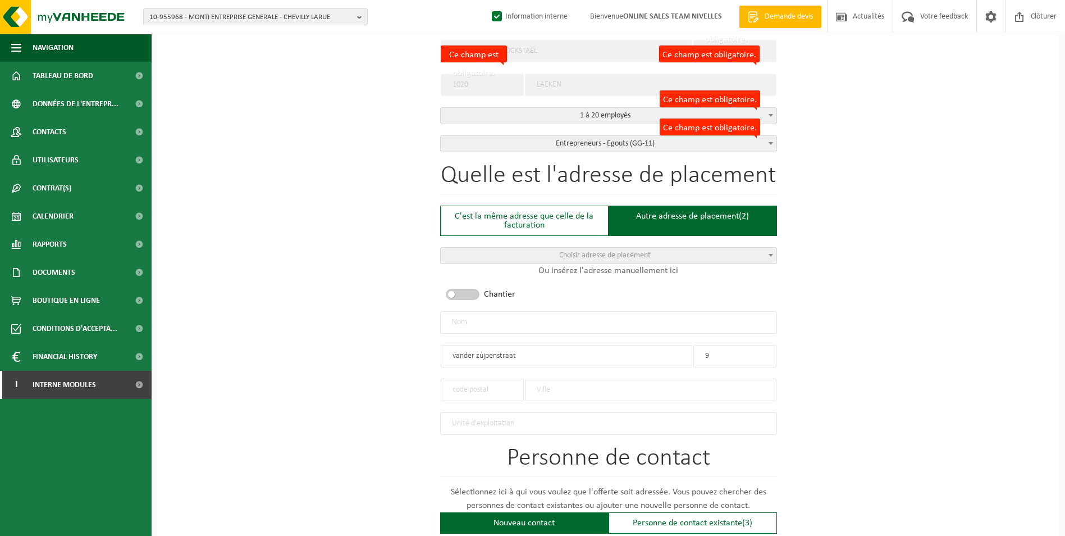
type input "9"
click at [564, 388] on input "text" at bounding box center [651, 389] width 252 height 22
type input "w"
click at [553, 386] on input "text" at bounding box center [651, 389] width 252 height 22
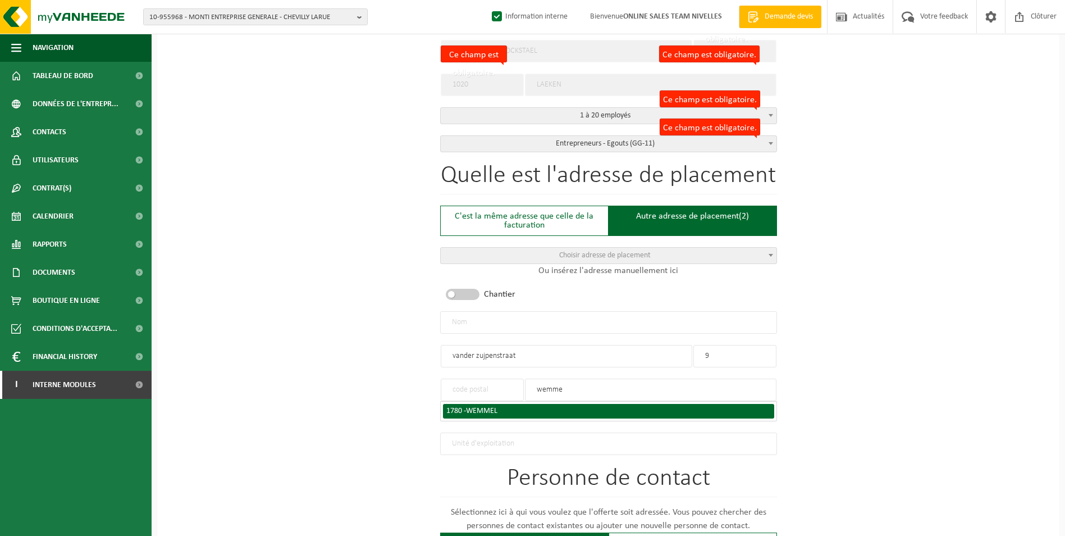
type input "wemme"
click at [497, 406] on span "WEMMEL" at bounding box center [481, 410] width 31 height 8
type input "1780"
type input "WEMMEL"
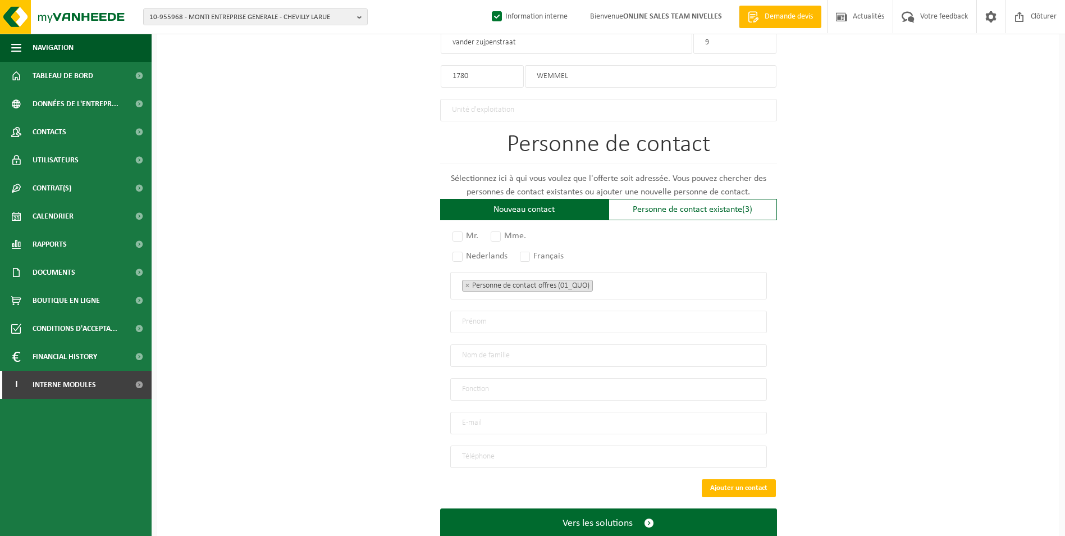
scroll to position [678, 0]
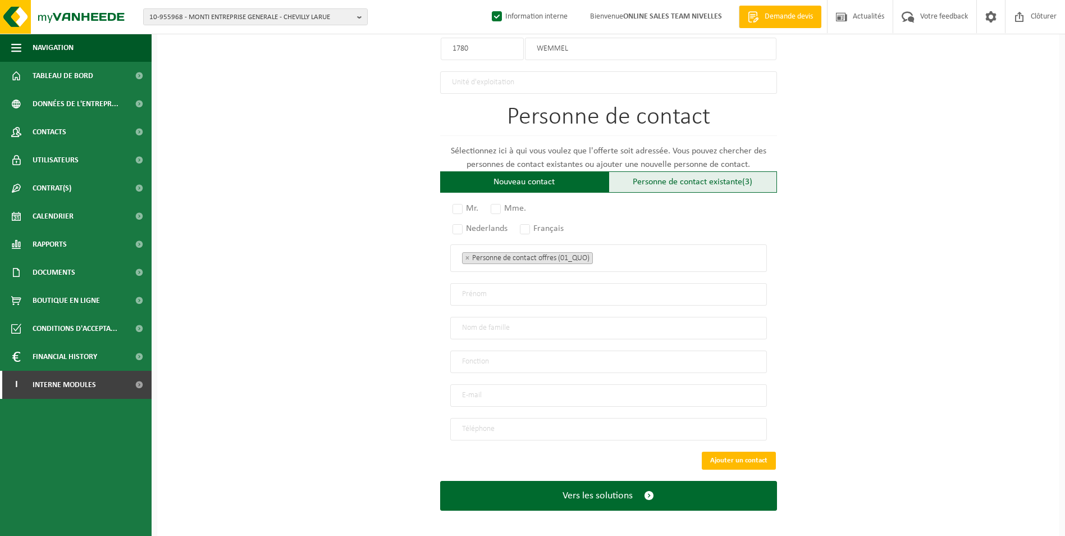
click at [700, 180] on div "Personne de contact existante (3)" at bounding box center [693, 181] width 168 height 21
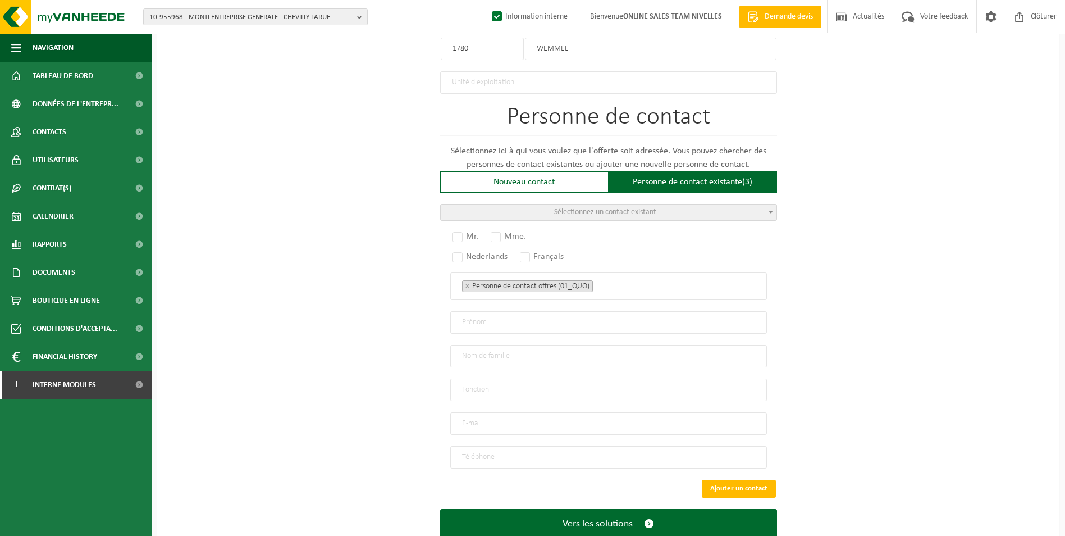
click at [658, 210] on span "Sélectionnez un contact existant" at bounding box center [609, 212] width 336 height 16
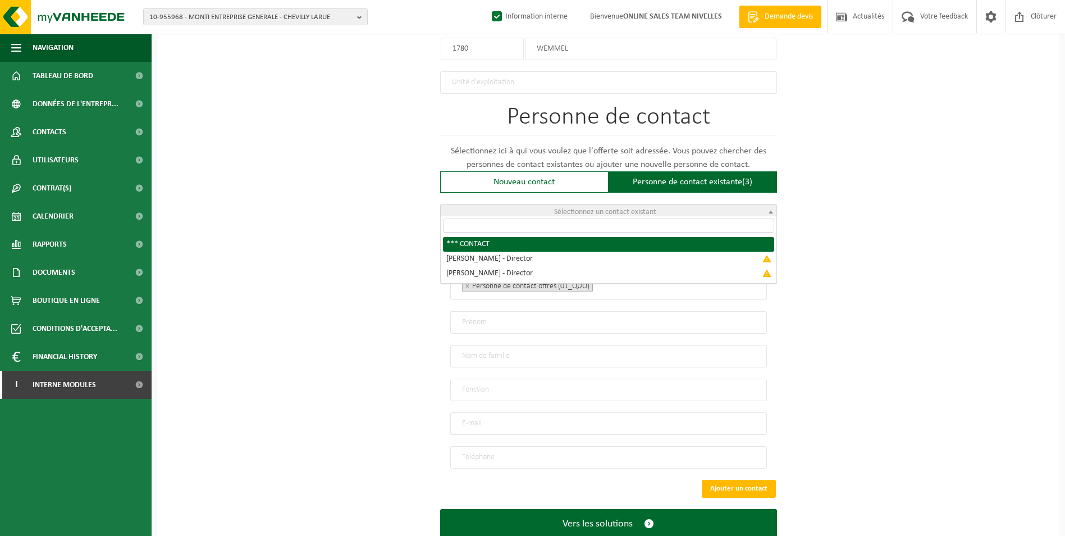
radio input "true"
select select "{"code":"10-952203","firstname":"CONTACT","surname":"***","gender":"Unknown","p…"
type input "CONTACT"
type input "***"
type input "info@jazda.be"
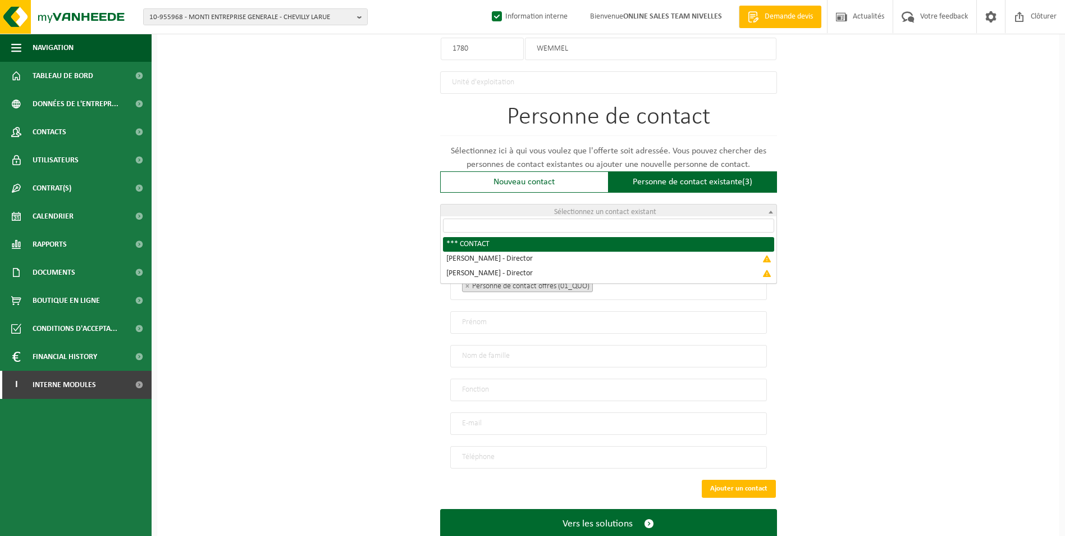
type input "0495/339086"
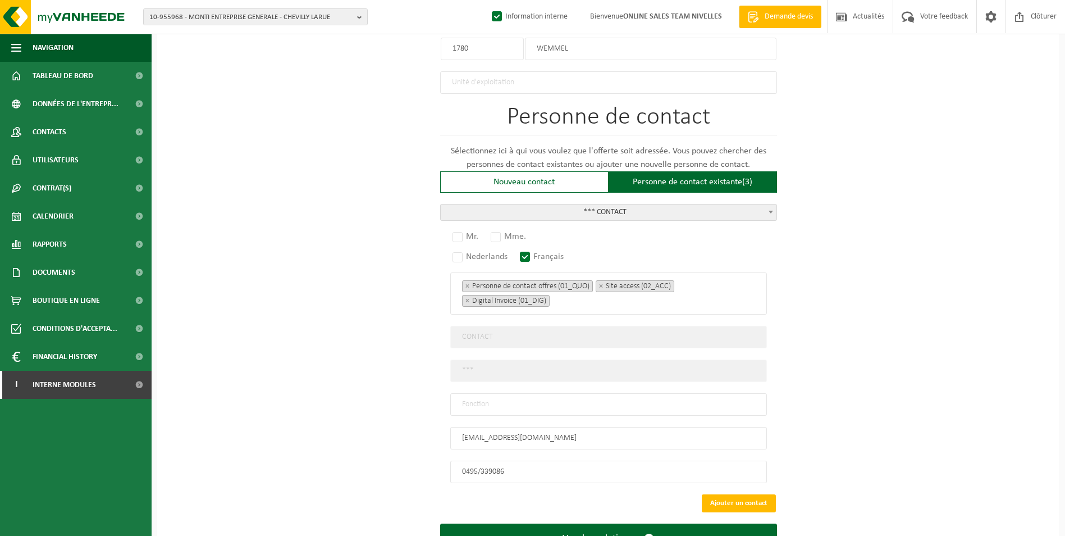
click at [561, 399] on input "text" at bounding box center [608, 404] width 317 height 22
type input "Contact"
click at [464, 230] on label "Mr." at bounding box center [465, 236] width 31 height 16
radio input "true"
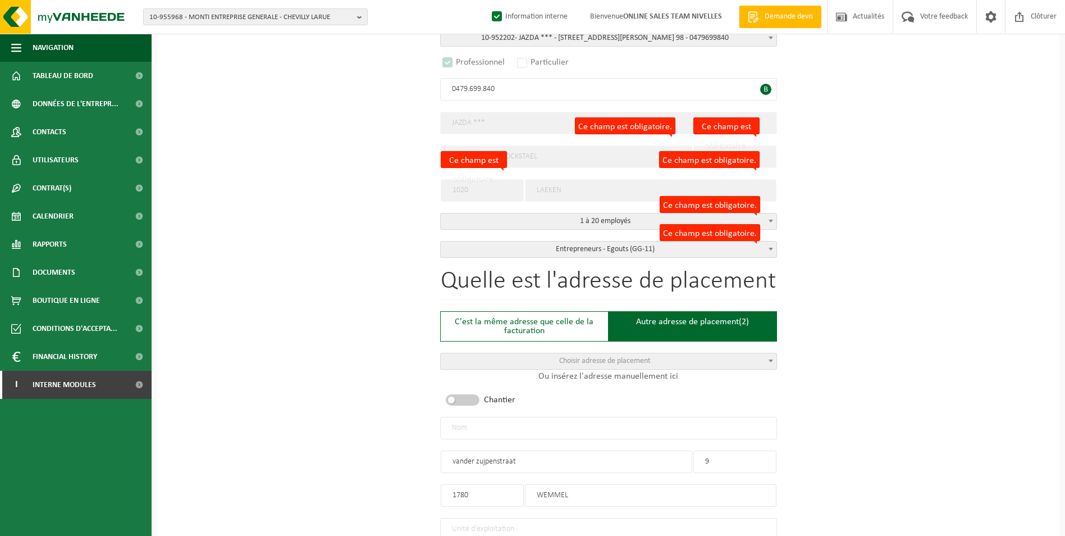
scroll to position [228, 0]
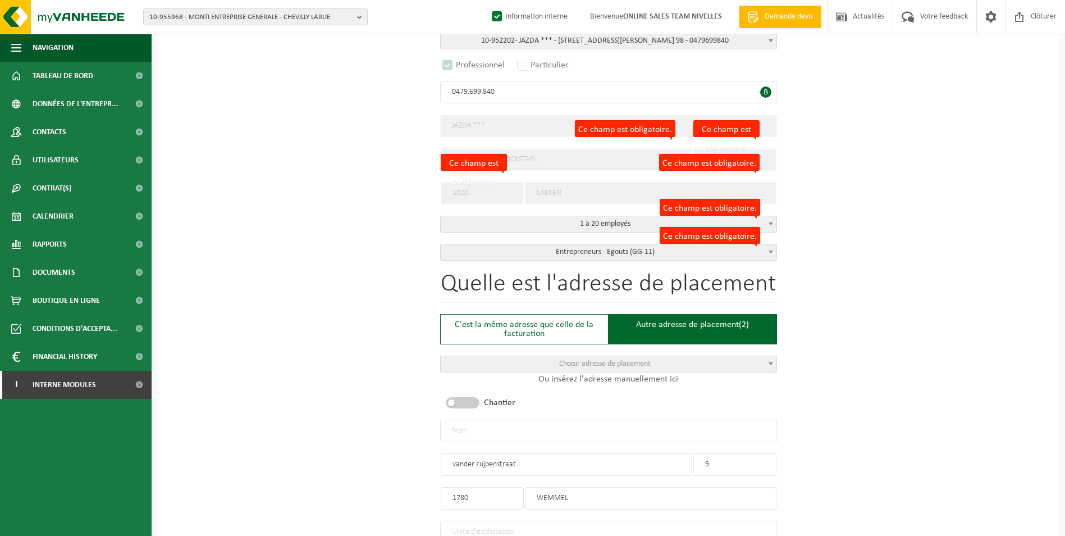
click at [548, 437] on input "text" at bounding box center [608, 430] width 337 height 22
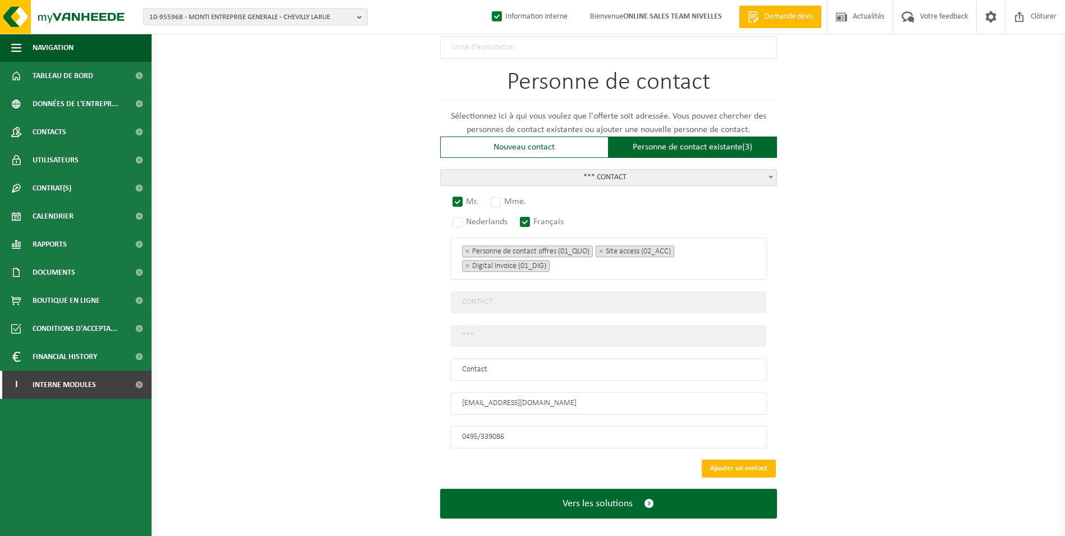
scroll to position [720, 0]
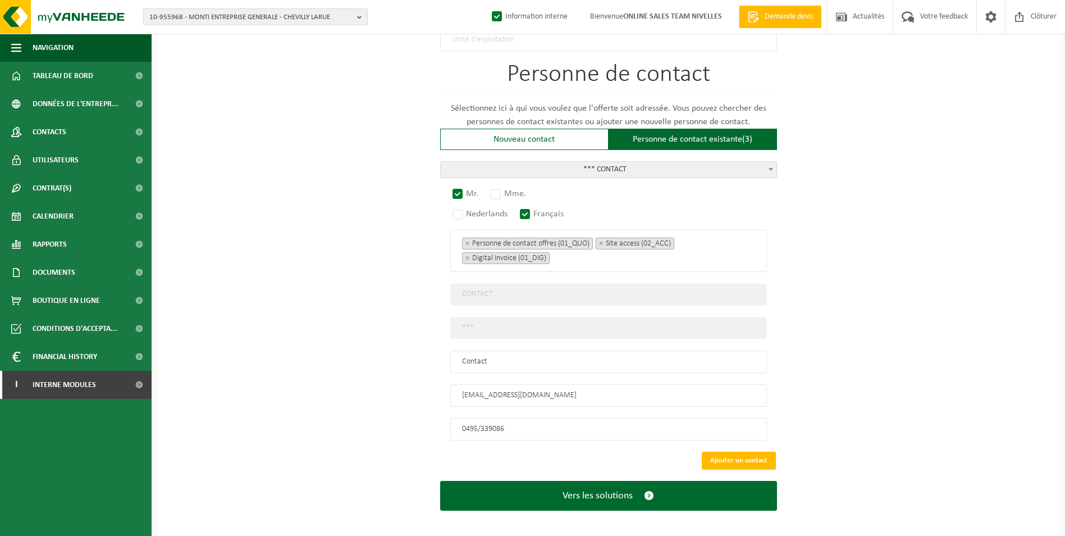
type input "JAZDA-WEMMEL"
click at [747, 455] on button "Ajouter un contact" at bounding box center [739, 460] width 74 height 18
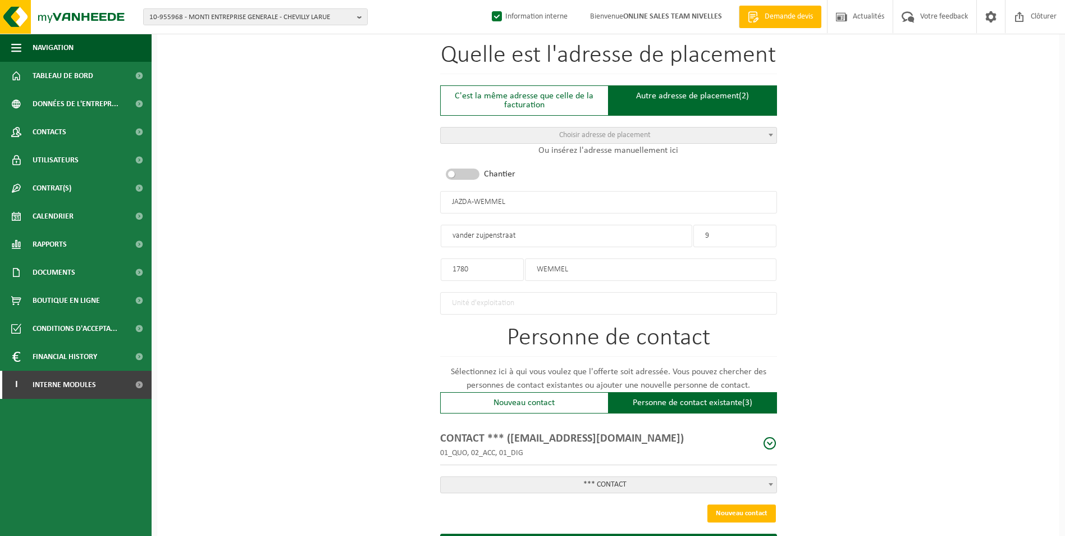
scroll to position [513, 0]
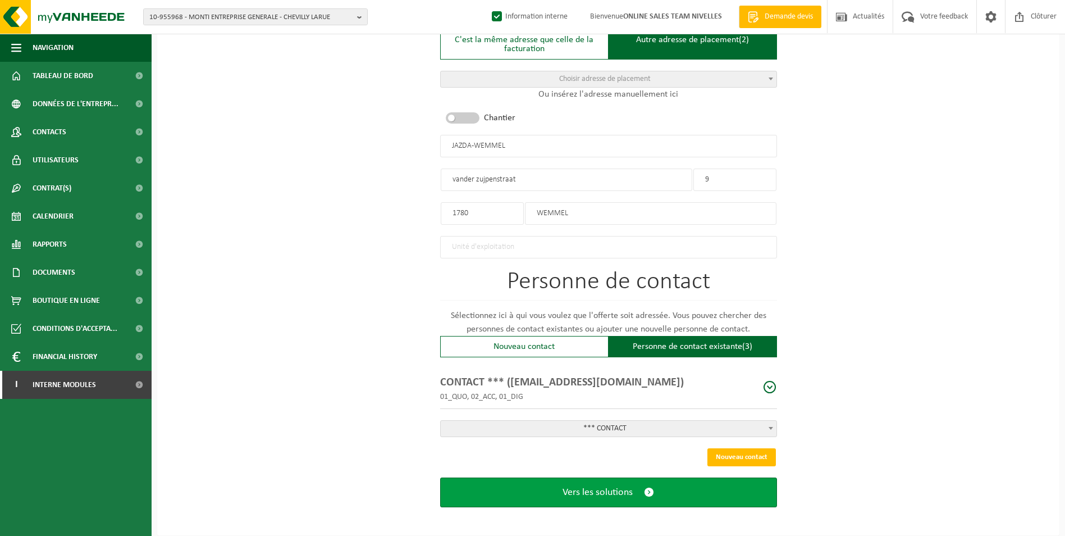
click at [616, 489] on span "Vers les solutions" at bounding box center [598, 492] width 70 height 12
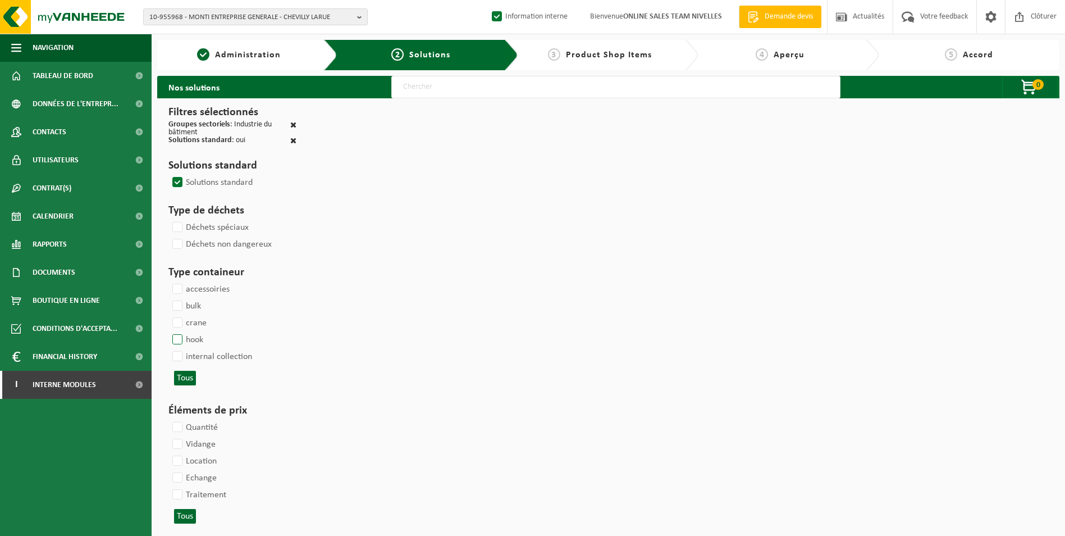
click at [183, 337] on label "hook" at bounding box center [186, 339] width 33 height 17
click at [168, 331] on input "hook" at bounding box center [168, 331] width 1 height 1
checkbox input "true"
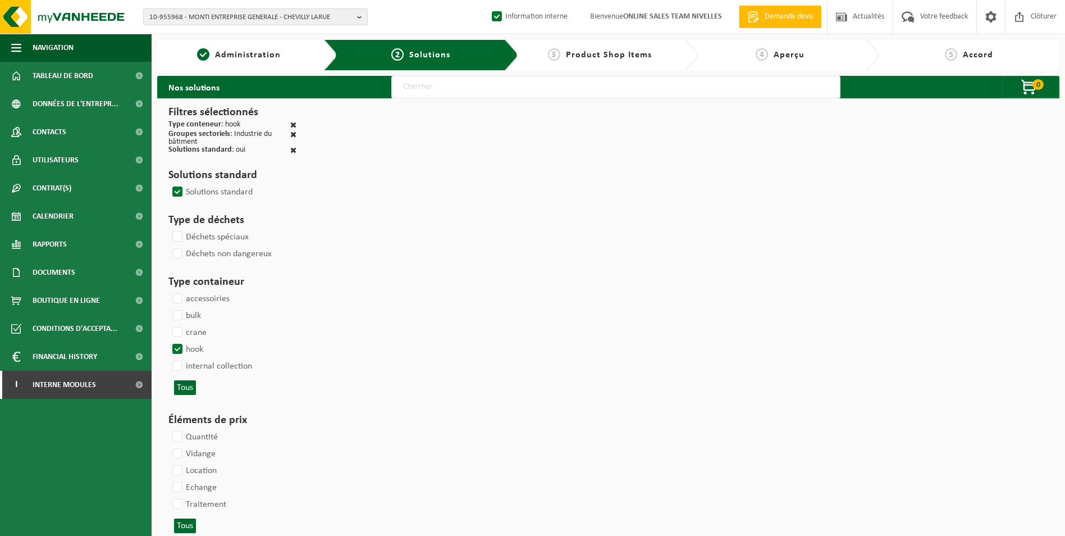
select select
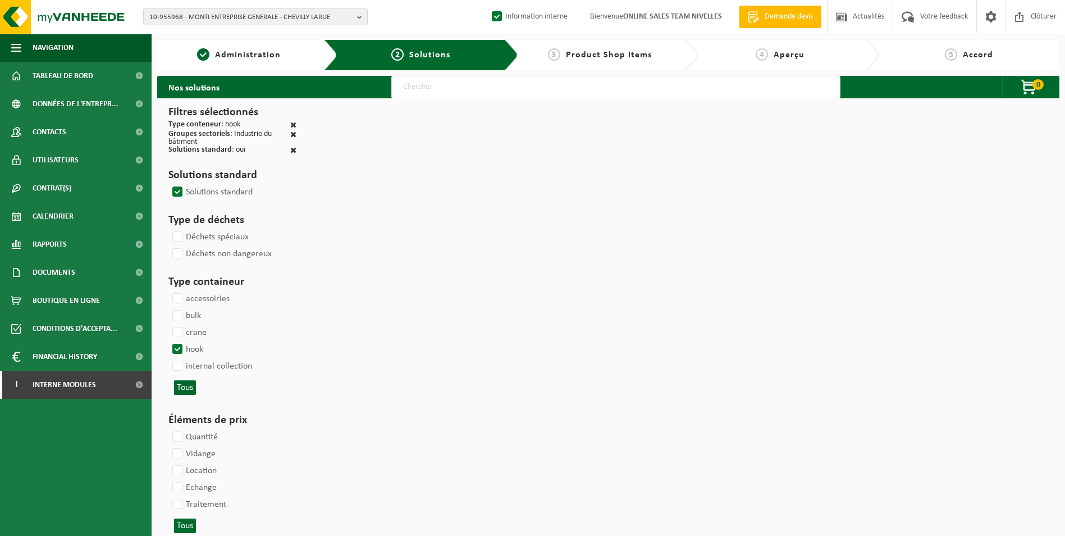
select select
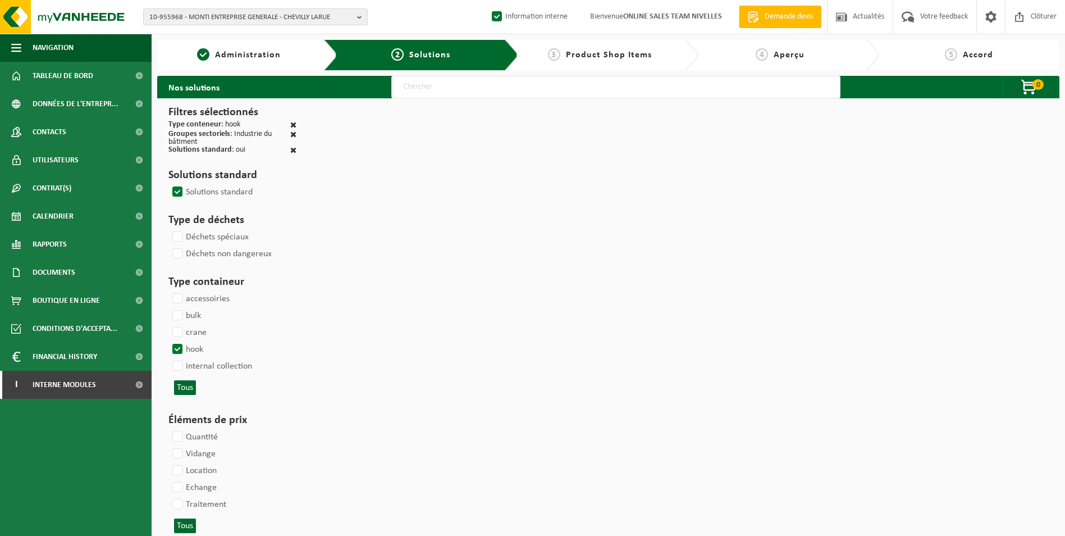
select select
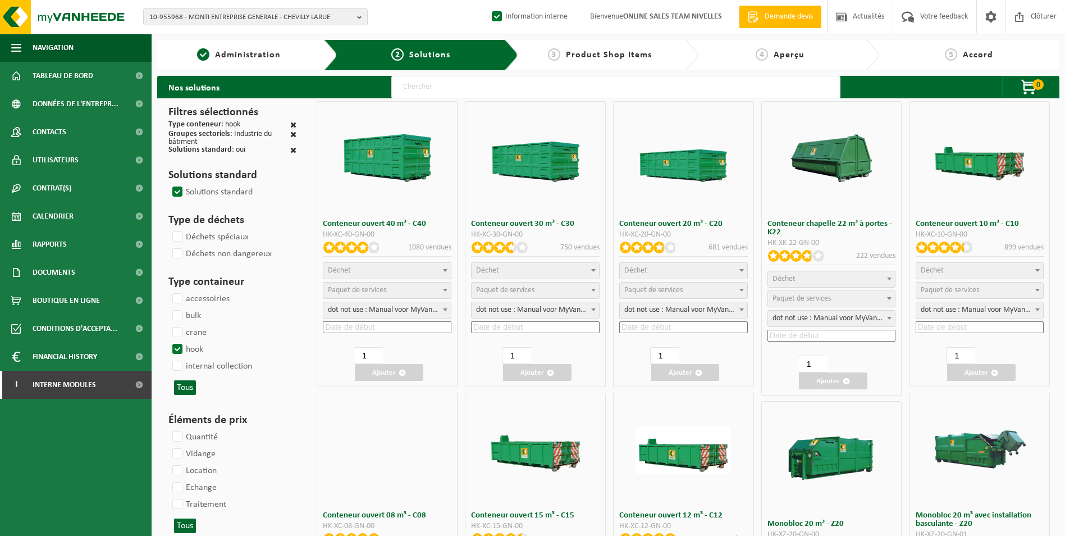
select select
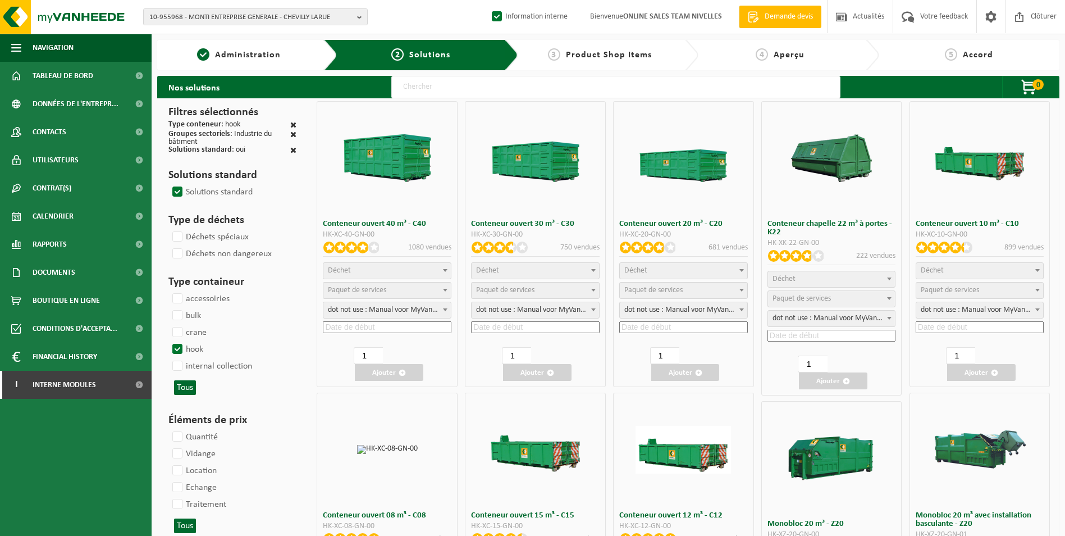
select select "197"
select select
select select "8"
select select
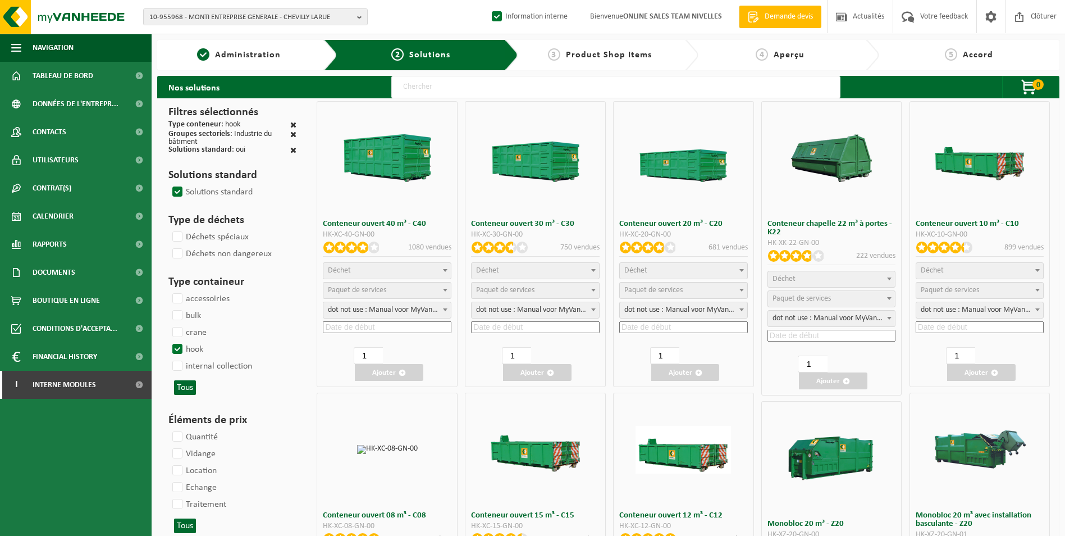
select select
select select "25"
select select "7"
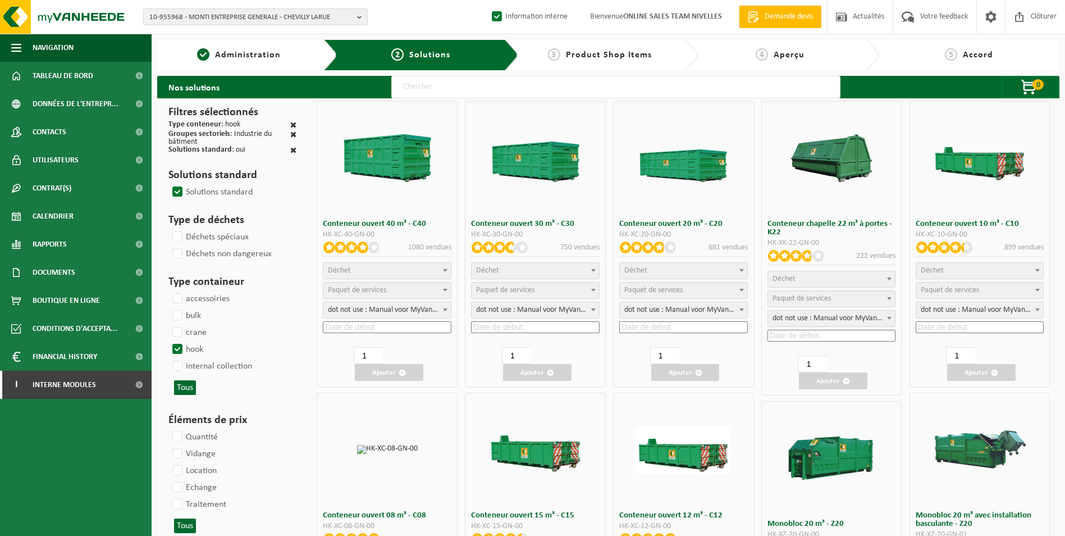
select select "25"
select select "7"
select select "25"
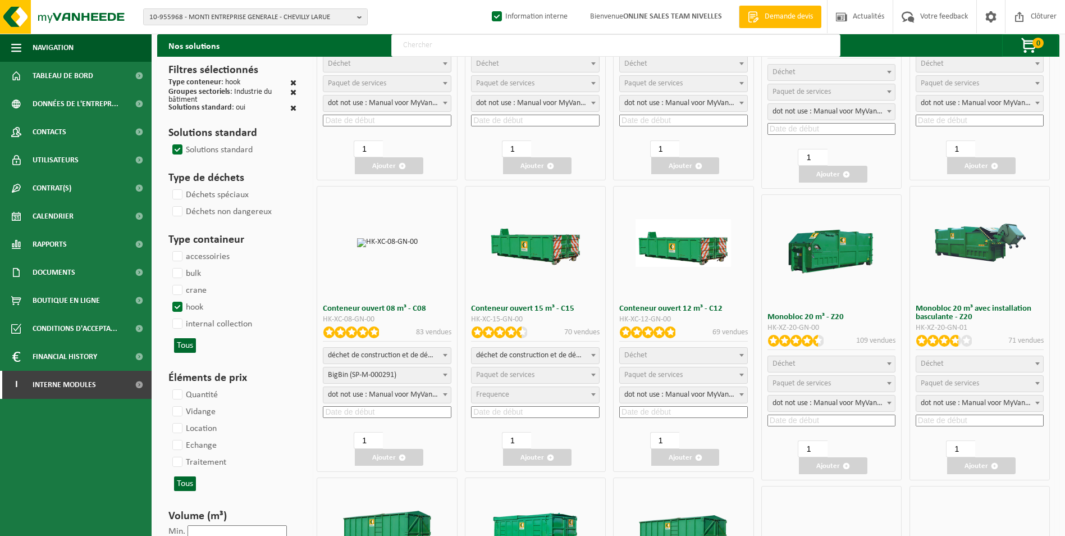
scroll to position [225, 0]
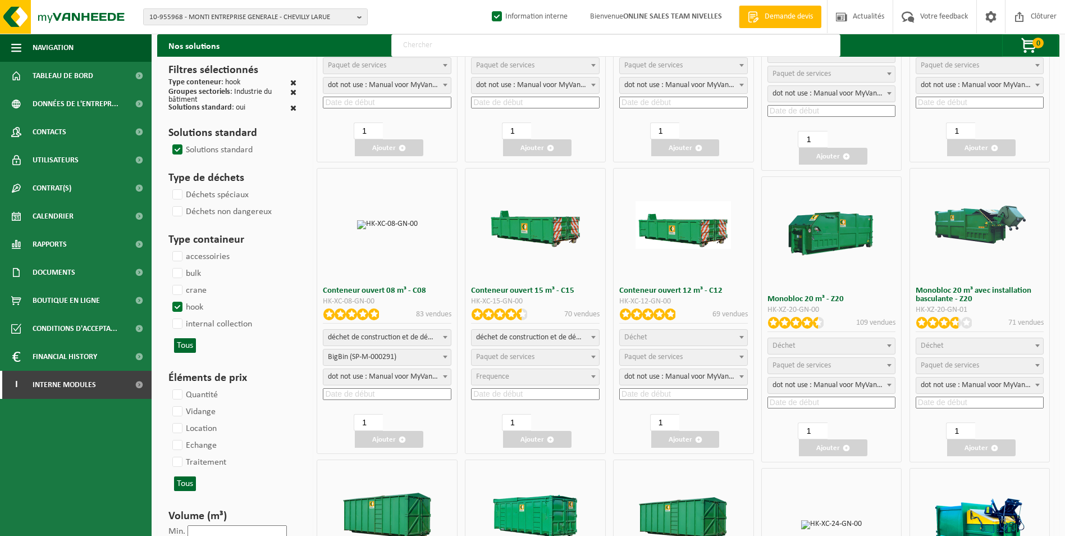
click at [401, 340] on span "déchet de construction et de démolition mélangé (inerte et non inerte)" at bounding box center [386, 338] width 127 height 16
select select
select select "197"
select select "25"
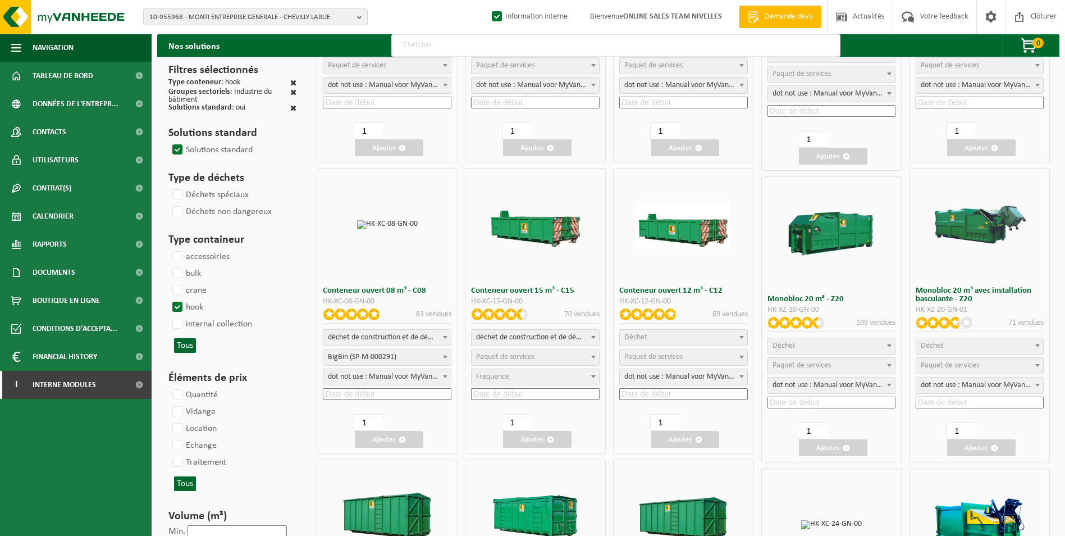
click at [381, 356] on span "BigBin (SP-M-000291)" at bounding box center [386, 357] width 127 height 16
select select "25"
click at [353, 392] on input at bounding box center [387, 394] width 129 height 12
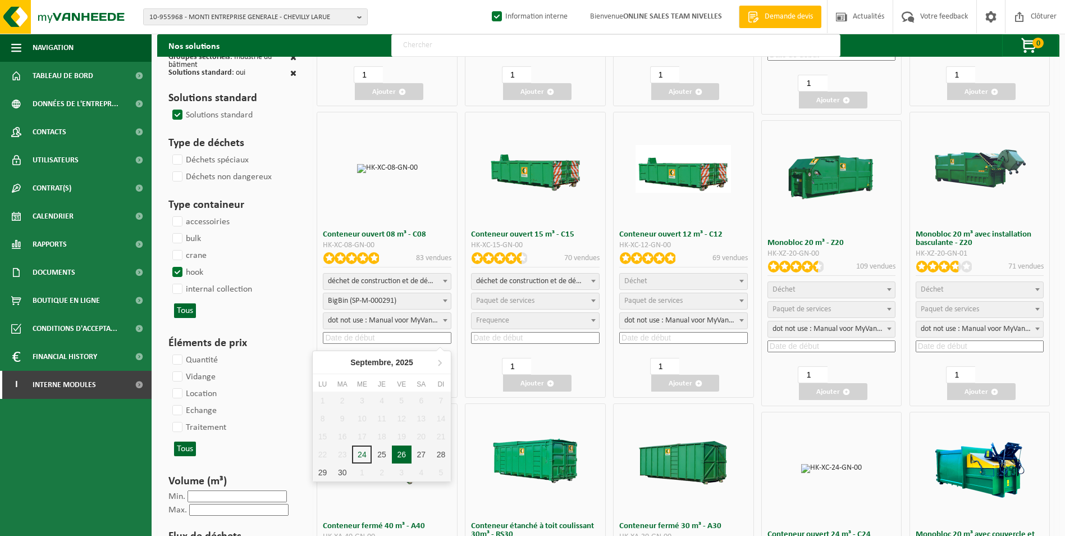
click at [397, 456] on div "26" at bounding box center [402, 454] width 20 height 18
type input "2025-09-26"
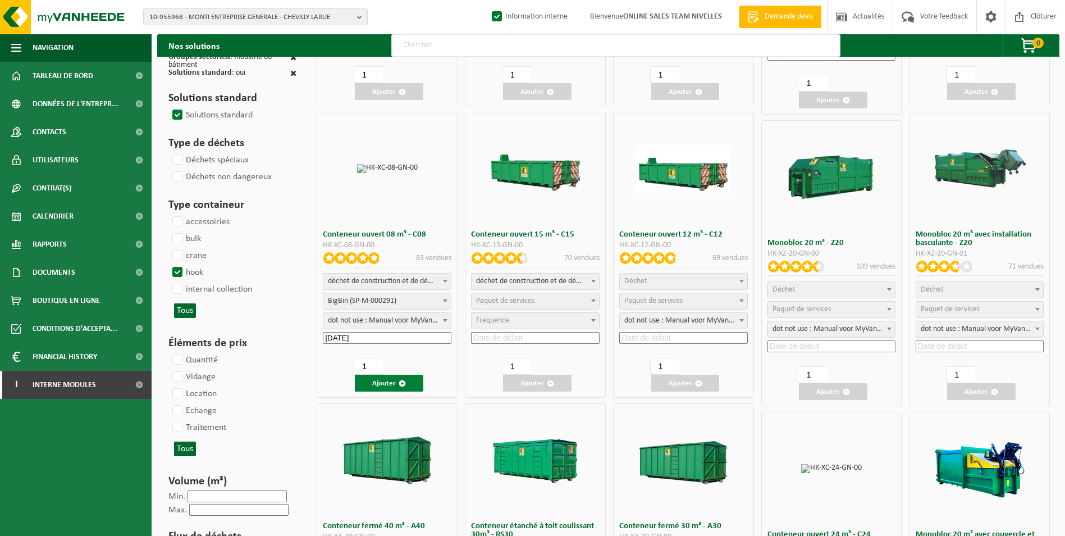
click at [383, 381] on button "Ajouter" at bounding box center [389, 382] width 68 height 17
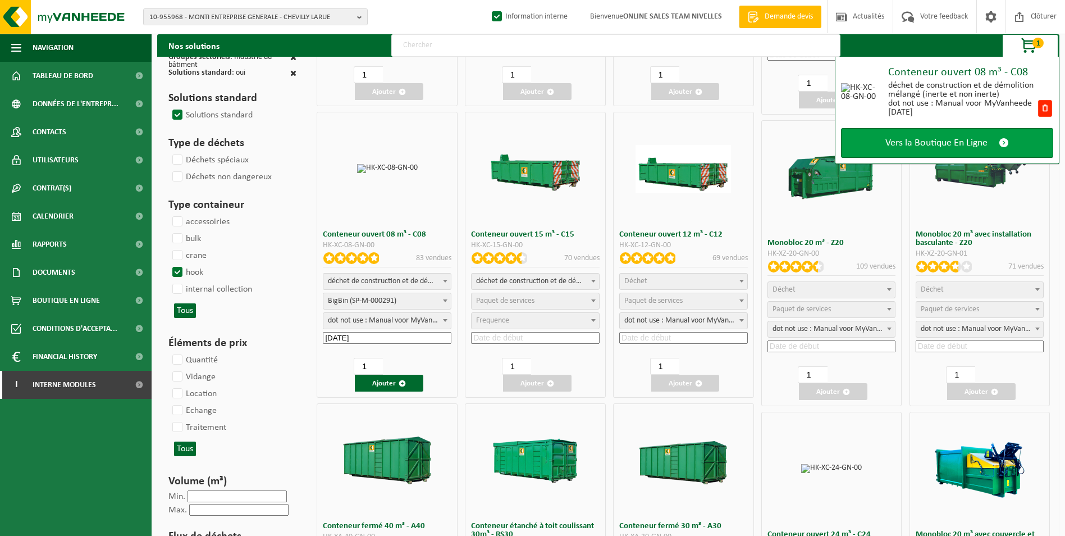
click at [927, 153] on link "Vers la Boutique En Ligne" at bounding box center [947, 143] width 212 height 30
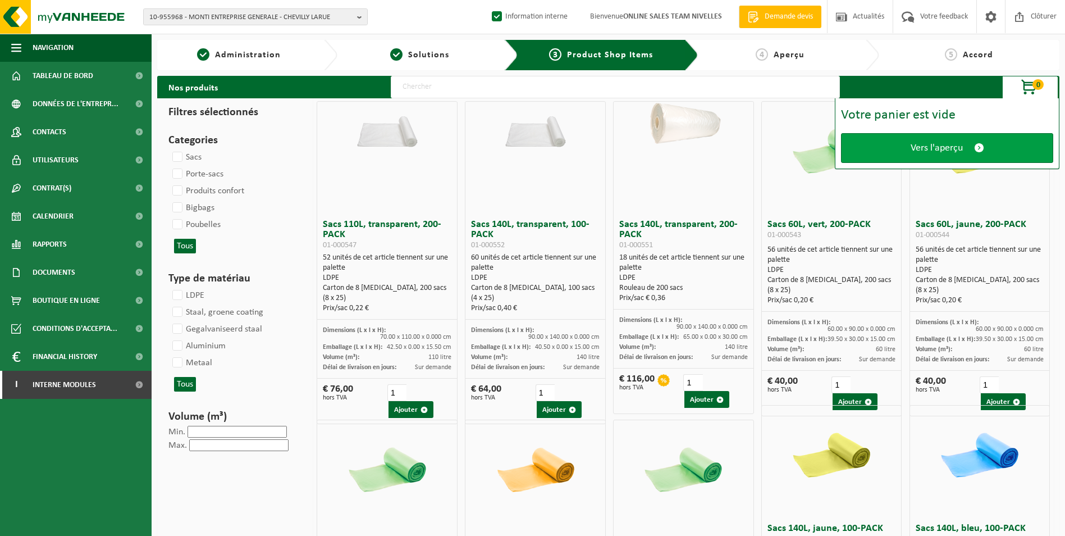
click at [912, 148] on span "Vers l'aperçu" at bounding box center [937, 148] width 52 height 12
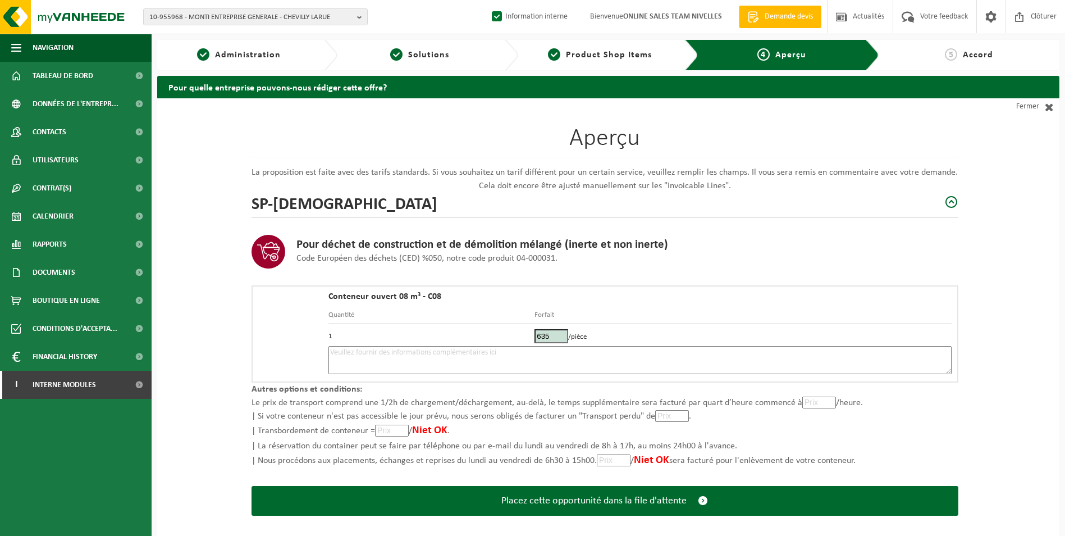
click at [490, 363] on textarea at bounding box center [639, 360] width 623 height 28
type textarea "p"
click at [517, 354] on textarea "Placement 8m3 briques le 26/09. Sur la propriété privée." at bounding box center [639, 360] width 623 height 28
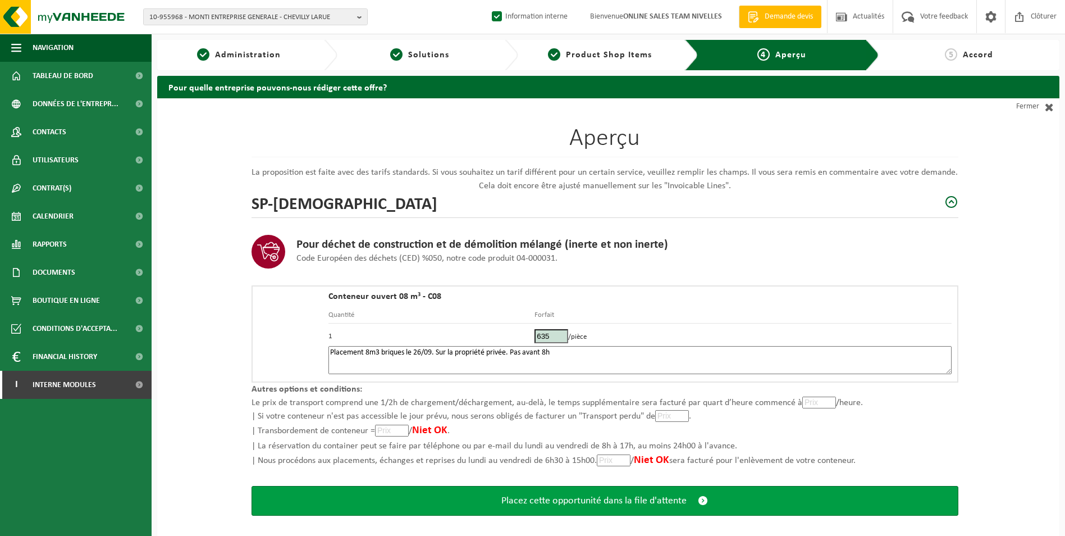
type textarea "Placement 8m3 briques le 26/09. Sur la propriété privée. Pas avant 8h"
click at [557, 495] on span "Placez cette opportunité dans la file d'attente" at bounding box center [593, 501] width 185 height 12
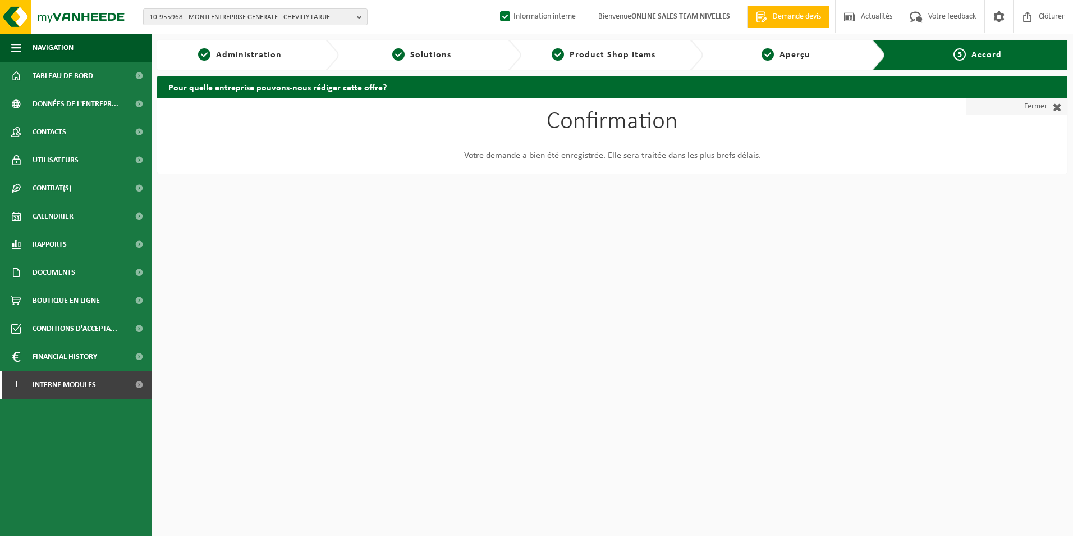
click at [1041, 107] on link "Fermer" at bounding box center [1017, 106] width 101 height 17
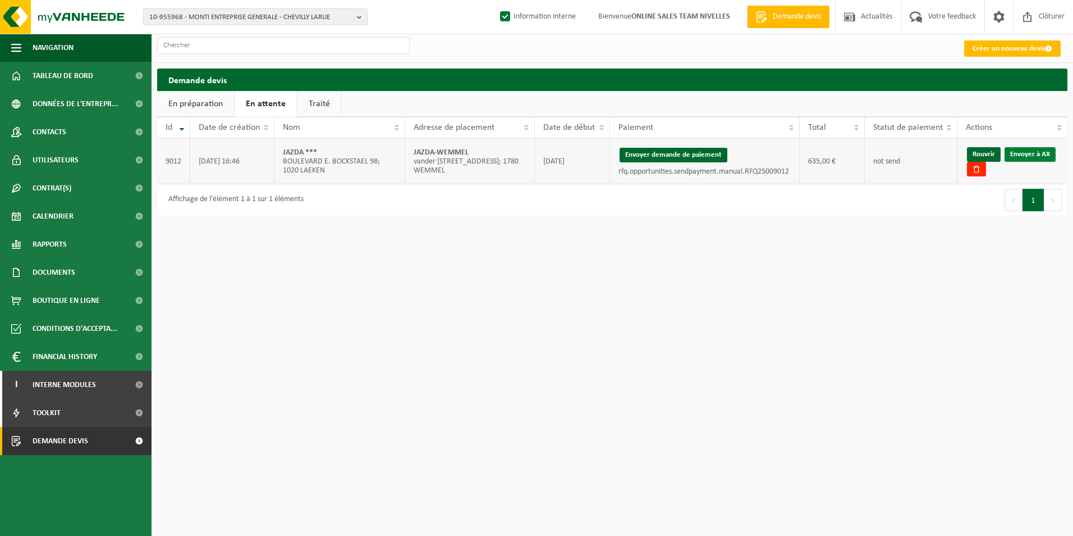
click at [1037, 153] on link "Envoyer à AX" at bounding box center [1030, 154] width 51 height 15
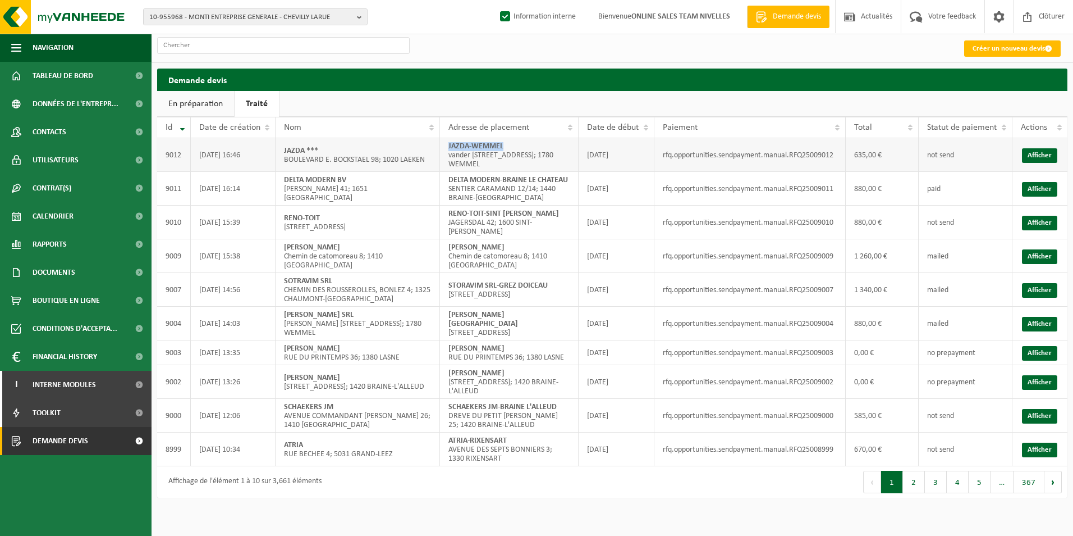
drag, startPoint x: 447, startPoint y: 147, endPoint x: 537, endPoint y: 147, distance: 89.3
click at [537, 147] on td "JAZDA-WEMMEL vander zujpenstraat 9; 1780 WEMMEL" at bounding box center [509, 155] width 139 height 34
copy strong "JAZDA-WEMMEL"
click at [994, 45] on link "Créer un nouveau devis" at bounding box center [1013, 48] width 97 height 16
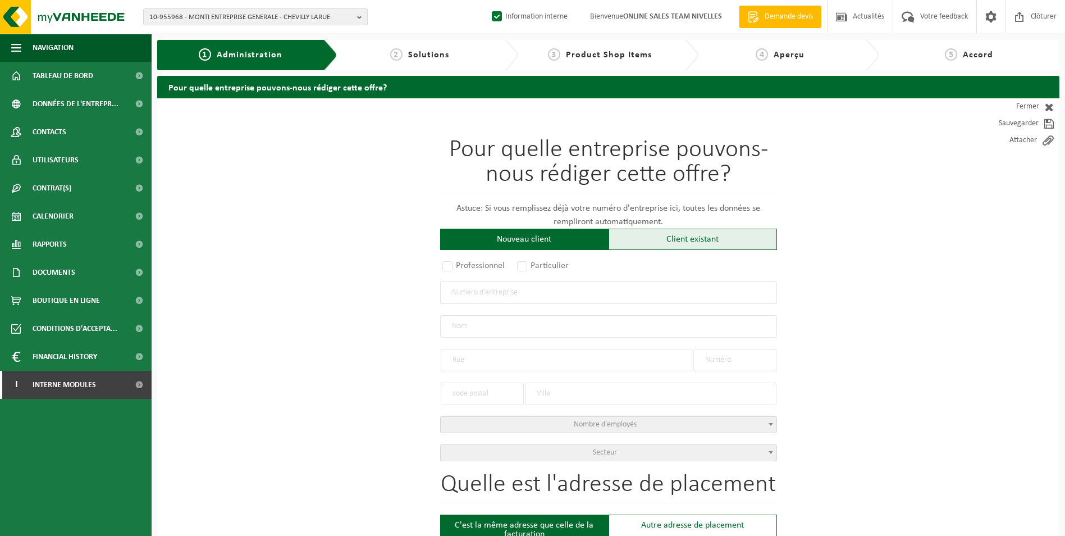
click at [675, 241] on div "Client existant" at bounding box center [693, 238] width 168 height 21
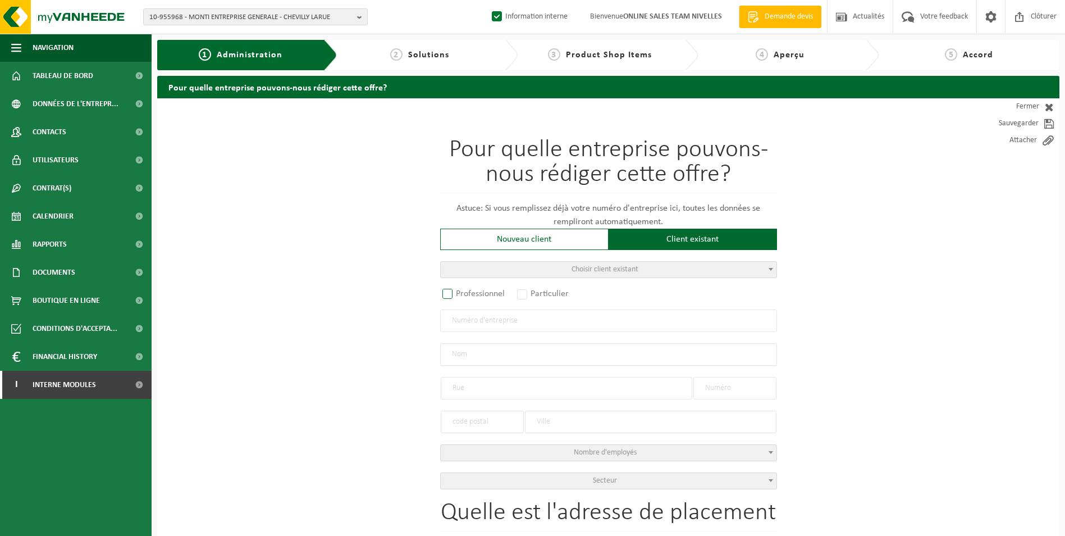
click at [467, 295] on label "Professionnel" at bounding box center [474, 294] width 68 height 16
click at [466, 295] on input "Professionnel" at bounding box center [462, 294] width 7 height 7
radio input "true"
click at [467, 326] on input "text" at bounding box center [608, 320] width 337 height 22
type input "1017662236"
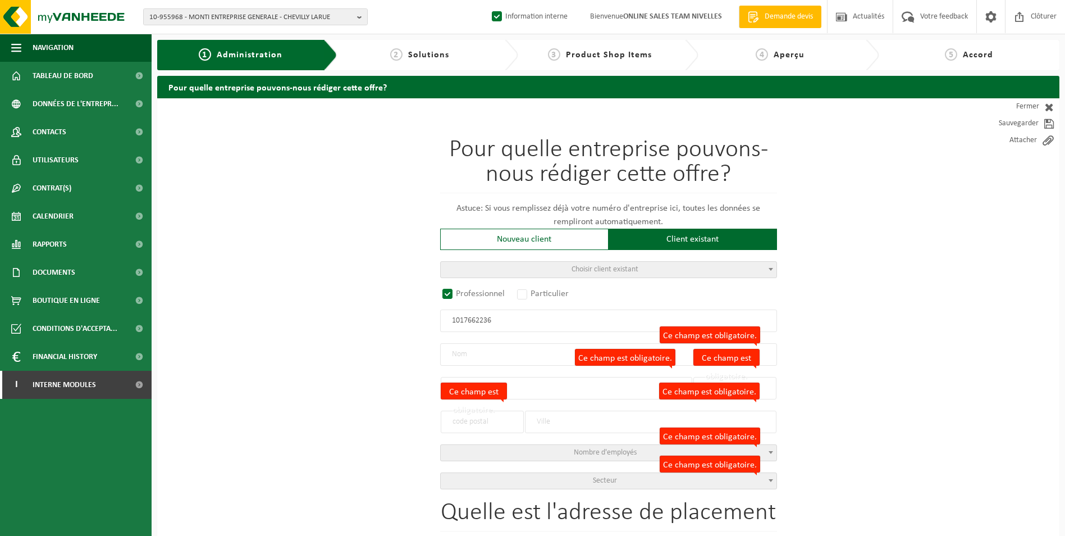
radio input "false"
select select
type input "EDIFICE PROJECTS BV"
type input "BLUTSDELLE"
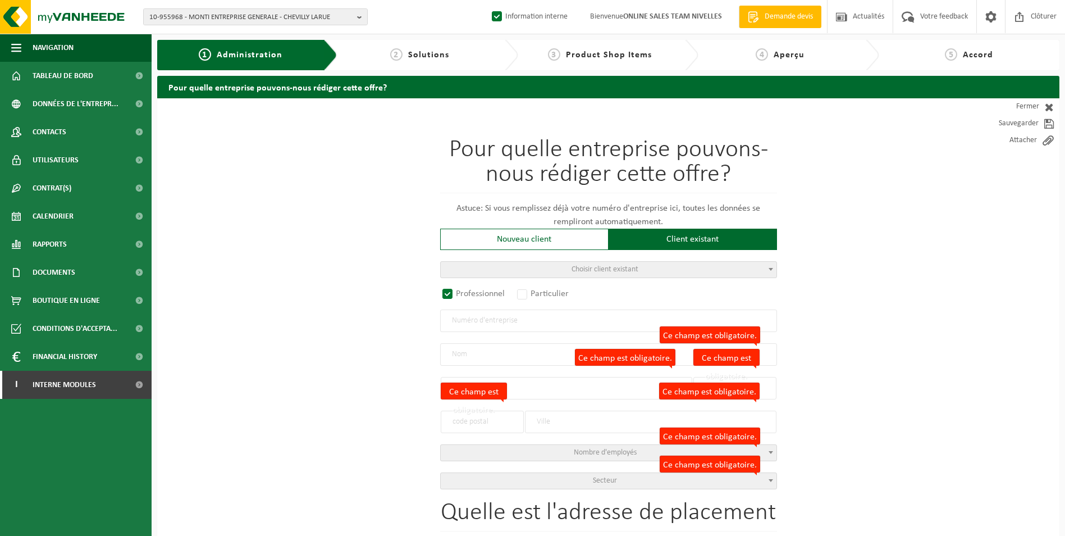
type input "10"
type input "1652"
type input "BEERSEL"
type input "2371736211"
radio input "true"
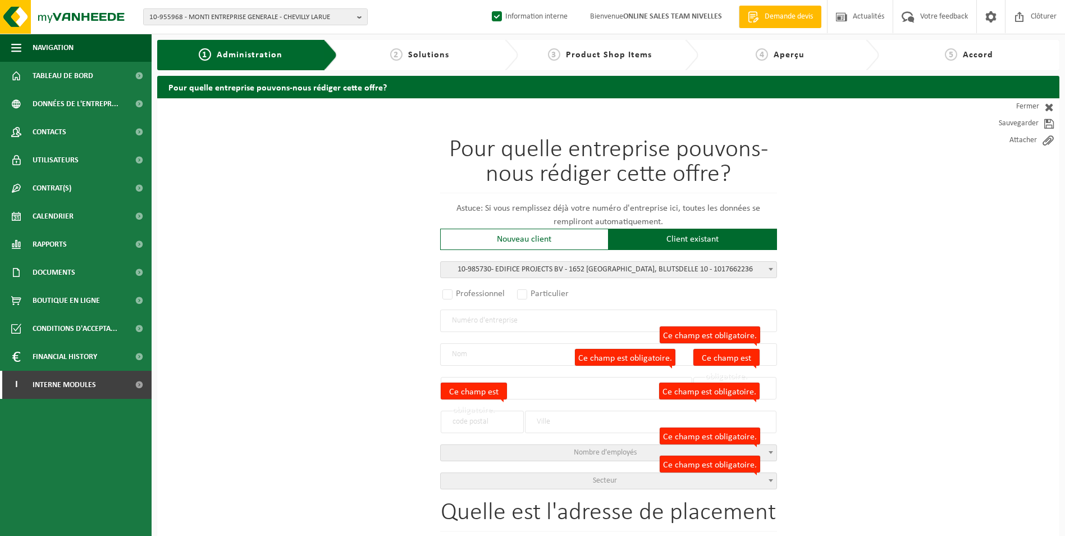
select select "165273"
type input "1017.662.236"
type input "EDIFICE PROJECTS BV"
type input "BLUTSDELLE"
type input "10"
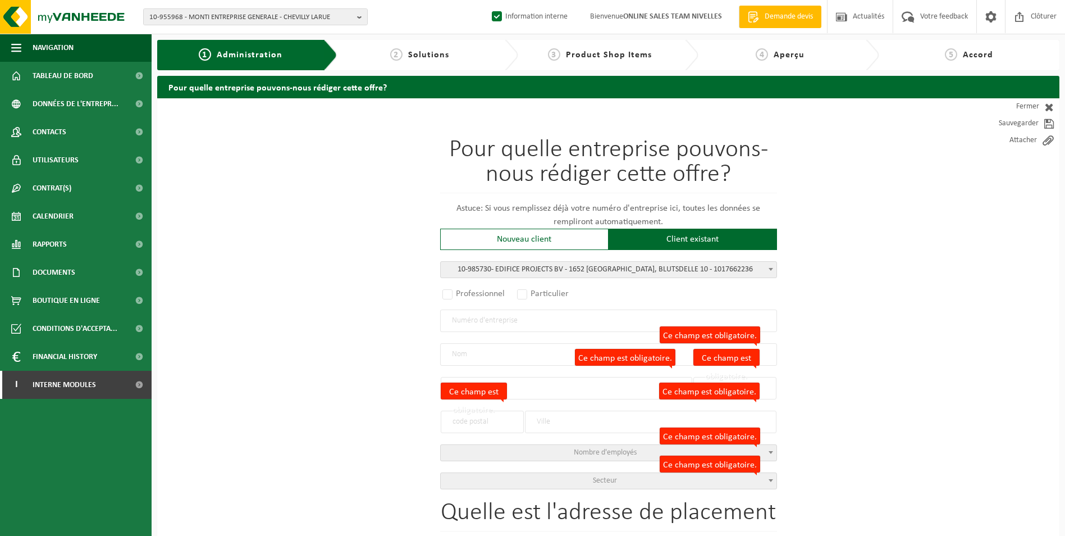
type input "1652"
type input "ALSEMBERG"
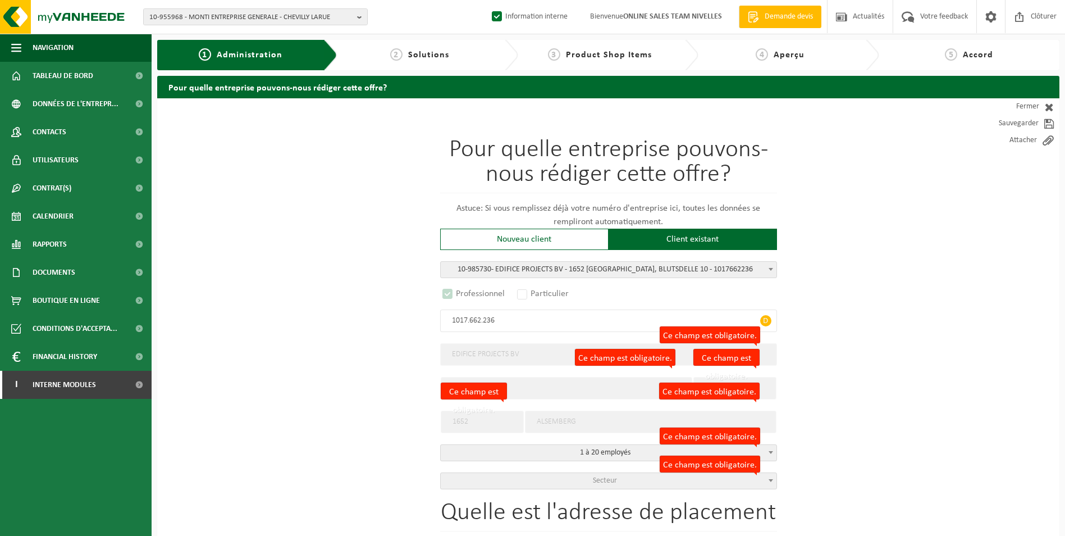
select select "D"
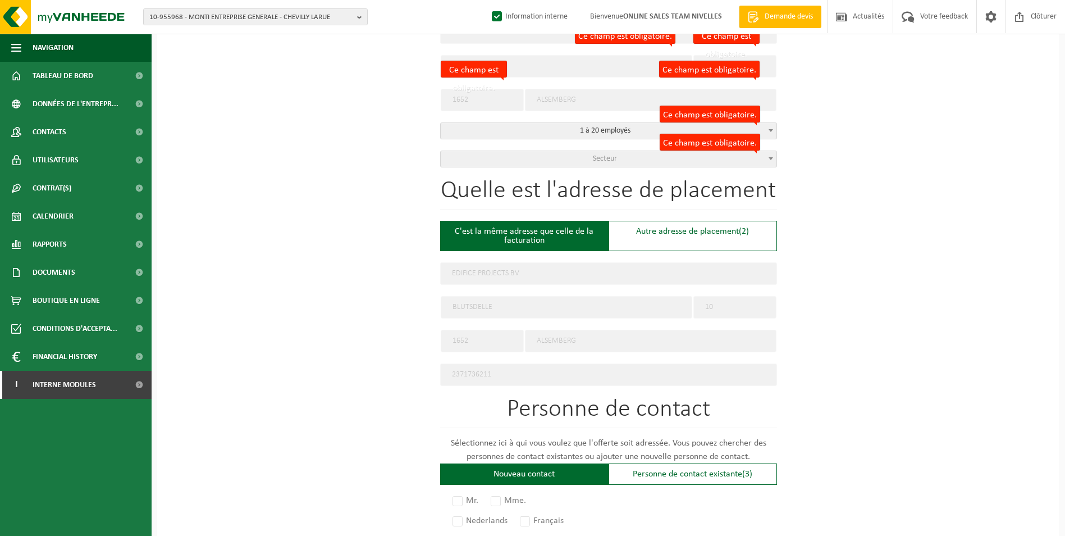
scroll to position [337, 0]
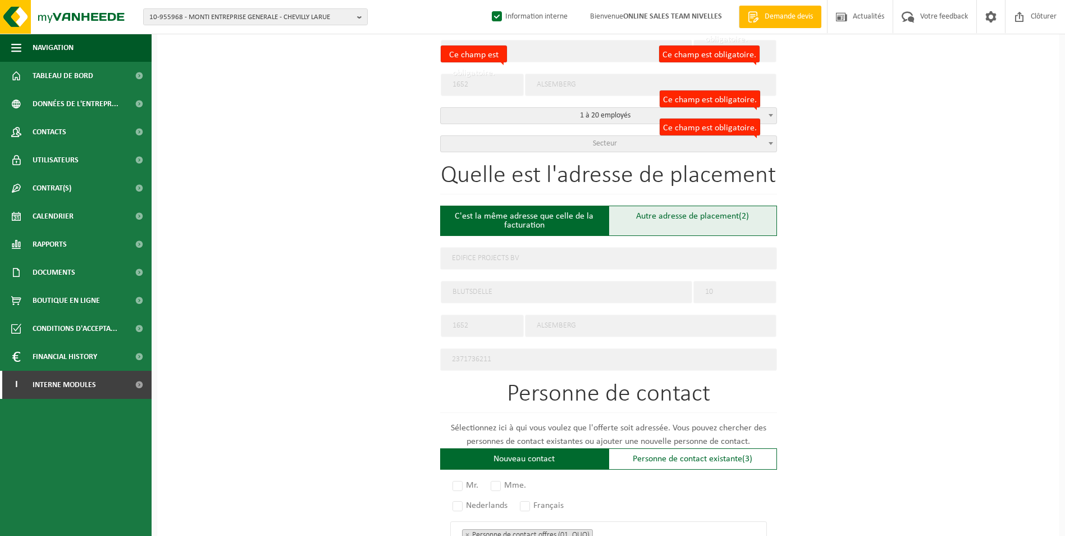
click at [662, 220] on div "Autre adresse de placement (2)" at bounding box center [693, 220] width 168 height 30
type input "Chantier -"
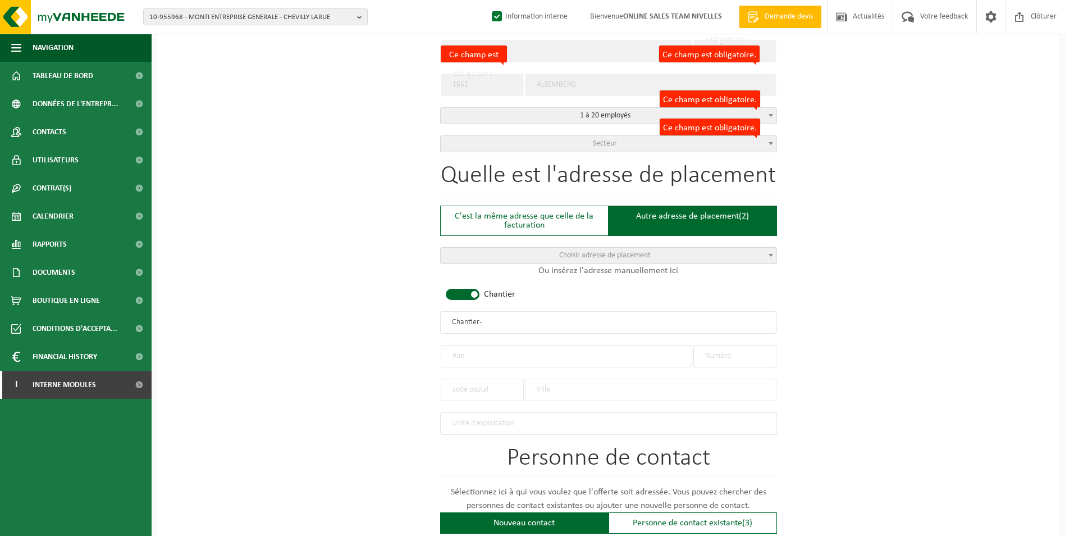
click at [458, 290] on span at bounding box center [463, 294] width 34 height 11
click at [503, 356] on input "text" at bounding box center [567, 356] width 252 height 22
paste input "RUE DE LA STATION 106 1640 SINT-GENESIUS-RODE BEL"
type input "RUE DE LA STATION 106 1640 SINT-GENESIUS-RODE BEL"
click at [711, 355] on input "text" at bounding box center [734, 356] width 83 height 22
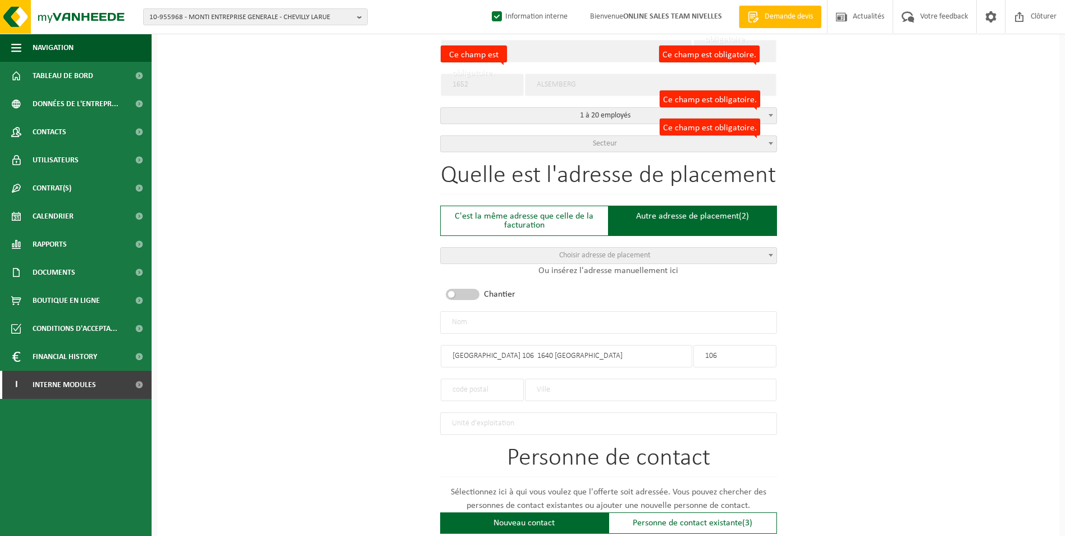
type input "106"
click at [471, 387] on input "text" at bounding box center [482, 389] width 83 height 22
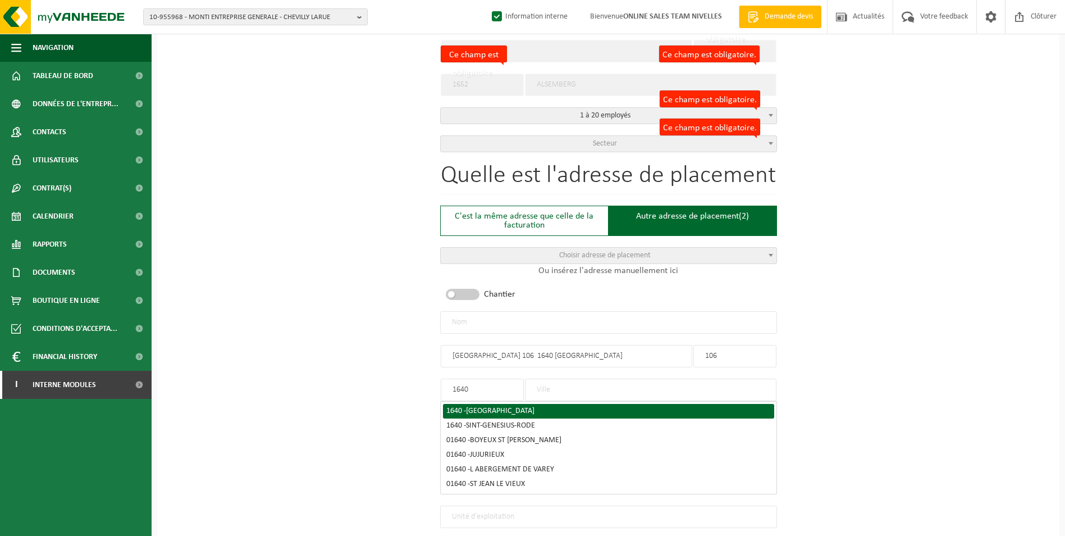
type input "1640"
click at [463, 407] on div "1640 - RHODE-SAINT-GENESE" at bounding box center [608, 411] width 324 height 8
type input "RHODE-SAINT-GENESE"
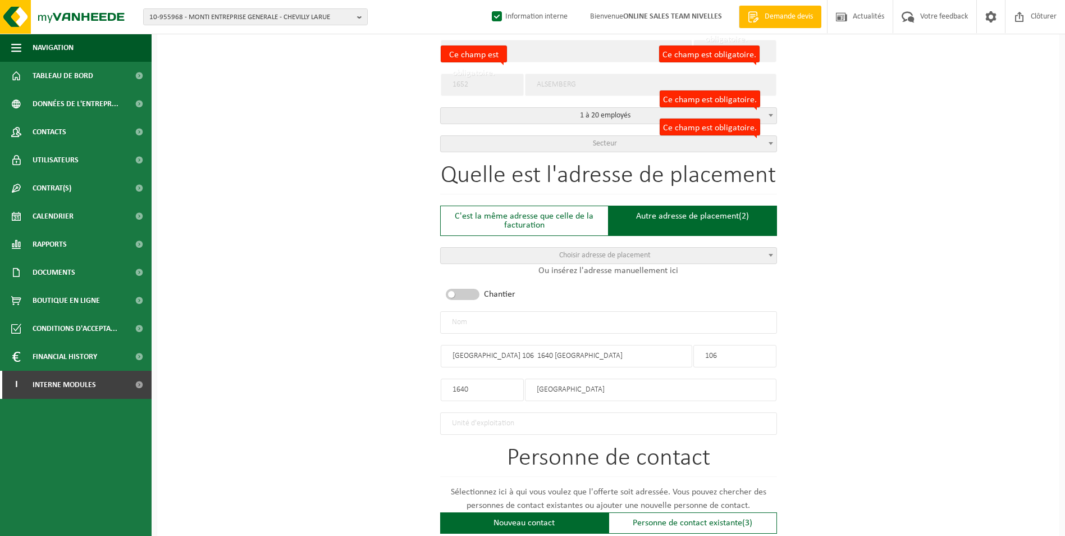
drag, startPoint x: 638, startPoint y: 357, endPoint x: 513, endPoint y: 358, distance: 125.2
click at [513, 358] on input "RUE DE LA STATION 106 1640 SINT-GENESIUS-RODE BEL" at bounding box center [567, 356] width 252 height 22
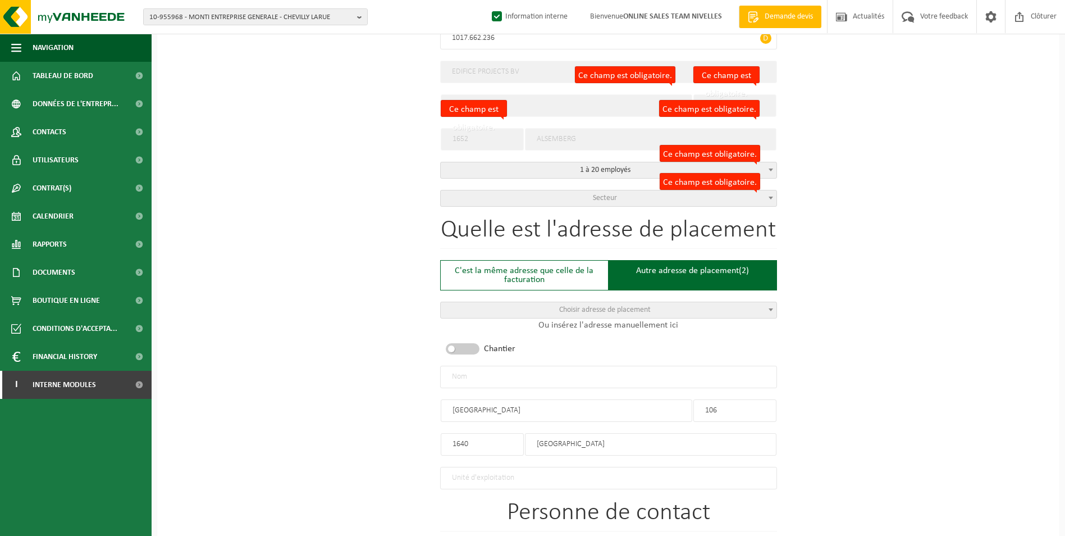
scroll to position [225, 0]
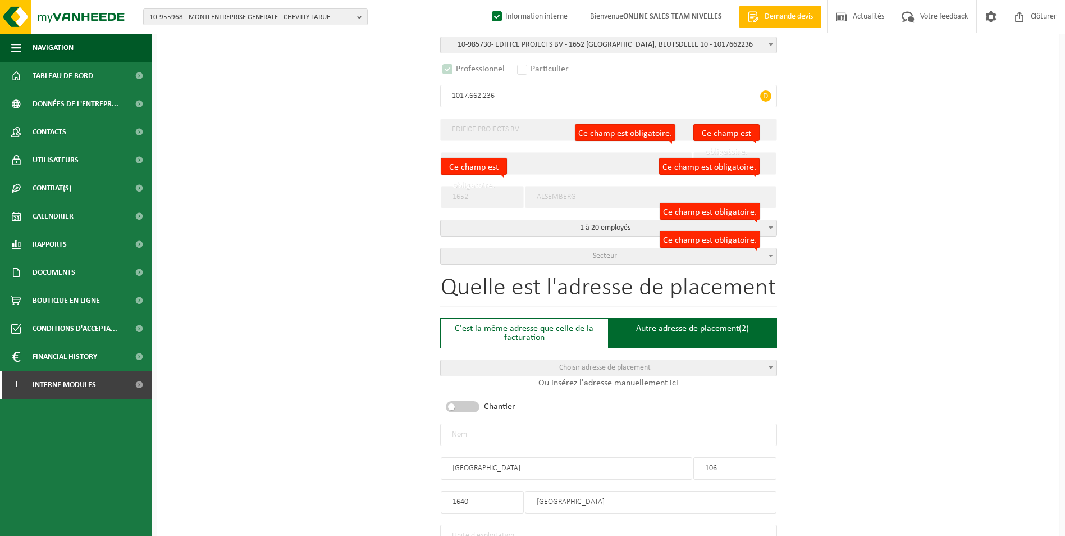
type input "RUE DE LA STATION"
click at [589, 259] on span "Secteur" at bounding box center [609, 256] width 336 height 16
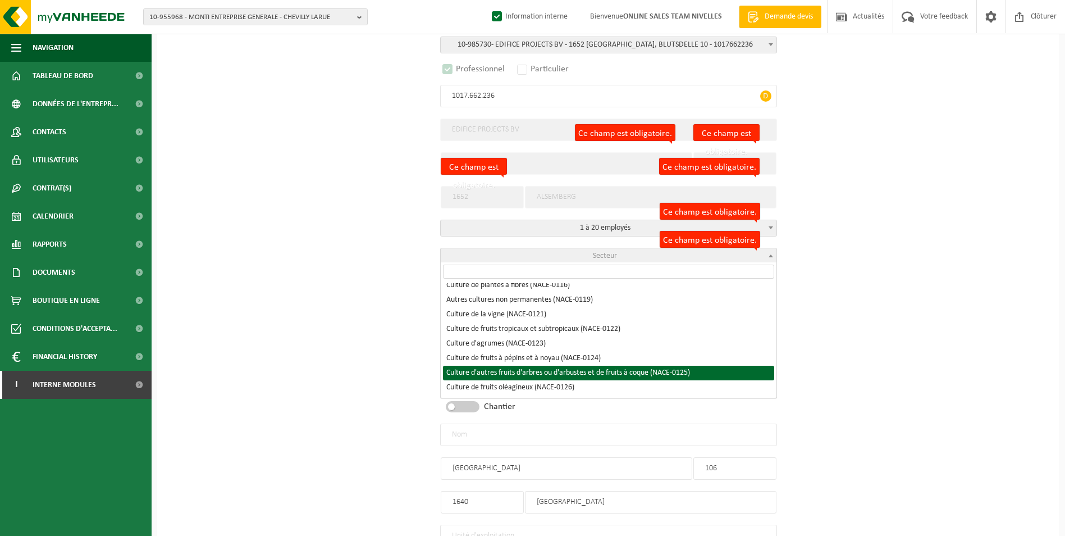
scroll to position [56, 0]
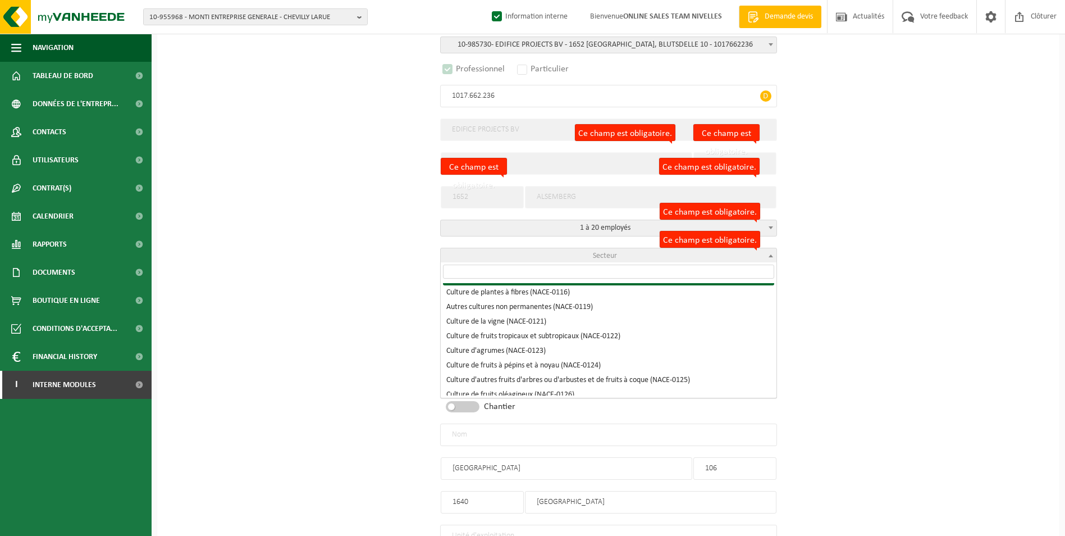
click at [537, 275] on input "search" at bounding box center [608, 271] width 331 height 14
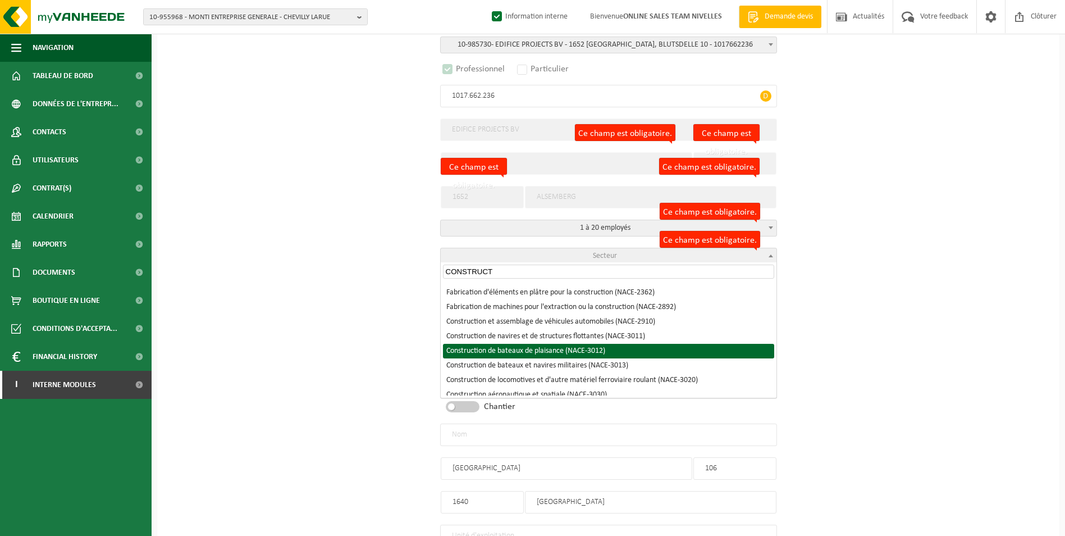
scroll to position [112, 0]
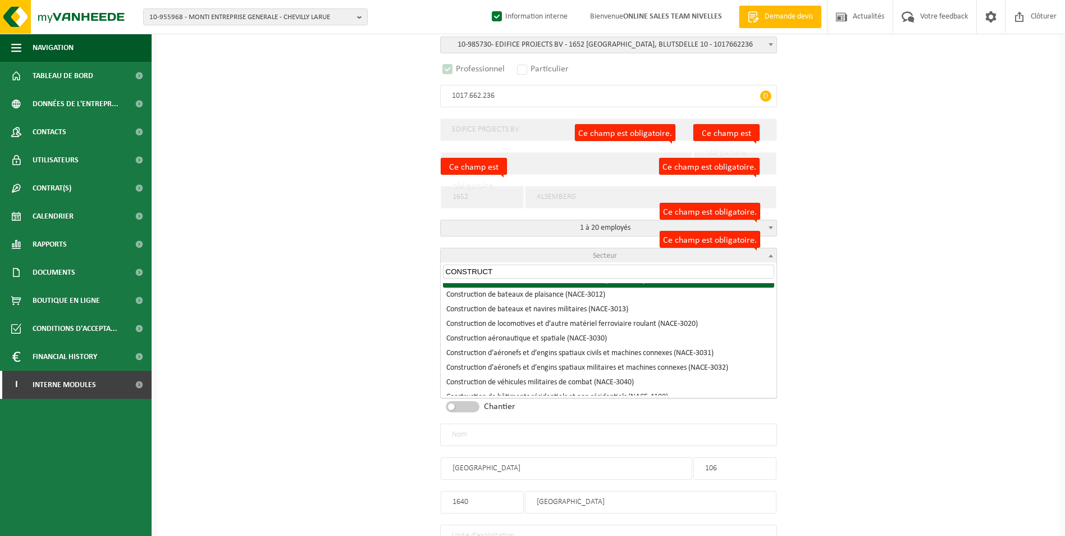
type input "CONSTRUCT"
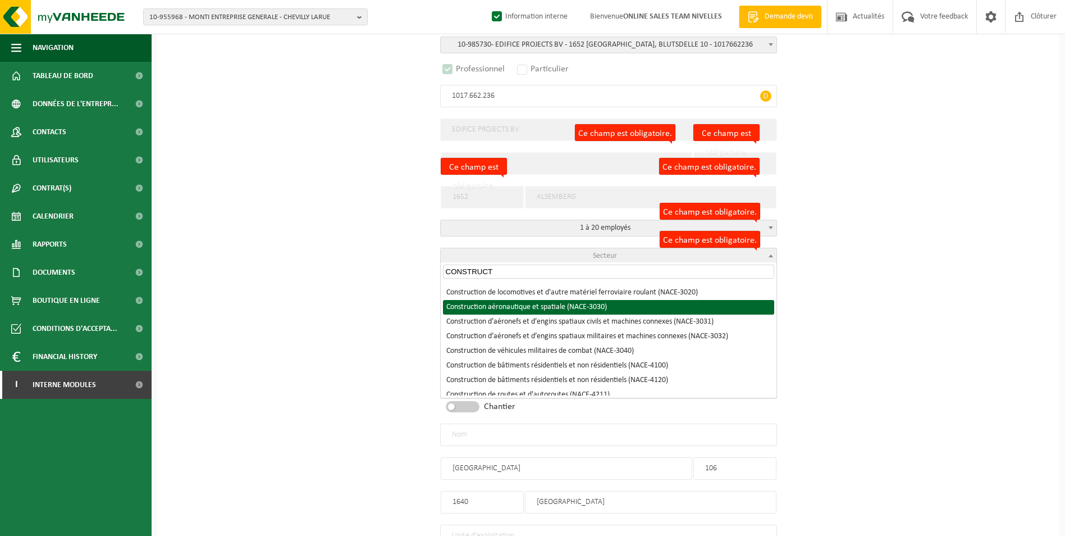
scroll to position [168, 0]
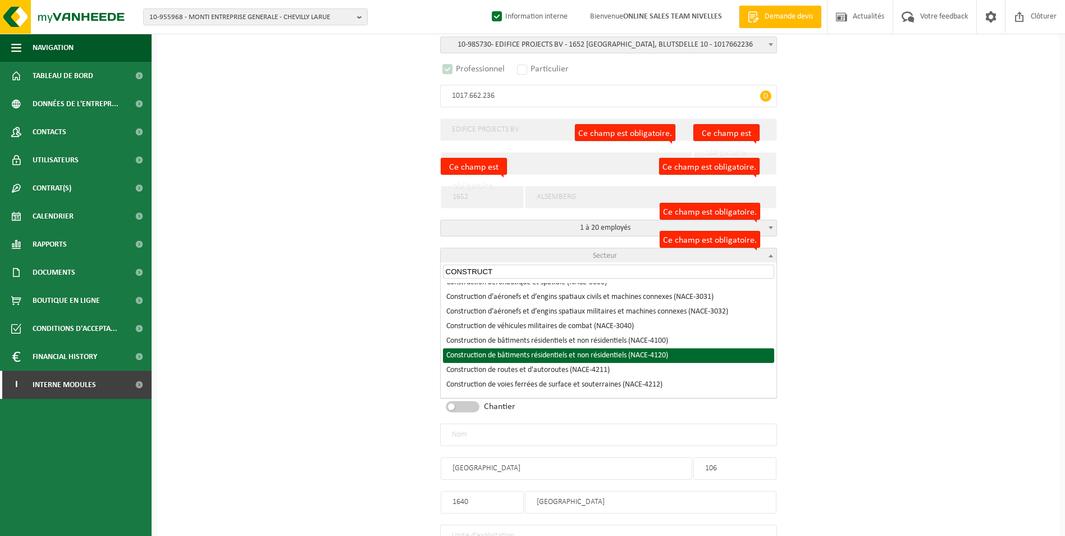
select select "NACE_4120"
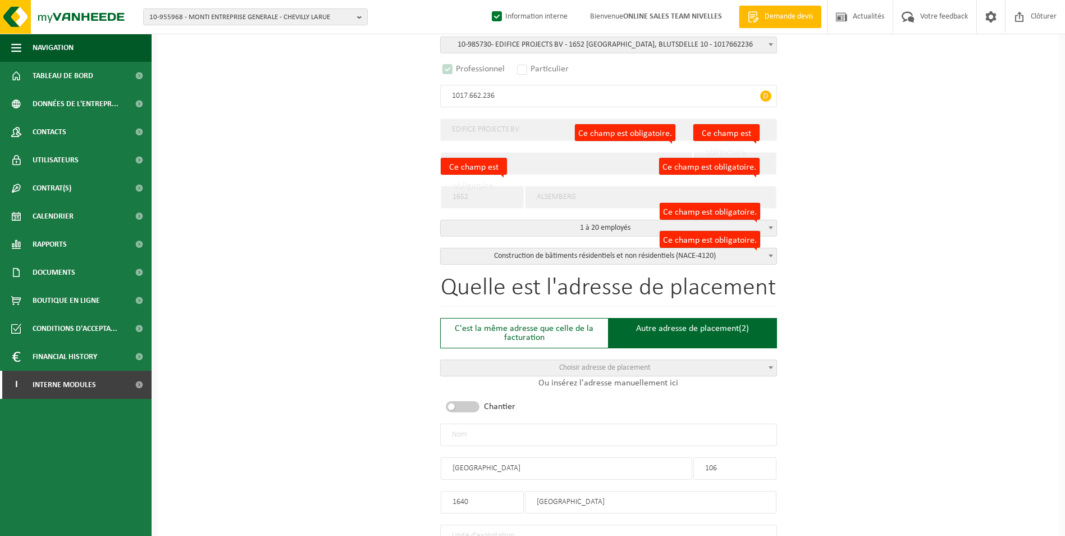
click at [865, 374] on div "Pour quelle entreprise pouvons-nous rédiger cette offre? Astuce: Si vous rempli…" at bounding box center [608, 433] width 902 height 1118
click at [544, 431] on input "text" at bounding box center [608, 434] width 337 height 22
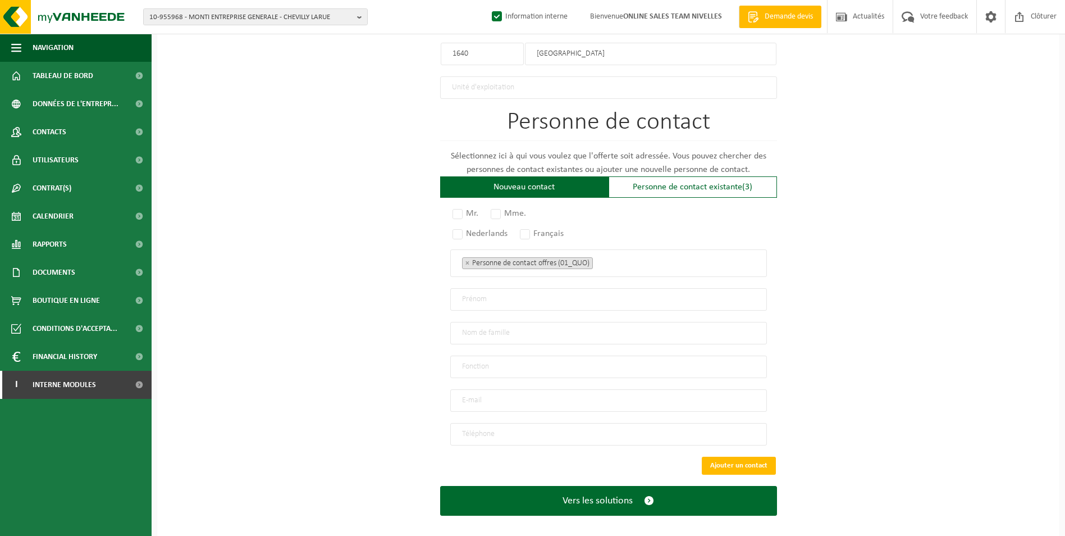
scroll to position [674, 0]
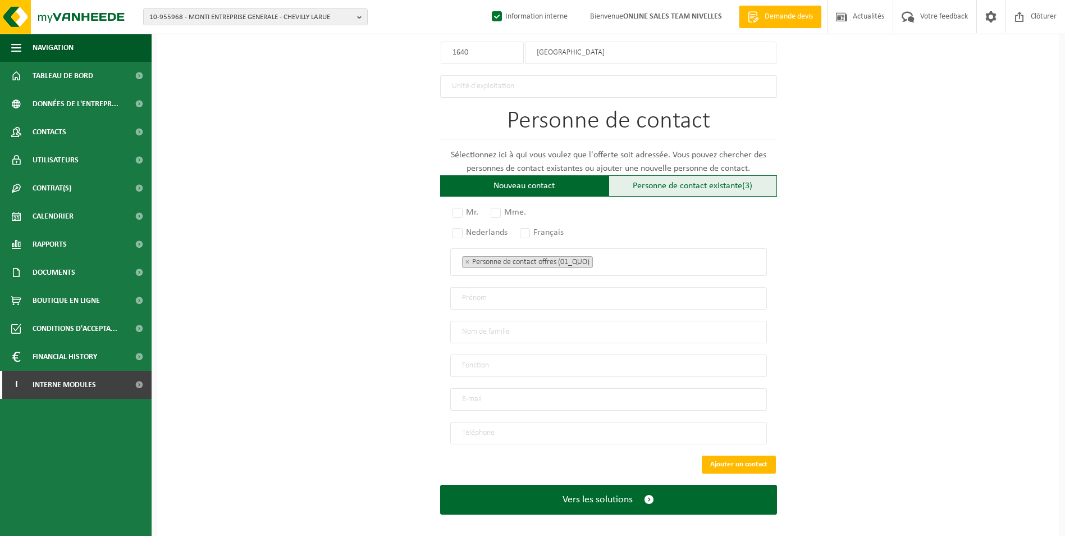
type input "EDIFICE"
click at [725, 177] on div "Personne de contact existante (3)" at bounding box center [693, 185] width 168 height 21
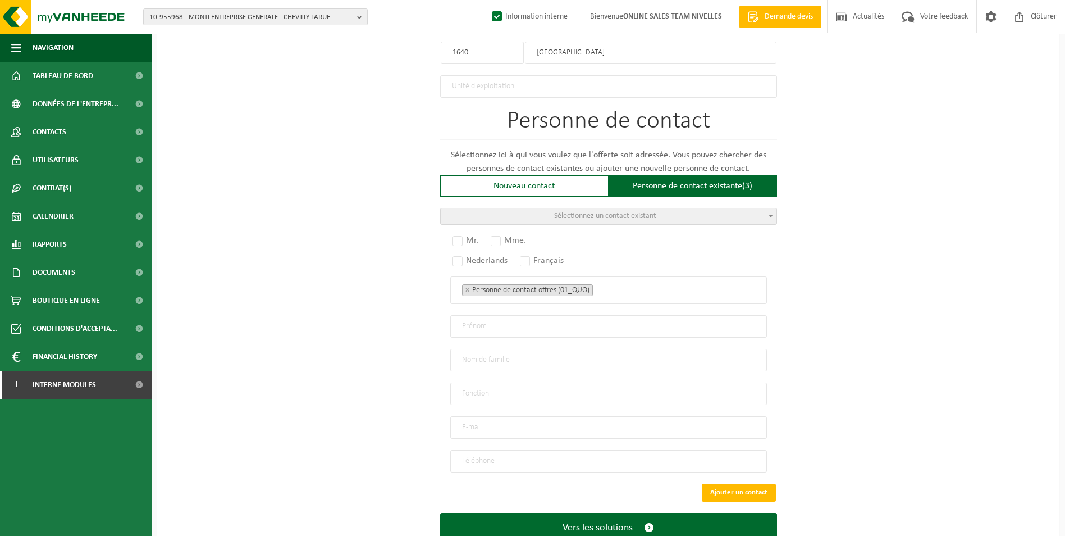
click at [689, 208] on span "Sélectionnez un contact existant" at bounding box center [609, 216] width 336 height 16
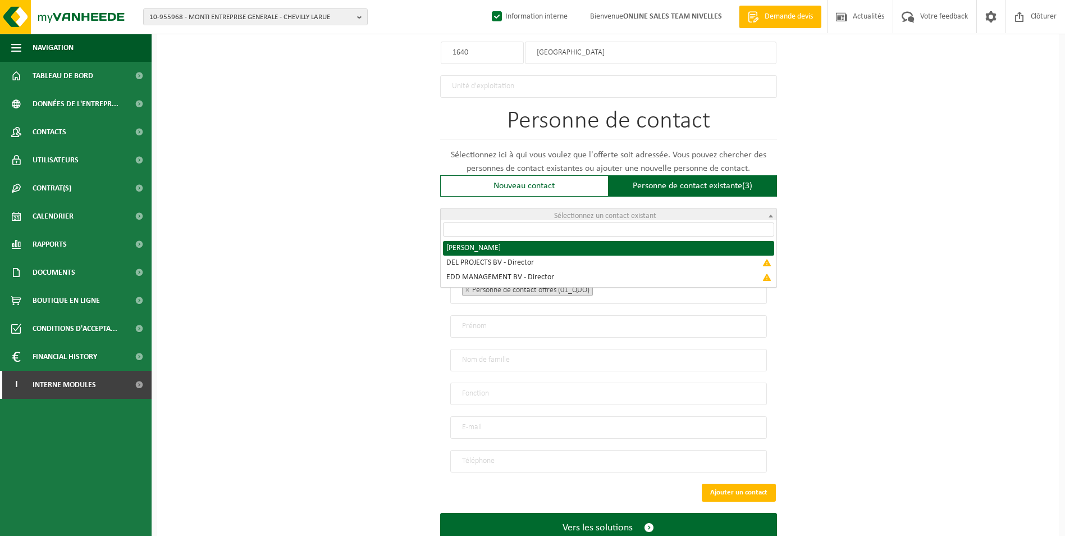
radio input "true"
select select "{"code":"10-985731","firstname":"MICHAEL","surname":"DELHOUX","gender":"Unknown…"
type input "MICHAEL"
type input "DELHOUX"
type input "michael@edifice.be"
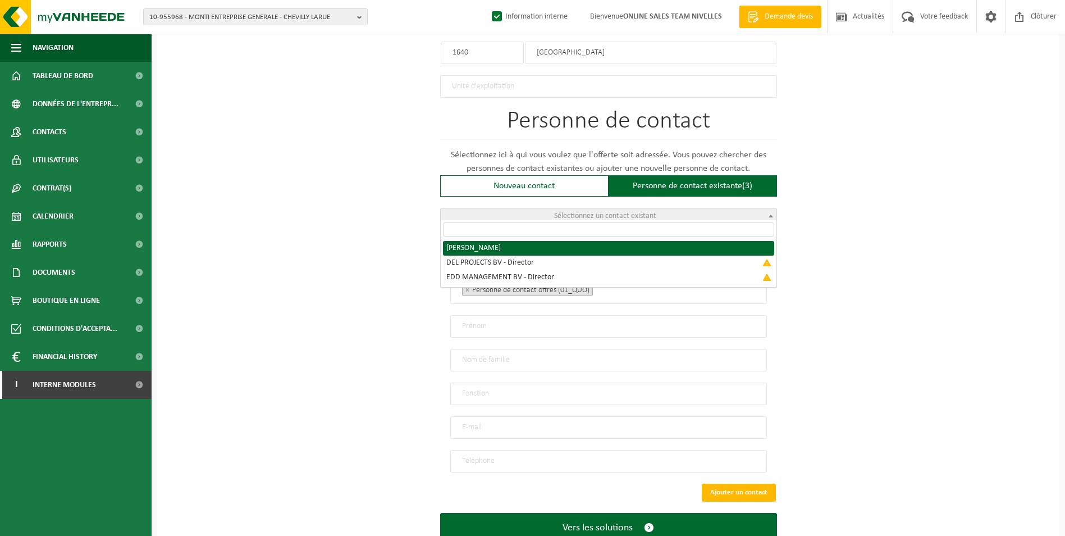
type input "+32478759248"
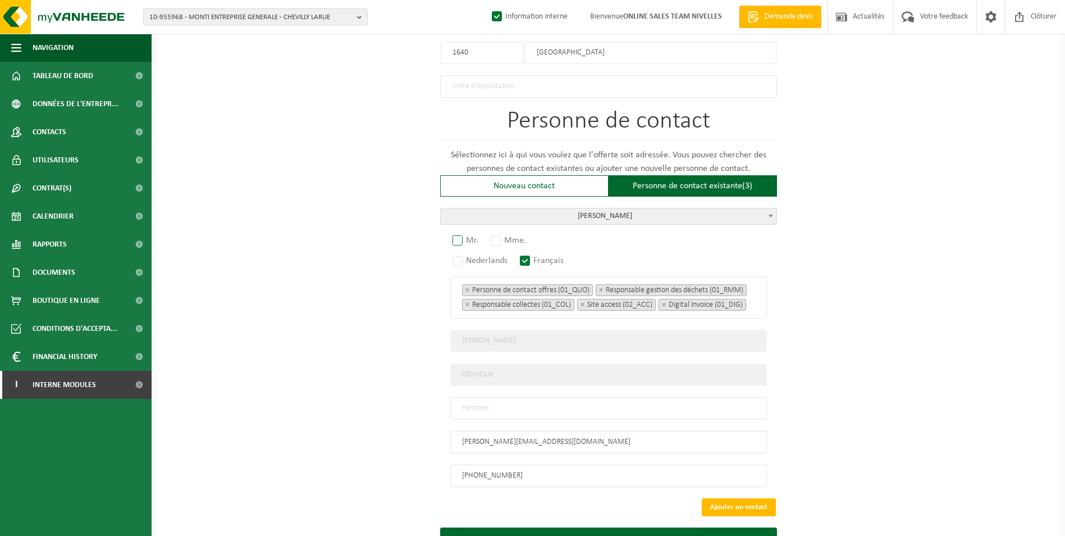
click at [458, 234] on label "Mr." at bounding box center [465, 240] width 31 height 16
radio input "true"
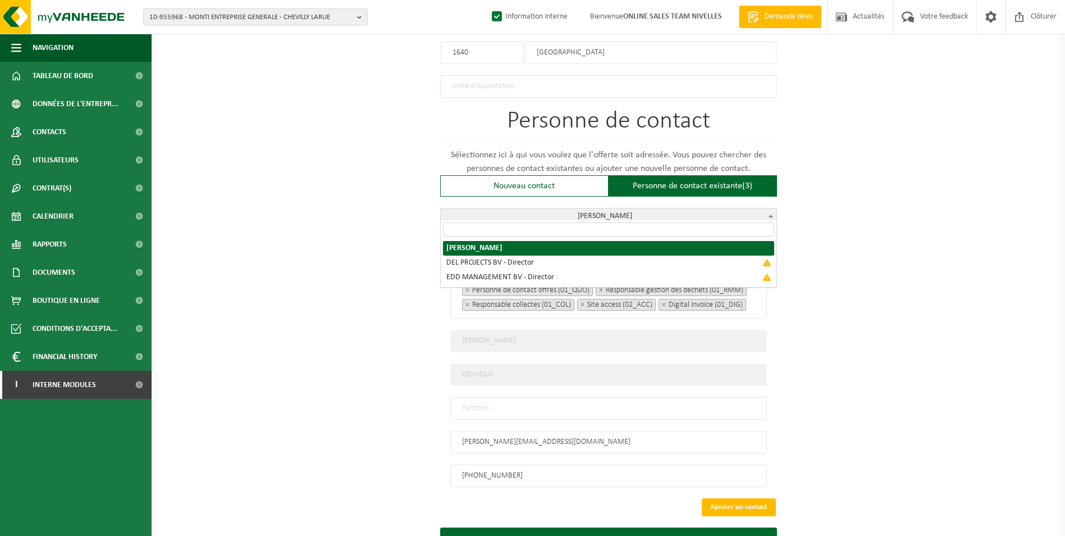
click at [660, 211] on span "DELHOUX MICHAEL" at bounding box center [609, 216] width 336 height 16
click at [916, 394] on div "Pour quelle entreprise pouvons-nous rédiger cette offre? Astuce: Si vous rempli…" at bounding box center [608, 5] width 902 height 1160
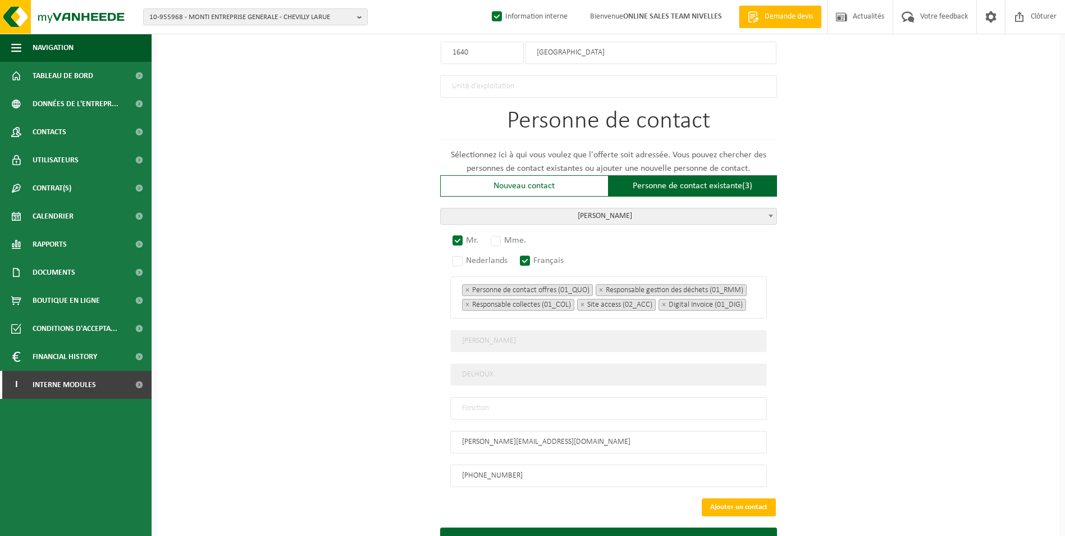
click at [750, 210] on span "DELHOUX MICHAEL" at bounding box center [609, 216] width 336 height 16
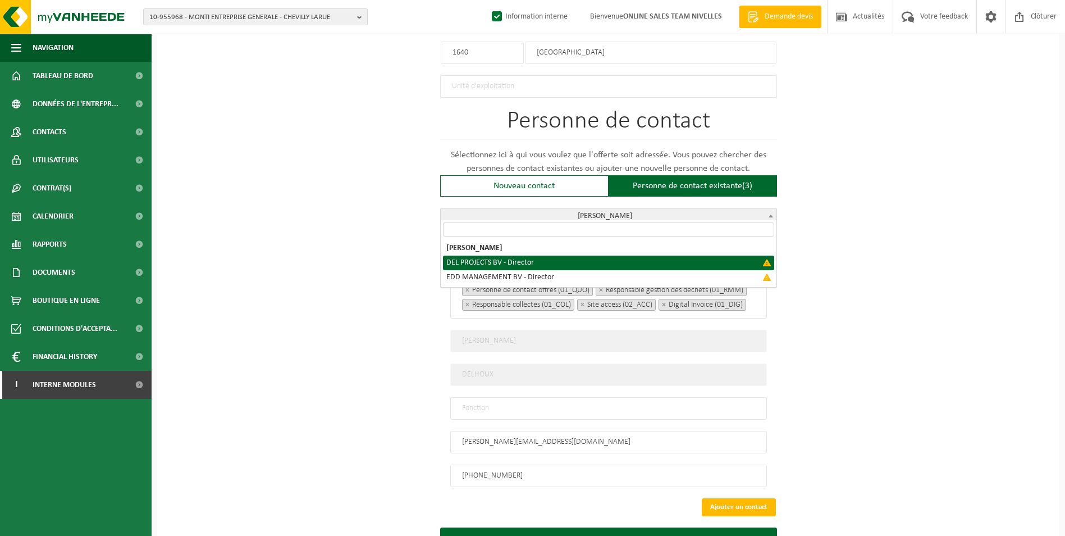
select select "{"code":"","firstname":"","surname":"DEL PROJECTS BV","gender":"Unknown","posit…"
type input "DEL PROJECTS BV"
type input "Director"
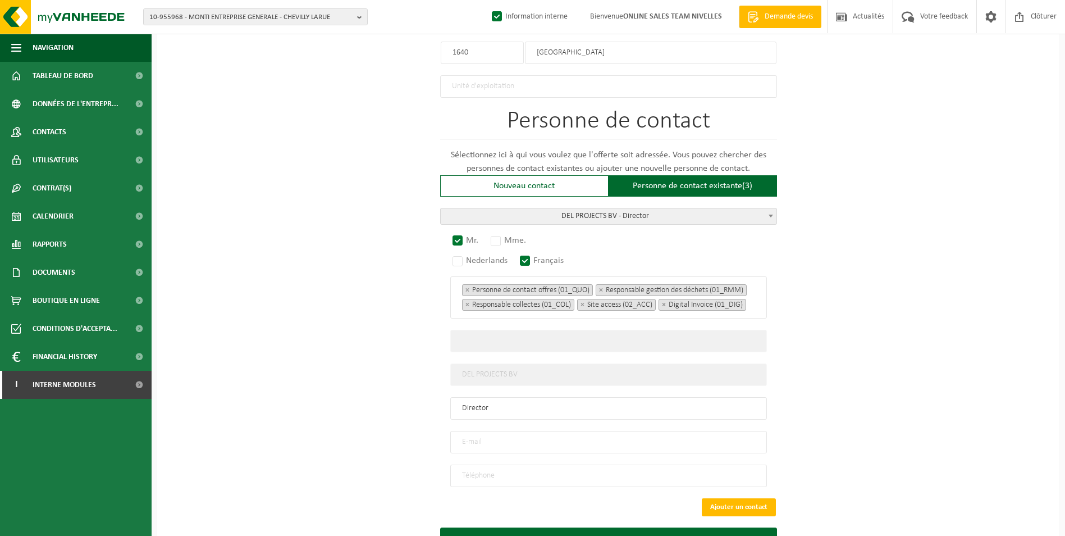
click at [677, 211] on span "DEL PROJECTS BV - Director" at bounding box center [609, 216] width 336 height 16
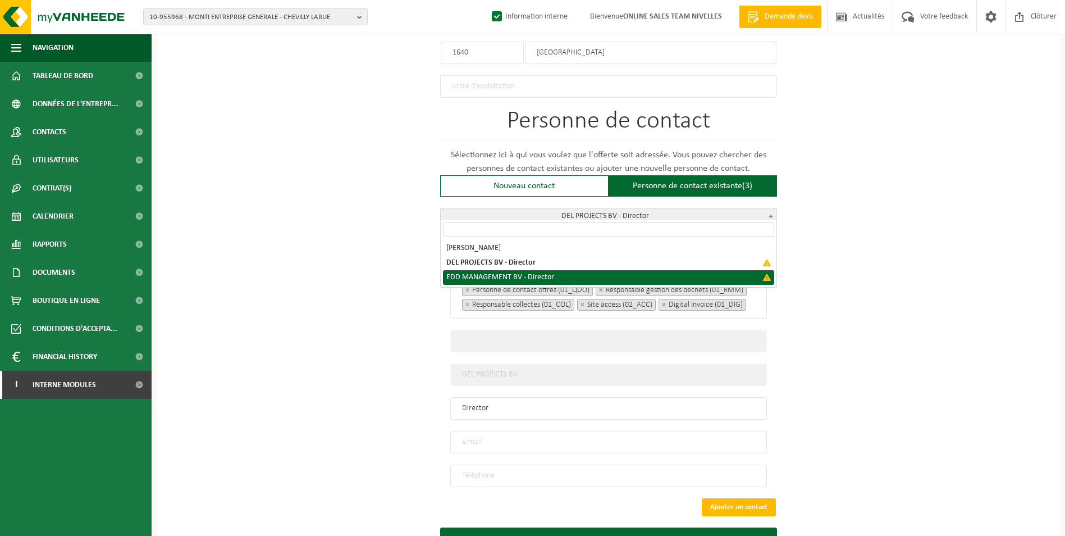
select select "{"code":"","firstname":"","surname":"EDD MANAGEMENT BV","gender":"Unknown","pos…"
type input "EDD MANAGEMENT BV"
click at [680, 209] on span "EDD MANAGEMENT BV - Director" at bounding box center [609, 216] width 336 height 16
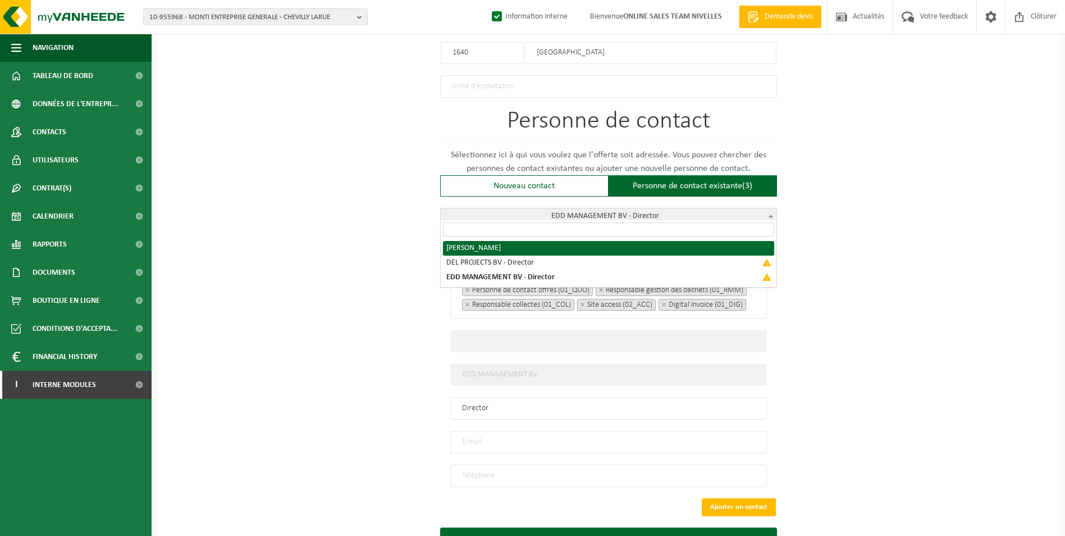
select select "{"code":"10-985731","firstname":"MICHAEL","surname":"DELHOUX","gender":"Unknown…"
type input "MICHAEL"
type input "DELHOUX"
type input "michael@edifice.be"
type input "+32478759248"
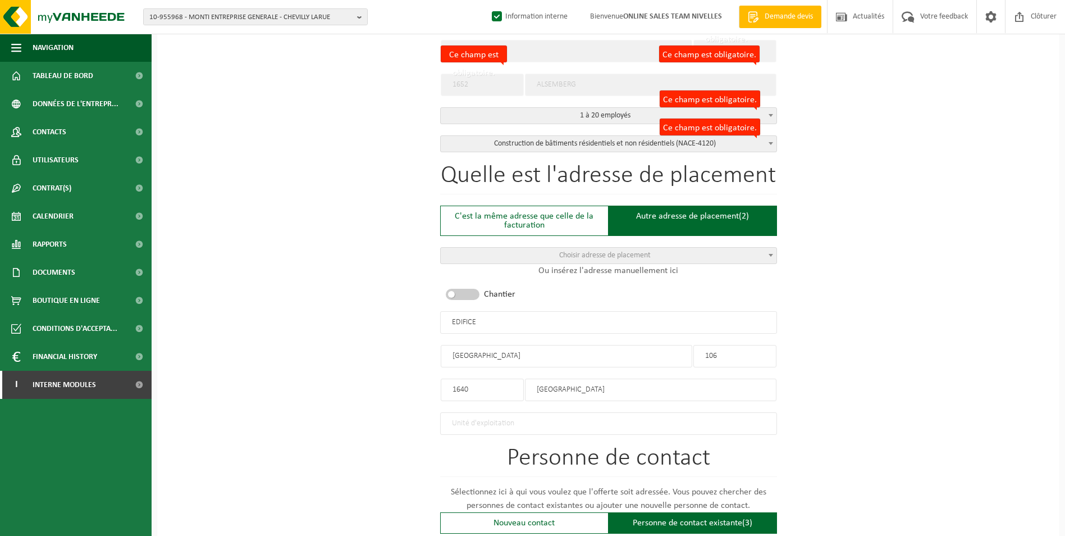
scroll to position [281, 0]
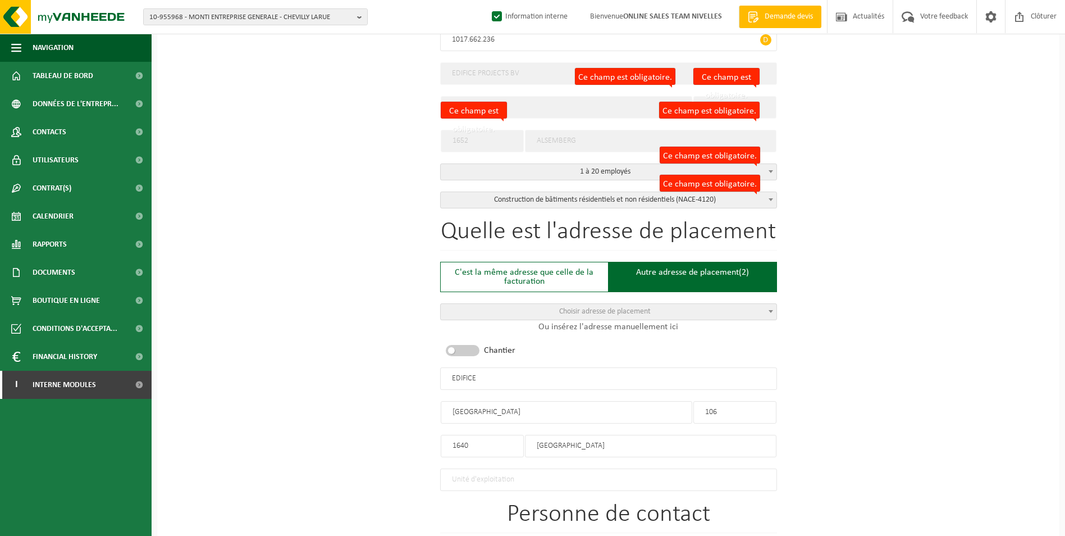
click at [494, 377] on input "EDIFICE" at bounding box center [608, 378] width 337 height 22
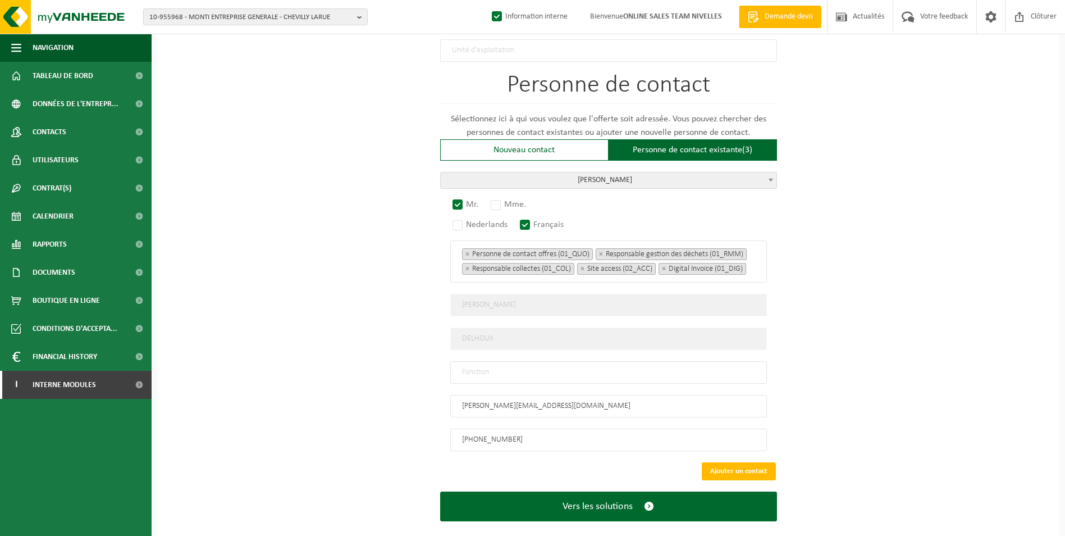
scroll to position [730, 0]
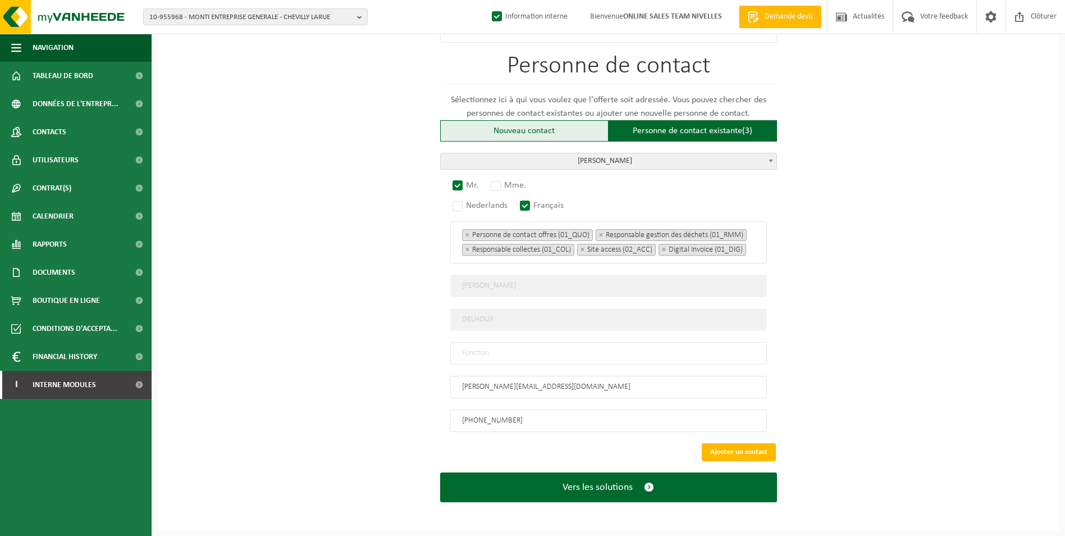
type input "EDIFICE PROJECTS-[GEOGRAPHIC_DATA]"
click at [523, 129] on div "Nouveau contact" at bounding box center [524, 130] width 168 height 21
radio input "false"
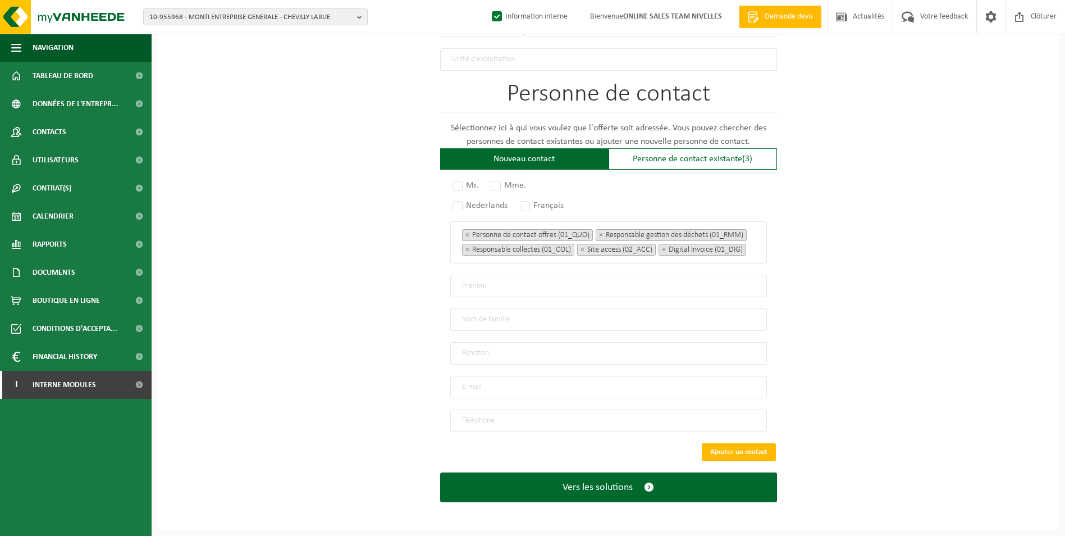
scroll to position [702, 0]
click at [456, 184] on label "Mr." at bounding box center [465, 185] width 31 height 16
radio input "true"
click at [525, 202] on label "Français" at bounding box center [542, 206] width 49 height 16
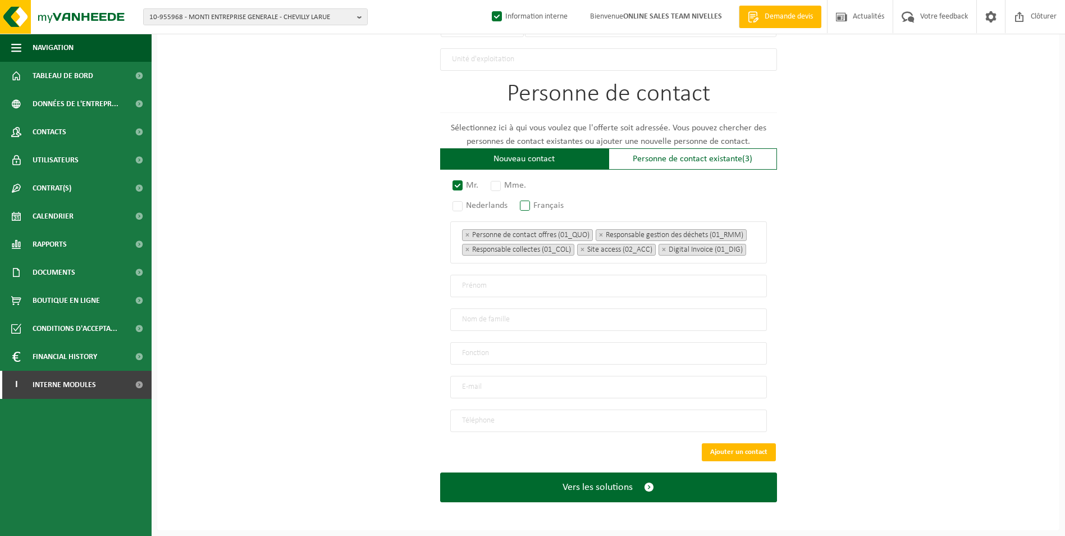
radio input "true"
click at [527, 293] on input "text" at bounding box center [608, 286] width 317 height 22
type input "e"
type input "EMILE"
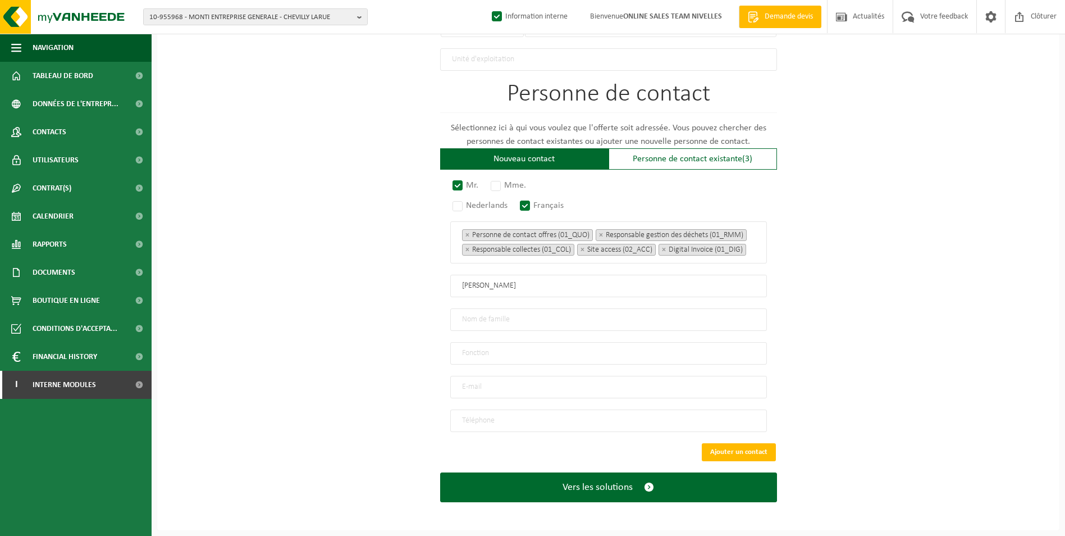
click at [478, 318] on input "text" at bounding box center [608, 319] width 317 height 22
type input "DE DRYVER"
click at [483, 355] on input "text" at bounding box center [608, 353] width 317 height 22
type input "CONTACT"
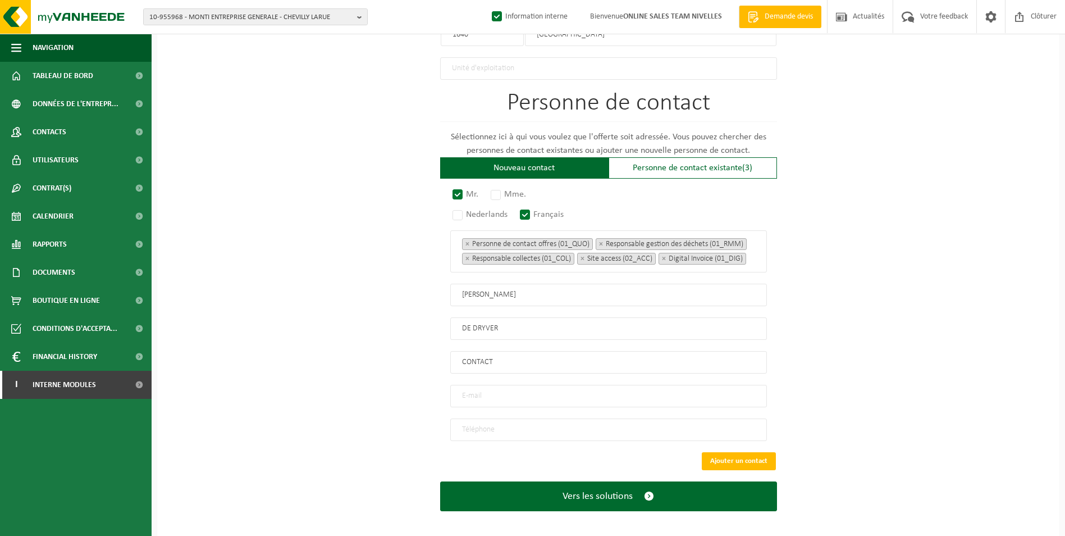
click at [473, 398] on input "email" at bounding box center [608, 396] width 317 height 22
paste input "Emile@edifice.be"
type input "Emile@edifice.be"
click at [488, 437] on input "tel" at bounding box center [608, 429] width 317 height 22
click at [467, 432] on input "tel" at bounding box center [608, 429] width 317 height 22
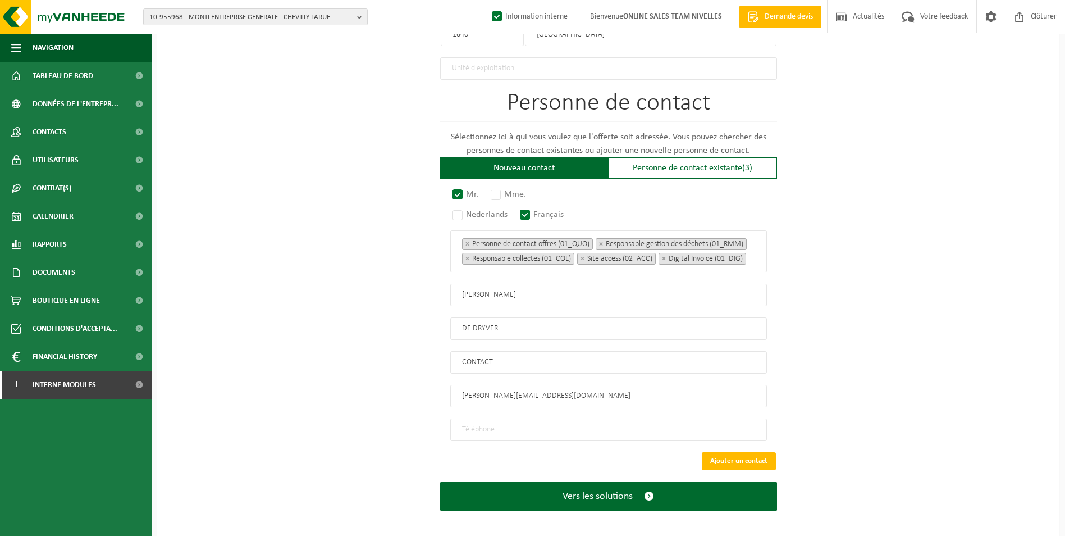
paste input "+32 474 93 09 06"
type input "+32 474 93 09 06"
click at [748, 461] on button "Ajouter un contact" at bounding box center [739, 461] width 74 height 18
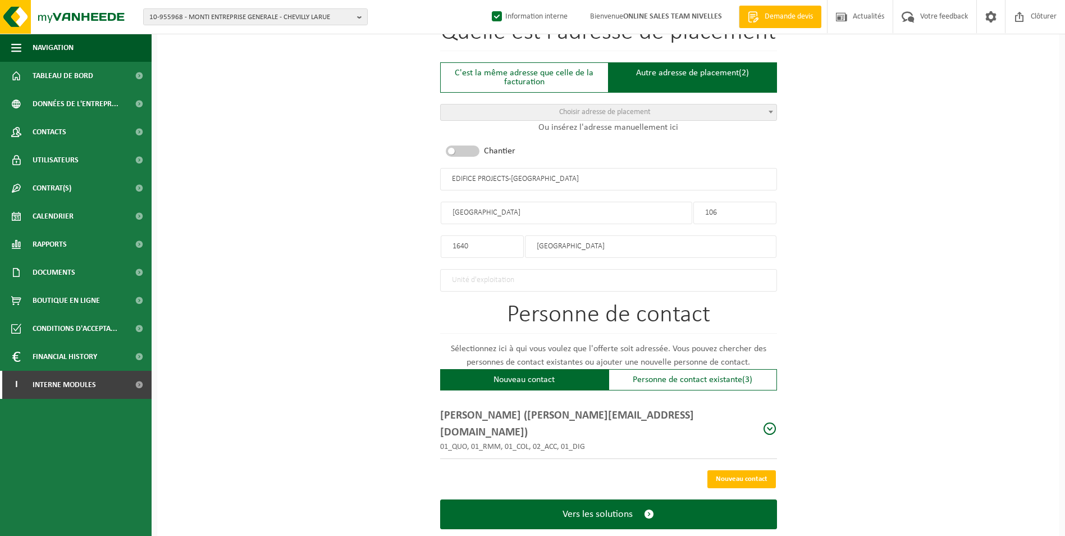
scroll to position [485, 0]
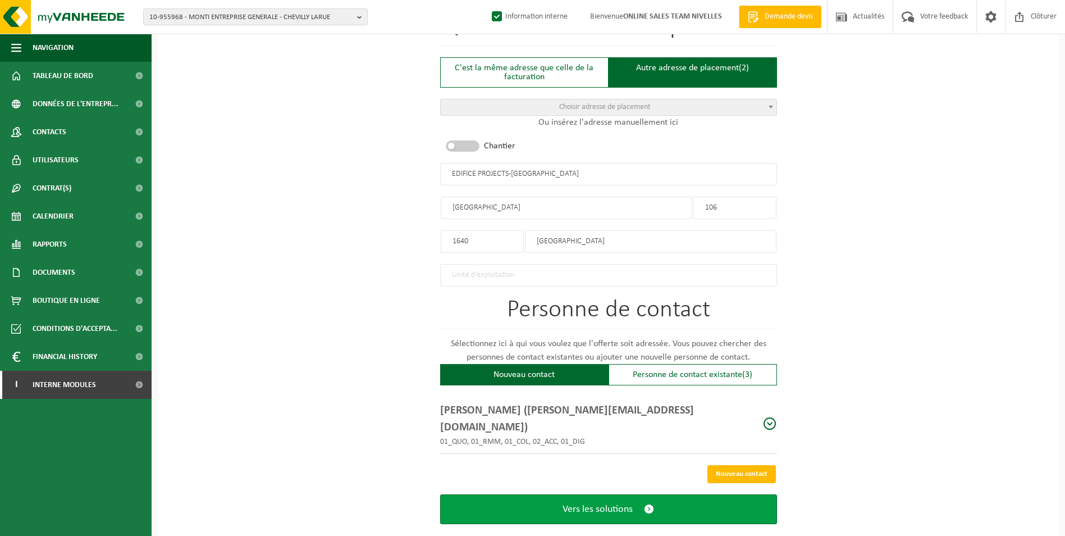
click at [584, 503] on span "Vers les solutions" at bounding box center [598, 509] width 70 height 12
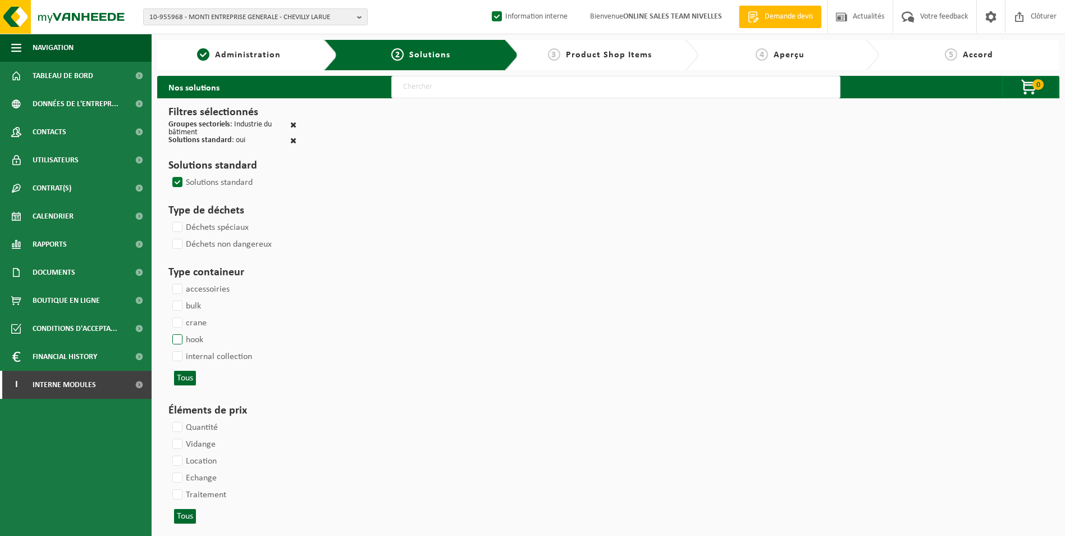
click at [181, 336] on label "hook" at bounding box center [186, 339] width 33 height 17
click at [168, 331] on input "hook" at bounding box center [168, 331] width 1 height 1
checkbox input "true"
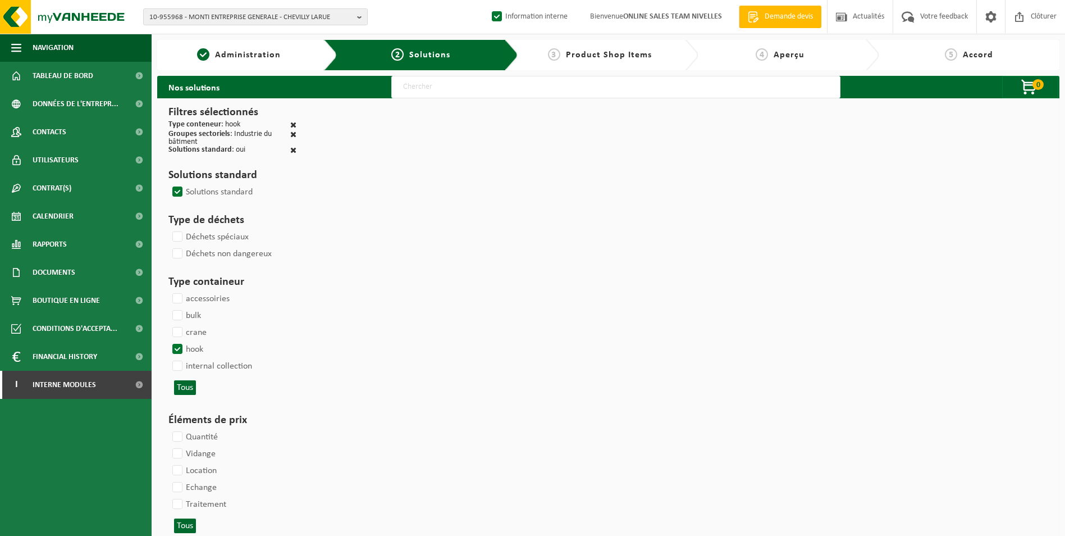
select select
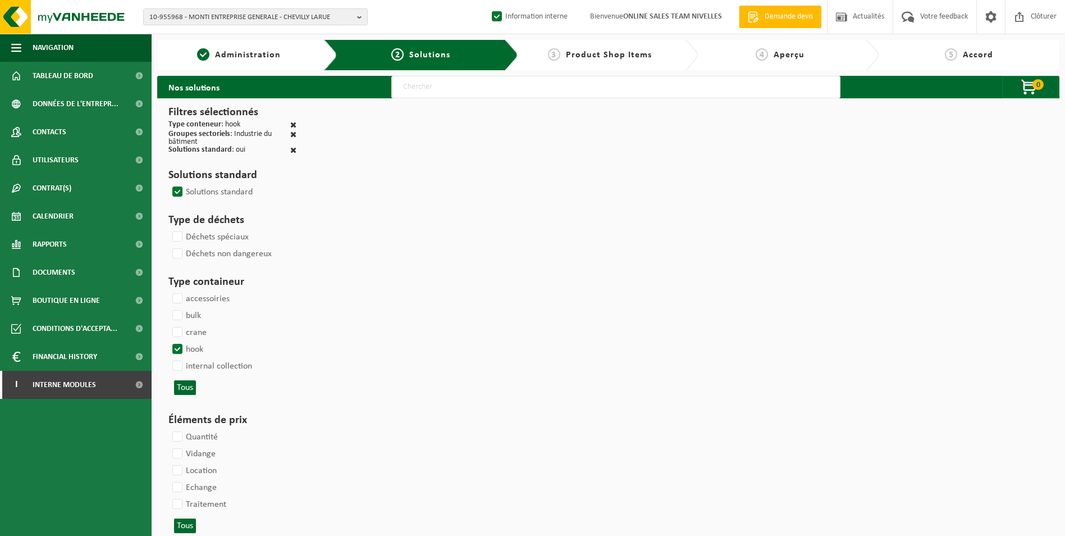
select select
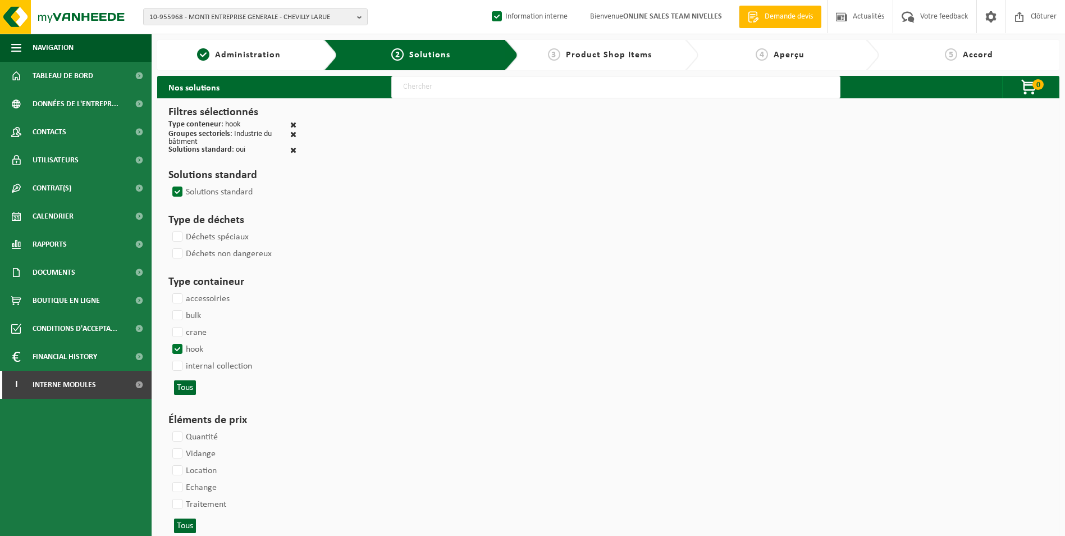
select select
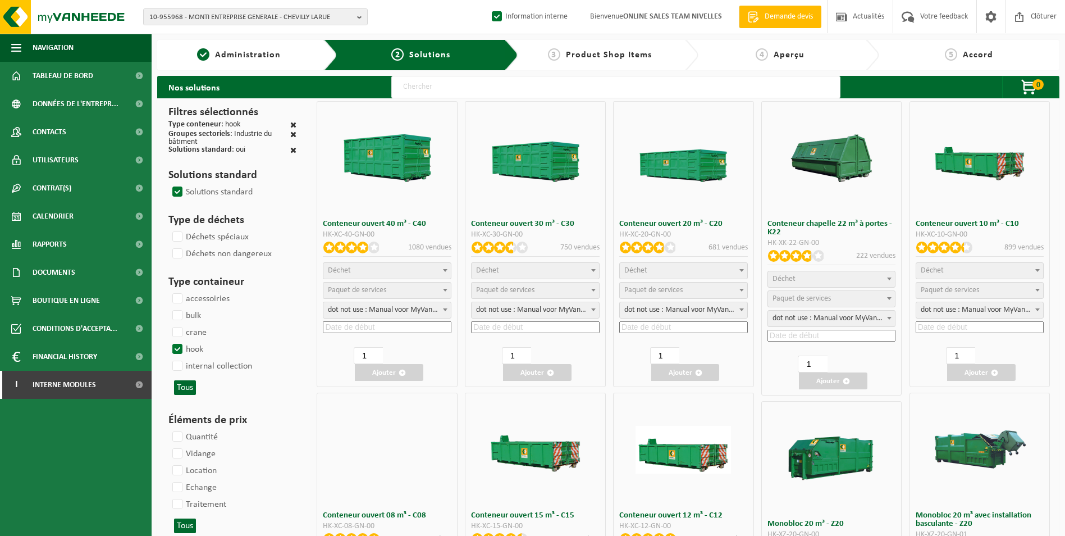
select select
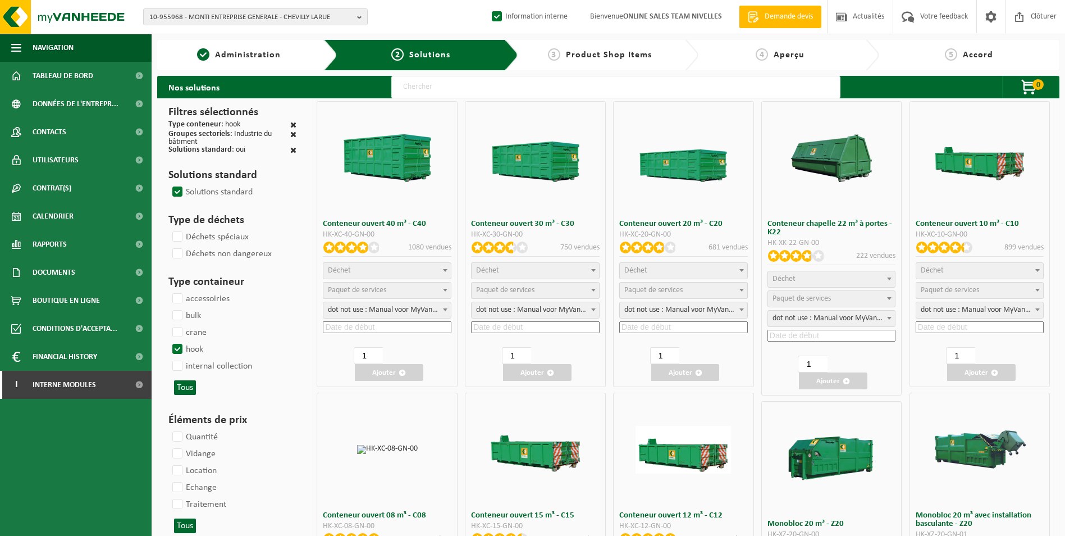
select select "197"
select select
select select "8"
select select
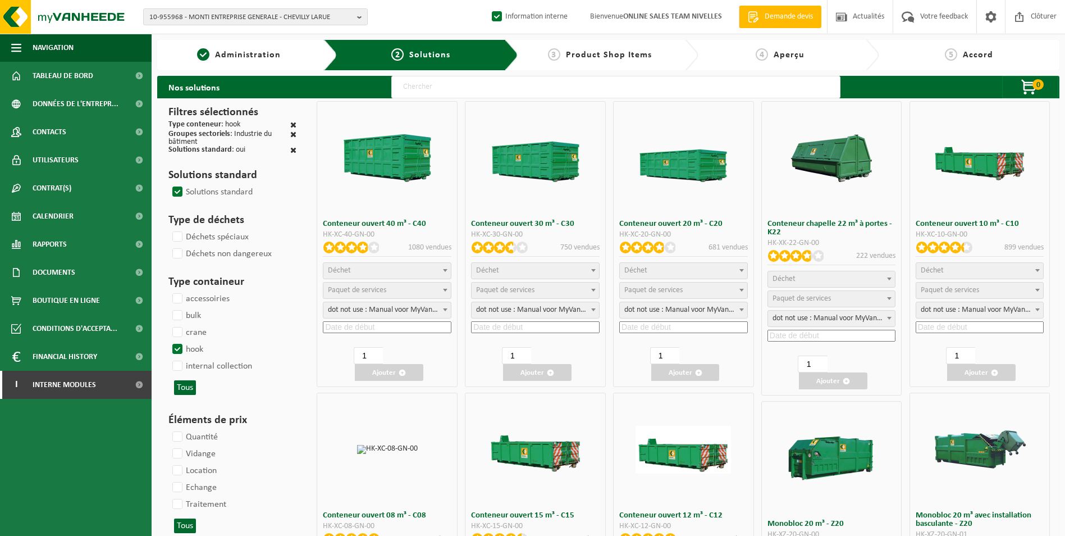
select select
select select "25"
select select "7"
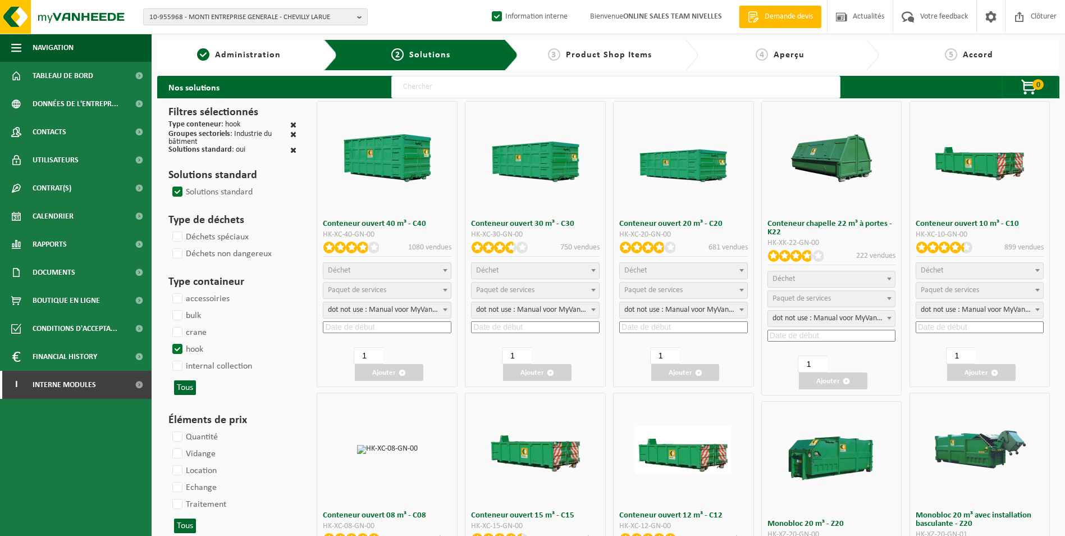
select select "25"
select select "7"
select select "25"
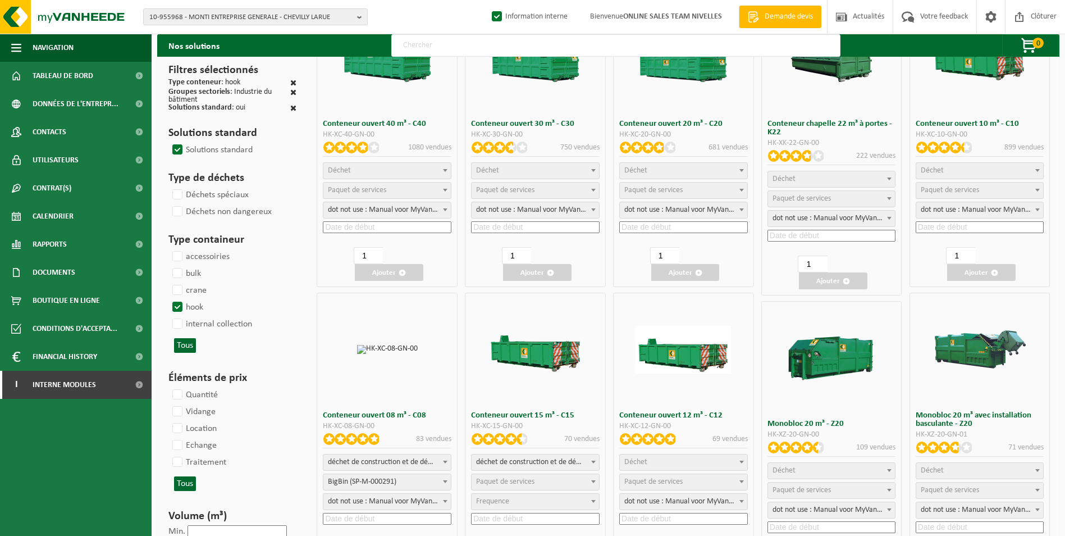
scroll to position [168, 0]
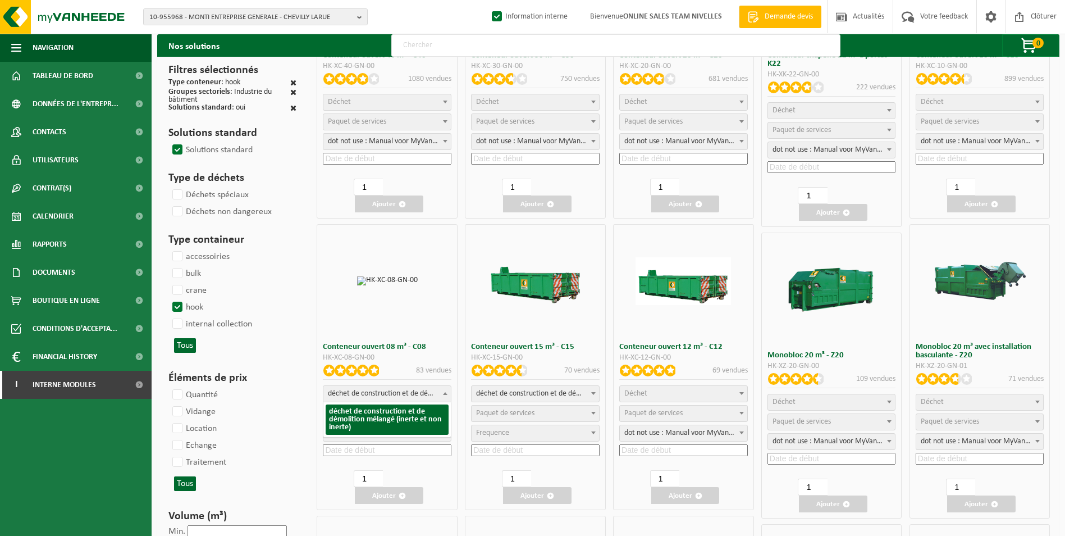
click at [372, 396] on span "déchet de construction et de démolition mélangé (inerte et non inerte)" at bounding box center [386, 394] width 127 height 16
select select
select select "197"
select select "25"
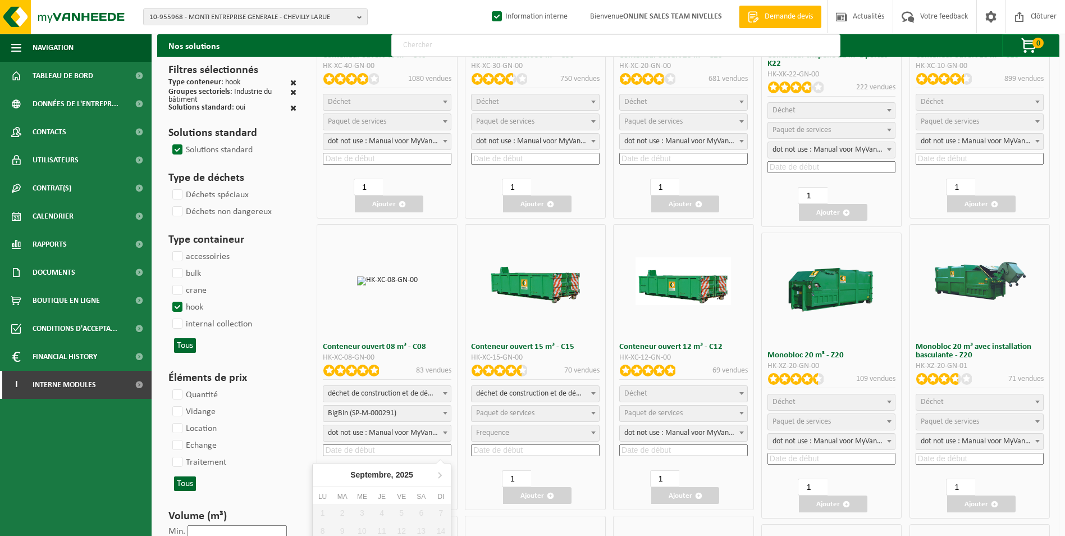
click at [367, 451] on input at bounding box center [387, 450] width 129 height 12
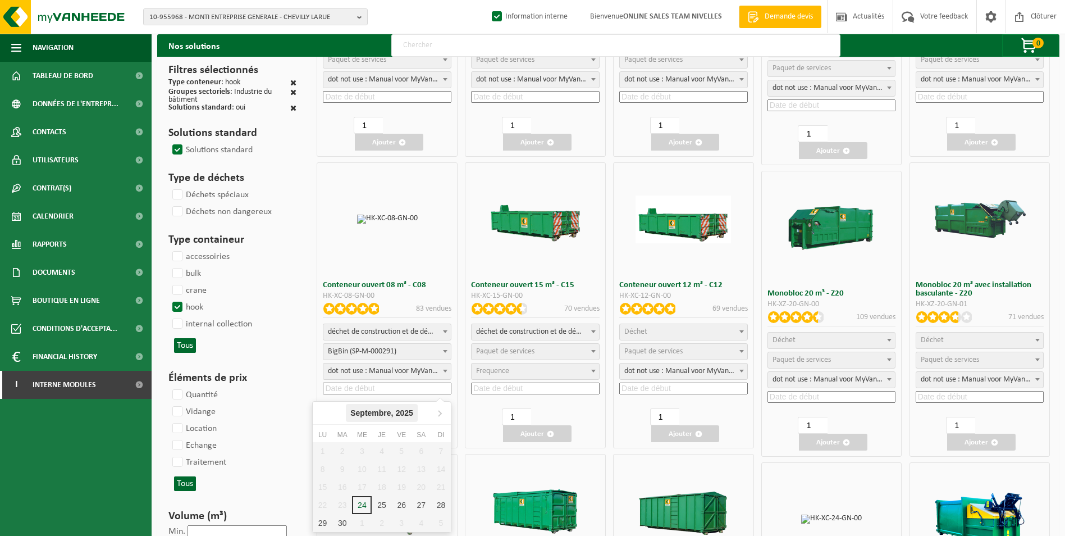
scroll to position [337, 0]
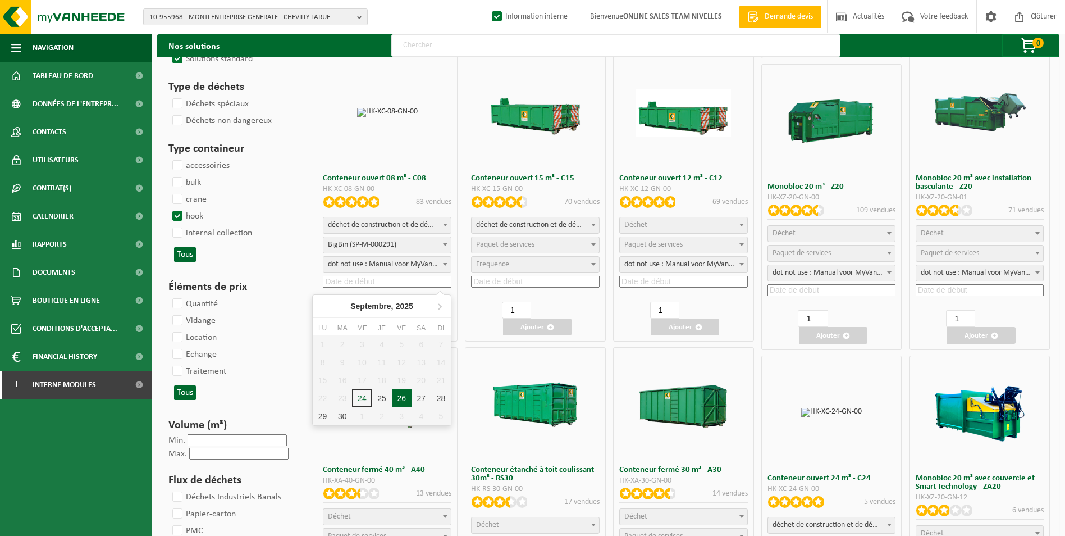
click at [403, 396] on div "26" at bounding box center [402, 398] width 20 height 18
type input "2025-09-26"
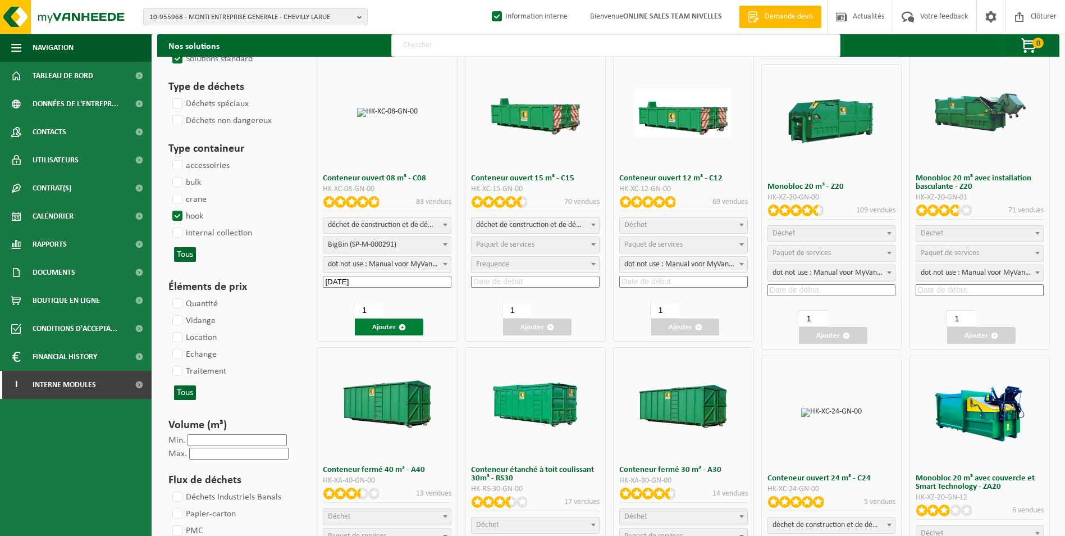
click at [387, 330] on button "Ajouter" at bounding box center [389, 326] width 68 height 17
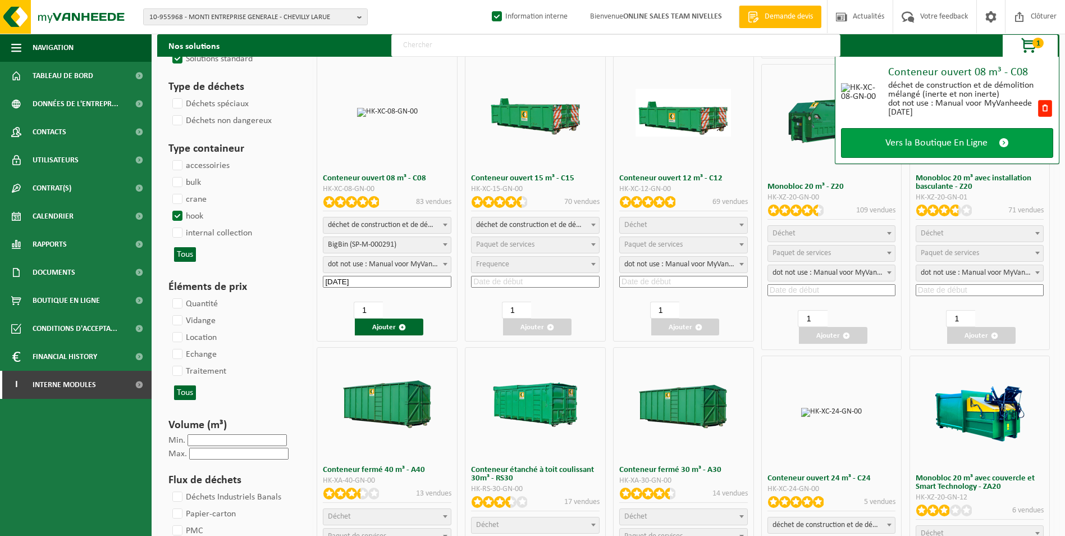
click at [934, 140] on span "Vers la Boutique En Ligne" at bounding box center [936, 143] width 102 height 12
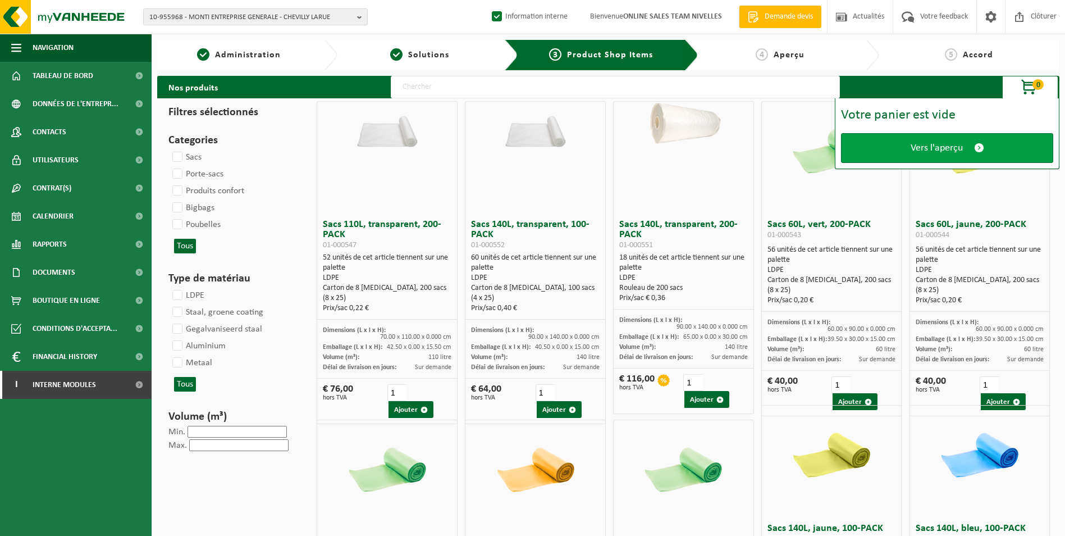
click at [922, 147] on span "Vers l'aperçu" at bounding box center [937, 148] width 52 height 12
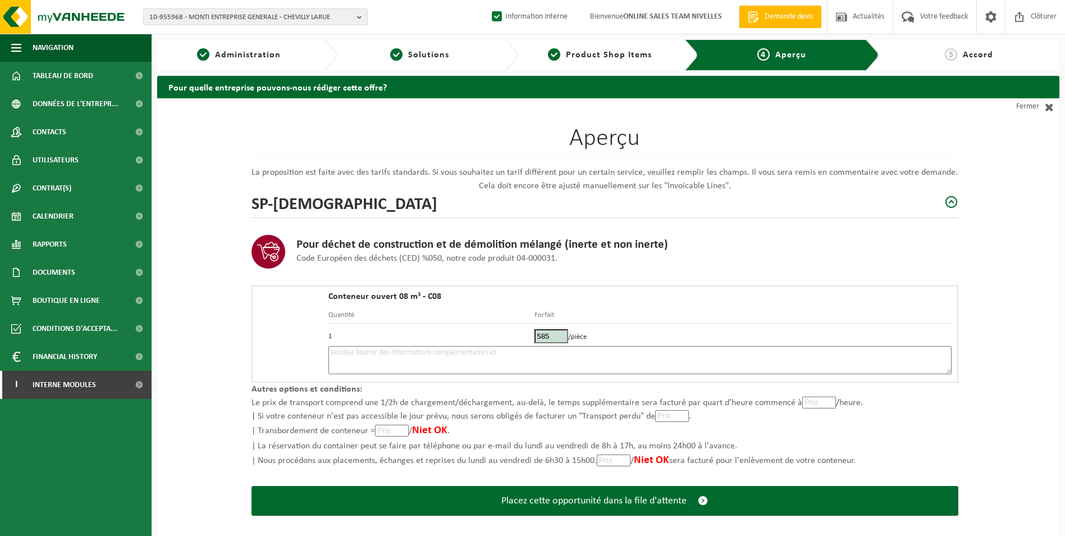
click at [550, 365] on textarea at bounding box center [639, 360] width 623 height 28
type textarea "p"
click at [444, 353] on textarea "Placement 8m3 tt venant le 26/09. Voire photo pour l'emplacement du container." at bounding box center [639, 360] width 623 height 28
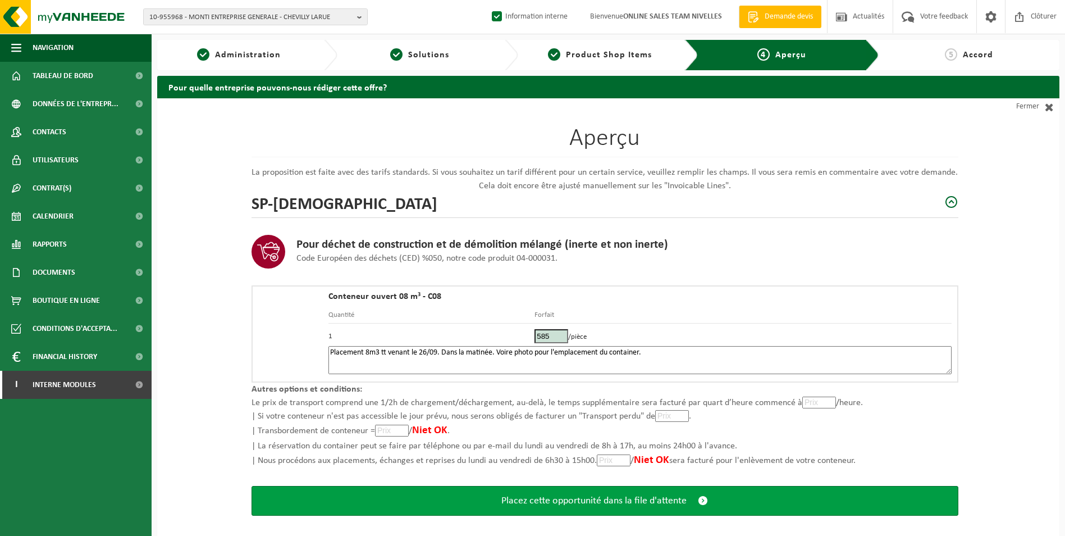
type textarea "Placement 8m3 tt venant le 26/09. Dans la matinée. Voire photo pour l'emplaceme…"
click at [627, 500] on span "Placez cette opportunité dans la file d'attente" at bounding box center [593, 501] width 185 height 12
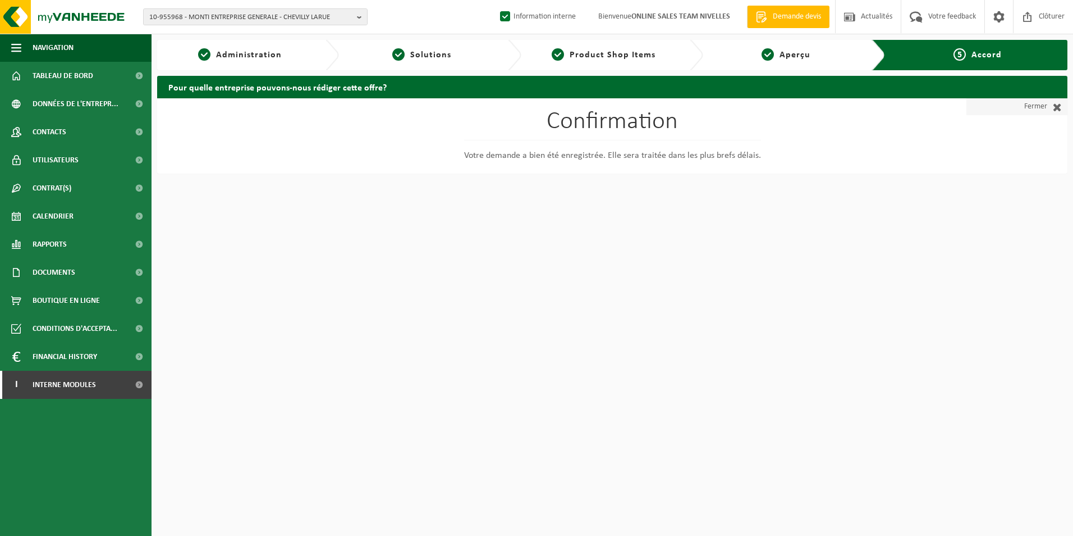
click at [1053, 109] on span at bounding box center [1055, 106] width 15 height 11
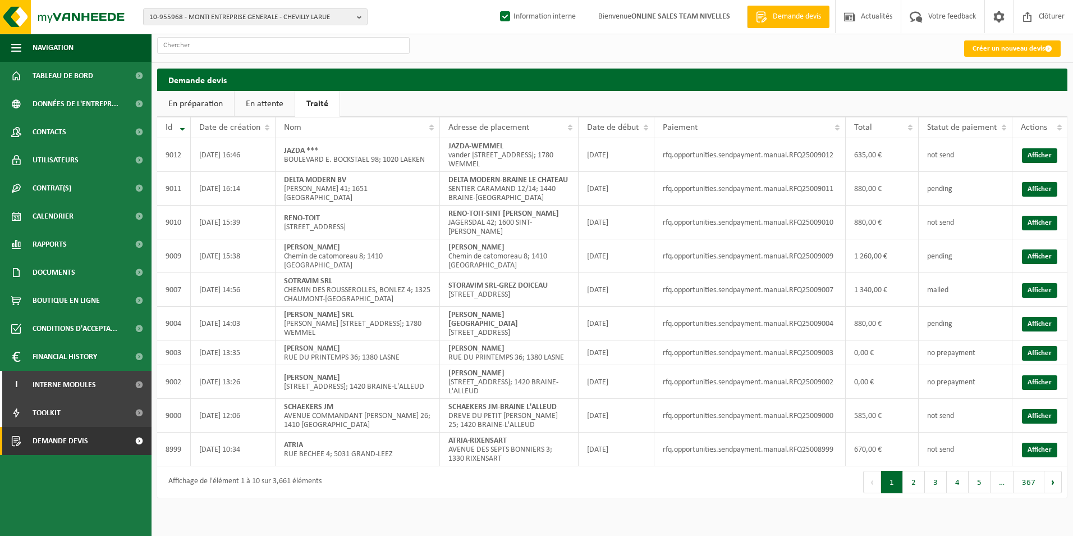
click at [269, 104] on link "En attente" at bounding box center [265, 104] width 60 height 26
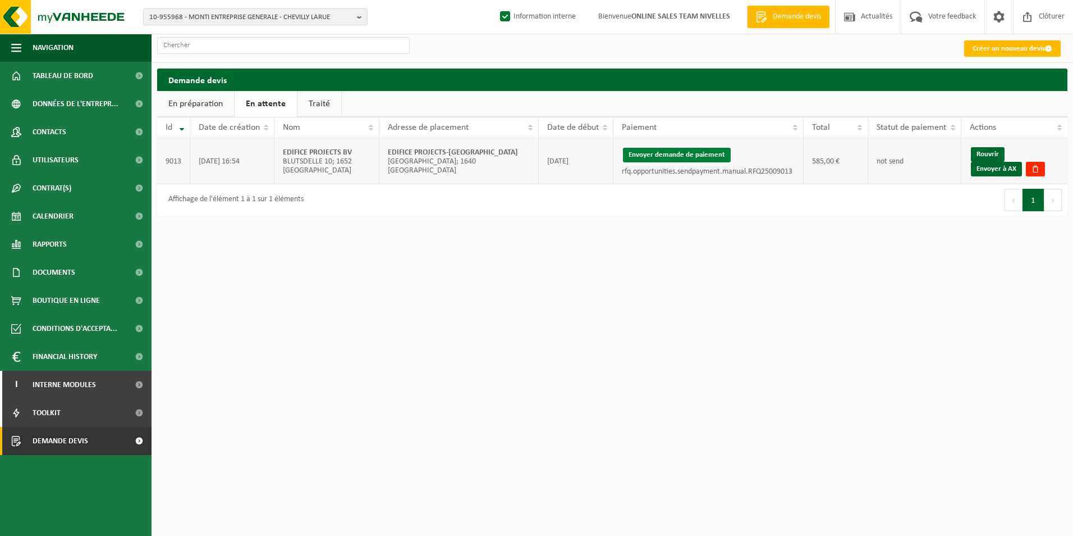
click at [707, 158] on button "Envoyer demande de paiement" at bounding box center [677, 155] width 108 height 15
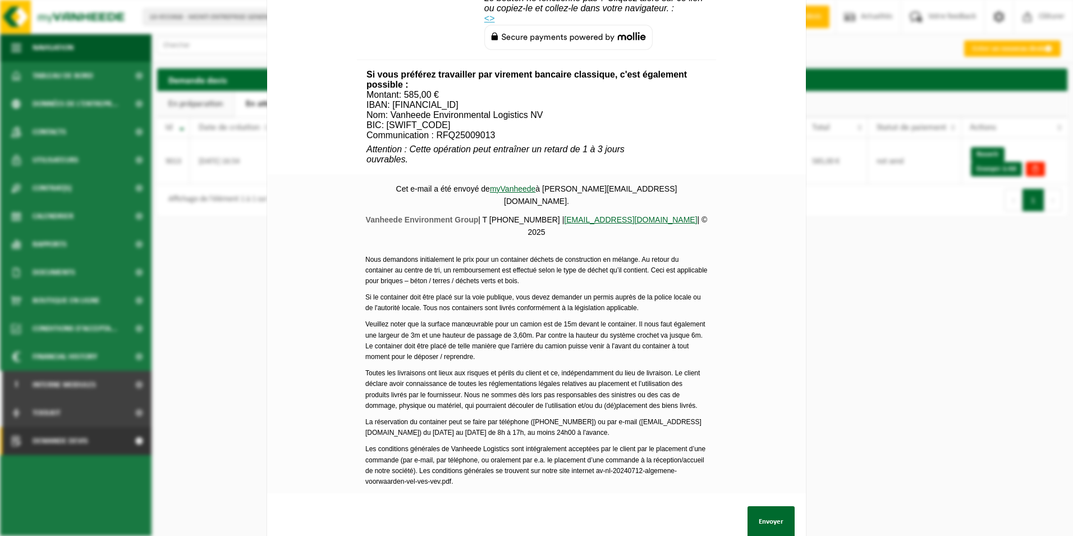
scroll to position [393, 0]
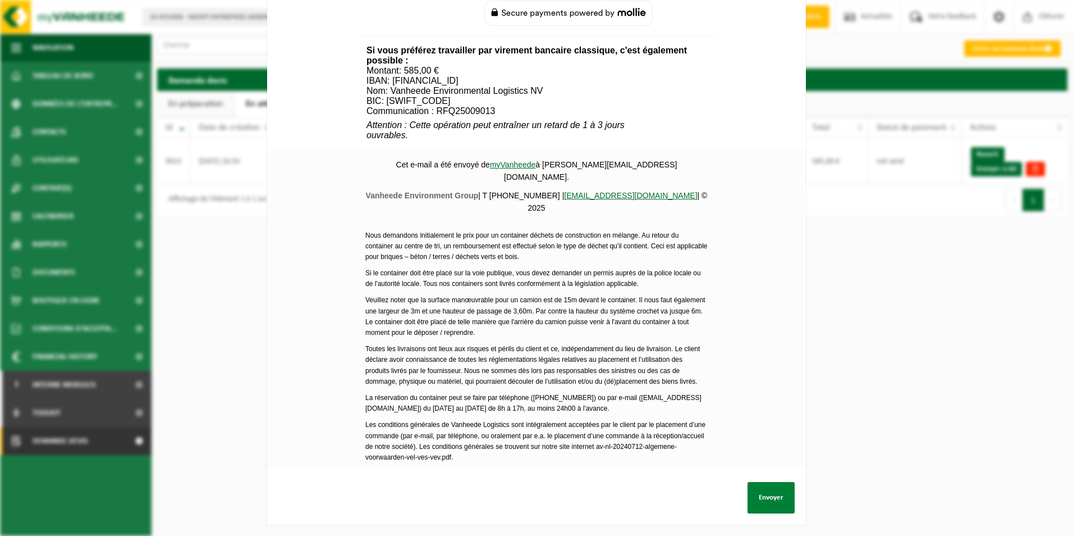
click at [759, 494] on button "Envoyer" at bounding box center [771, 497] width 47 height 31
click at [770, 490] on button "Envoyer" at bounding box center [771, 497] width 47 height 31
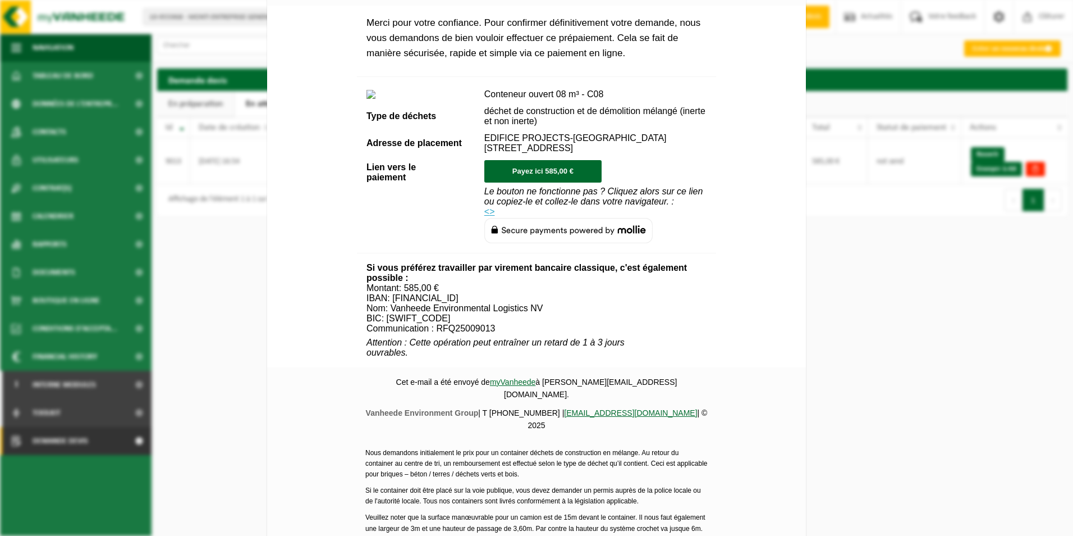
scroll to position [0, 0]
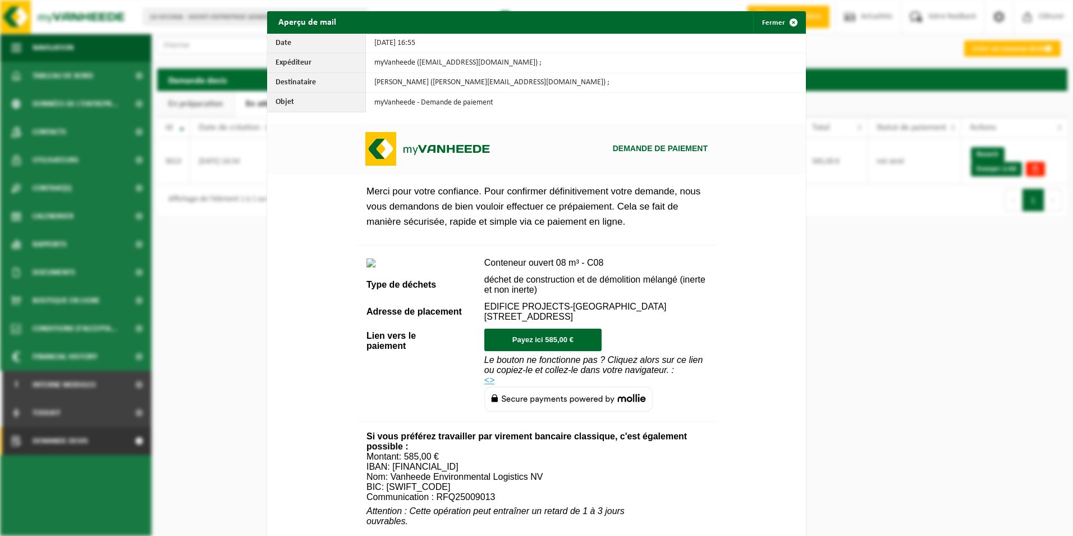
click at [922, 372] on div "Aperçu de mail Fermer Date [DATE] 16:55 Expéditeur myVanheede ([EMAIL_ADDRESS][…" at bounding box center [536, 268] width 1073 height 536
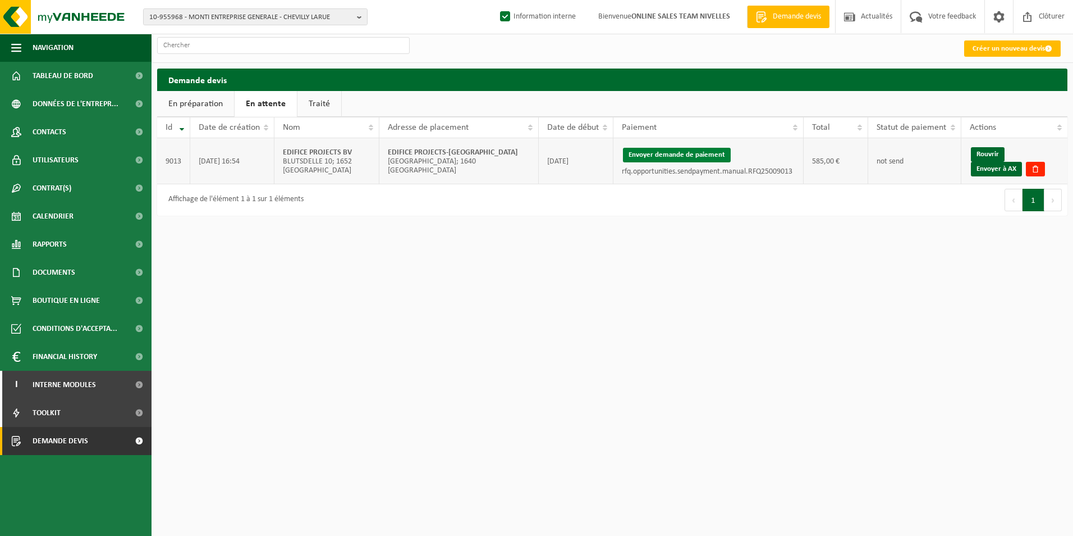
click at [714, 157] on button "Envoyer demande de paiement" at bounding box center [677, 155] width 108 height 15
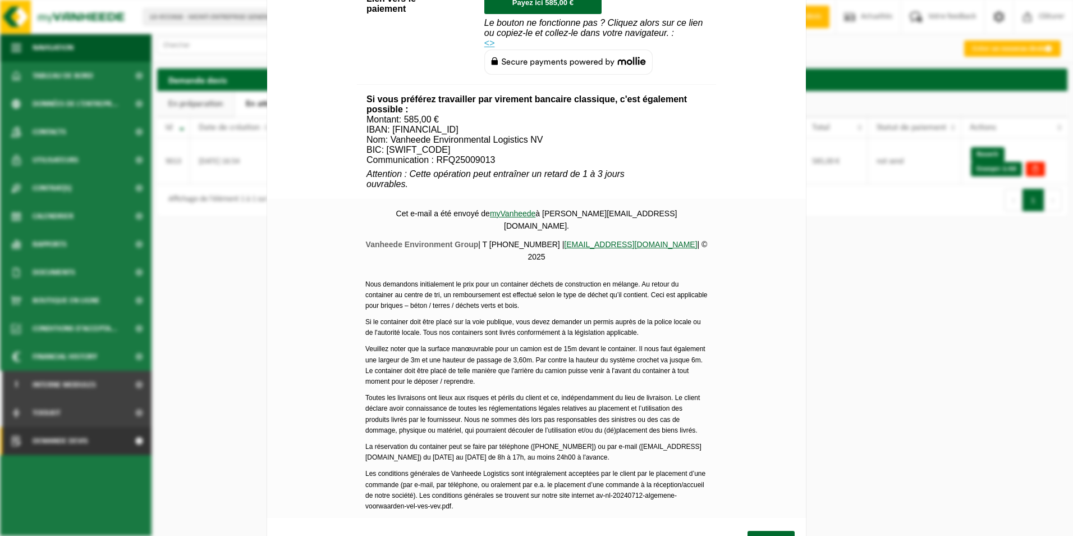
scroll to position [393, 0]
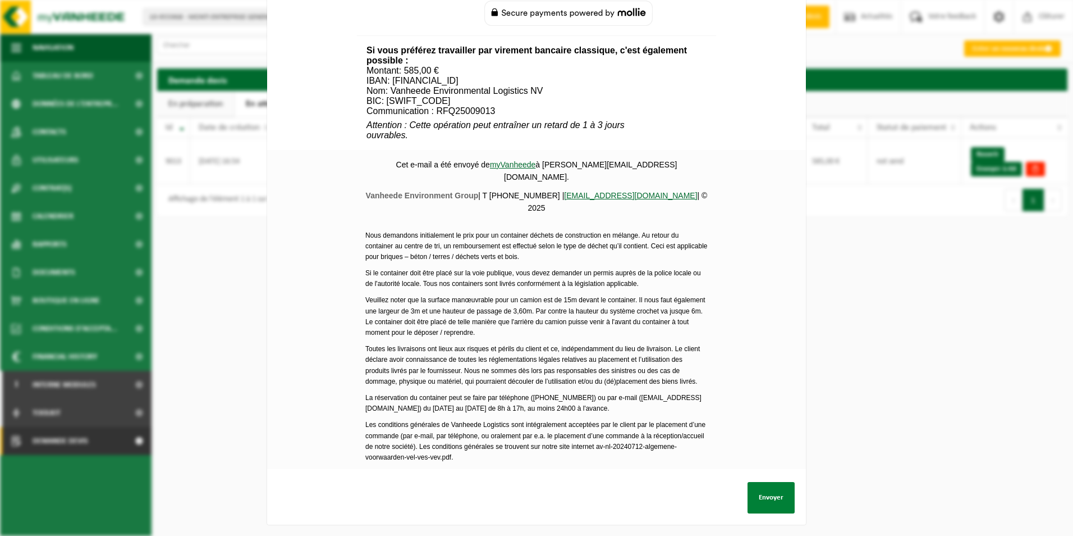
click at [756, 483] on button "Envoyer" at bounding box center [771, 497] width 47 height 31
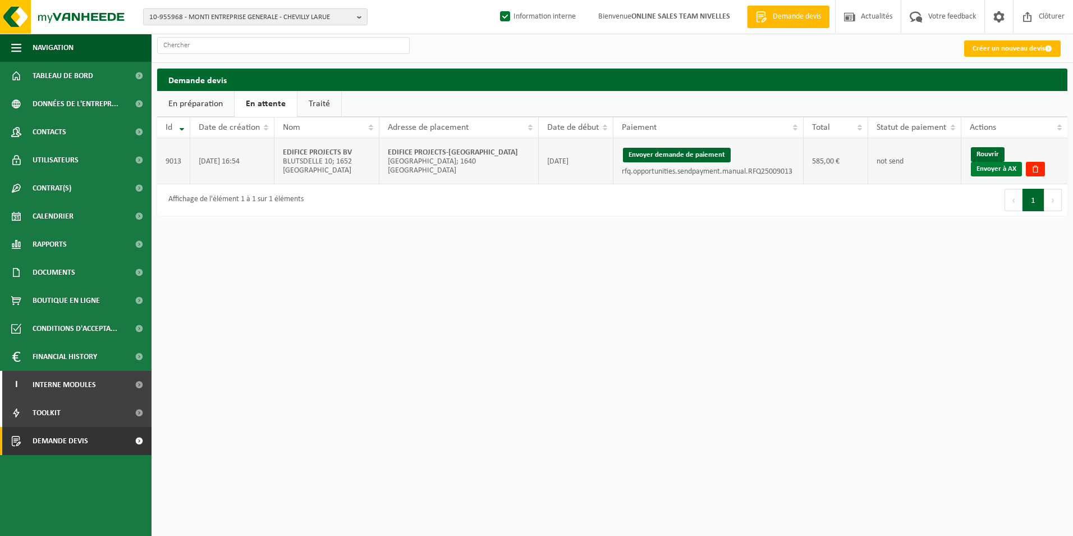
click at [1002, 173] on link "Envoyer à AX" at bounding box center [996, 169] width 51 height 15
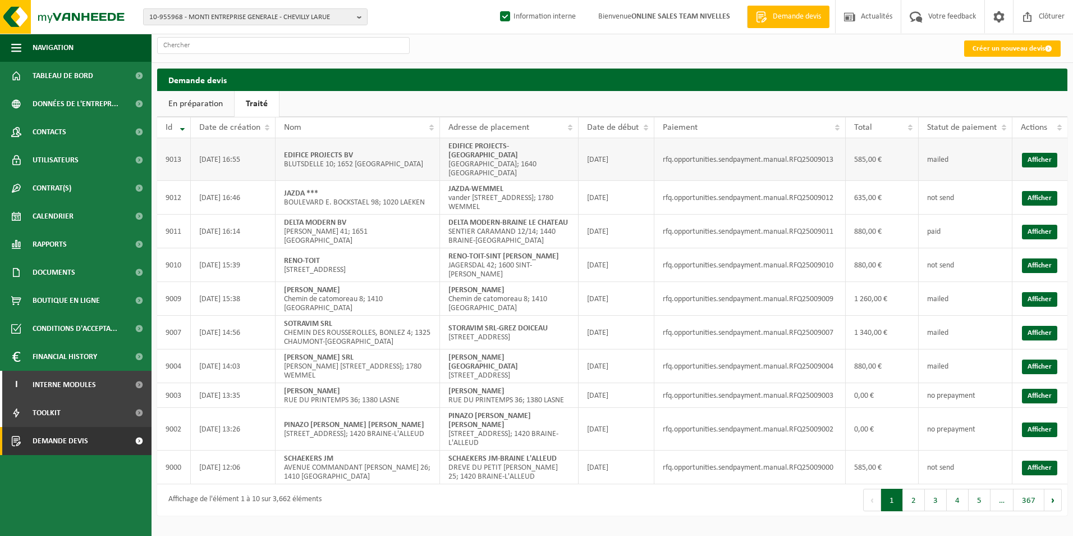
drag, startPoint x: 446, startPoint y: 147, endPoint x: 490, endPoint y: 159, distance: 45.0
click at [490, 159] on td "EDIFICE PROJECTS-[GEOGRAPHIC_DATA][STREET_ADDRESS]; 1640 [GEOGRAPHIC_DATA]" at bounding box center [509, 159] width 139 height 43
copy strong "EDIFICE PROJECTS-[GEOGRAPHIC_DATA]"
click at [692, 90] on h2 "Demande devis" at bounding box center [612, 79] width 911 height 22
click at [1029, 162] on link "Afficher" at bounding box center [1039, 160] width 35 height 15
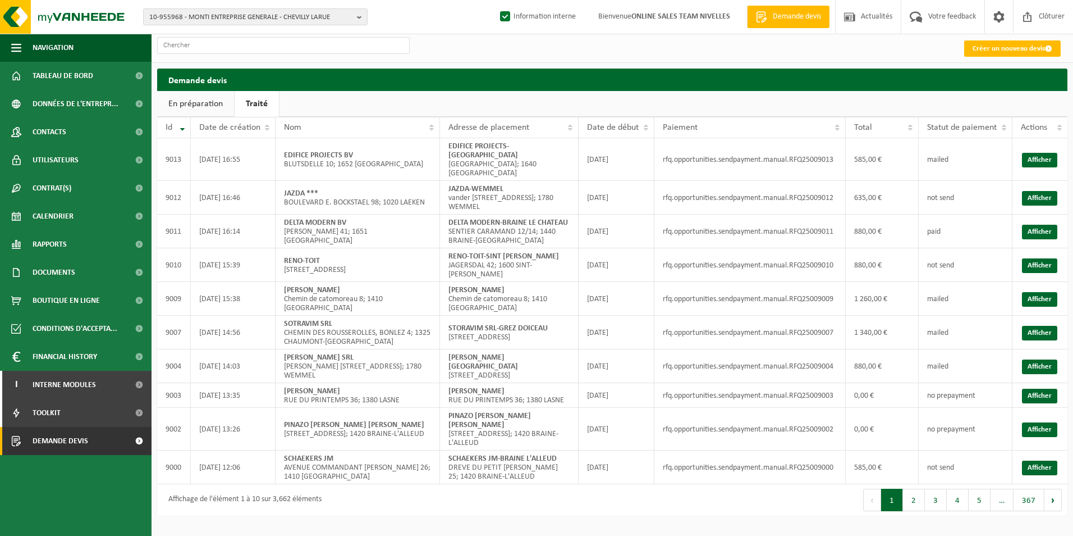
click at [587, 102] on ul "En préparation Traité" at bounding box center [612, 104] width 911 height 26
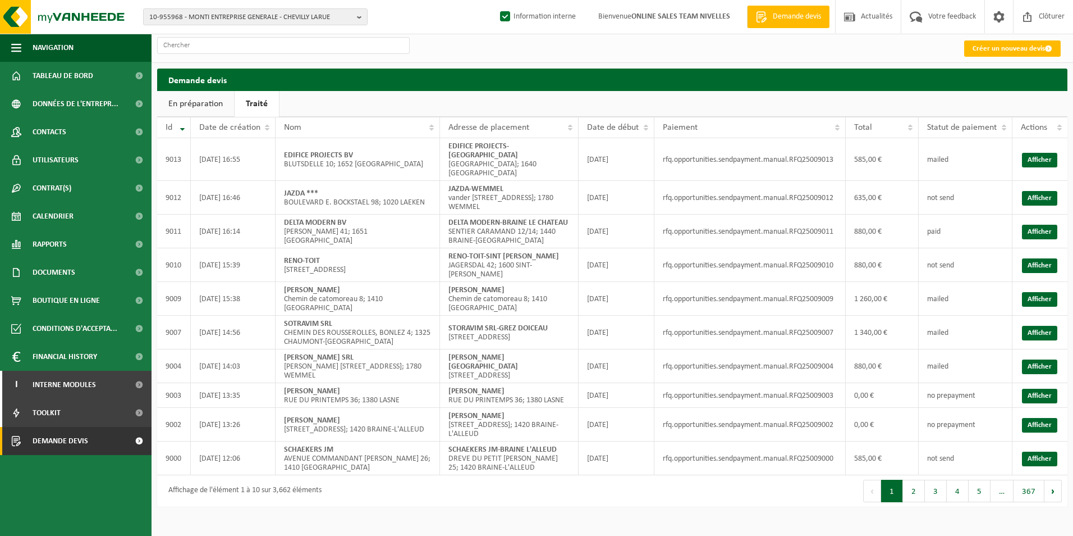
click at [572, 92] on ul "En préparation Traité" at bounding box center [612, 104] width 911 height 26
